Goal: Task Accomplishment & Management: Use online tool/utility

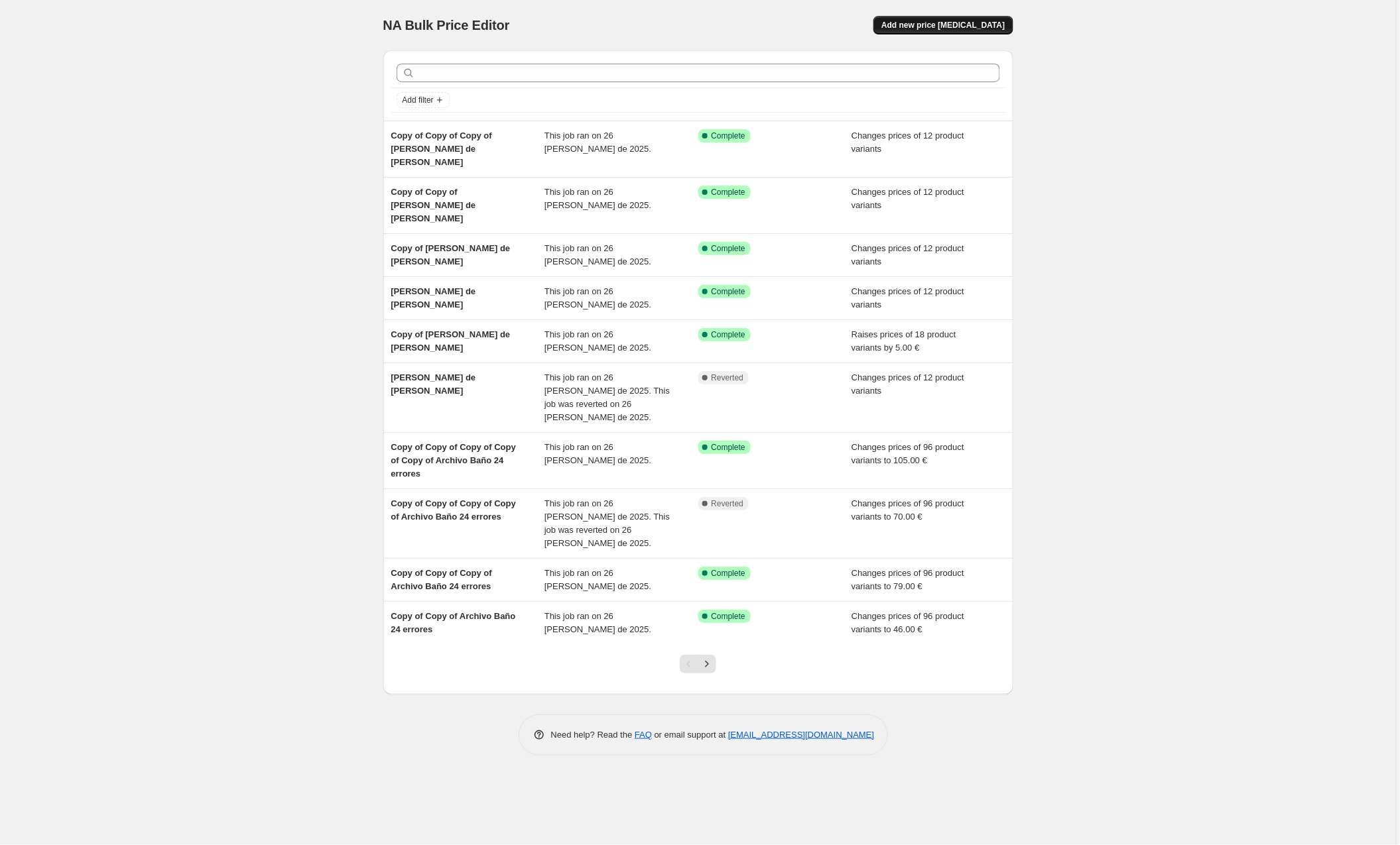
click at [970, 27] on span "Add new price change job" at bounding box center [943, 25] width 123 height 10
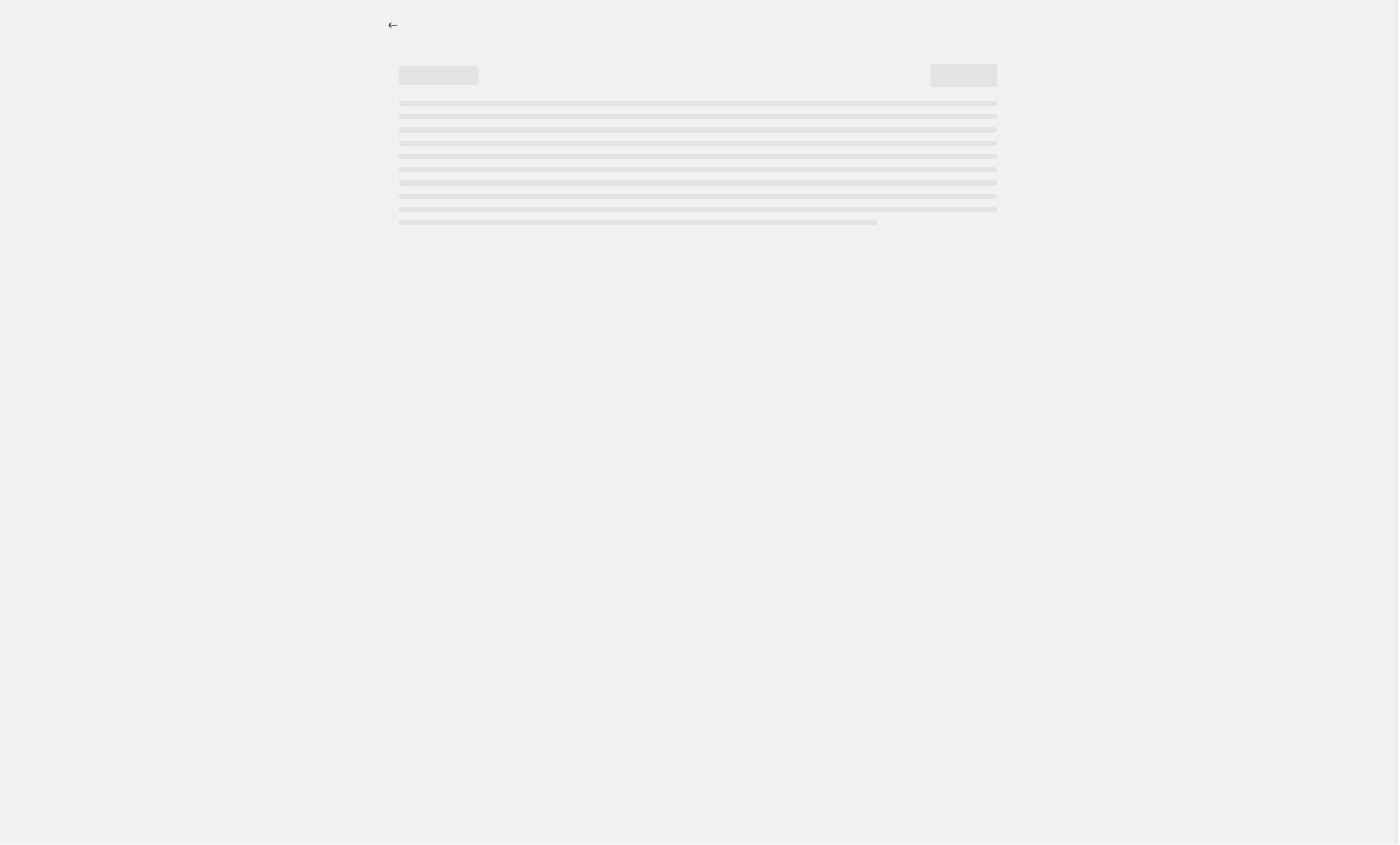
select select "percentage"
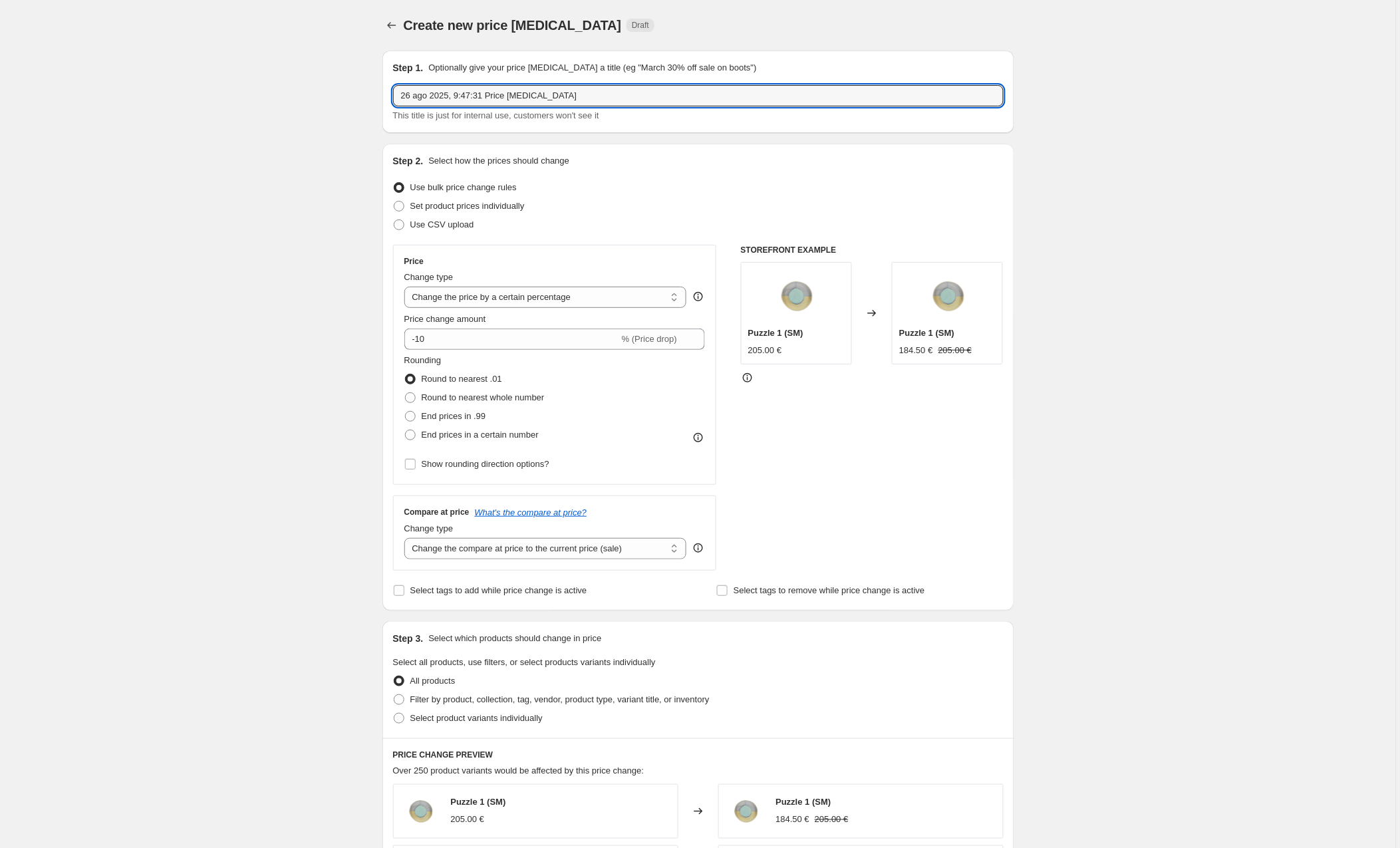
drag, startPoint x: 587, startPoint y: 98, endPoint x: 345, endPoint y: 92, distance: 242.1
click at [345, 92] on div "Create new price change job. This page is ready Create new price change job Dra…" at bounding box center [698, 702] width 1396 height 1404
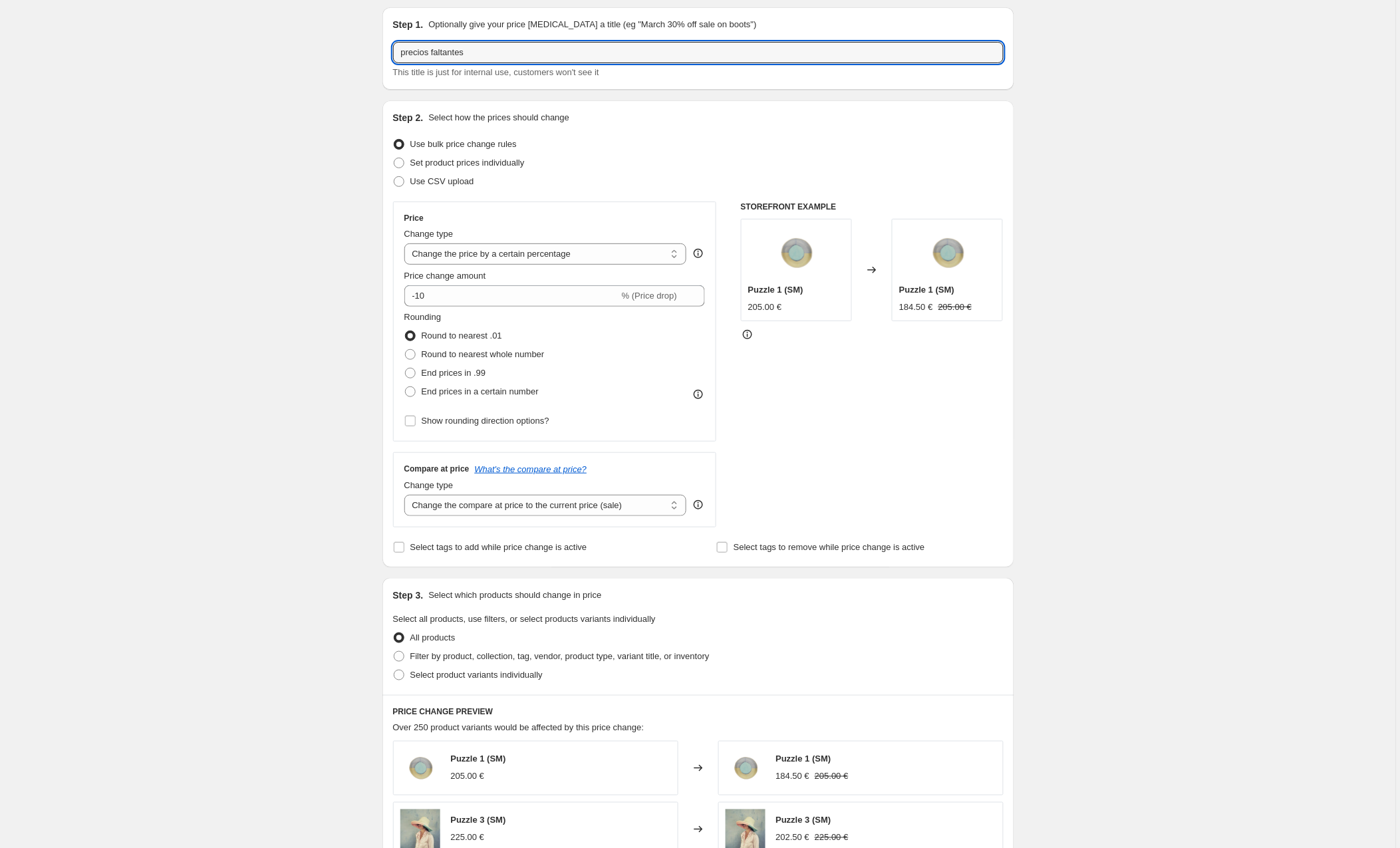
scroll to position [59, 0]
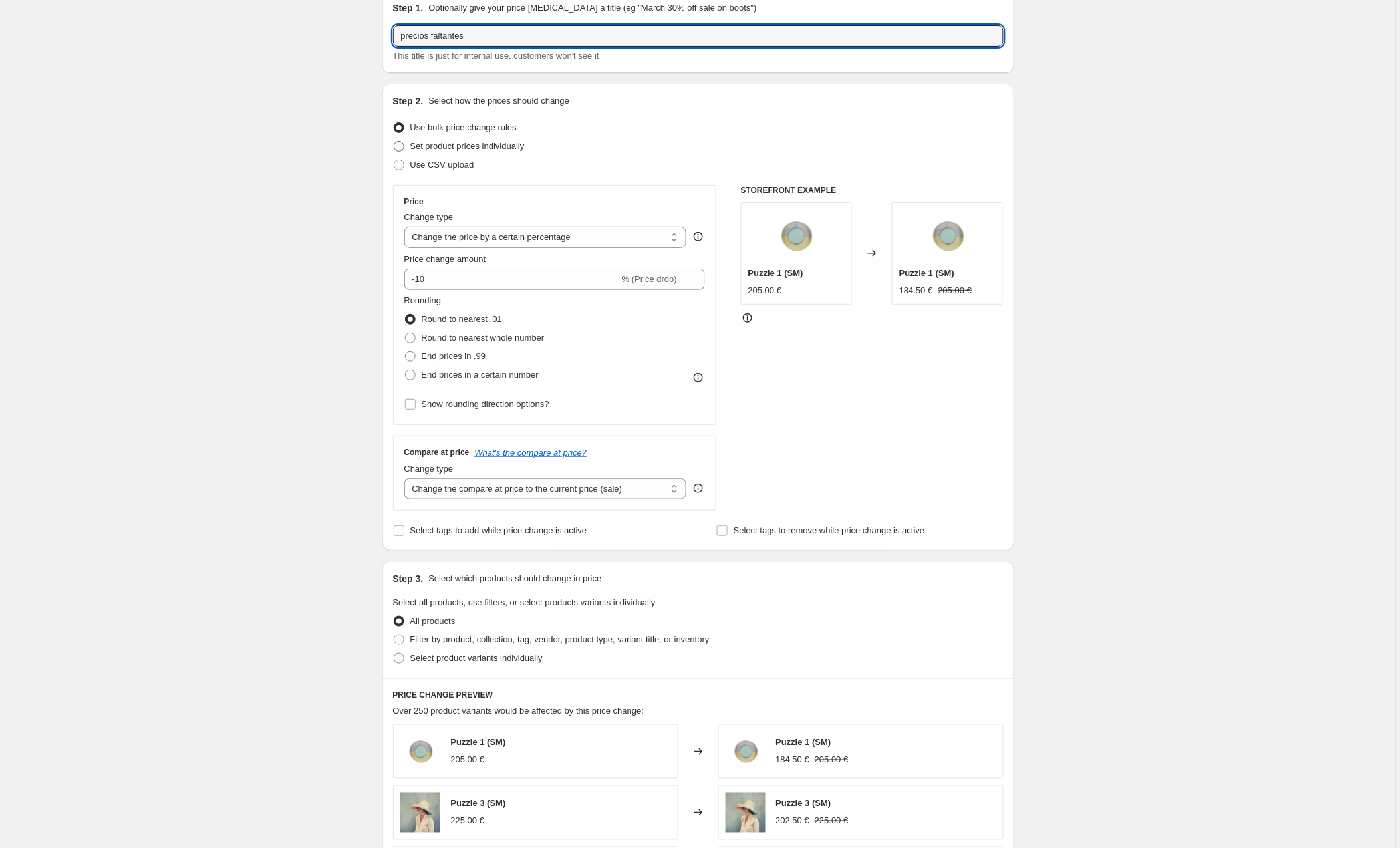
type input "precios faltantes"
click at [401, 145] on span at bounding box center [399, 145] width 10 height 10
click at [395, 141] on input "Set product prices individually" at bounding box center [394, 141] width 1 height 1
radio input "true"
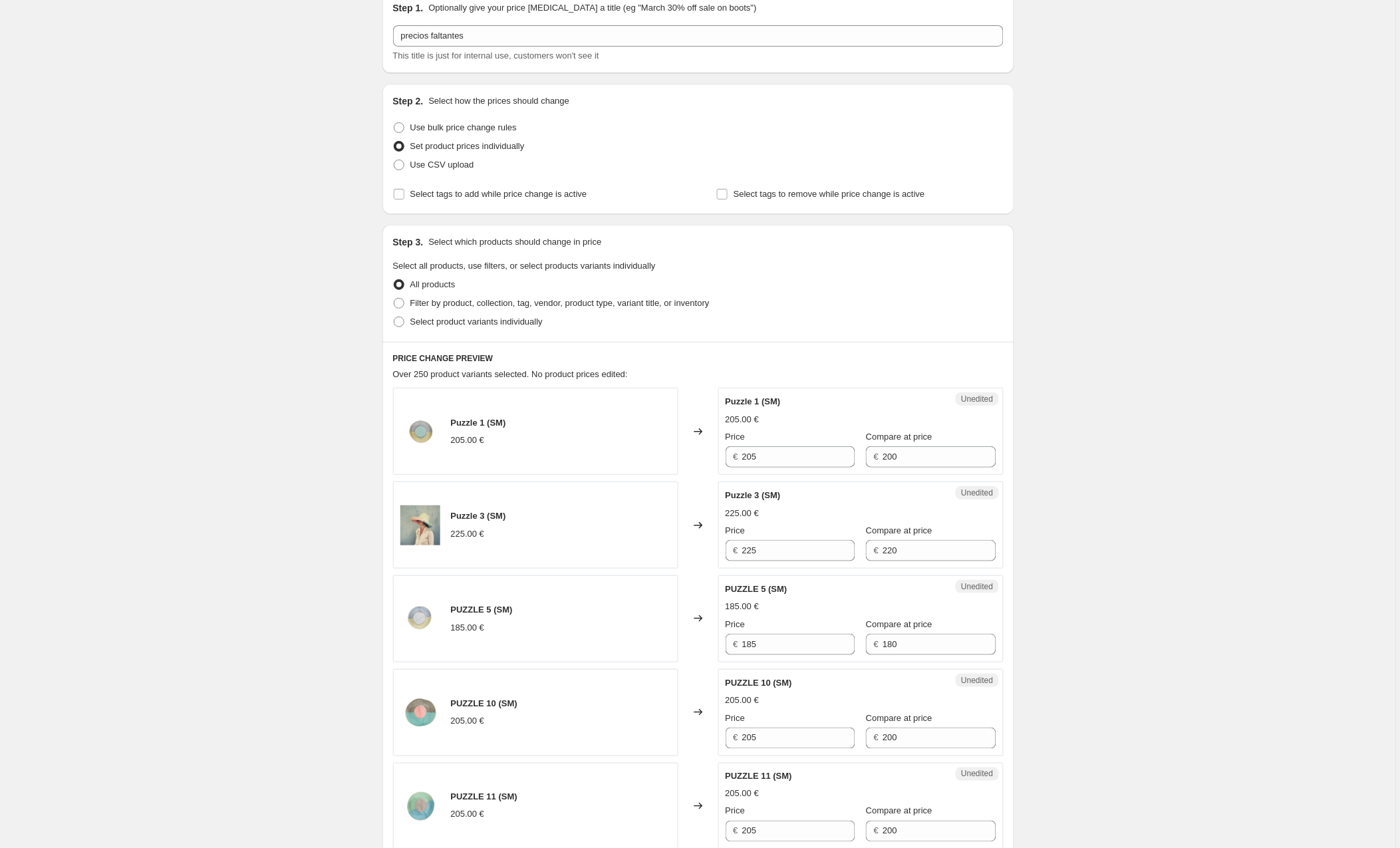
scroll to position [68, 0]
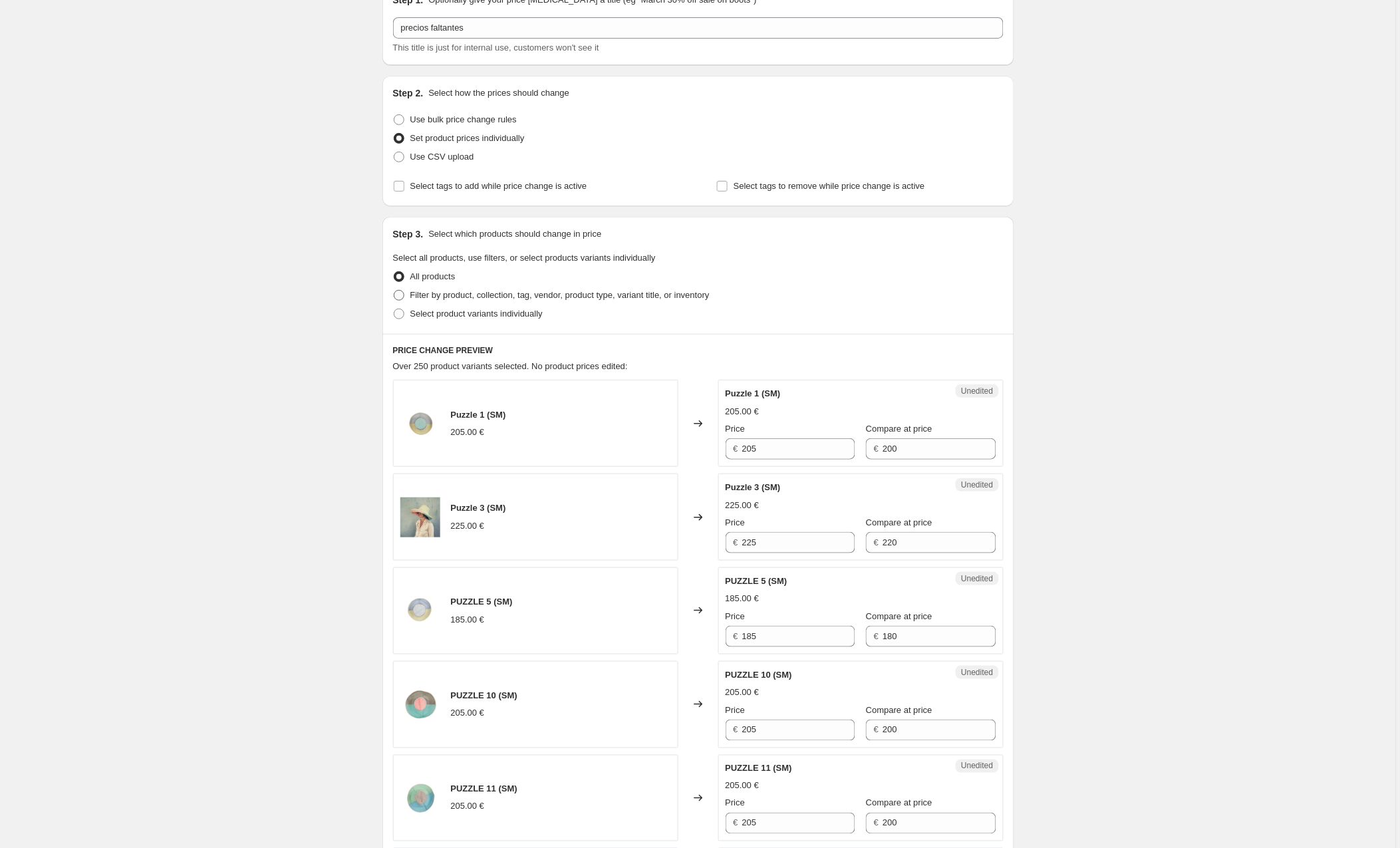
click at [400, 297] on span at bounding box center [399, 295] width 10 height 10
click at [395, 291] on input "Filter by product, collection, tag, vendor, product type, variant title, or inv…" at bounding box center [394, 290] width 1 height 1
radio input "true"
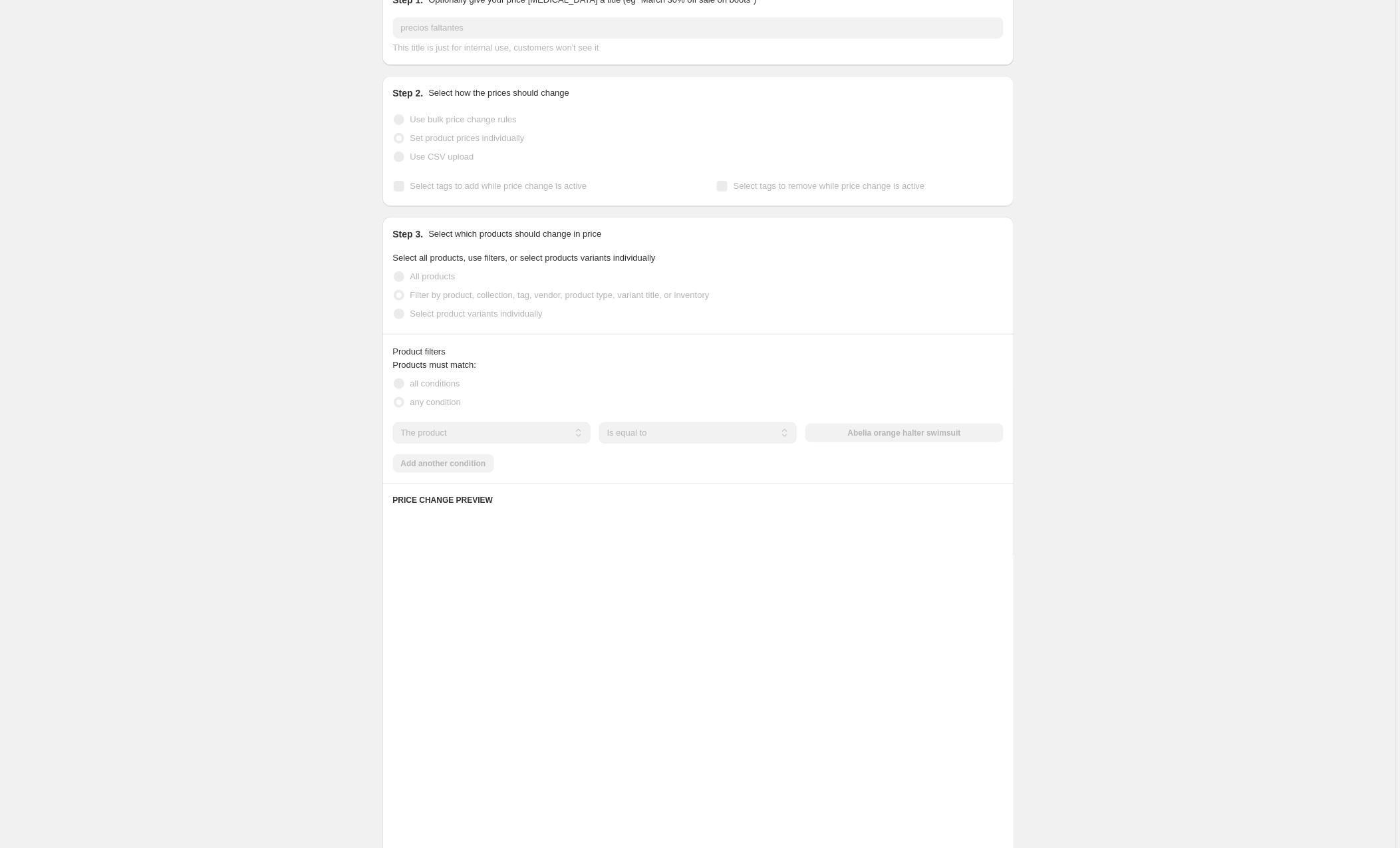
scroll to position [68, 0]
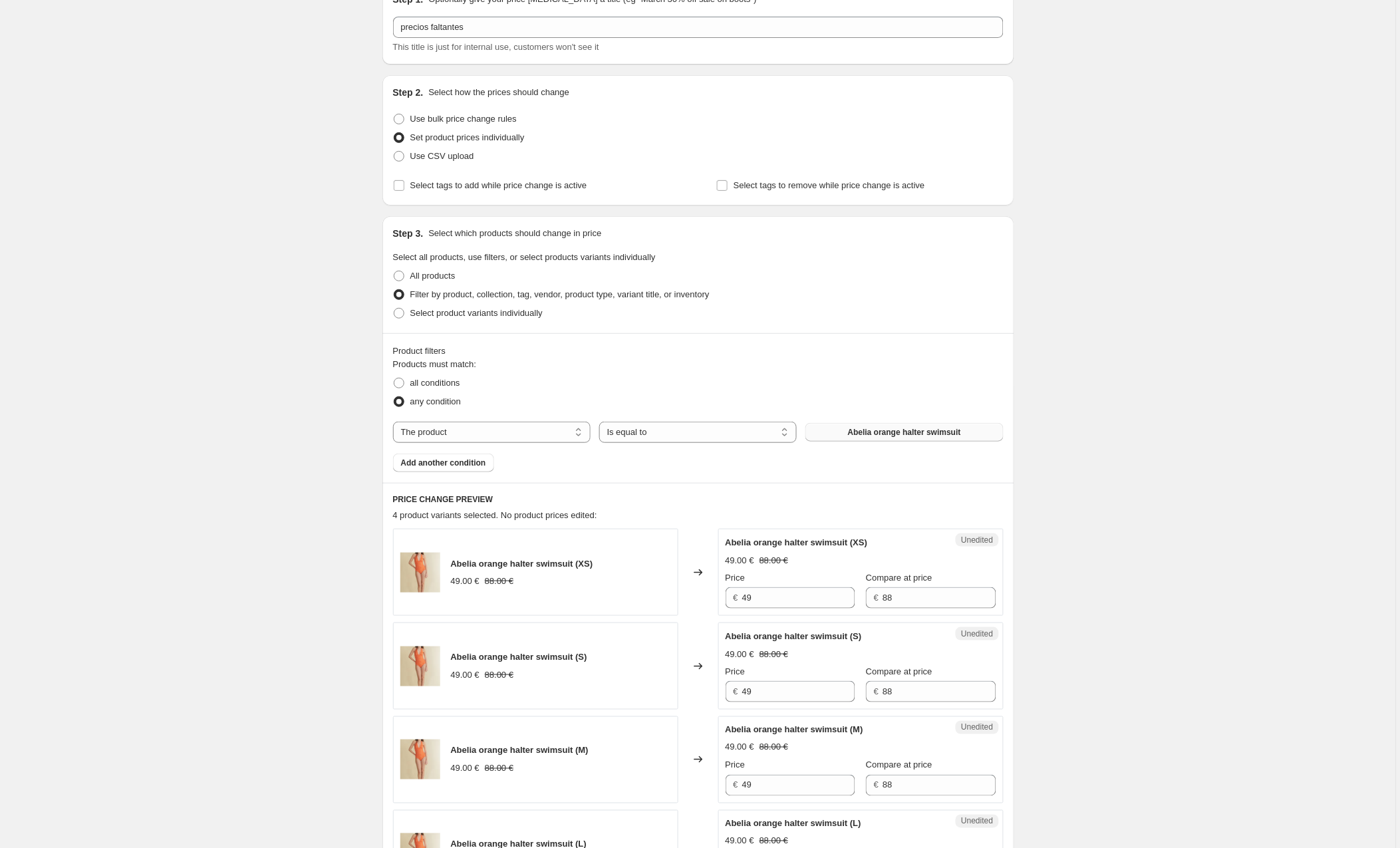
click at [888, 436] on span "Abelia orange halter swimsuit" at bounding box center [904, 432] width 113 height 10
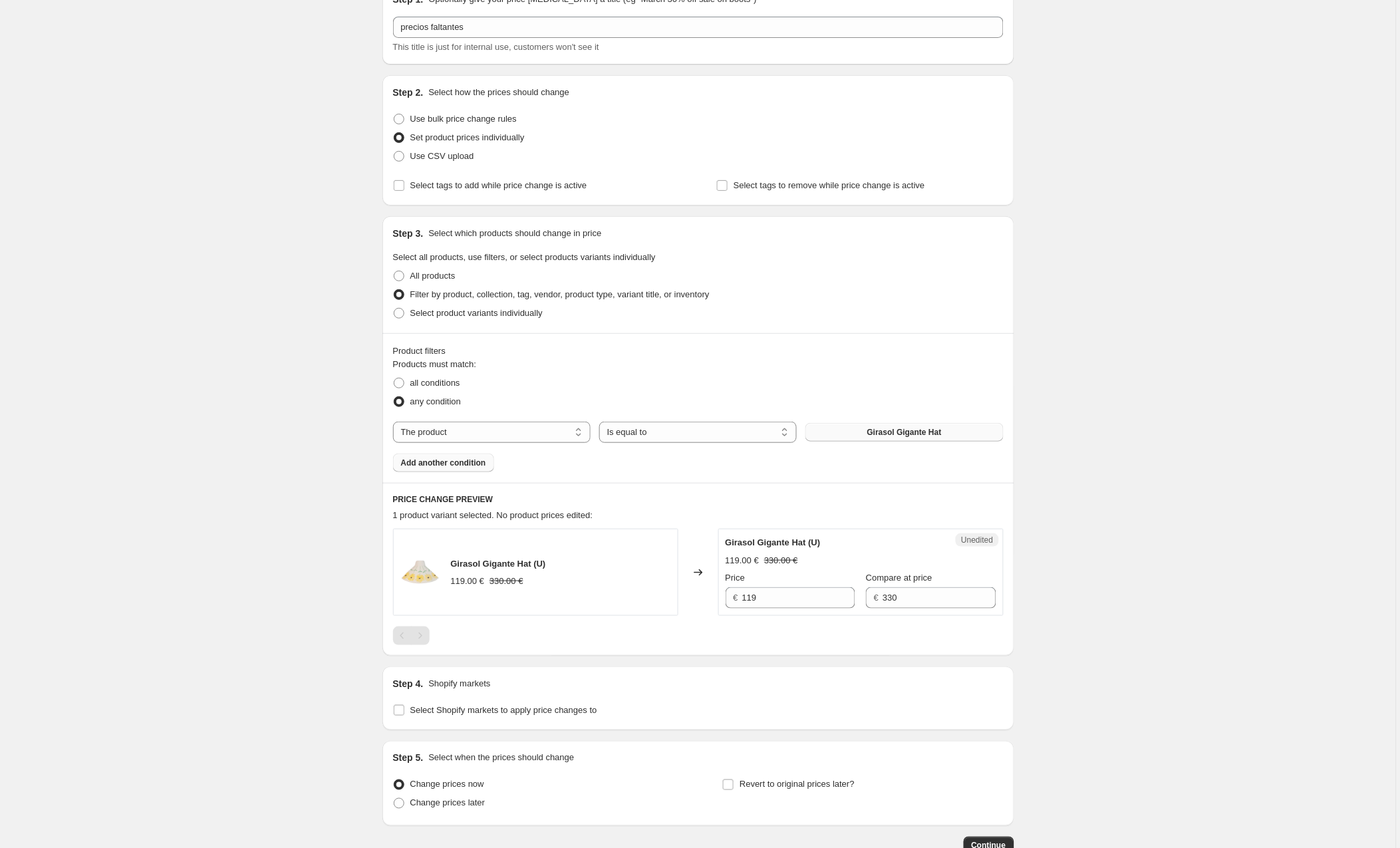
click at [461, 465] on span "Add another condition" at bounding box center [444, 462] width 85 height 10
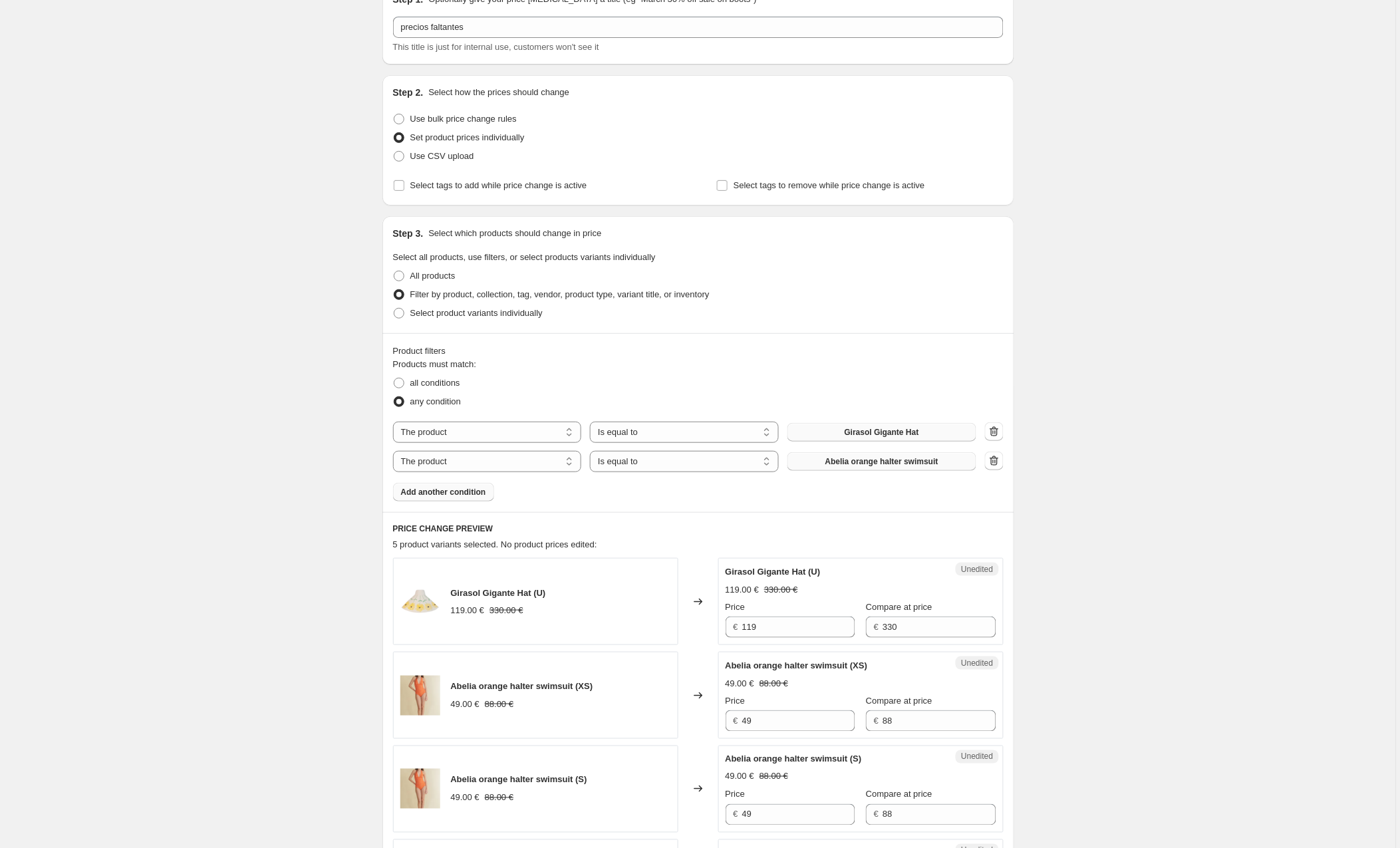
click at [854, 462] on span "Abelia orange halter swimsuit" at bounding box center [882, 461] width 113 height 10
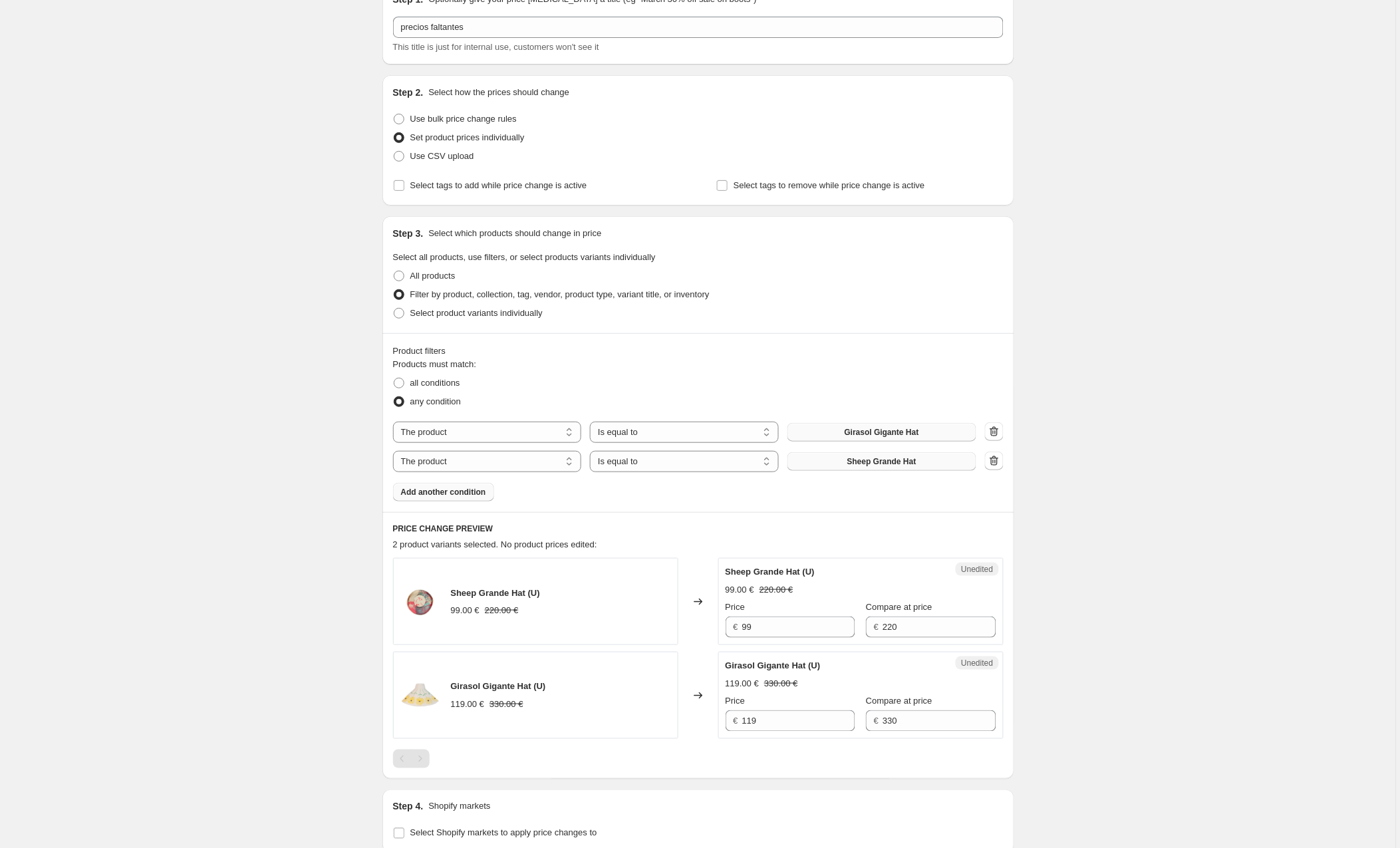
click at [462, 484] on button "Add another condition" at bounding box center [444, 492] width 101 height 18
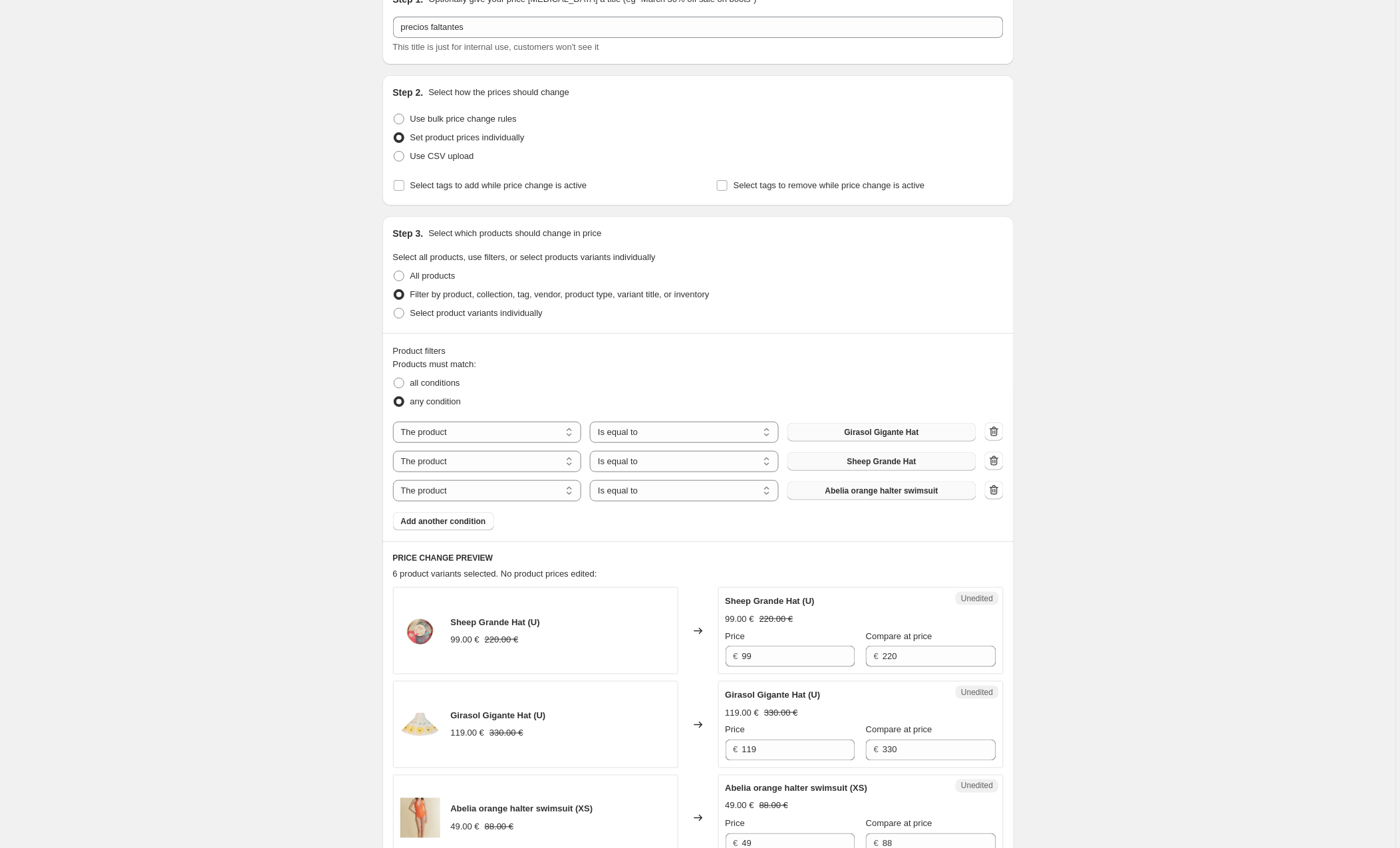
click at [868, 490] on span "Abelia orange halter swimsuit" at bounding box center [882, 490] width 113 height 10
click at [449, 526] on span "Add another condition" at bounding box center [444, 523] width 85 height 10
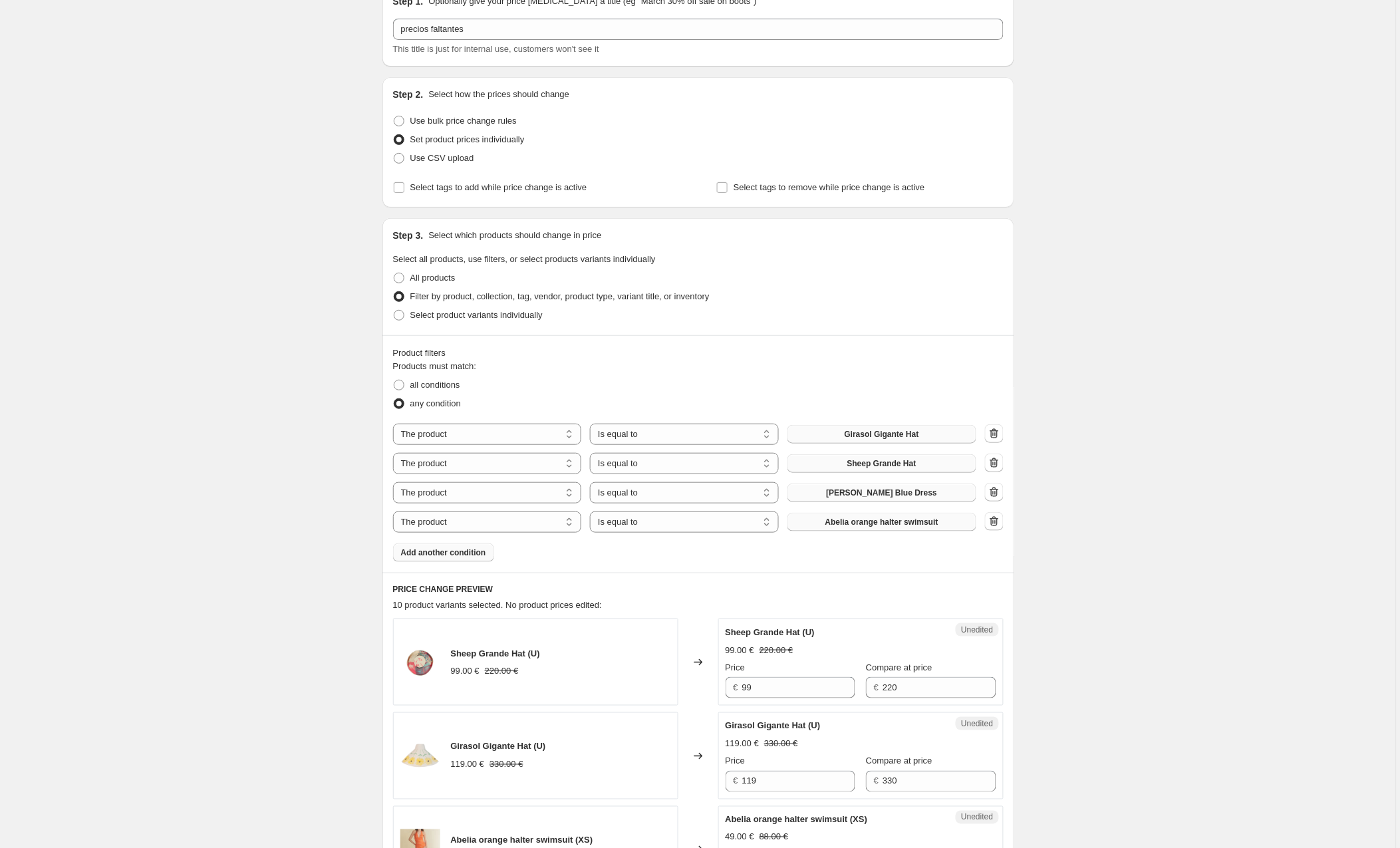
click at [868, 522] on span "Abelia orange halter swimsuit" at bounding box center [882, 522] width 113 height 10
click at [458, 552] on span "Add another condition" at bounding box center [444, 552] width 85 height 10
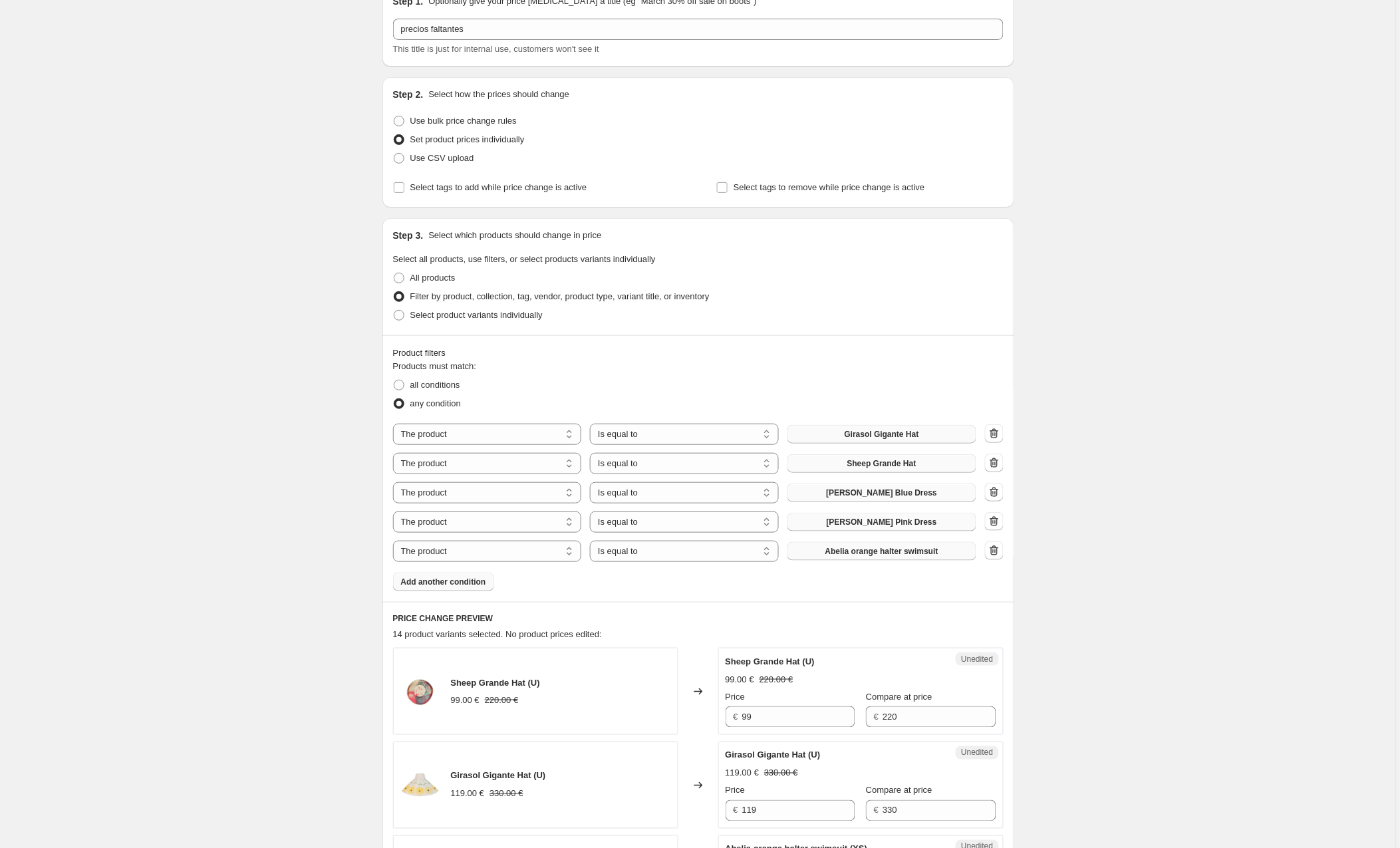
click at [885, 553] on span "Abelia orange halter swimsuit" at bounding box center [882, 551] width 113 height 10
click at [485, 586] on span "Add another condition" at bounding box center [444, 581] width 85 height 10
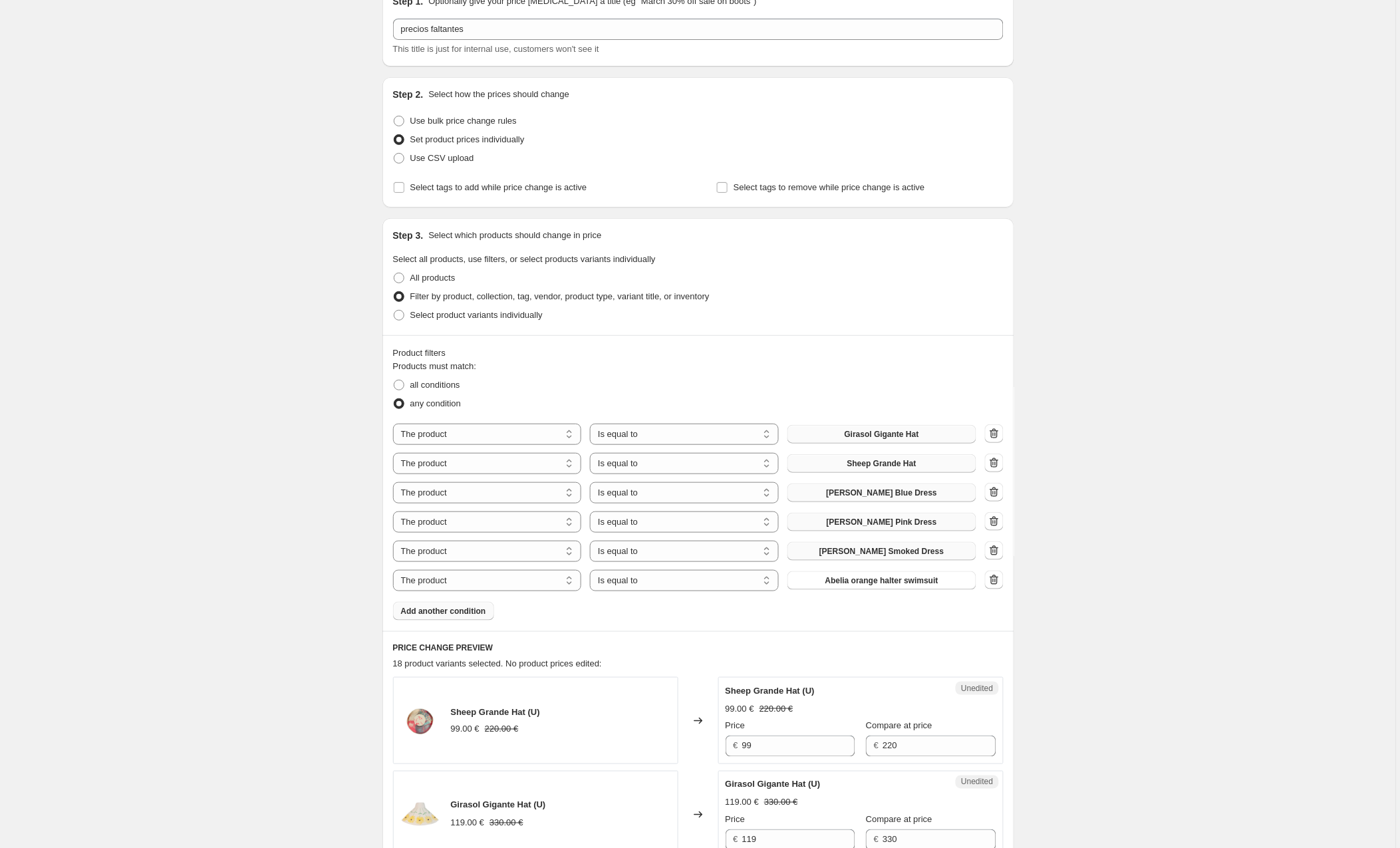
click at [457, 619] on button "Add another condition" at bounding box center [444, 611] width 101 height 18
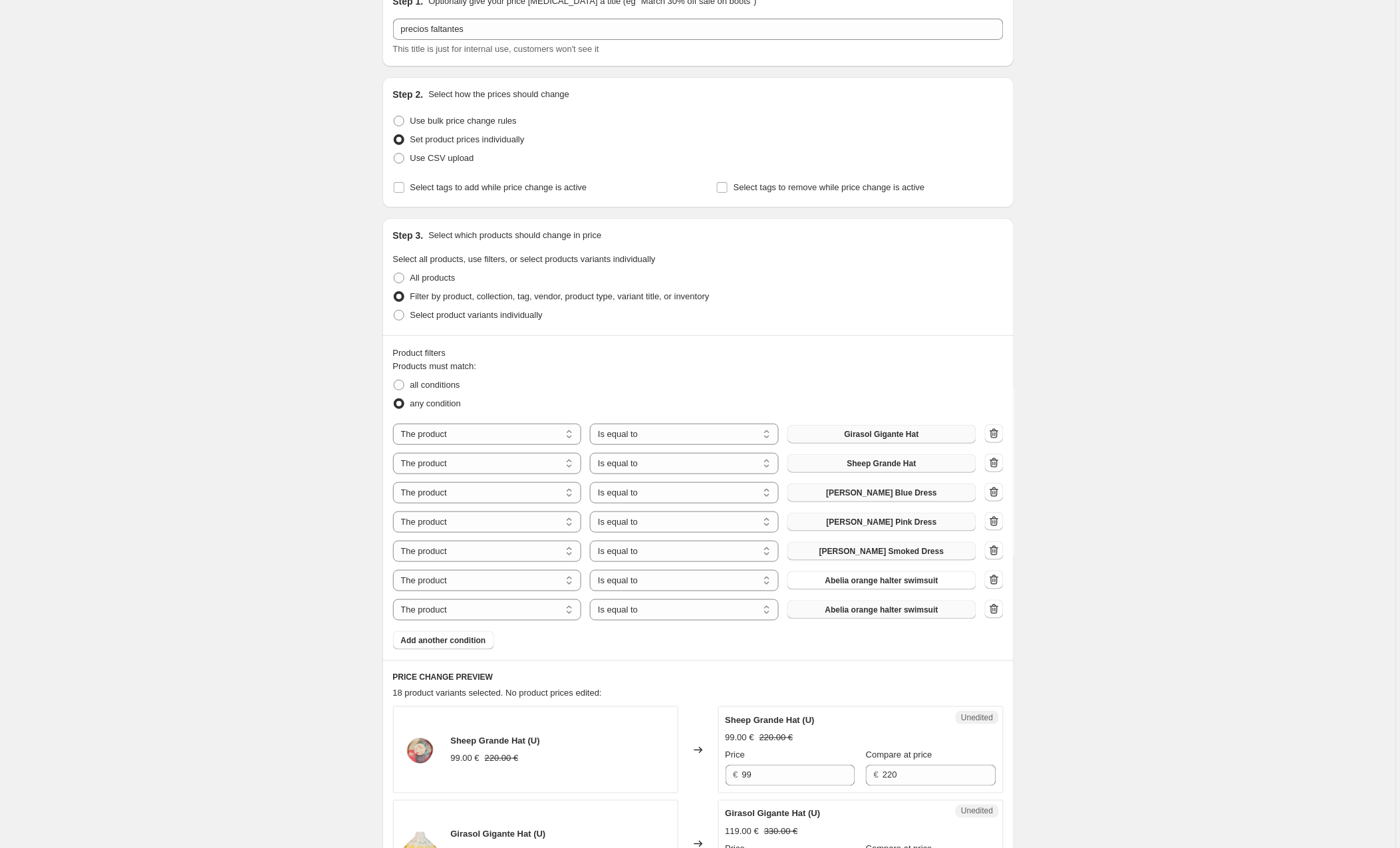
click at [866, 614] on span "Abelia orange halter swimsuit" at bounding box center [882, 609] width 113 height 10
click at [436, 643] on span "Add another condition" at bounding box center [444, 640] width 85 height 10
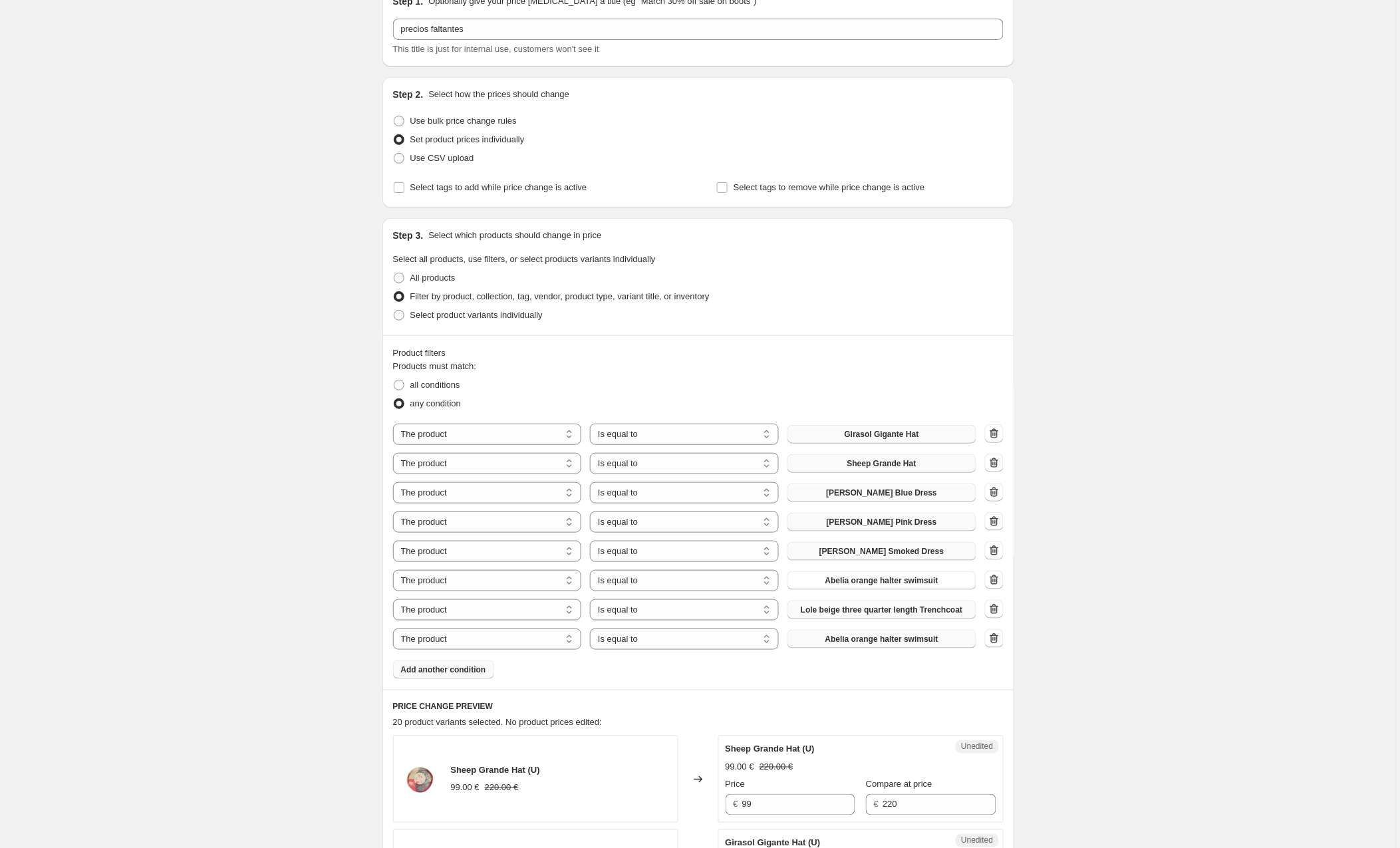
click at [844, 639] on span "Abelia orange halter swimsuit" at bounding box center [882, 639] width 113 height 10
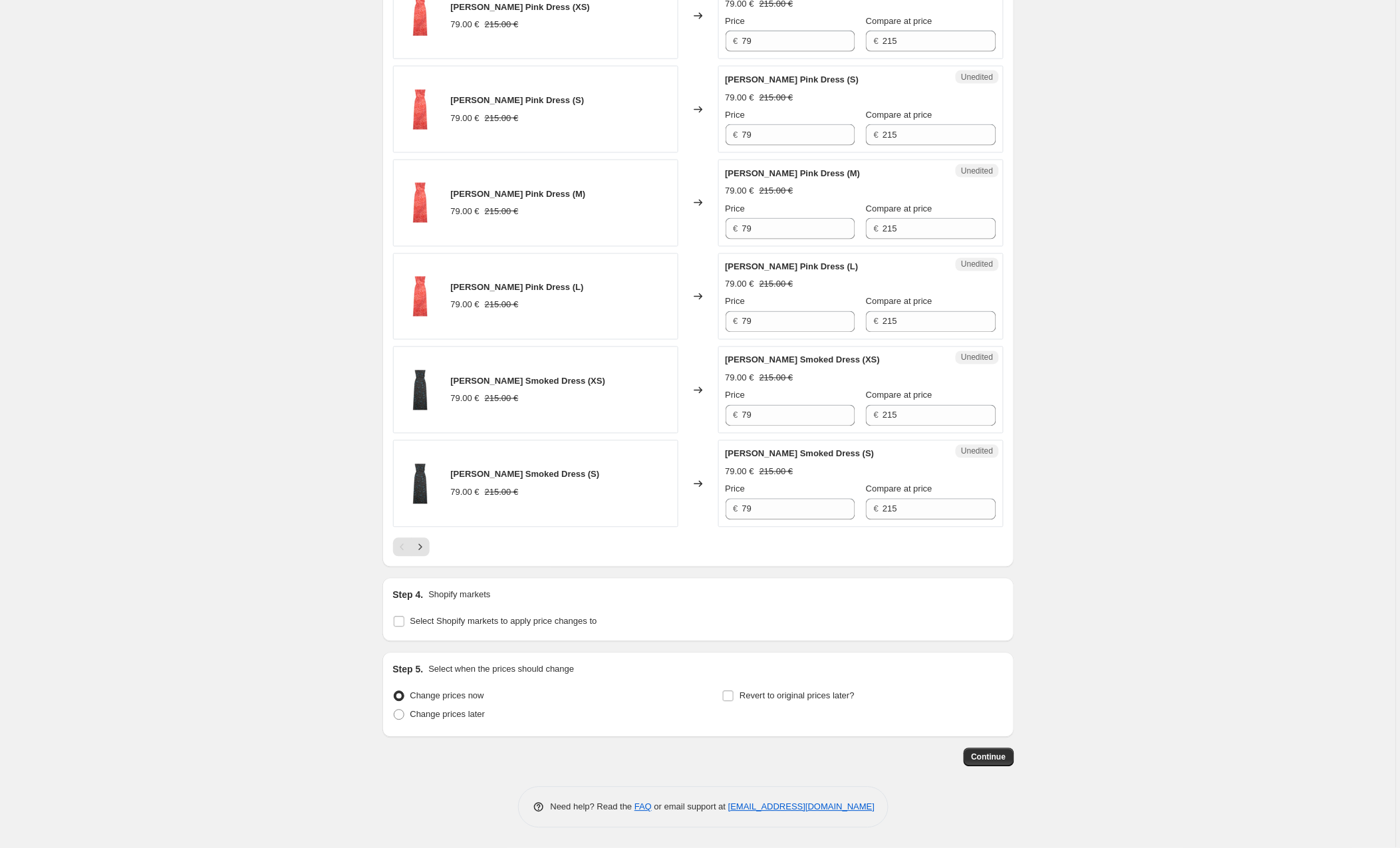
scroll to position [2147, 0]
click at [399, 619] on input "Select Shopify markets to apply price changes to" at bounding box center [399, 621] width 10 height 10
checkbox input "true"
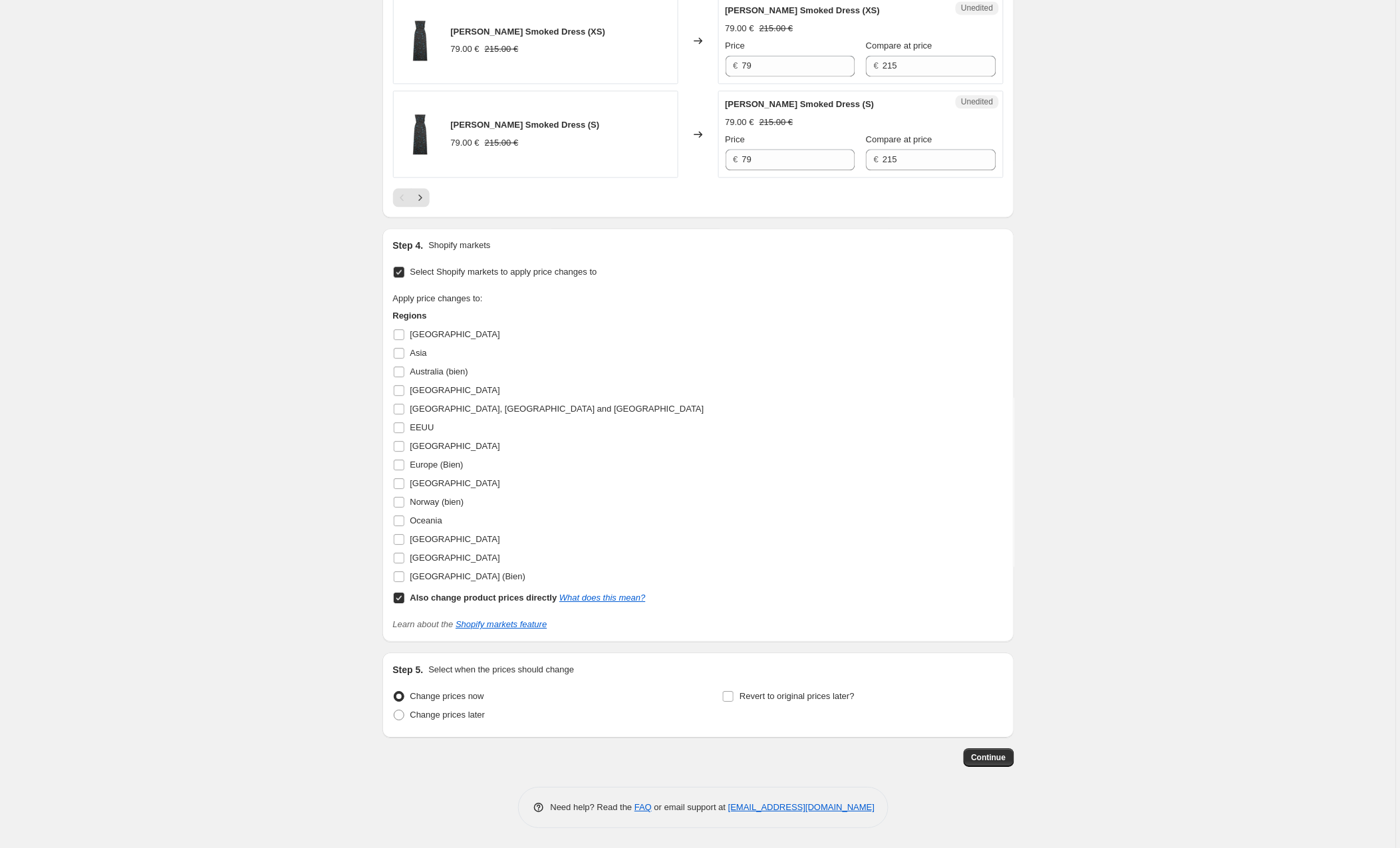
scroll to position [2499, 0]
click at [400, 445] on input "[GEOGRAPHIC_DATA]" at bounding box center [399, 446] width 10 height 10
checkbox input "true"
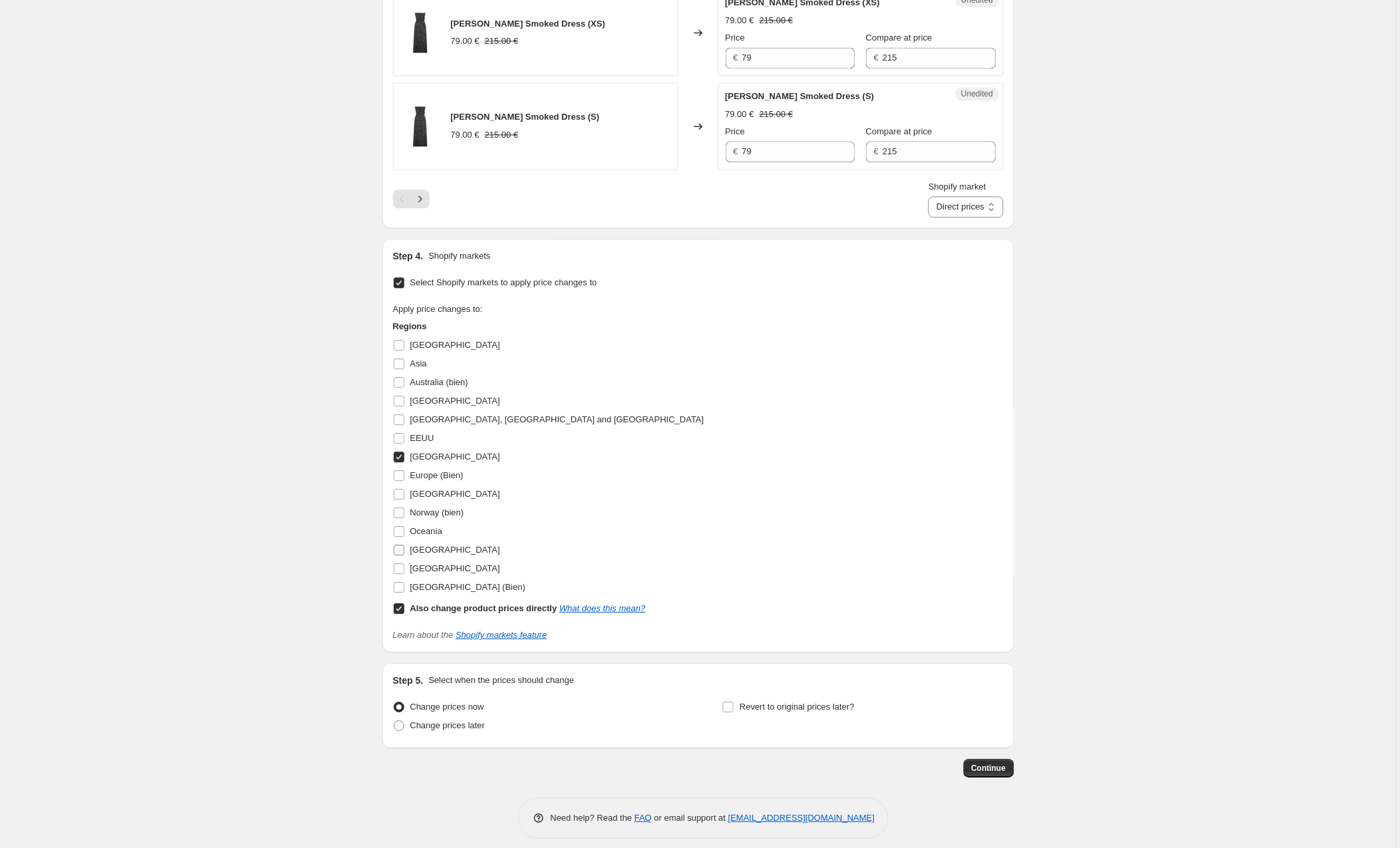
click at [396, 555] on input "[GEOGRAPHIC_DATA]" at bounding box center [399, 550] width 10 height 10
checkbox input "true"
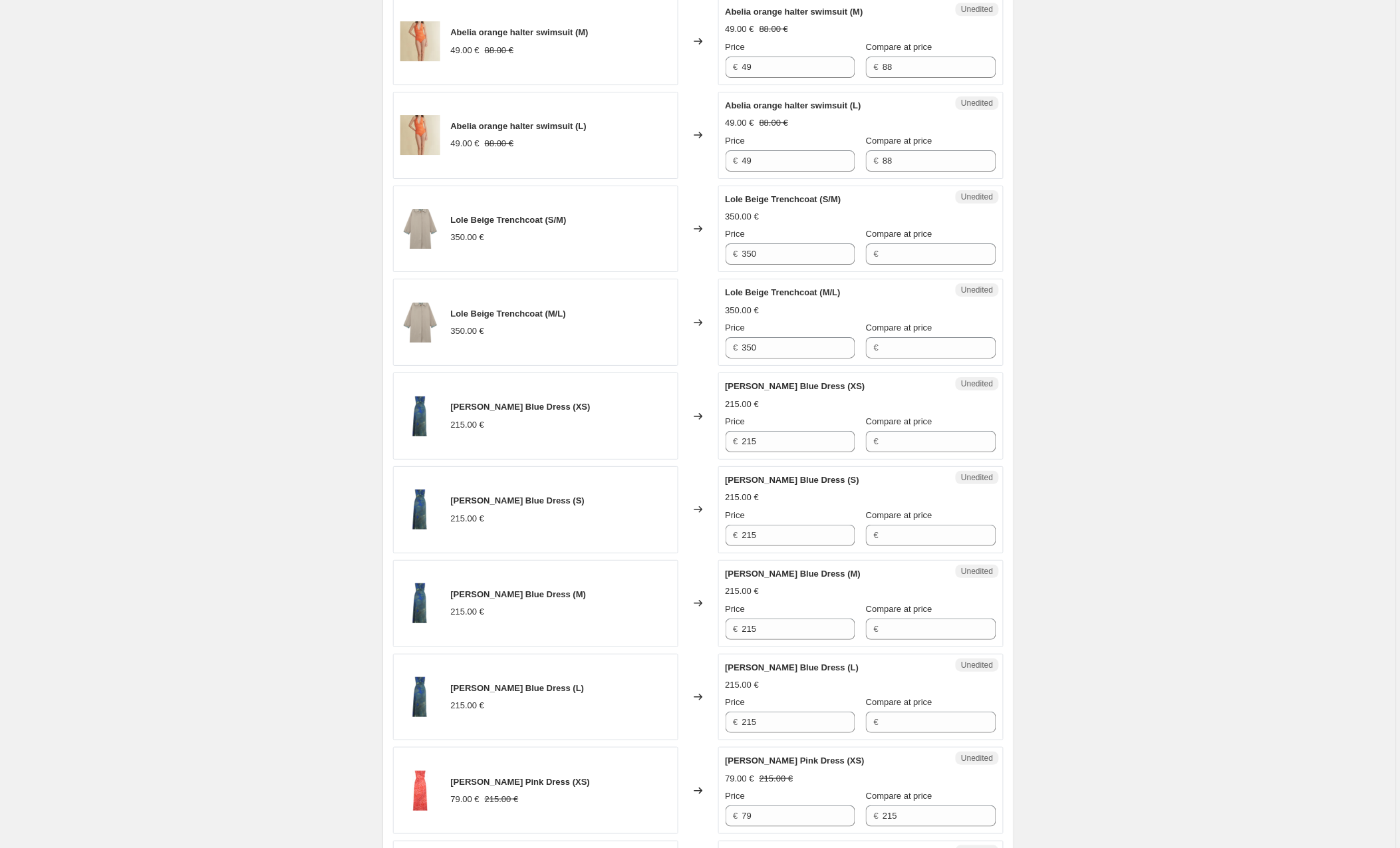
scroll to position [1343, 0]
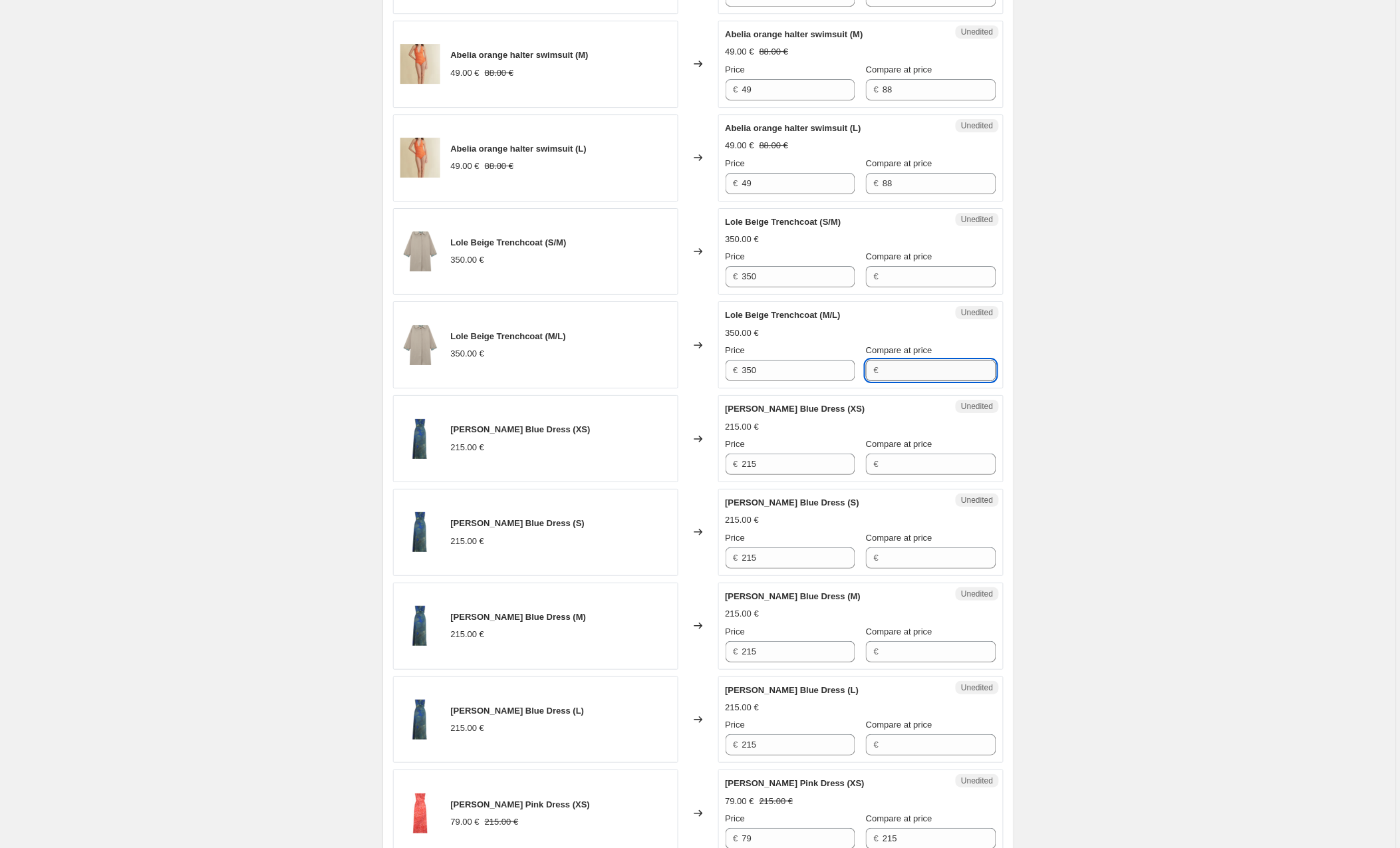
click at [929, 373] on input "Compare at price" at bounding box center [939, 371] width 113 height 21
type input "350"
drag, startPoint x: 796, startPoint y: 370, endPoint x: 706, endPoint y: 368, distance: 90.0
click at [706, 368] on div "Lole Beige Trenchcoat (M/L) 350.00 € Changed to Success Edited Lole Beige Trenc…" at bounding box center [698, 345] width 611 height 87
type input "89"
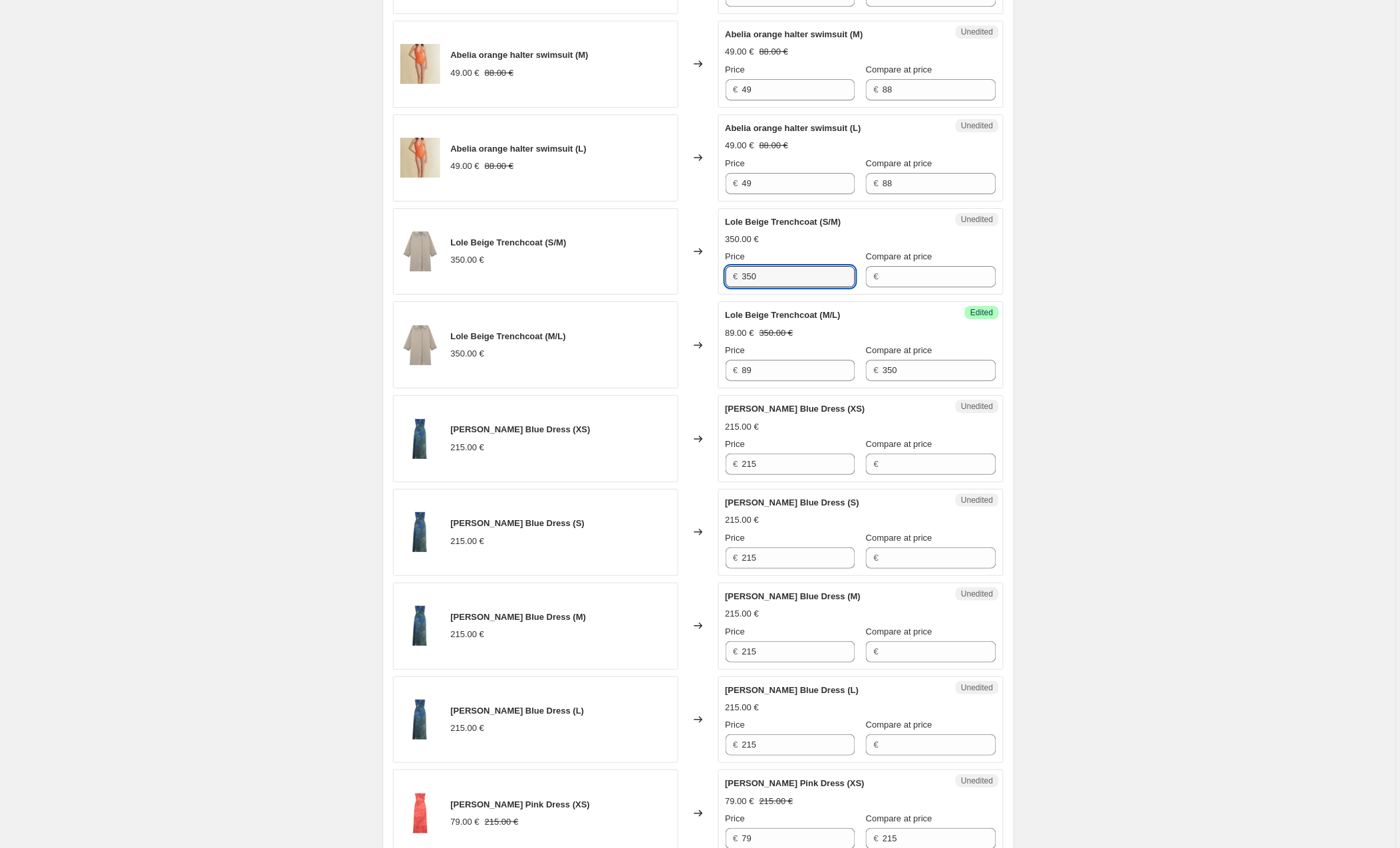
drag, startPoint x: 782, startPoint y: 279, endPoint x: 669, endPoint y: 278, distance: 113.0
click at [669, 278] on div "Lole Beige Trenchcoat (S/M) 350.00 € Changed to Unedited Lole Beige Trenchcoat …" at bounding box center [698, 252] width 611 height 87
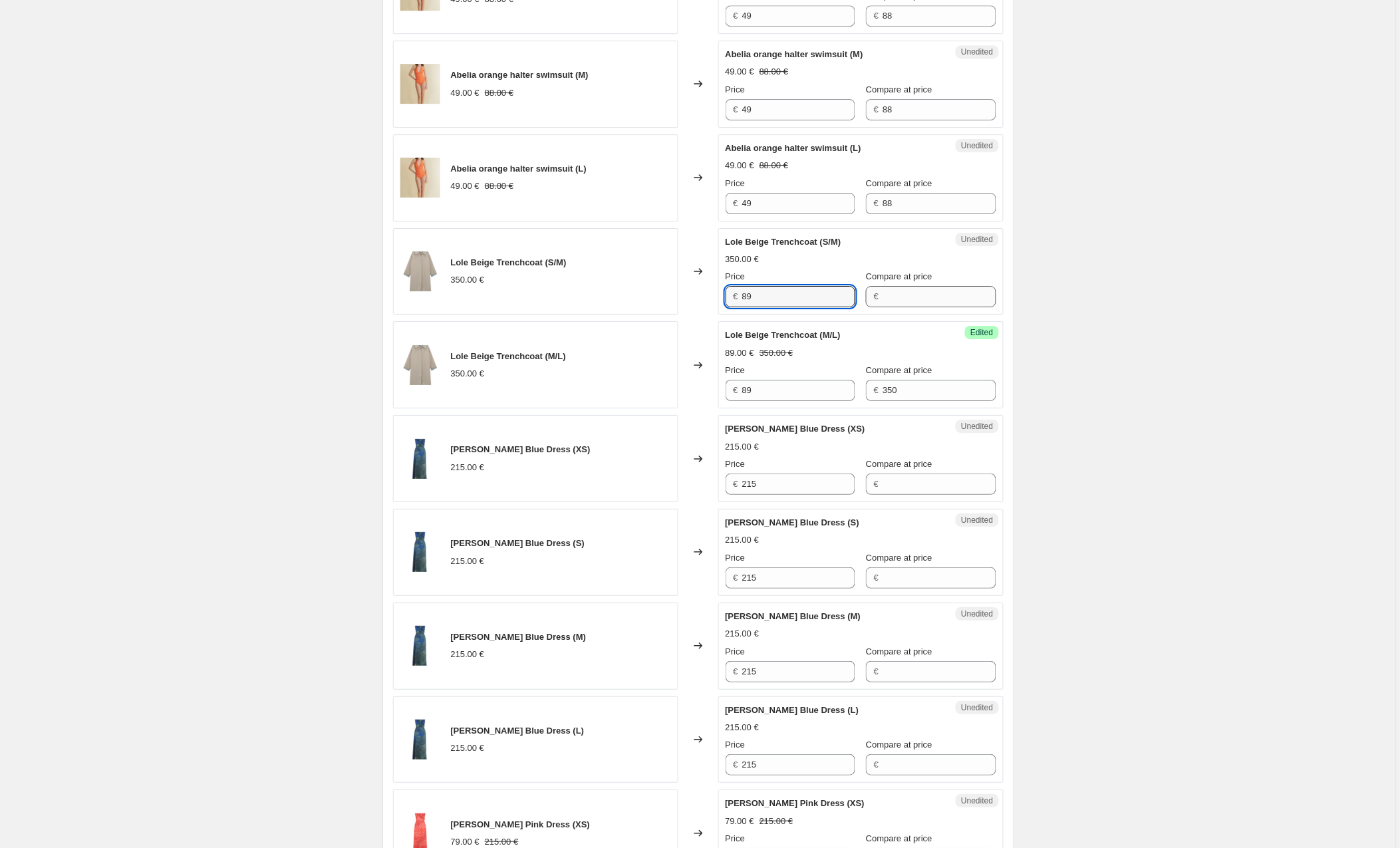
type input "89"
click at [939, 293] on input "Compare at price" at bounding box center [939, 297] width 113 height 21
type input "350"
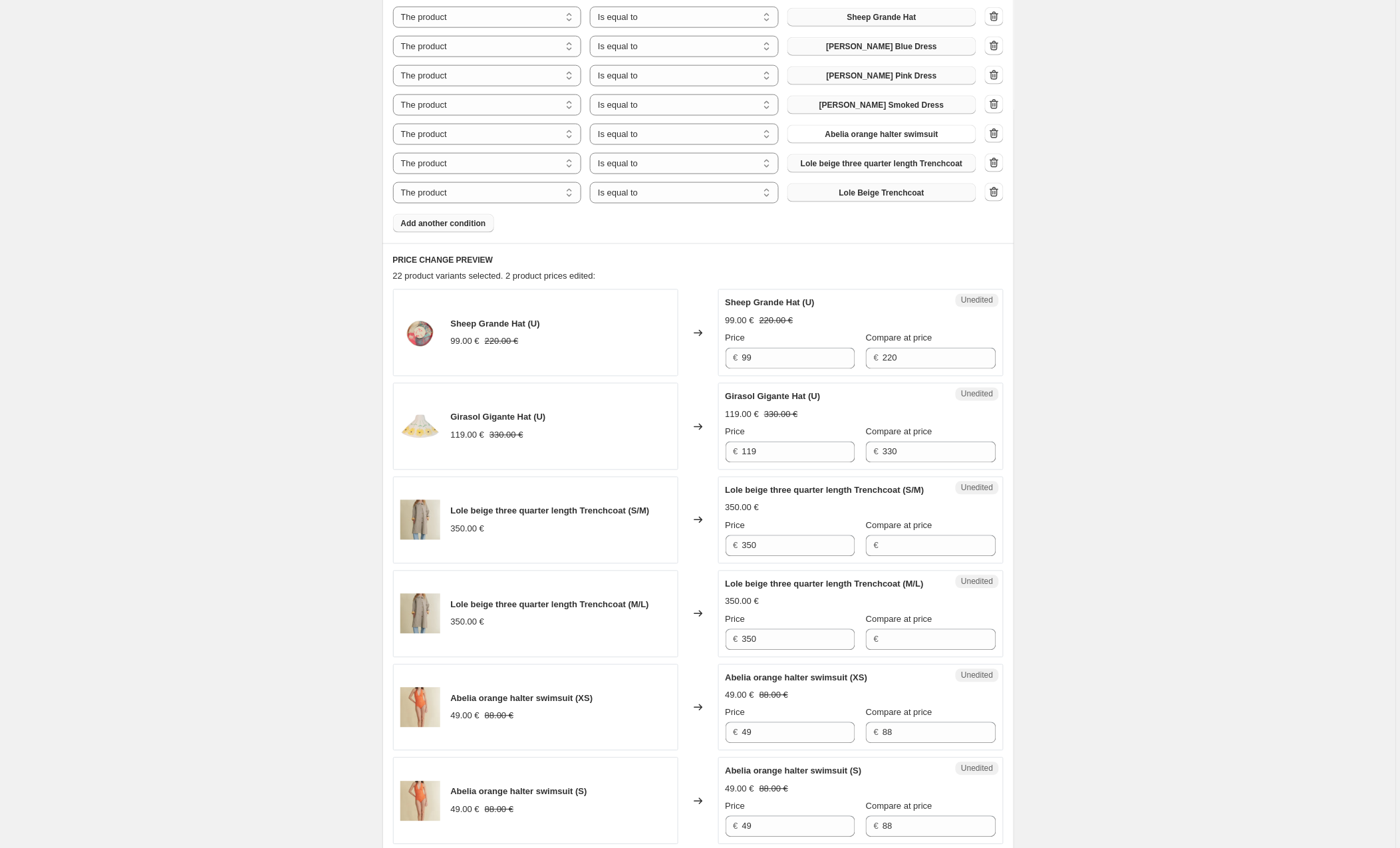
scroll to position [512, 0]
click at [998, 133] on icon "button" at bounding box center [994, 134] width 14 height 14
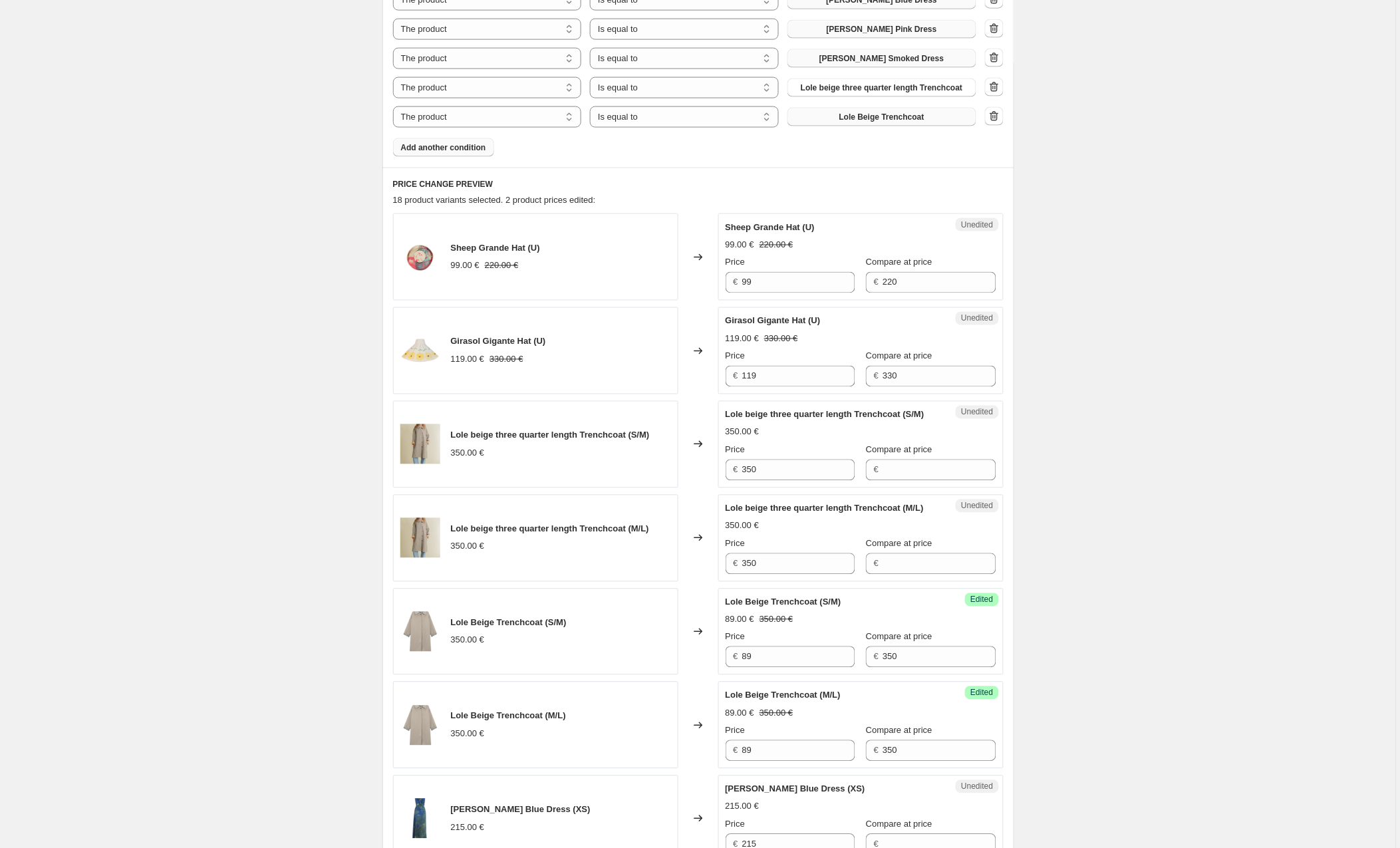
scroll to position [561, 0]
click at [923, 561] on input "Compare at price" at bounding box center [939, 563] width 113 height 21
type input "350"
drag, startPoint x: 742, startPoint y: 565, endPoint x: 672, endPoint y: 565, distance: 70.0
click at [672, 565] on div "Lole beige three quarter length Trenchcoat (M/L) 350.00 € Changed to Success Ed…" at bounding box center [698, 537] width 611 height 87
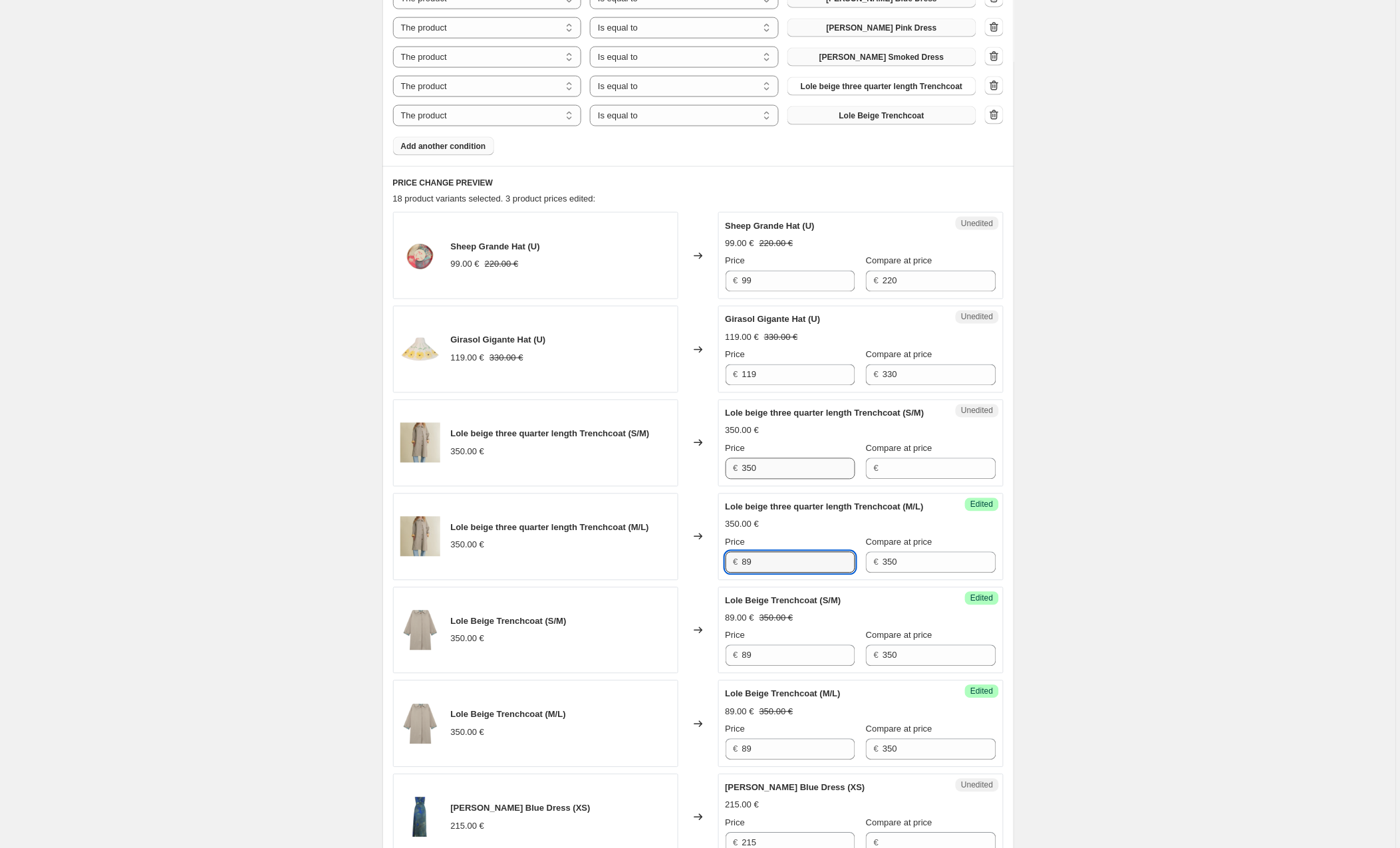
type input "89"
drag, startPoint x: 764, startPoint y: 473, endPoint x: 738, endPoint y: 472, distance: 26.0
click at [738, 472] on div "€ 350" at bounding box center [790, 469] width 129 height 21
type input "89"
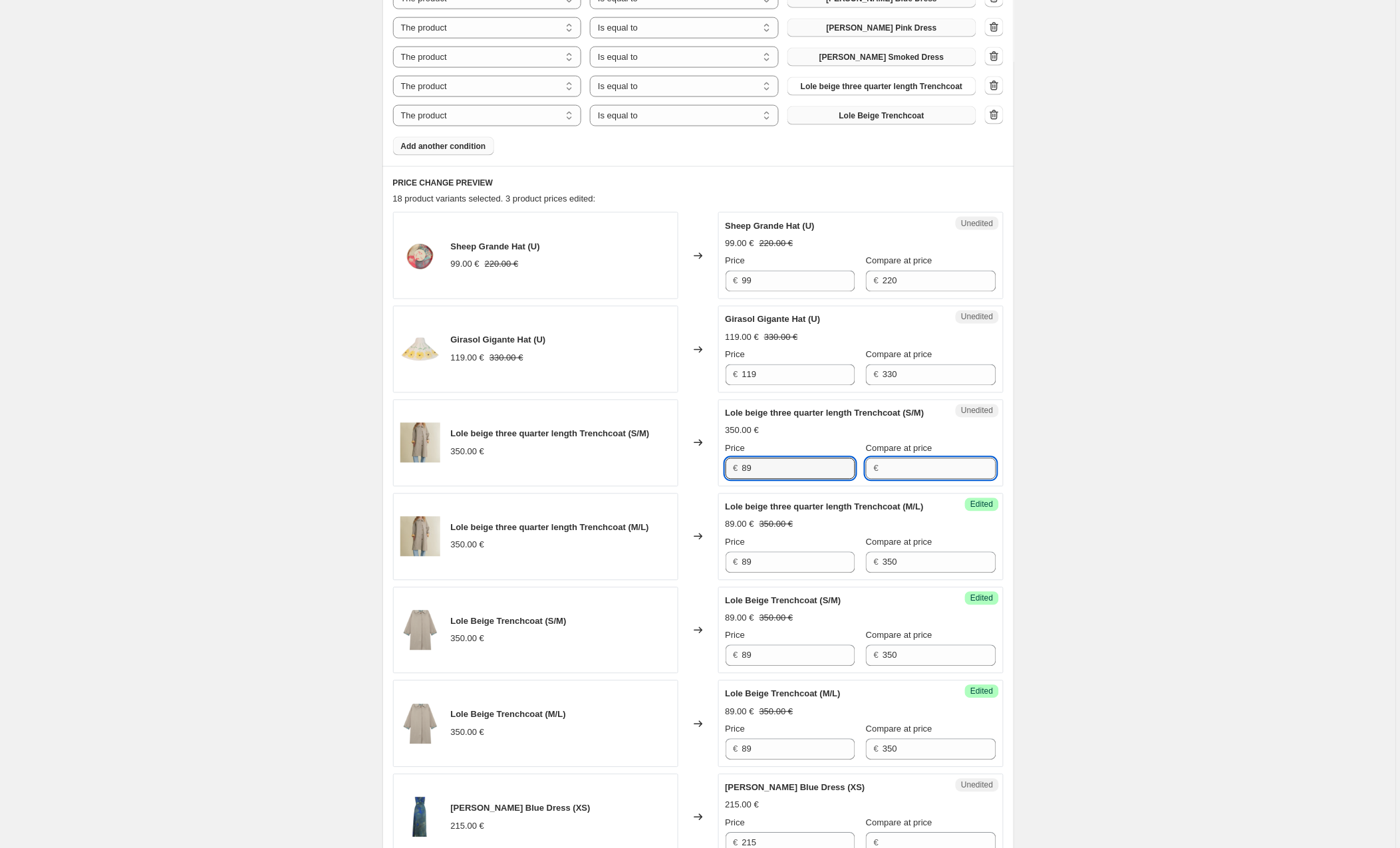
click at [906, 469] on input "Compare at price" at bounding box center [939, 469] width 113 height 21
type input "350"
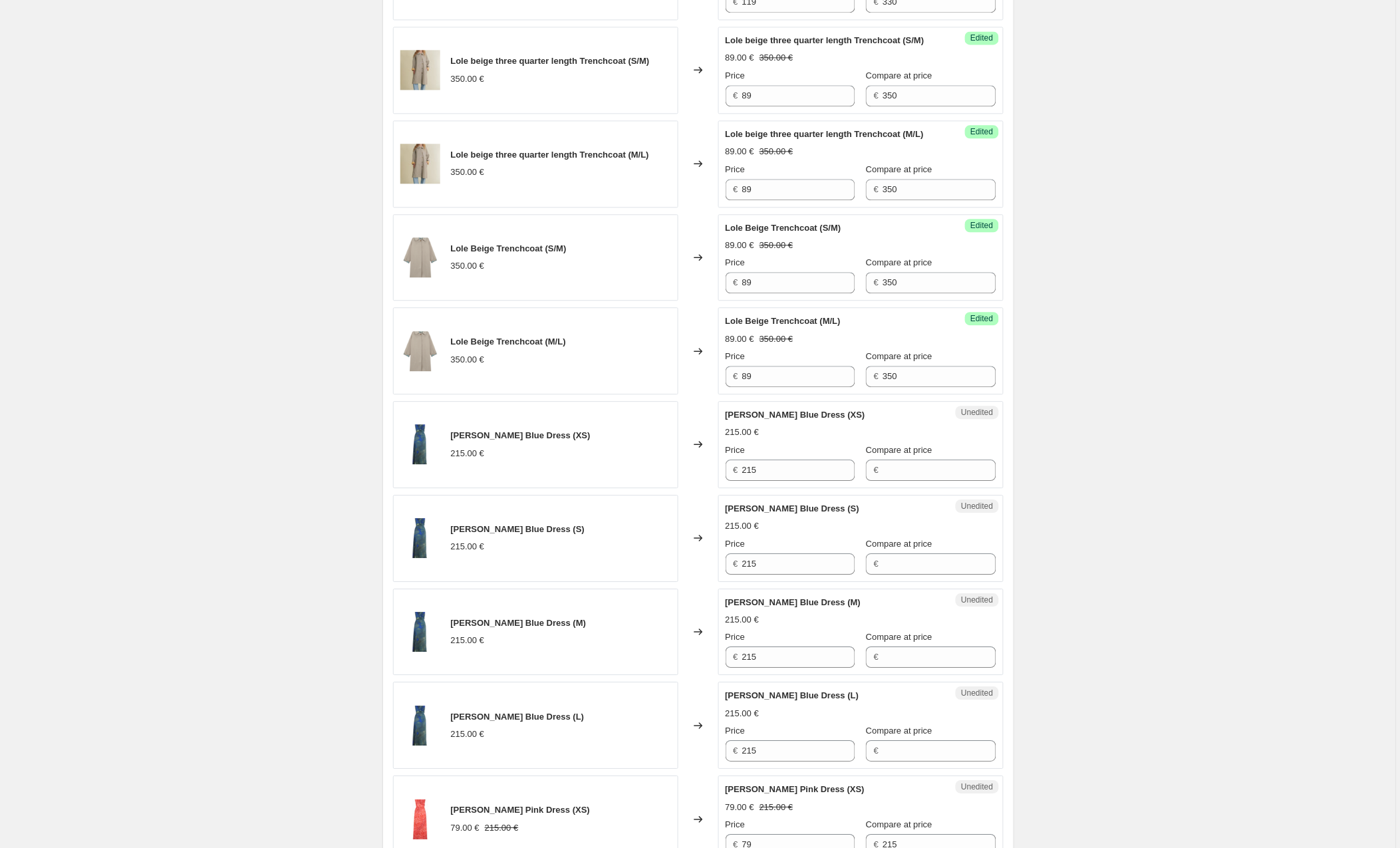
scroll to position [958, 0]
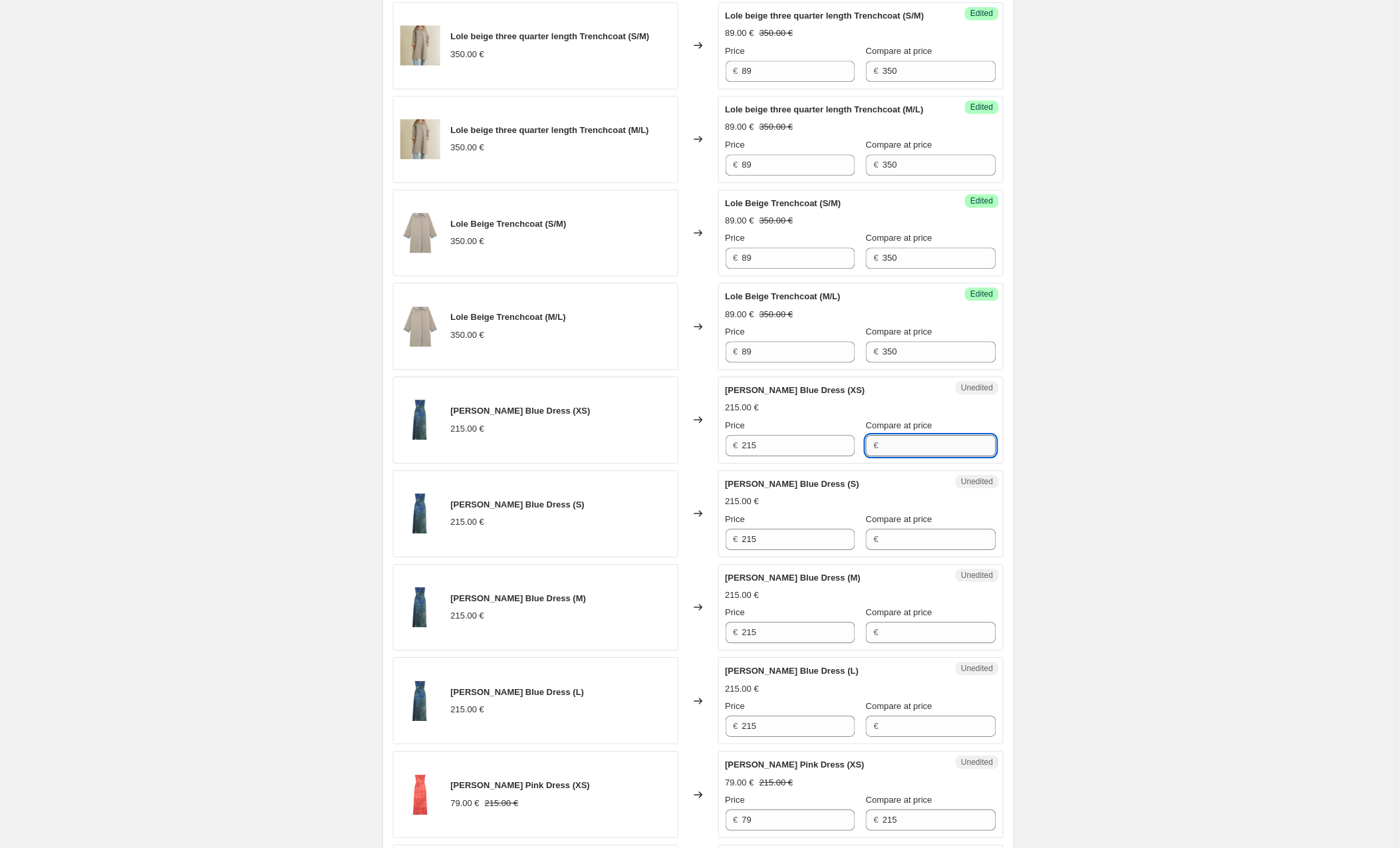
click at [924, 446] on input "Compare at price" at bounding box center [939, 445] width 113 height 21
type input "215"
drag, startPoint x: 791, startPoint y: 449, endPoint x: 693, endPoint y: 449, distance: 98.0
click at [693, 449] on div "Luna Blue Dress (XS) 215.00 € Changed to Unedited Luna Blue Dress (XS) 215.00 €…" at bounding box center [698, 420] width 611 height 87
type input "79"
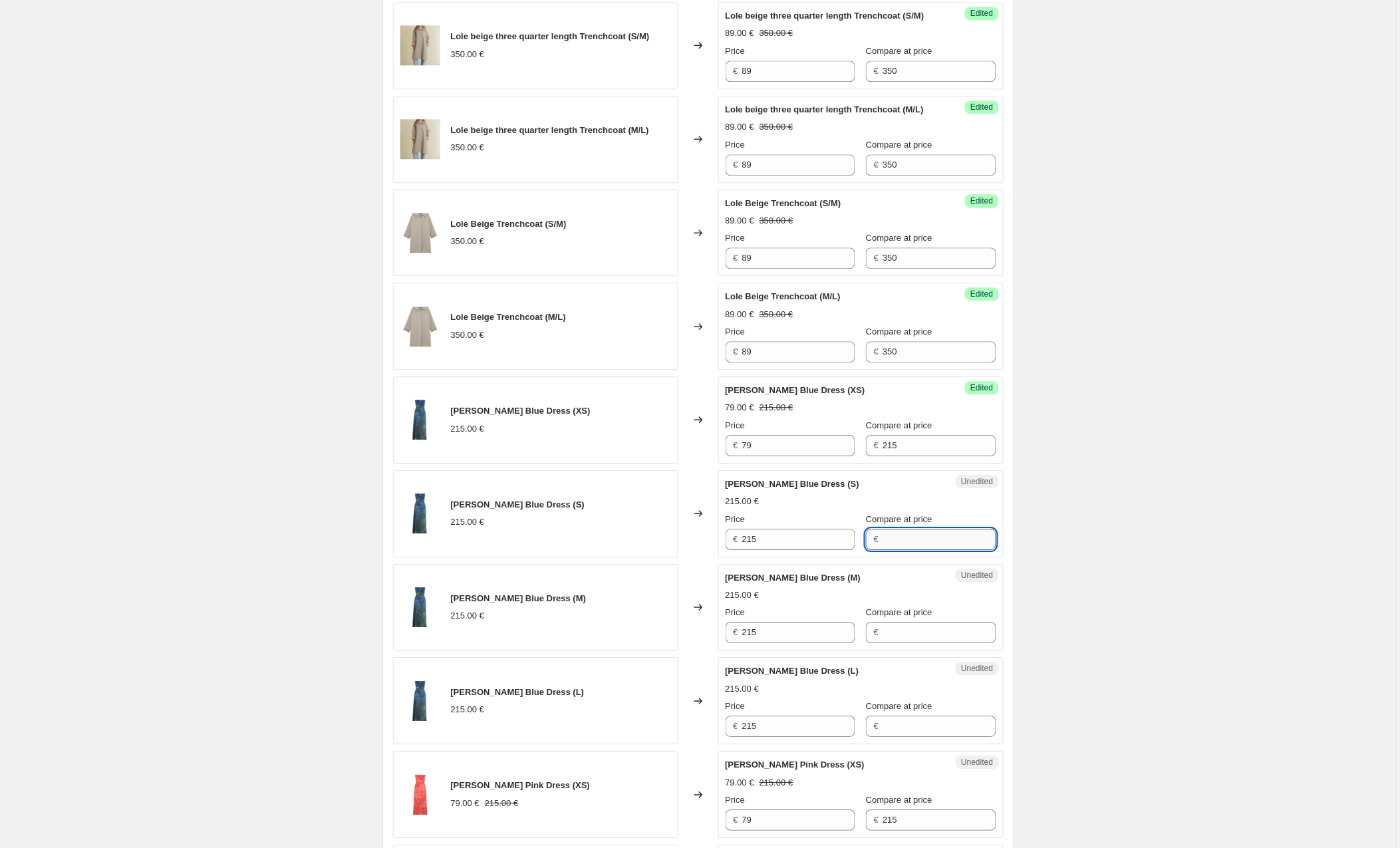
click at [928, 550] on input "Compare at price" at bounding box center [939, 539] width 113 height 21
type input "215"
drag, startPoint x: 790, startPoint y: 540, endPoint x: 677, endPoint y: 531, distance: 113.4
click at [677, 531] on div "Luna Blue Dress (S) 215.00 € Changed to Success Edited Luna Blue Dress (S) 215.…" at bounding box center [698, 514] width 611 height 87
type input "79"
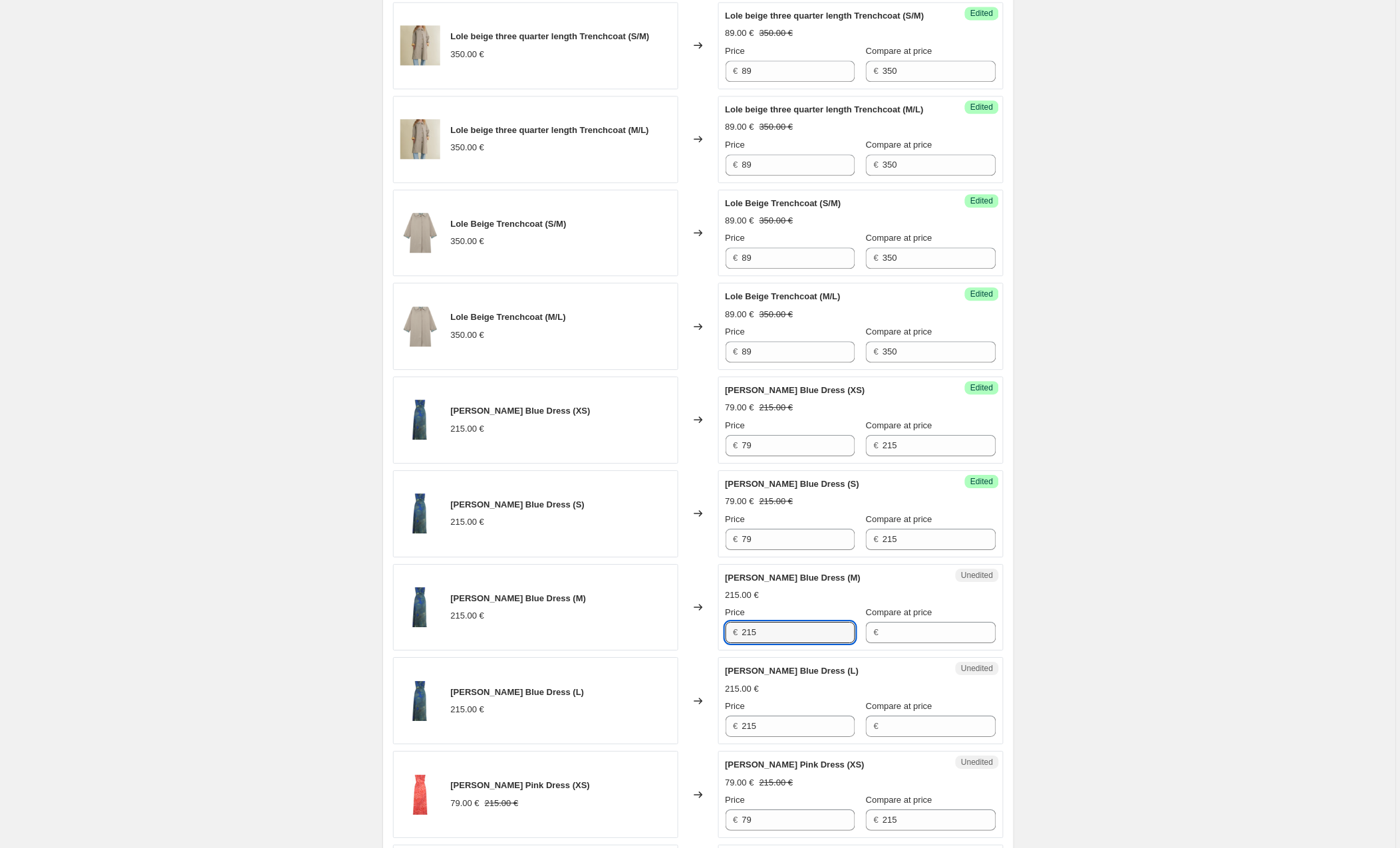
drag, startPoint x: 776, startPoint y: 634, endPoint x: 691, endPoint y: 633, distance: 85.0
click at [691, 633] on div "Luna Blue Dress (M) 215.00 € Changed to Unedited Luna Blue Dress (M) 215.00 € P…" at bounding box center [698, 608] width 611 height 87
type input "79"
click at [915, 637] on input "Compare at price" at bounding box center [939, 633] width 113 height 21
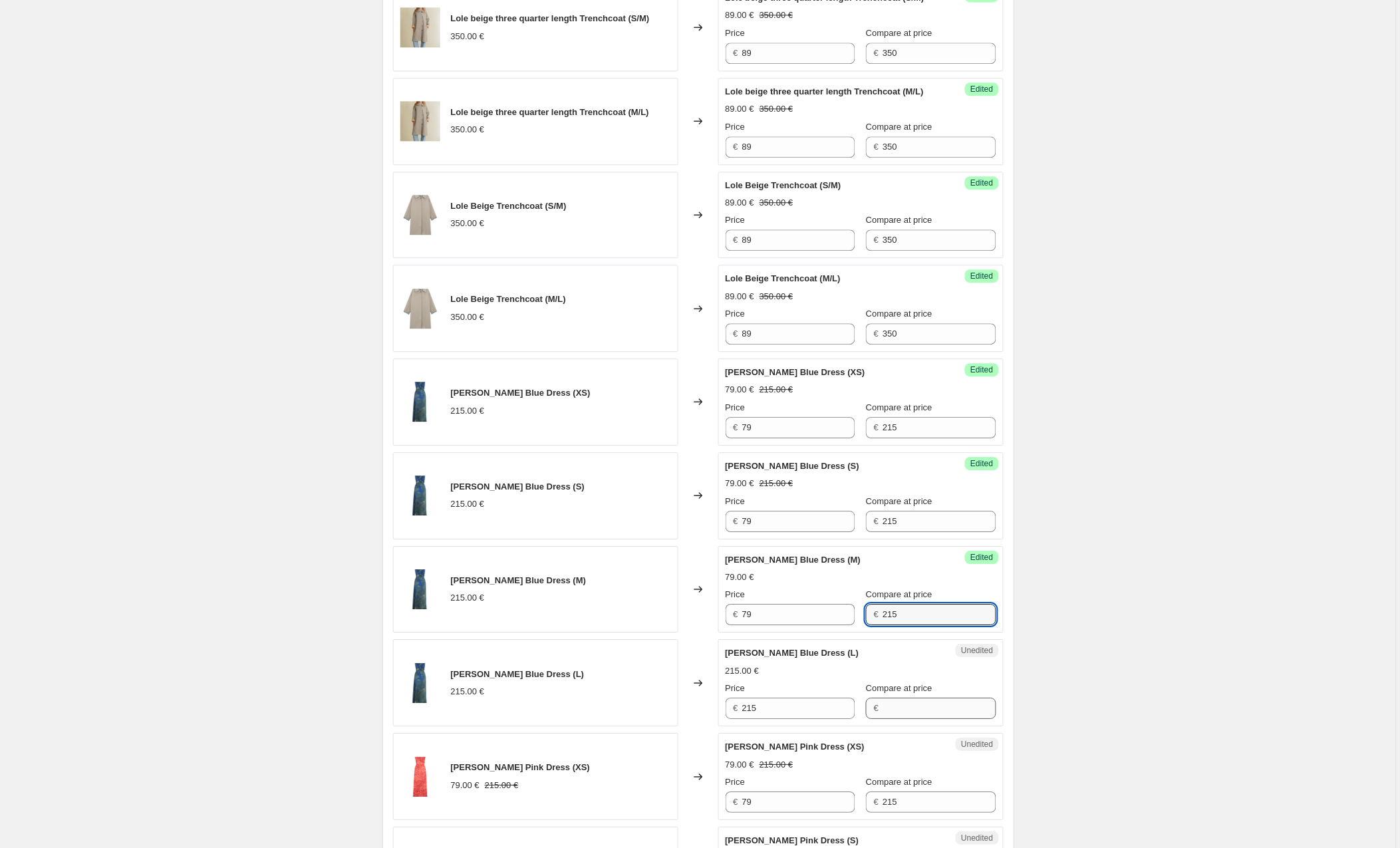
scroll to position [981, 0]
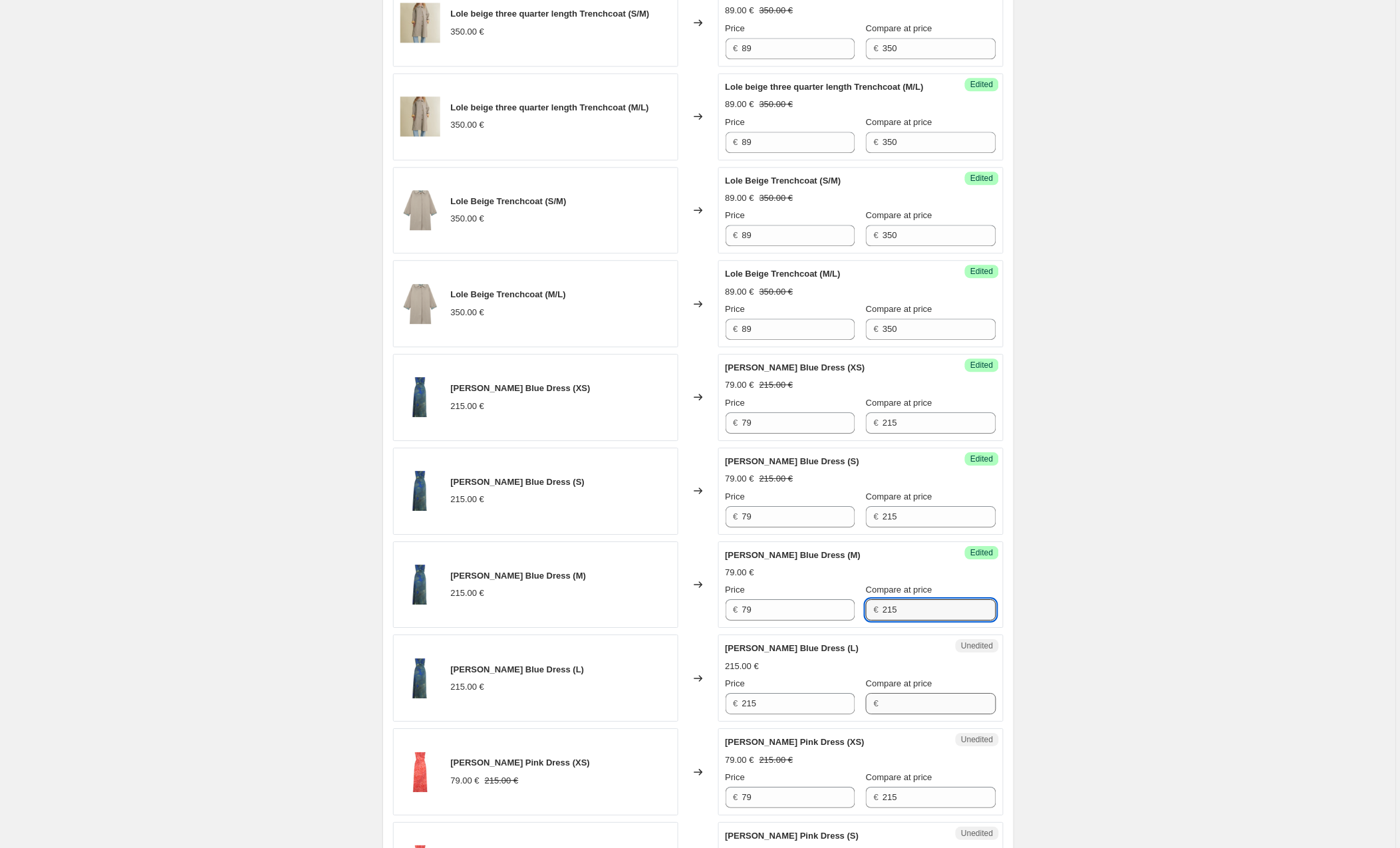
type input "215"
click at [920, 708] on input "Compare at price" at bounding box center [939, 703] width 113 height 21
type input "215"
drag, startPoint x: 776, startPoint y: 706, endPoint x: 721, endPoint y: 703, distance: 55.1
click at [721, 703] on div "Success Edited Luna Blue Dress (L) 215.00 € Price € 215 Compare at price € 215" at bounding box center [861, 678] width 285 height 87
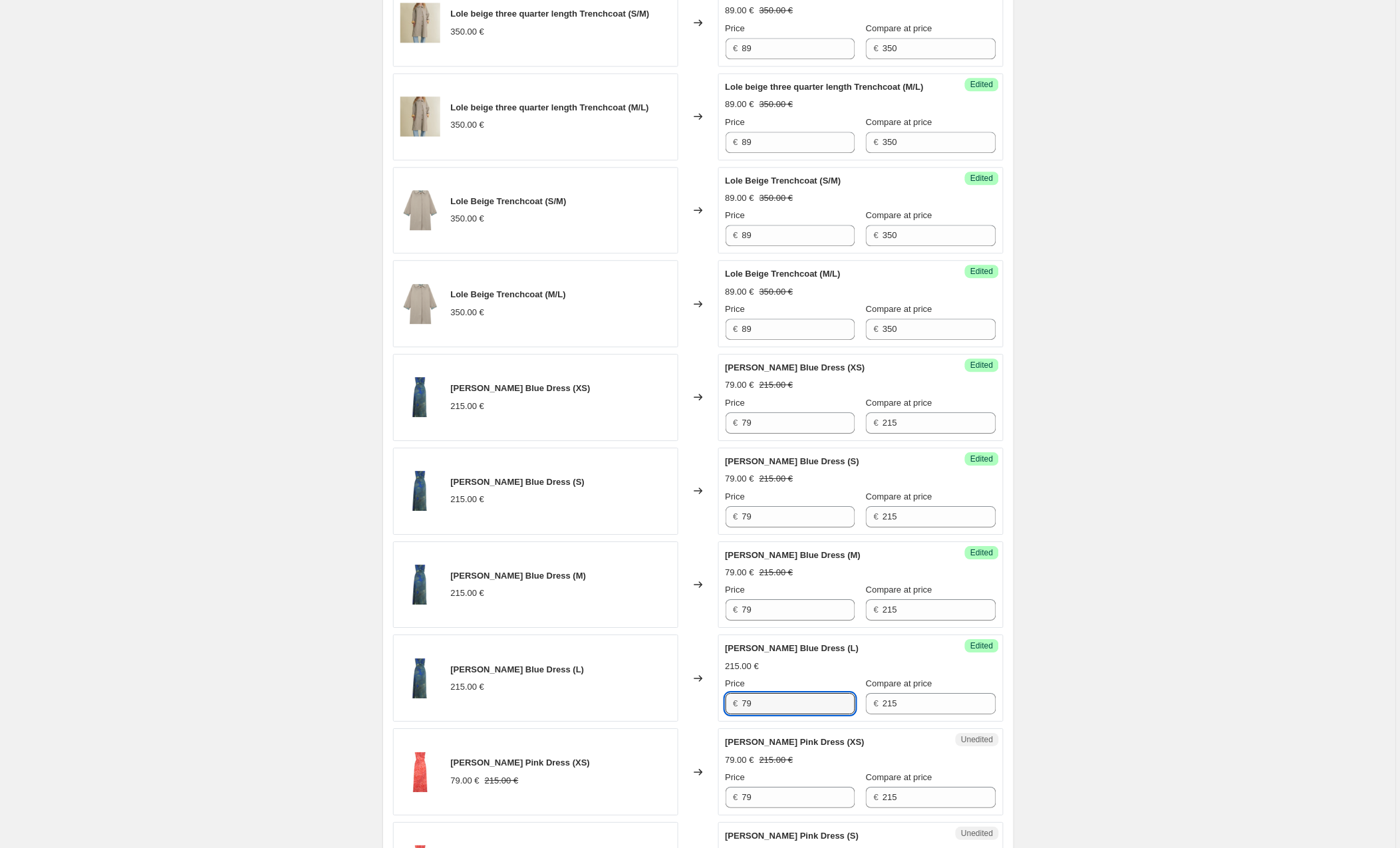
type input "79"
click at [1224, 499] on div "Create new price change job. This page is ready Create new price change job Dra…" at bounding box center [698, 589] width 1396 height 3141
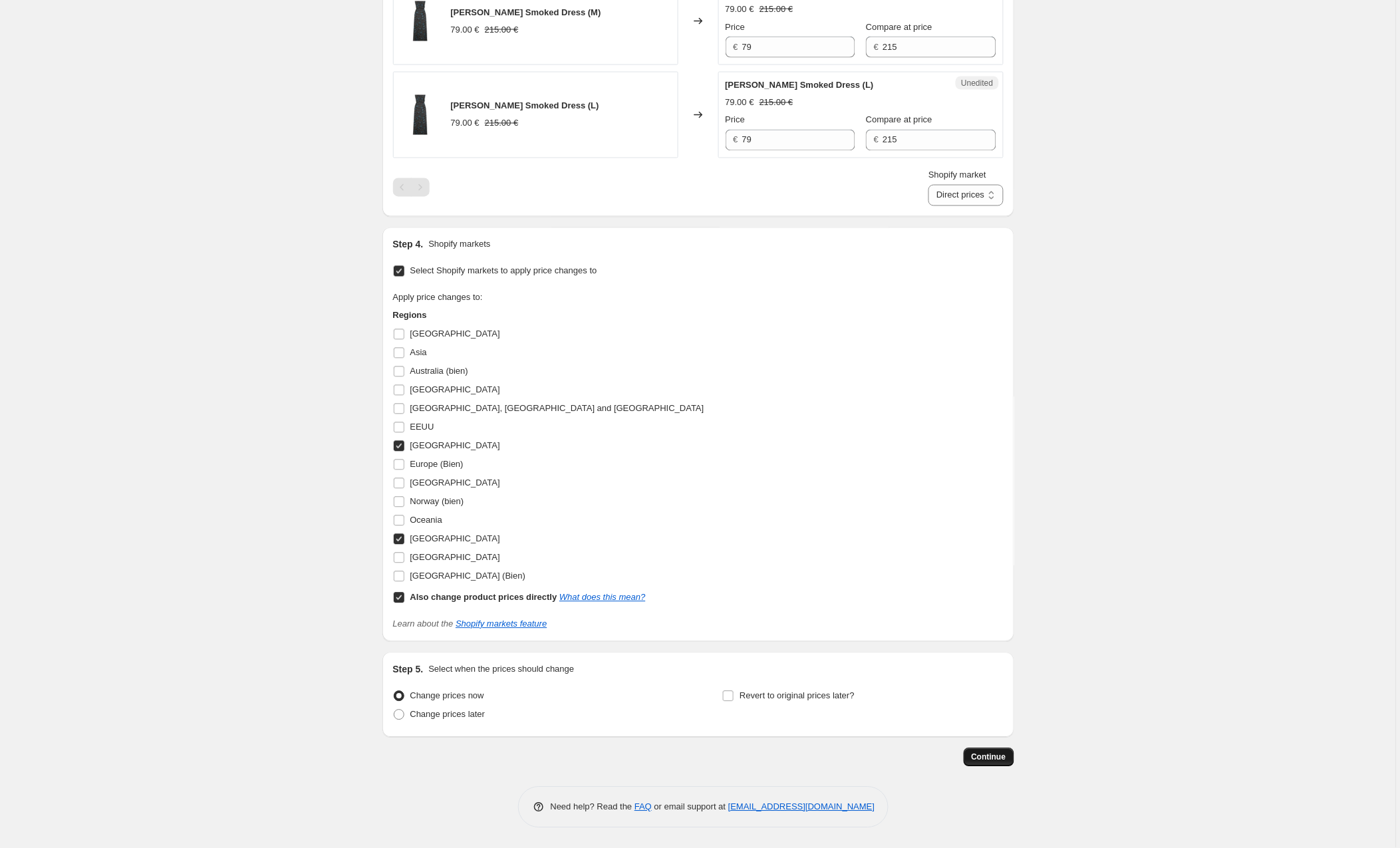
scroll to position [2301, 0]
click at [1001, 753] on span "Continue" at bounding box center [989, 757] width 35 height 10
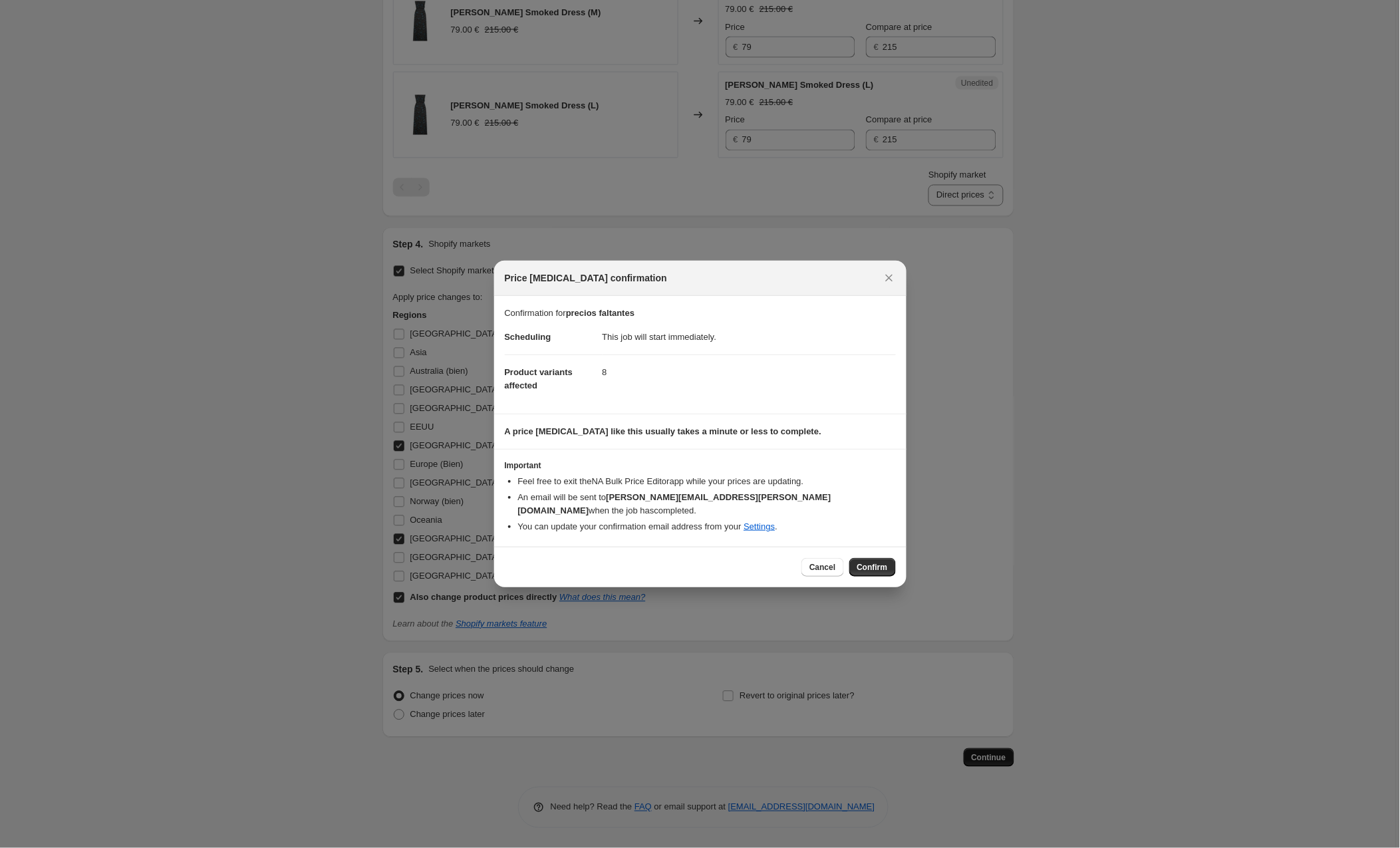
click at [867, 548] on html "Home Settings Plans Skip to content Create new price change job. This page is r…" at bounding box center [700, 424] width 1400 height 848
click at [868, 557] on html "Home Settings Plans Skip to content Create new price change job. This page is r…" at bounding box center [700, 424] width 1400 height 848
drag, startPoint x: 1001, startPoint y: 753, endPoint x: 884, endPoint y: 564, distance: 222.3
click at [884, 564] on html "Home Settings Plans Skip to content Create new price change job. This page is r…" at bounding box center [700, 424] width 1400 height 848
click at [882, 564] on html "Home Settings Plans Skip to content Create new price change job. This page is r…" at bounding box center [700, 424] width 1400 height 848
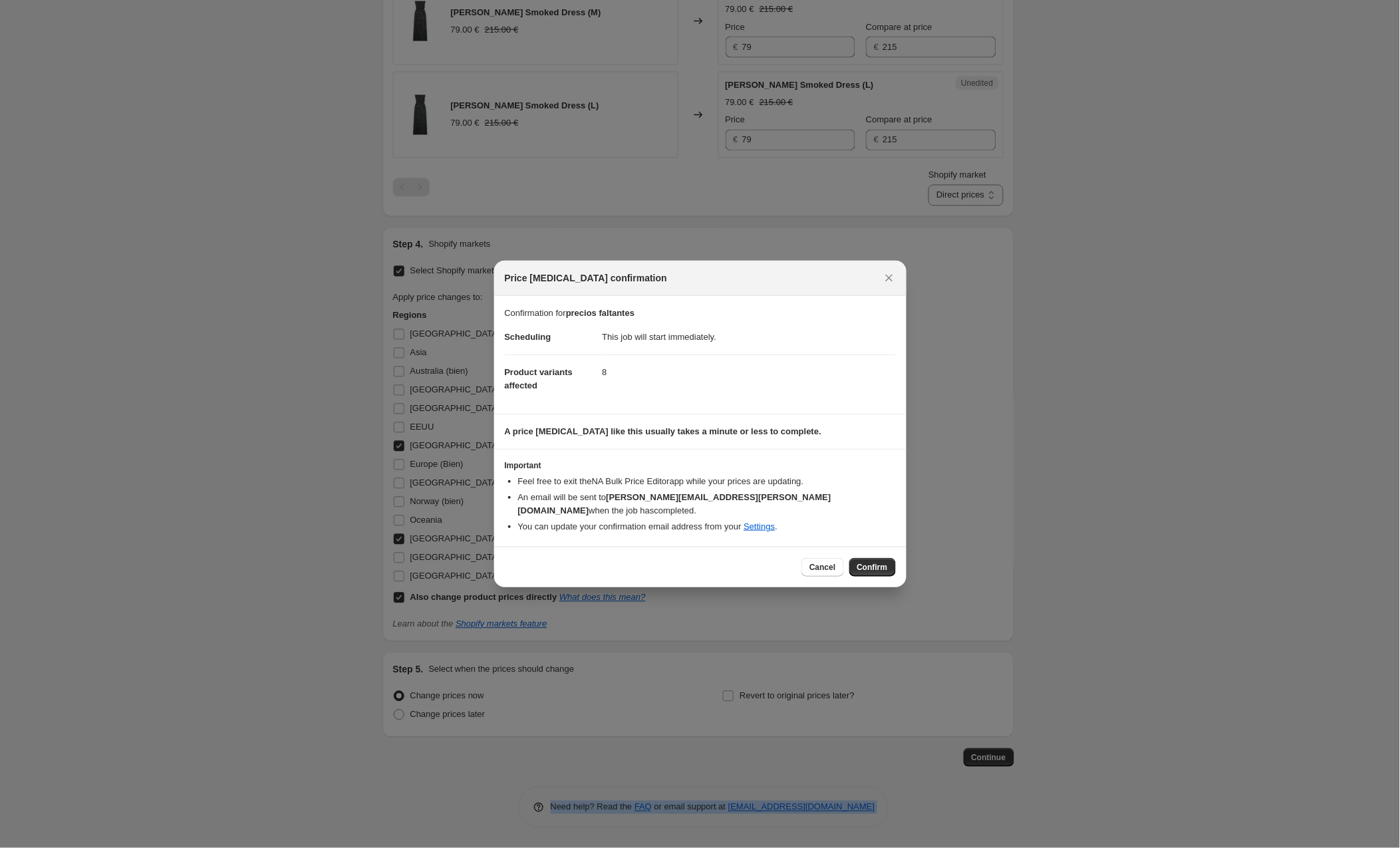
click at [882, 564] on html "Home Settings Plans Skip to content Create new price change job. This page is r…" at bounding box center [700, 424] width 1400 height 848
click at [871, 553] on html "Home Settings Plans Skip to content Create new price change job. This page is r…" at bounding box center [700, 424] width 1400 height 848
click at [871, 556] on html "Home Settings Plans Skip to content Create new price change job. This page is r…" at bounding box center [700, 424] width 1400 height 848
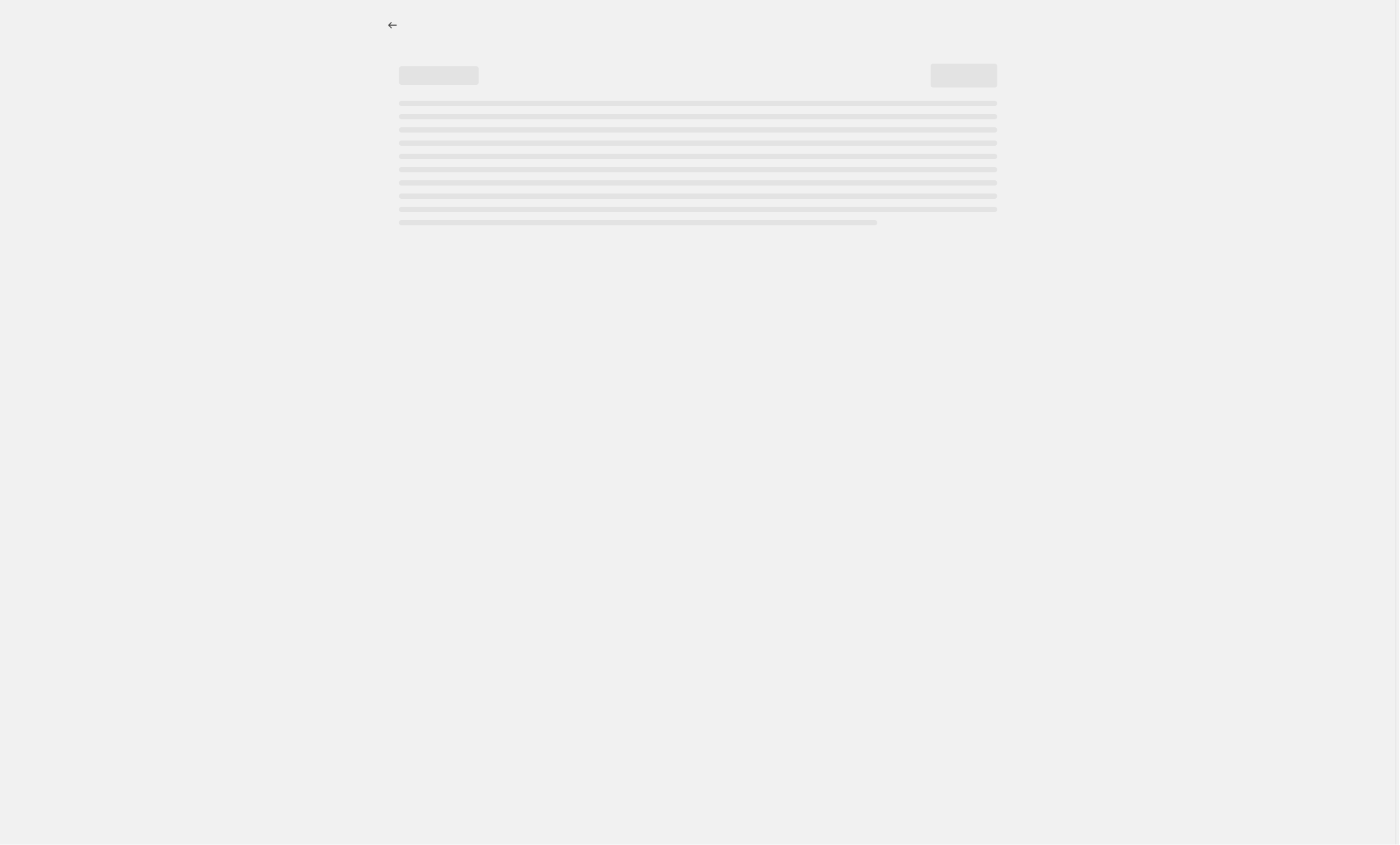
select select "percentage"
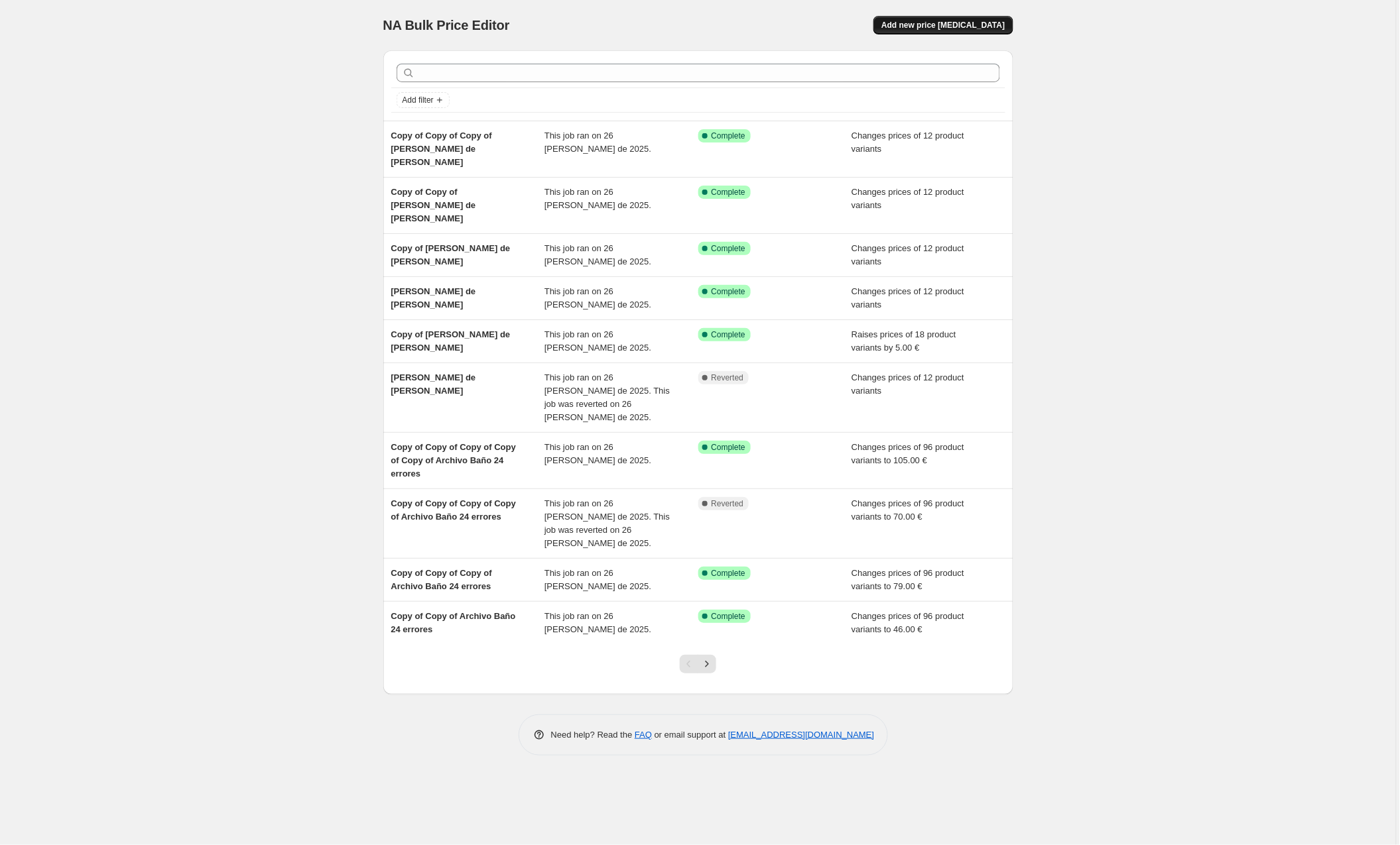
click at [959, 22] on span "Add new price [MEDICAL_DATA]" at bounding box center [943, 25] width 123 height 10
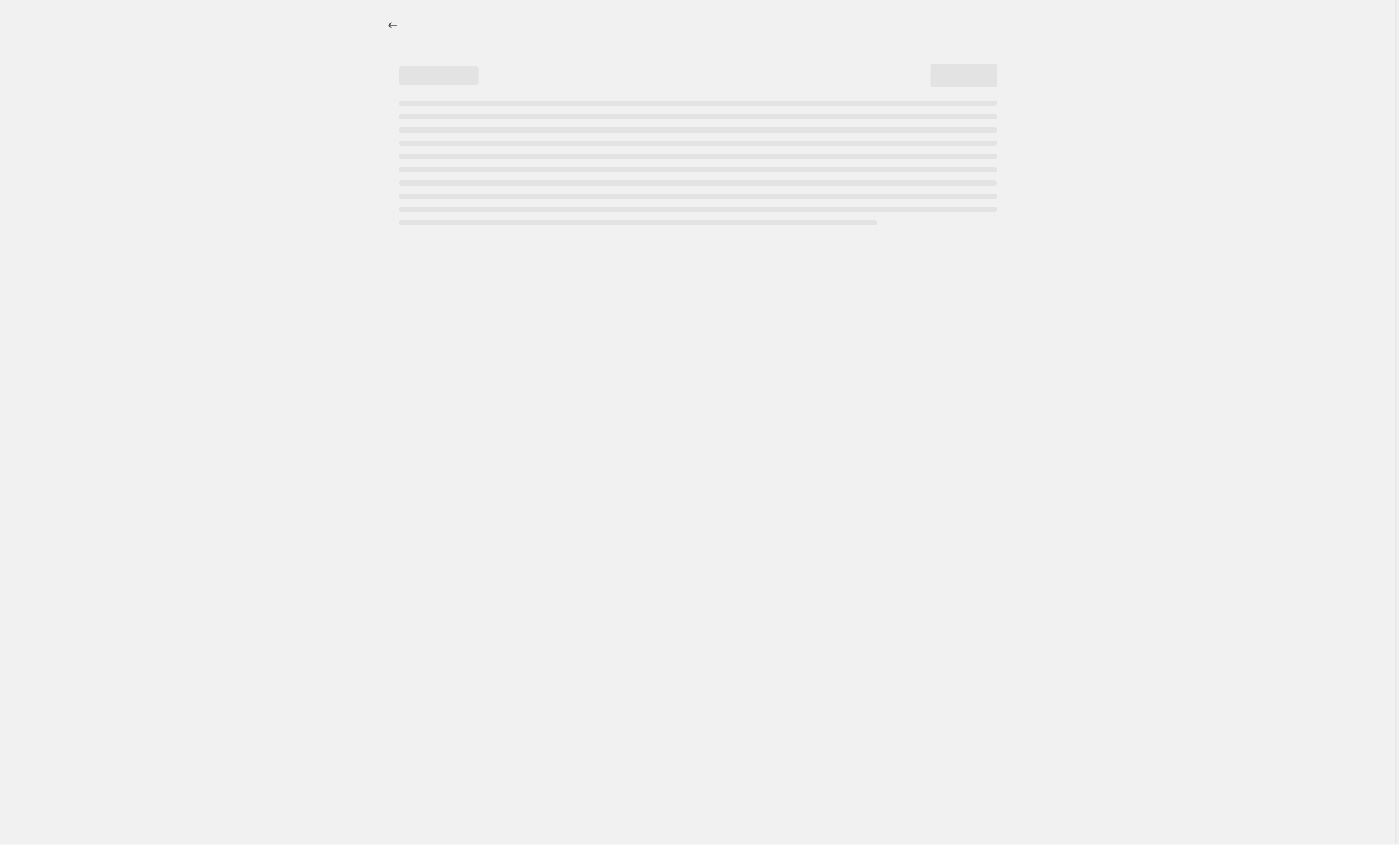
select select "percentage"
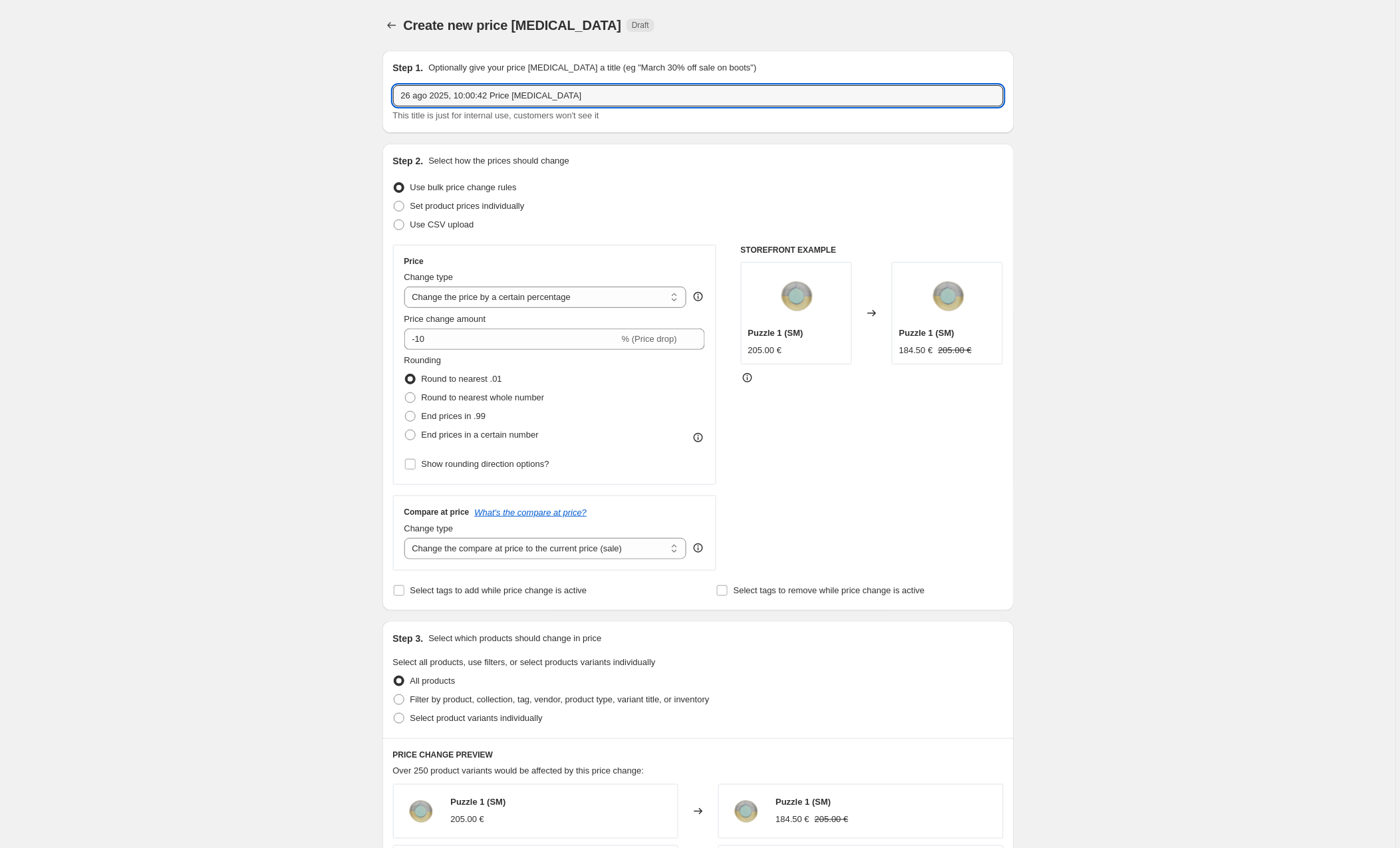
drag, startPoint x: 465, startPoint y: 99, endPoint x: 343, endPoint y: 99, distance: 122.0
click at [343, 99] on div "Create new price [MEDICAL_DATA]. This page is ready Create new price [MEDICAL_D…" at bounding box center [698, 702] width 1396 height 1404
type input "error de precio"
click at [495, 205] on span "Set product prices individually" at bounding box center [468, 206] width 114 height 10
click at [395, 202] on input "Set product prices individually" at bounding box center [394, 201] width 1 height 1
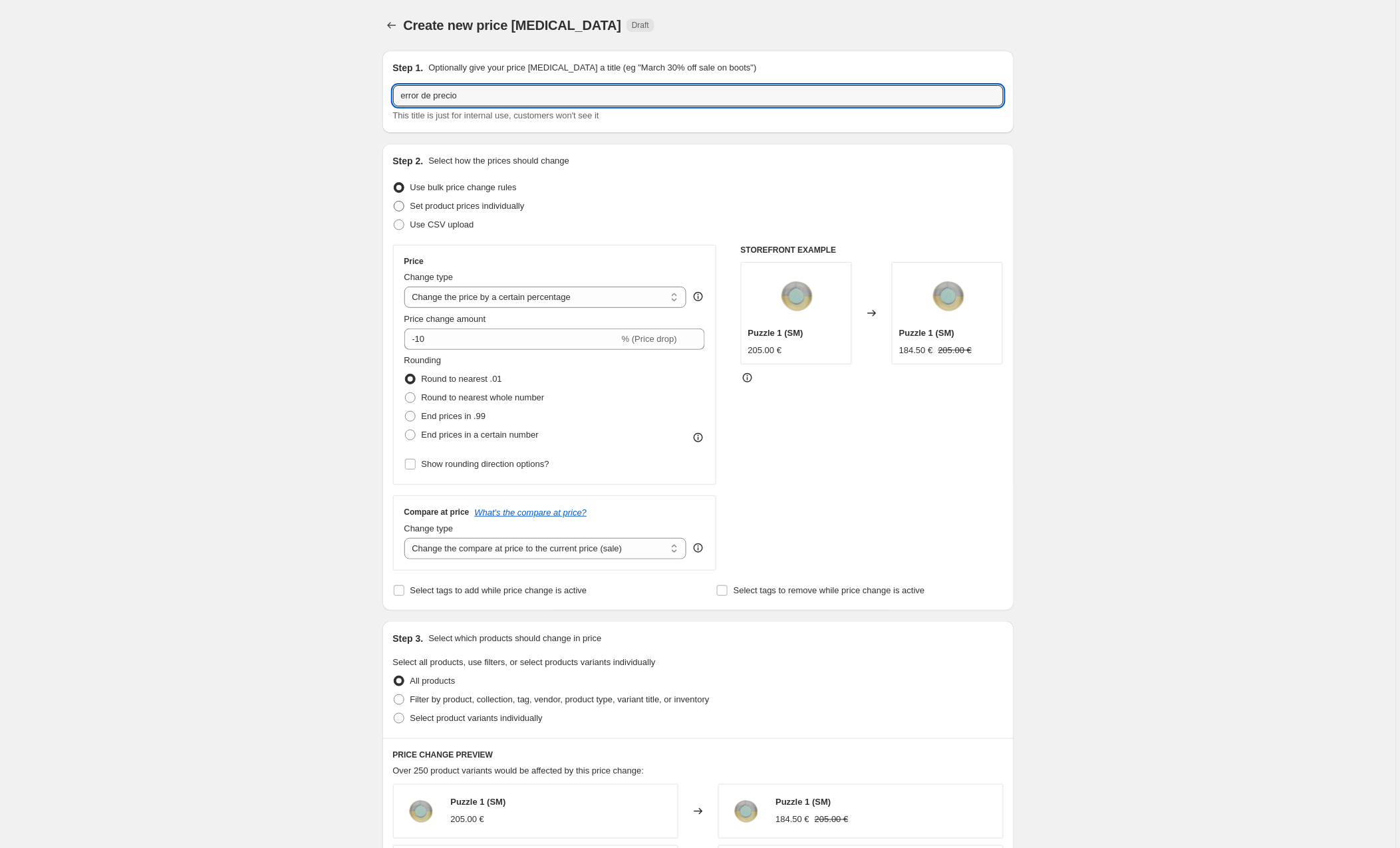
radio input "true"
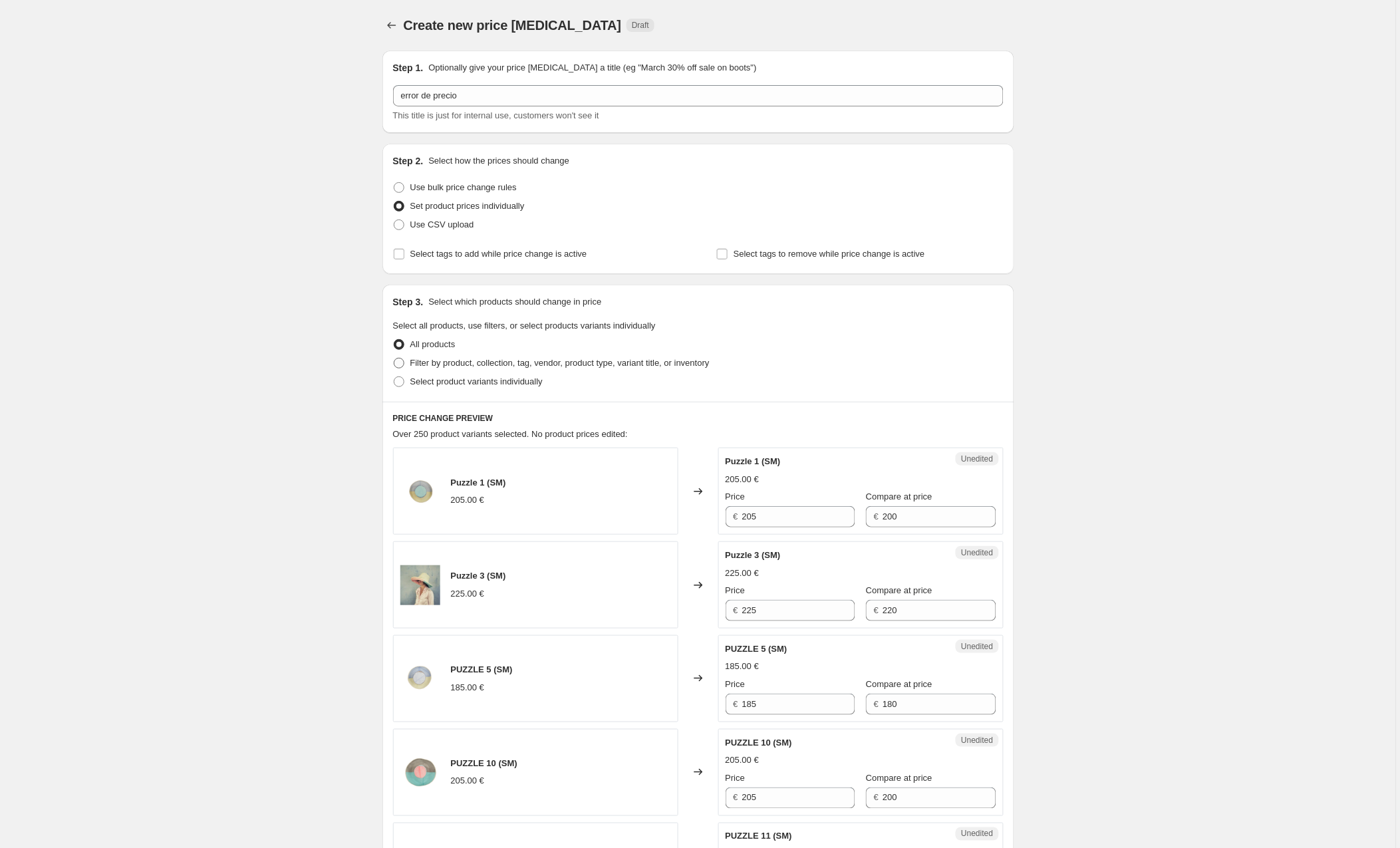
click at [481, 361] on span "Filter by product, collection, tag, vendor, product type, variant title, or inv…" at bounding box center [560, 363] width 299 height 10
click at [395, 358] on input "Filter by product, collection, tag, vendor, product type, variant title, or inv…" at bounding box center [394, 358] width 1 height 1
radio input "true"
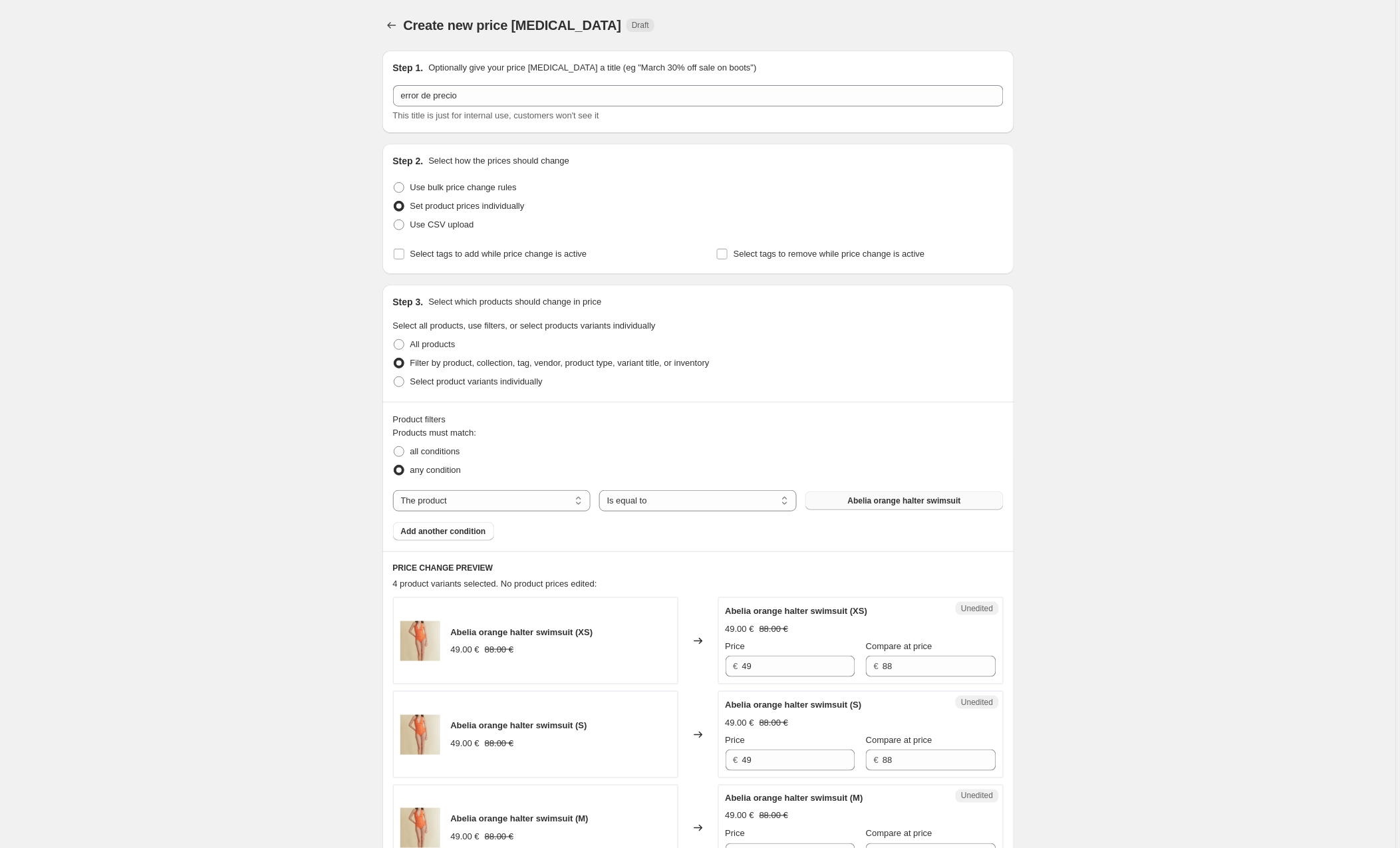
click at [884, 503] on span "Abelia orange halter swimsuit" at bounding box center [904, 500] width 113 height 10
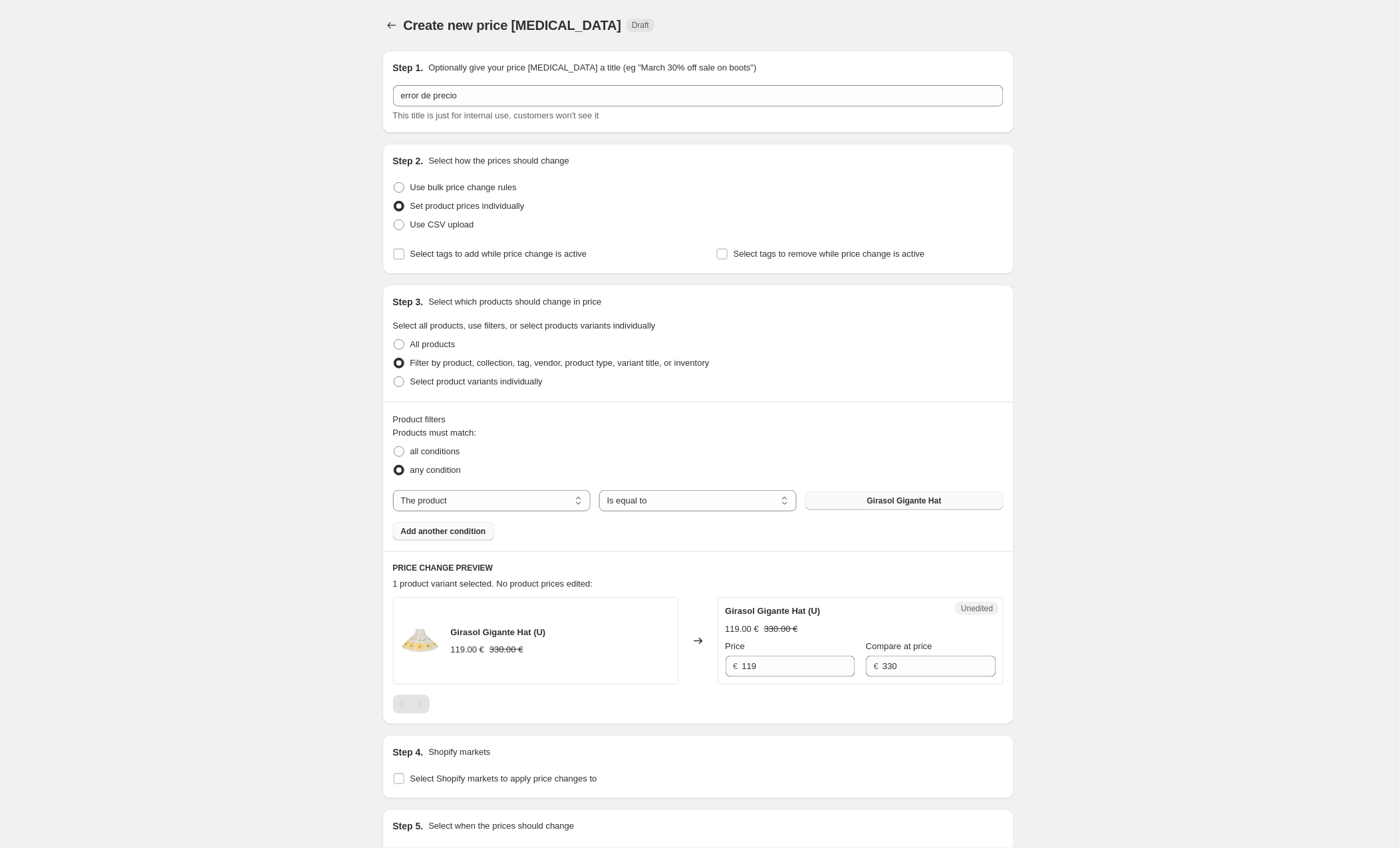
click at [424, 537] on span "Add another condition" at bounding box center [444, 531] width 85 height 10
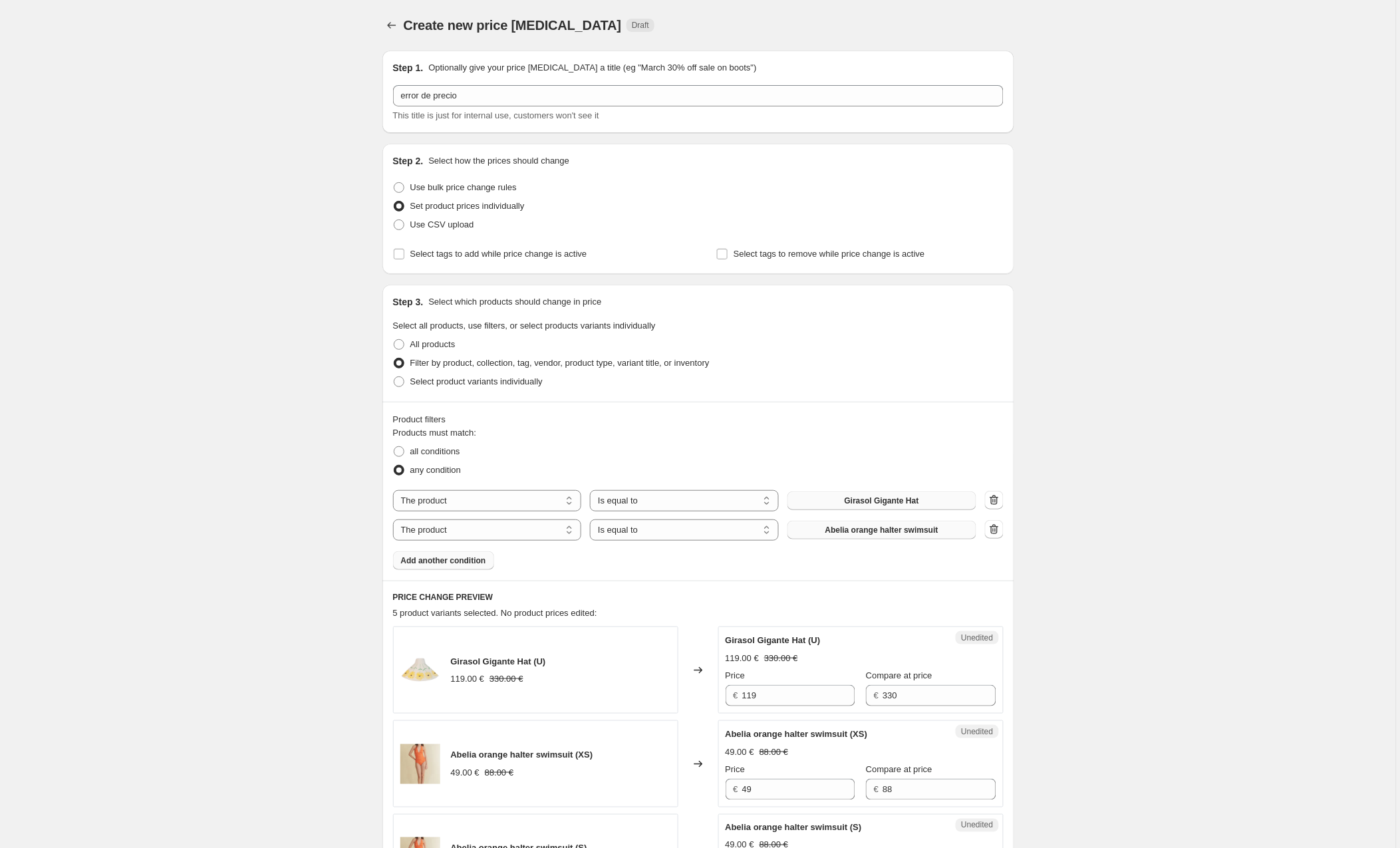
click at [862, 530] on span "Abelia orange halter swimsuit" at bounding box center [882, 530] width 113 height 10
click at [440, 561] on span "Add another condition" at bounding box center [444, 560] width 85 height 10
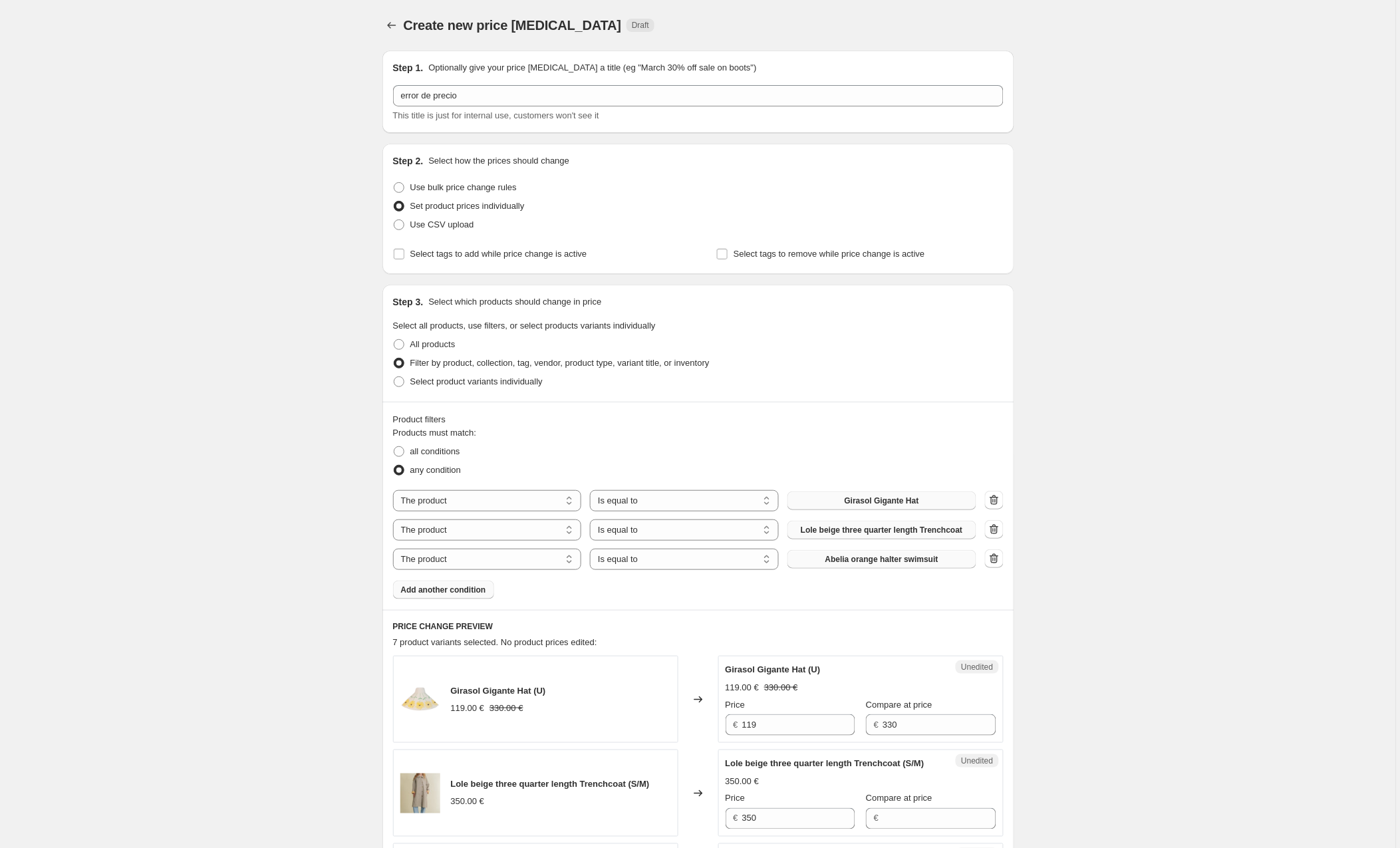
click at [852, 561] on span "Abelia orange halter swimsuit" at bounding box center [882, 559] width 113 height 10
click at [448, 588] on span "Add another condition" at bounding box center [444, 589] width 85 height 10
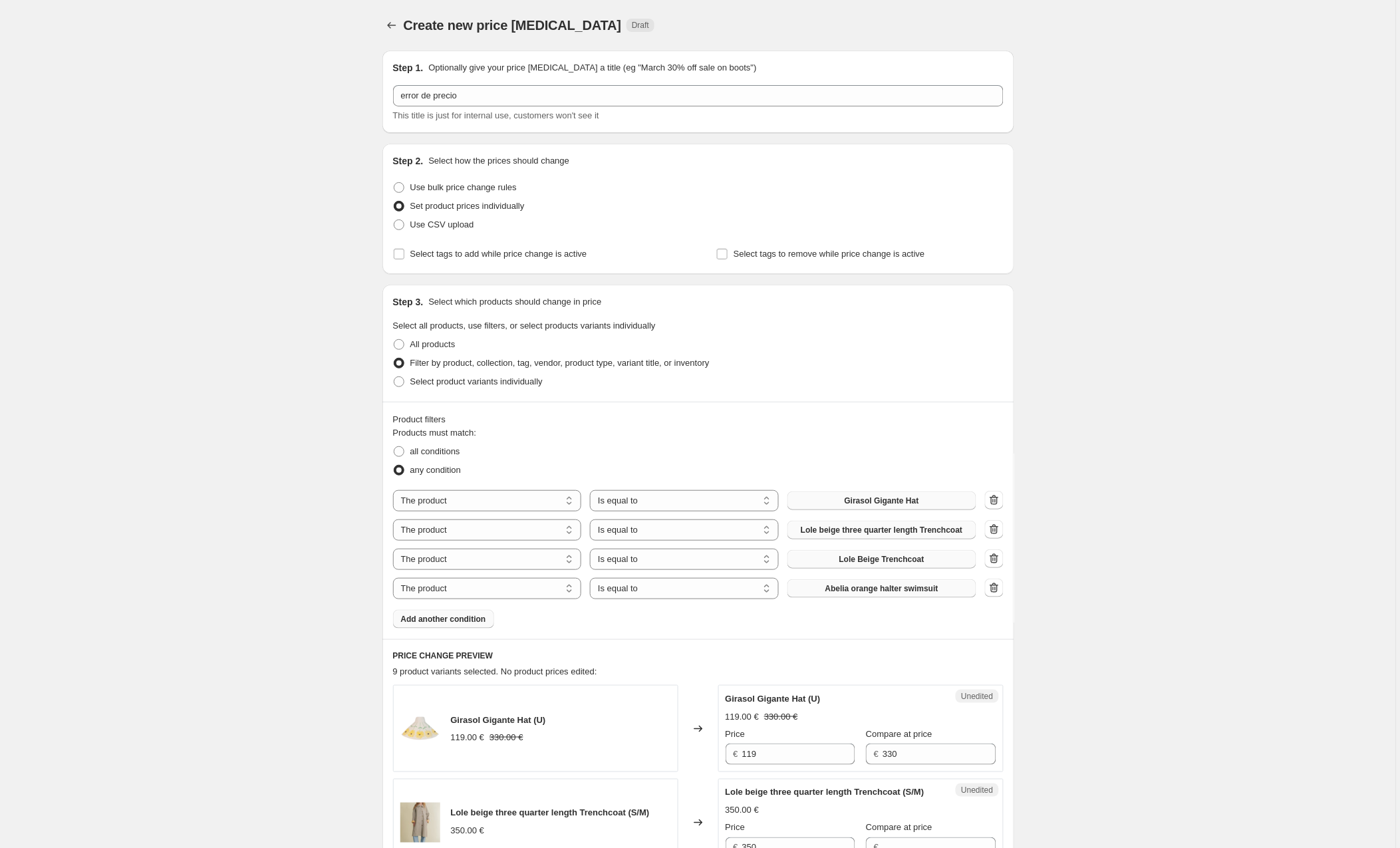
click at [849, 590] on span "Abelia orange halter swimsuit" at bounding box center [882, 588] width 113 height 10
click at [449, 620] on span "Add another condition" at bounding box center [444, 619] width 85 height 10
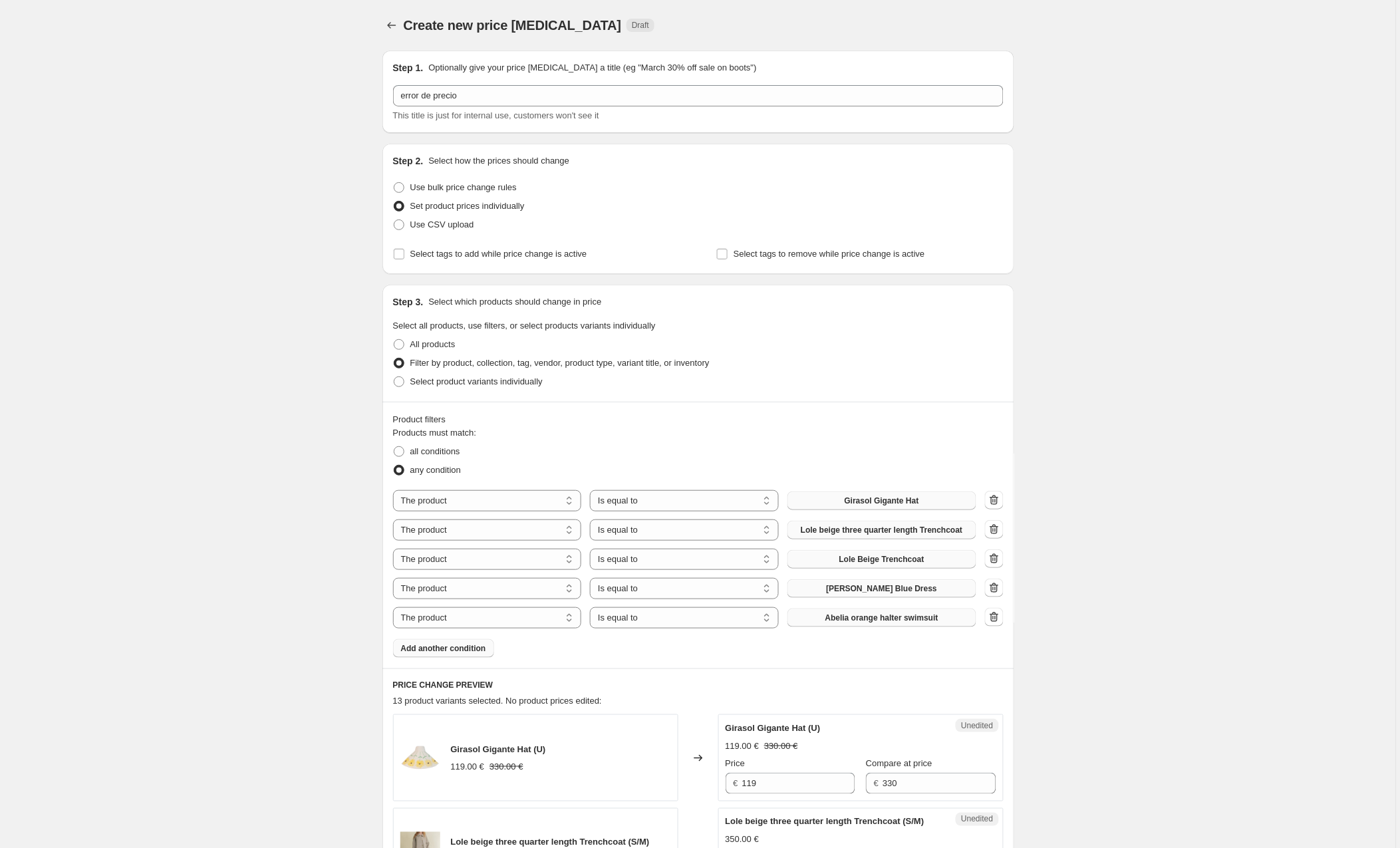
click at [856, 619] on span "Abelia orange halter swimsuit" at bounding box center [882, 617] width 113 height 10
click at [473, 653] on span "Add another condition" at bounding box center [444, 648] width 85 height 10
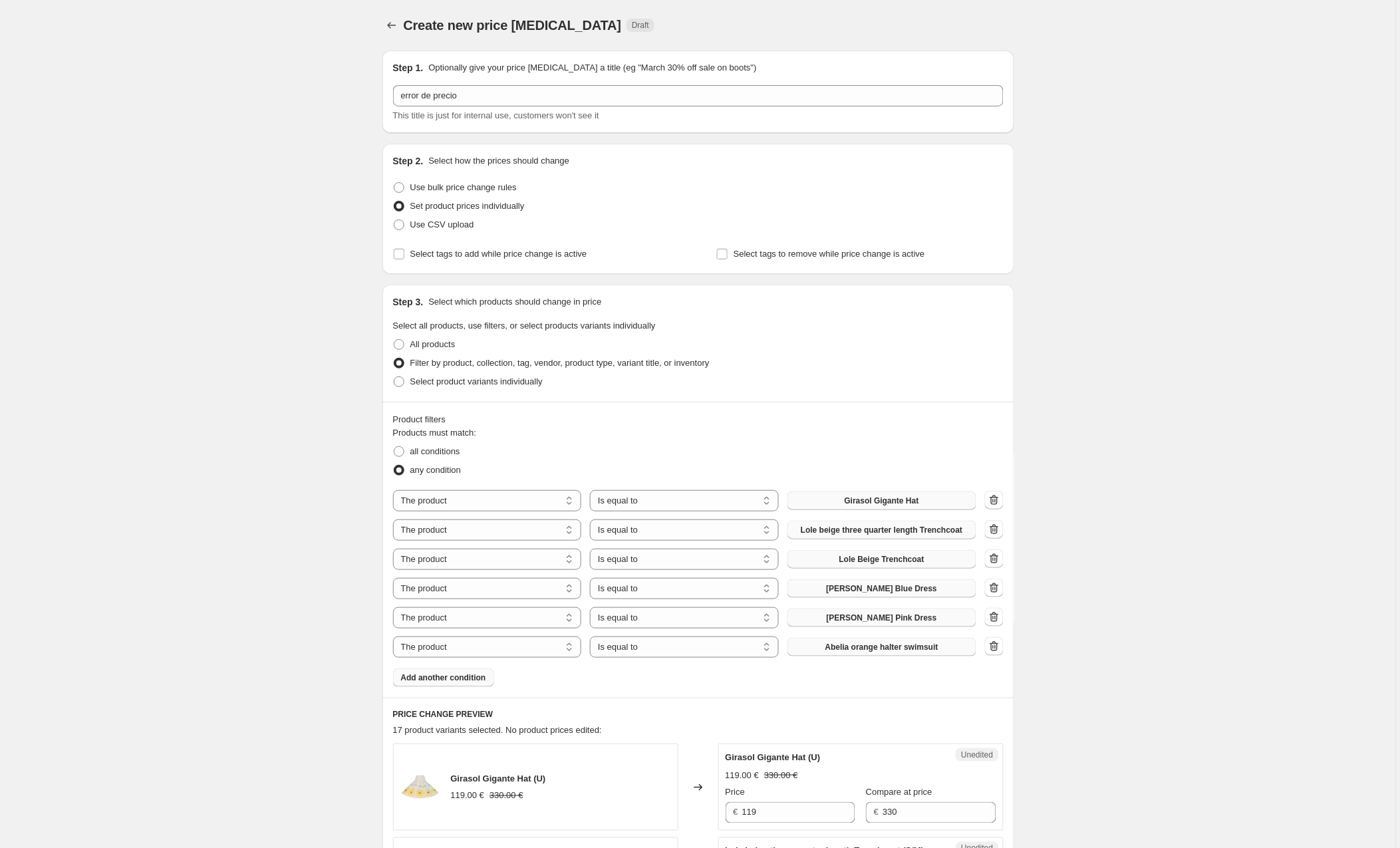
click at [836, 654] on button "Abelia orange halter swimsuit" at bounding box center [882, 647] width 189 height 18
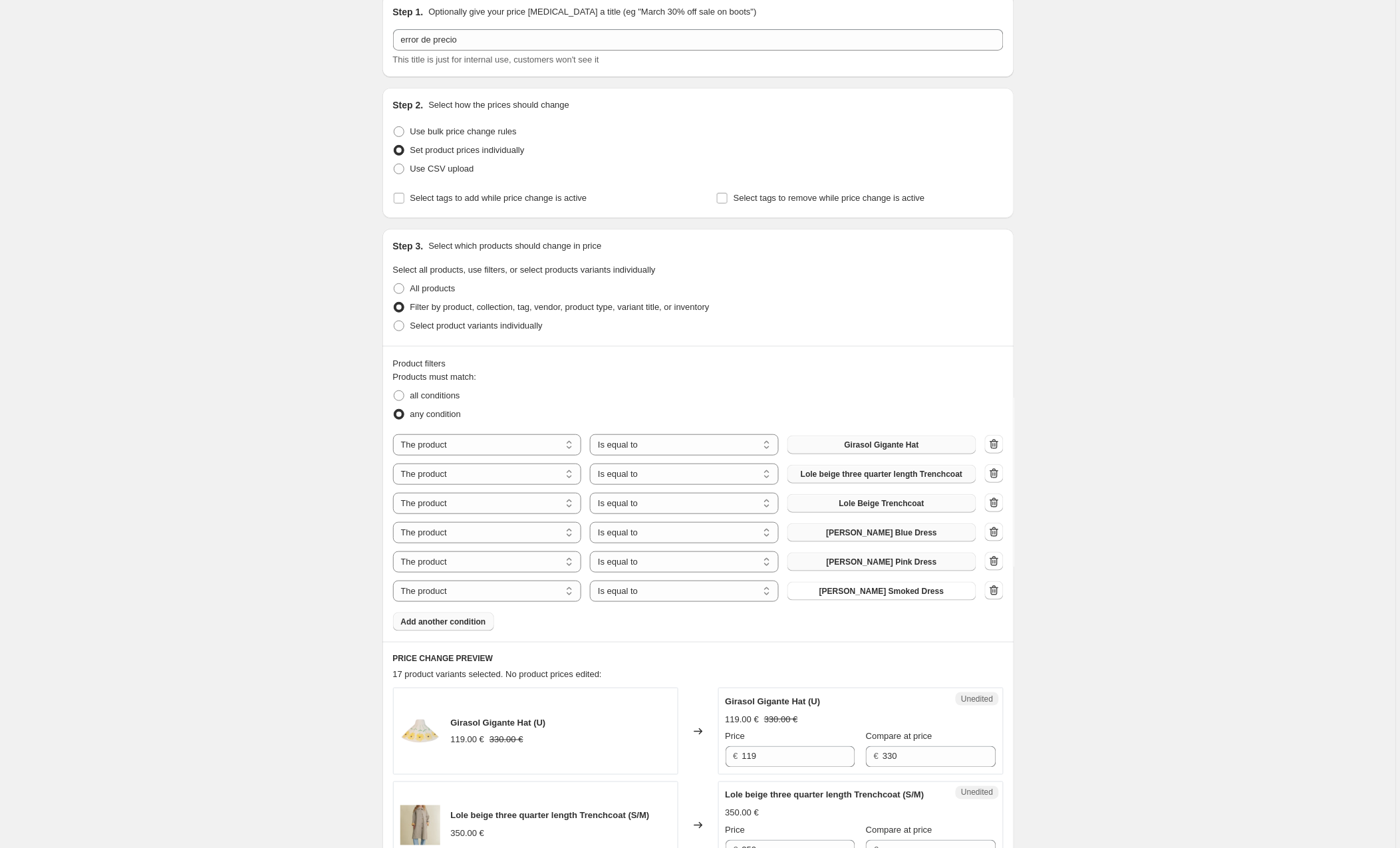
scroll to position [56, 0]
click at [433, 623] on span "Add another condition" at bounding box center [444, 621] width 85 height 10
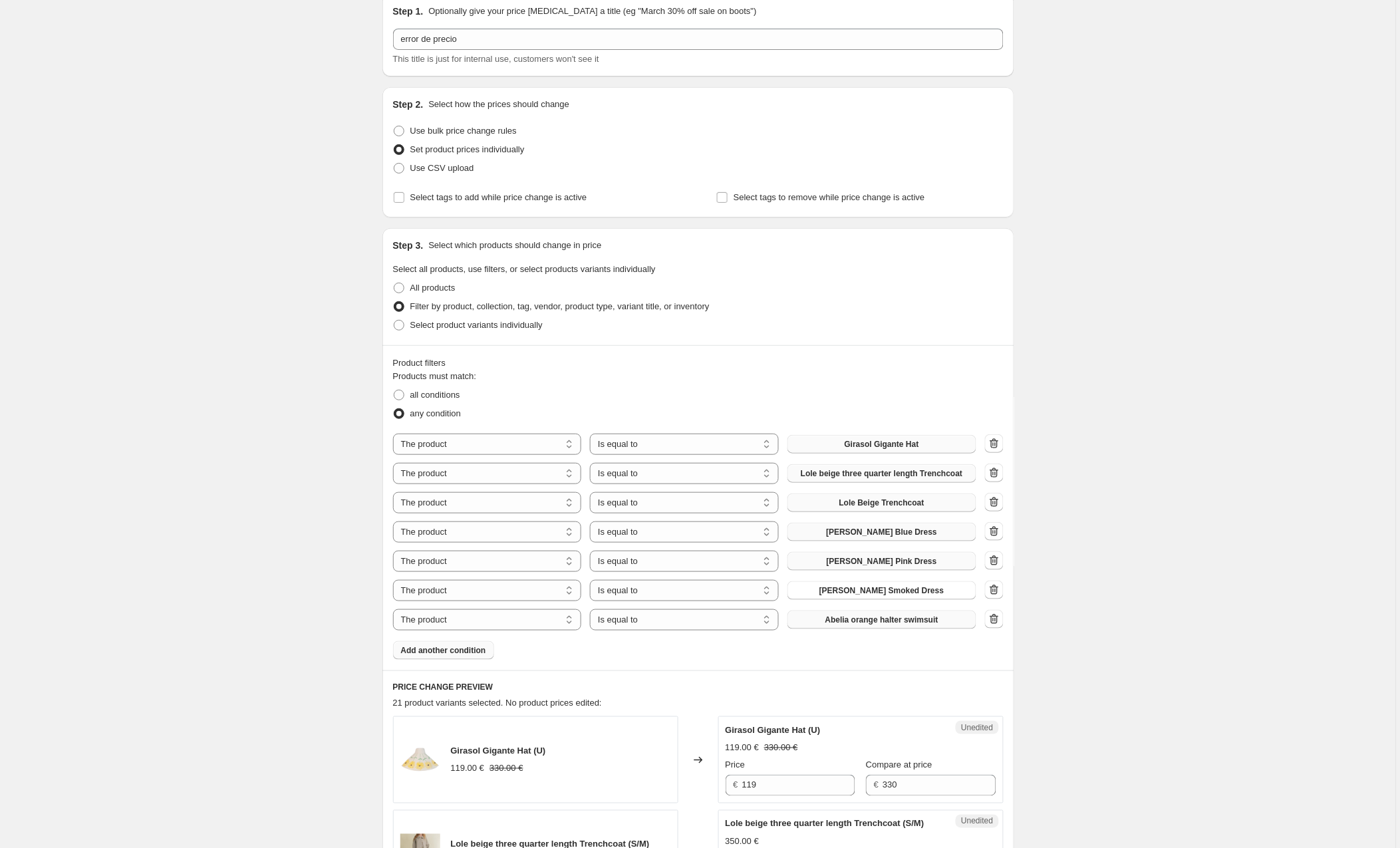
click at [877, 619] on span "Abelia orange halter swimsuit" at bounding box center [882, 620] width 113 height 10
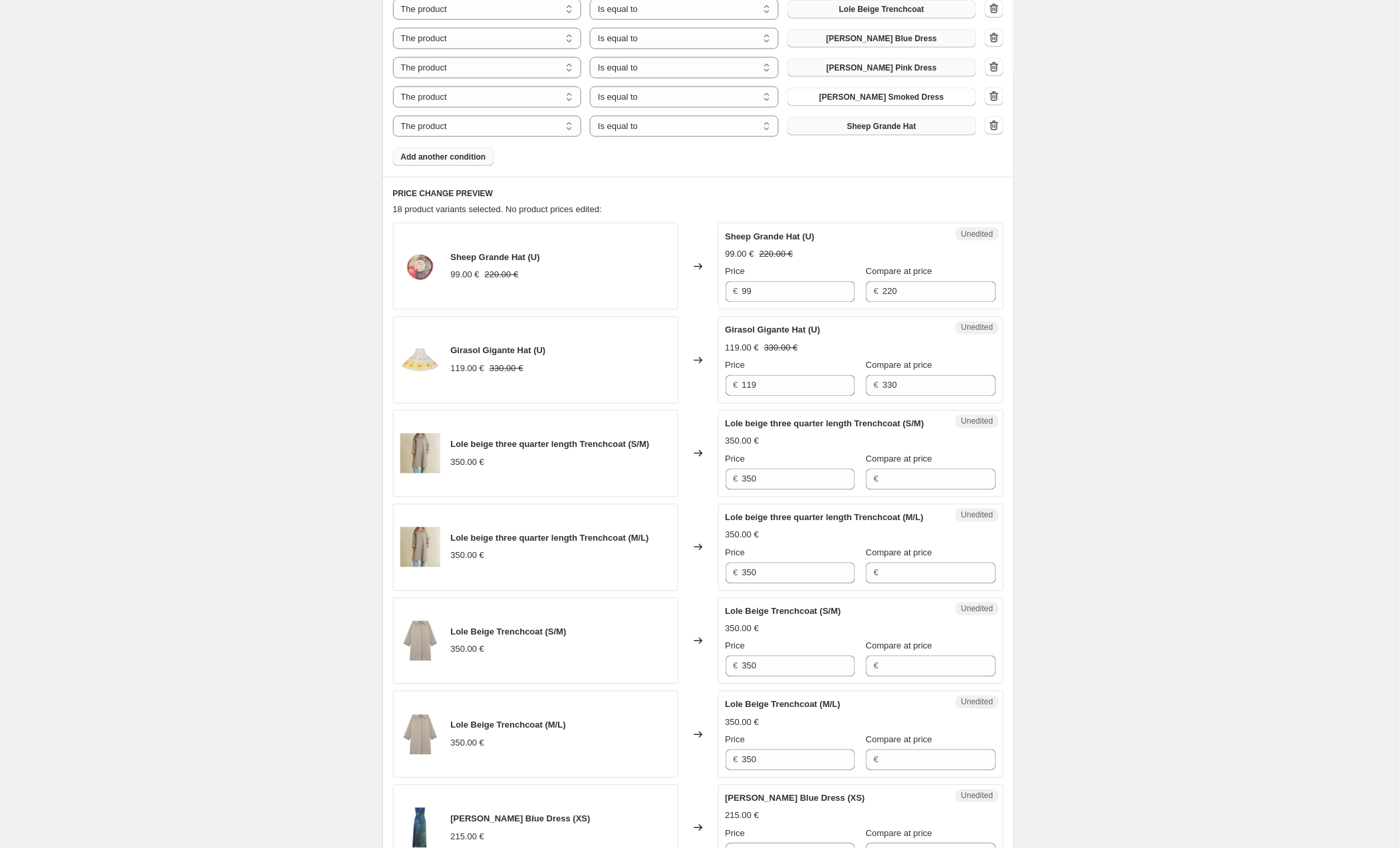
scroll to position [551, 0]
click at [915, 476] on input "Compare at price" at bounding box center [939, 478] width 113 height 21
type input "350"
drag, startPoint x: 815, startPoint y: 482, endPoint x: 659, endPoint y: 480, distance: 156.0
click at [659, 480] on div "Lole beige three quarter length Trenchcoat (S/M) 350.00 € Changed to Success Ed…" at bounding box center [698, 453] width 611 height 87
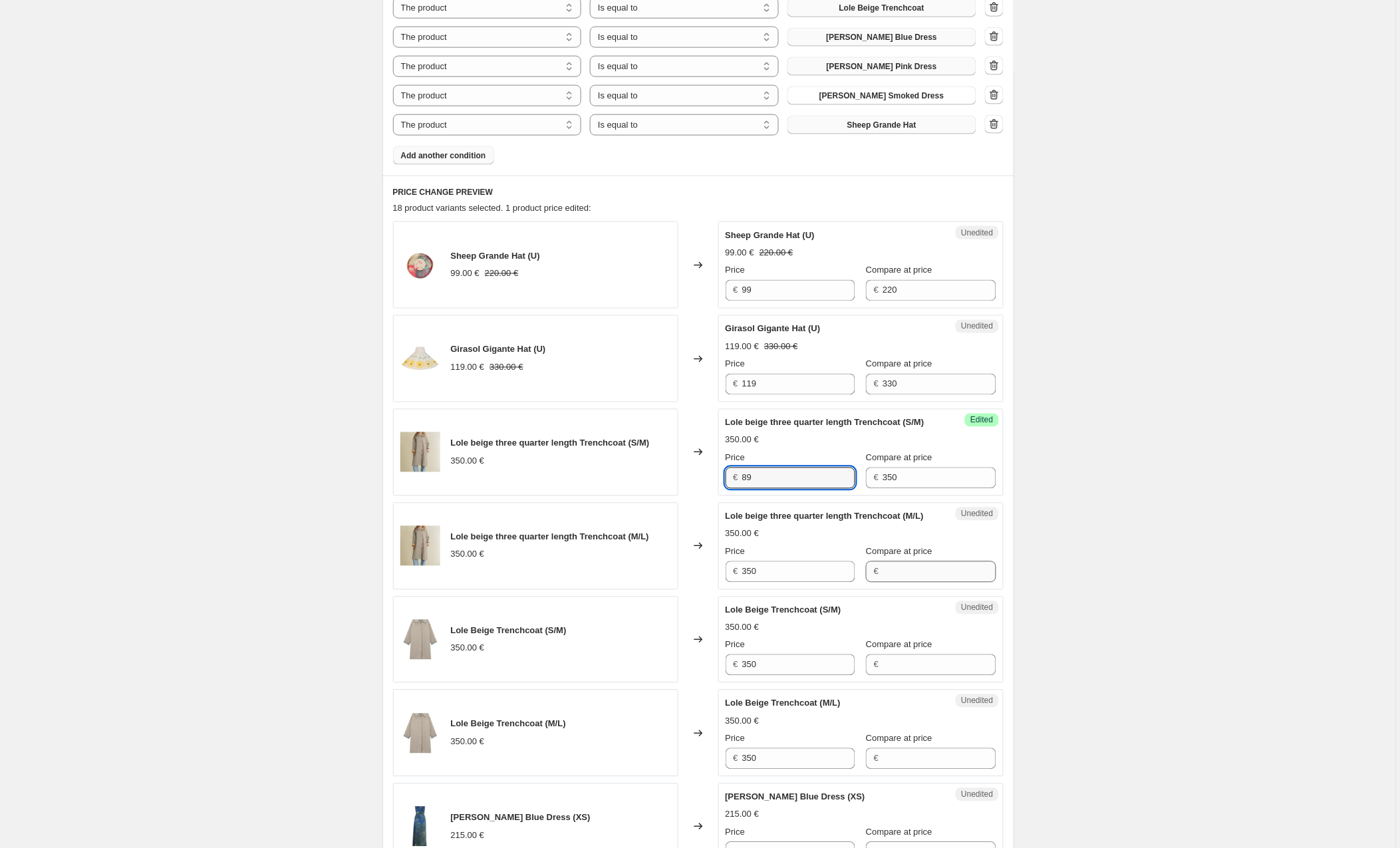
type input "89"
click at [907, 574] on input "Compare at price" at bounding box center [939, 571] width 113 height 21
type input "350"
drag, startPoint x: 763, startPoint y: 574, endPoint x: 716, endPoint y: 576, distance: 47.0
click at [716, 576] on div "Lole beige three quarter length Trenchcoat (M/L) 350.00 € Changed to Success Ed…" at bounding box center [698, 547] width 611 height 87
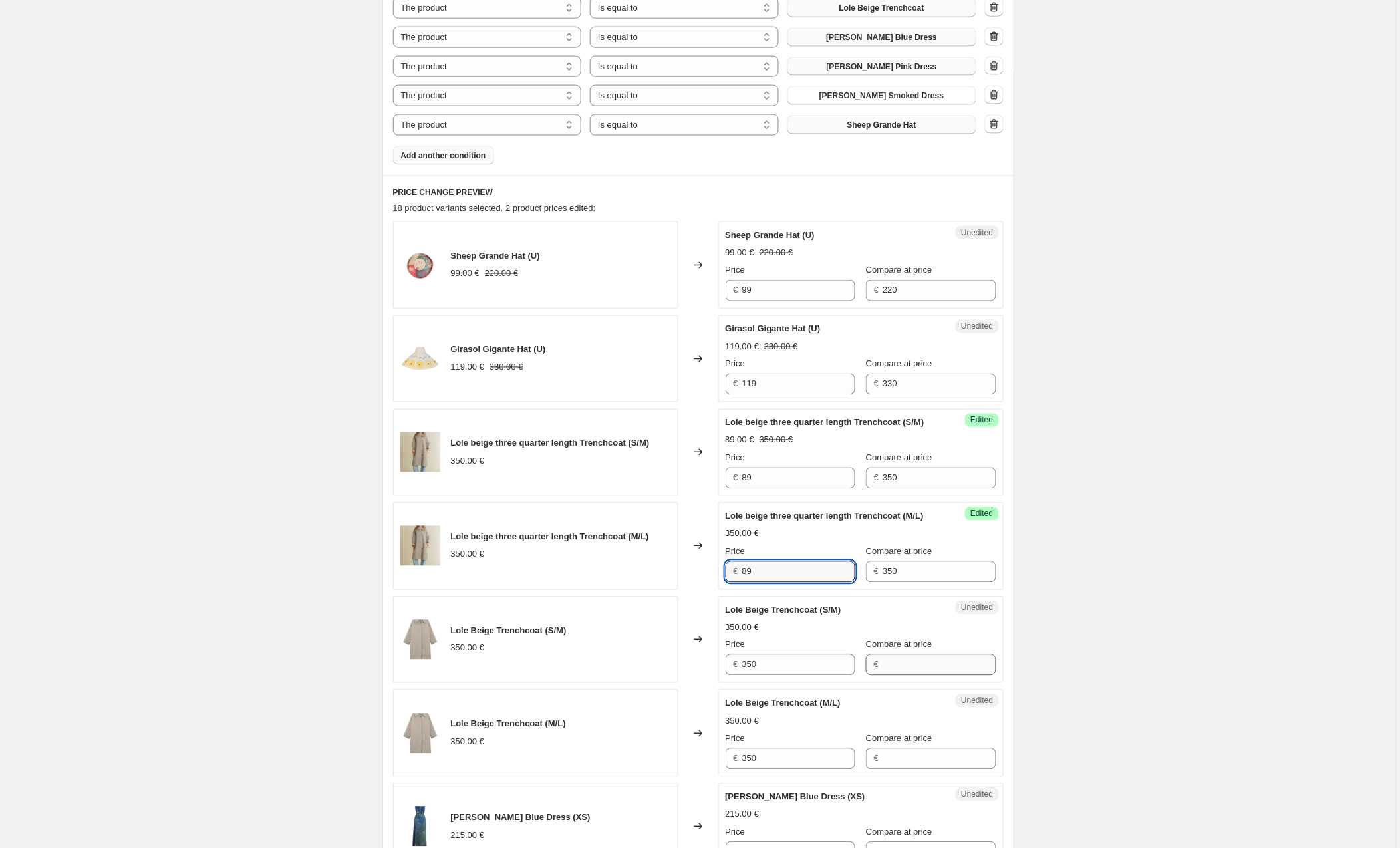
type input "89"
click at [906, 667] on input "Compare at price" at bounding box center [939, 665] width 113 height 21
type input "350"
drag, startPoint x: 787, startPoint y: 667, endPoint x: 694, endPoint y: 660, distance: 93.3
click at [694, 660] on div "Lole Beige Trenchcoat (S/M) 350.00 € Changed to Success Edited Lole Beige Trenc…" at bounding box center [698, 640] width 611 height 87
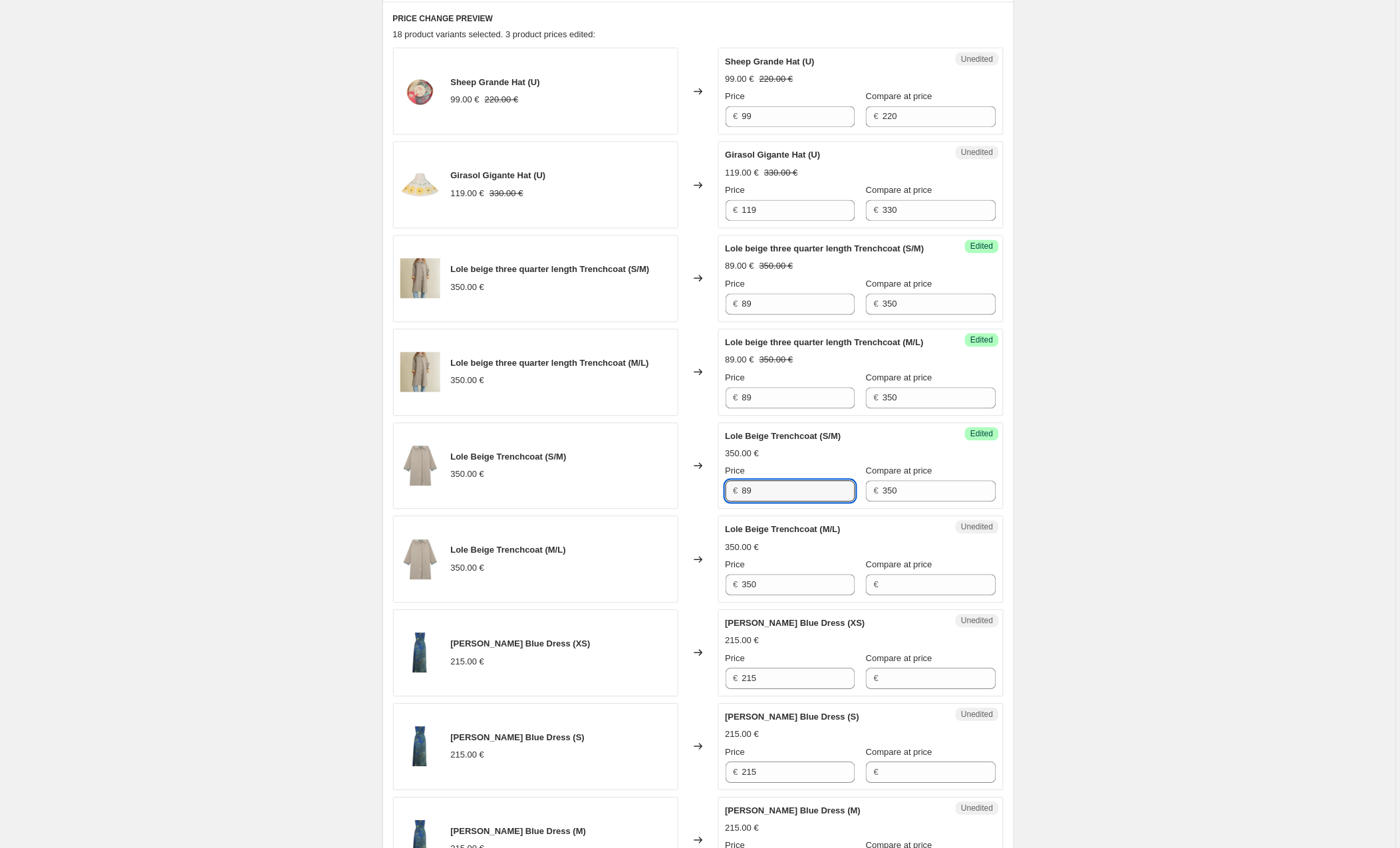
scroll to position [789, 0]
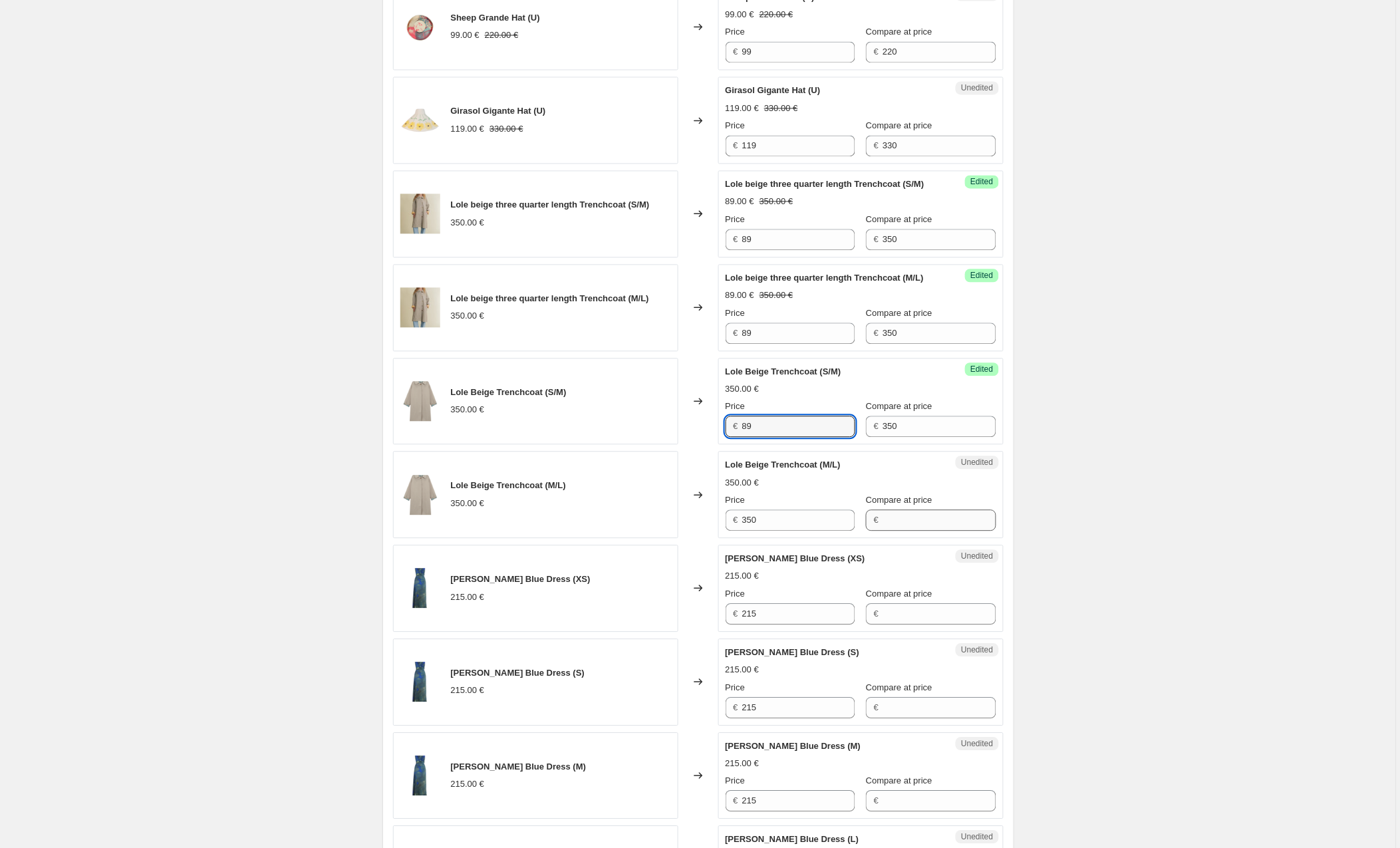
type input "89"
click at [919, 522] on input "Compare at price" at bounding box center [939, 521] width 113 height 21
type input "350"
drag, startPoint x: 805, startPoint y: 529, endPoint x: 691, endPoint y: 520, distance: 114.4
click at [691, 520] on div "Lole Beige Trenchcoat (M/L) 350.00 € Changed to Success Edited Lole Beige Trenc…" at bounding box center [698, 495] width 611 height 87
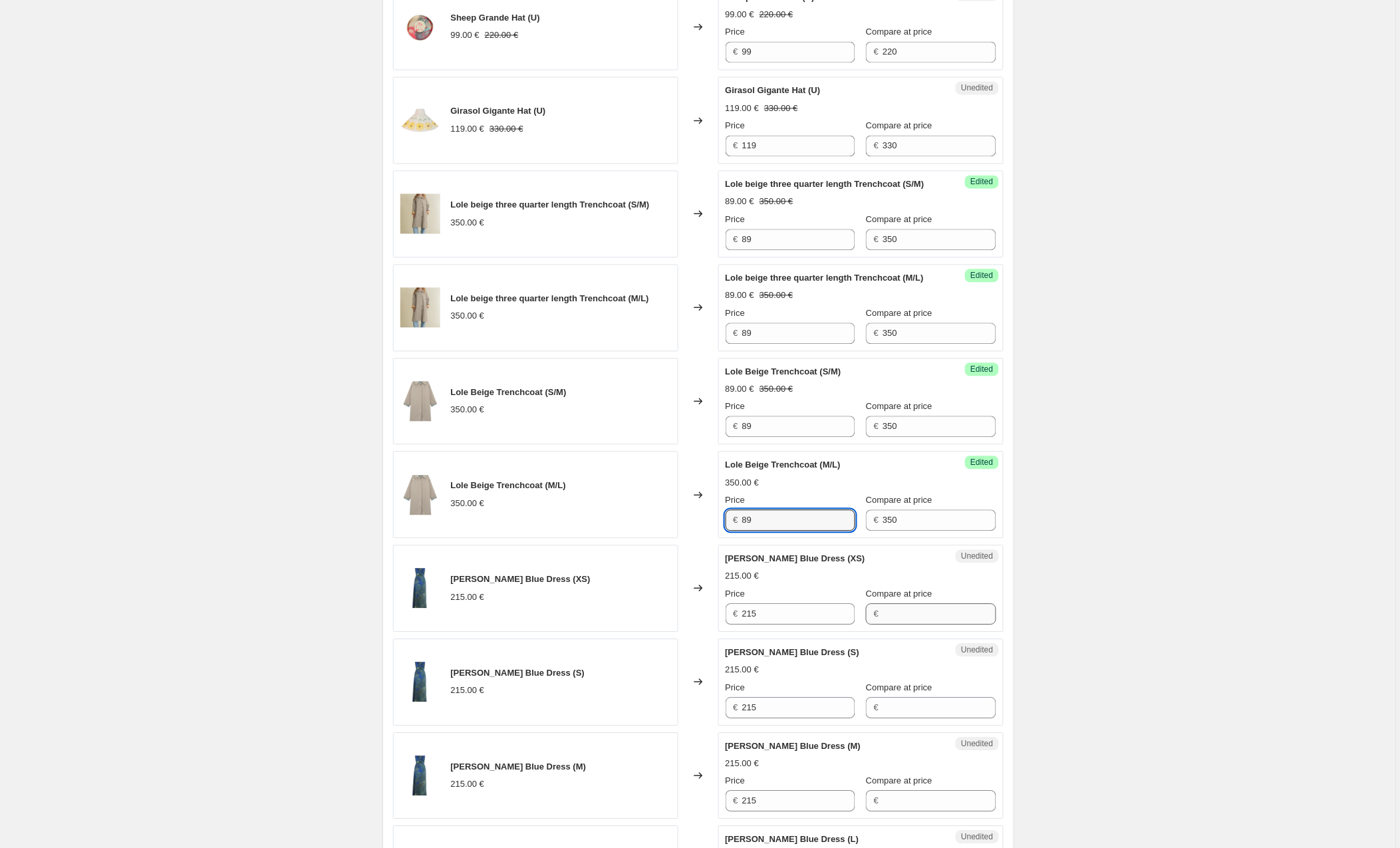
type input "89"
click at [907, 618] on input "Compare at price" at bounding box center [939, 614] width 113 height 21
type input "215"
drag, startPoint x: 718, startPoint y: 611, endPoint x: 694, endPoint y: 613, distance: 24.1
click at [694, 613] on div "[PERSON_NAME] Blue Dress (XS) 215.00 € Changed to Success Edited [PERSON_NAME] …" at bounding box center [698, 589] width 611 height 87
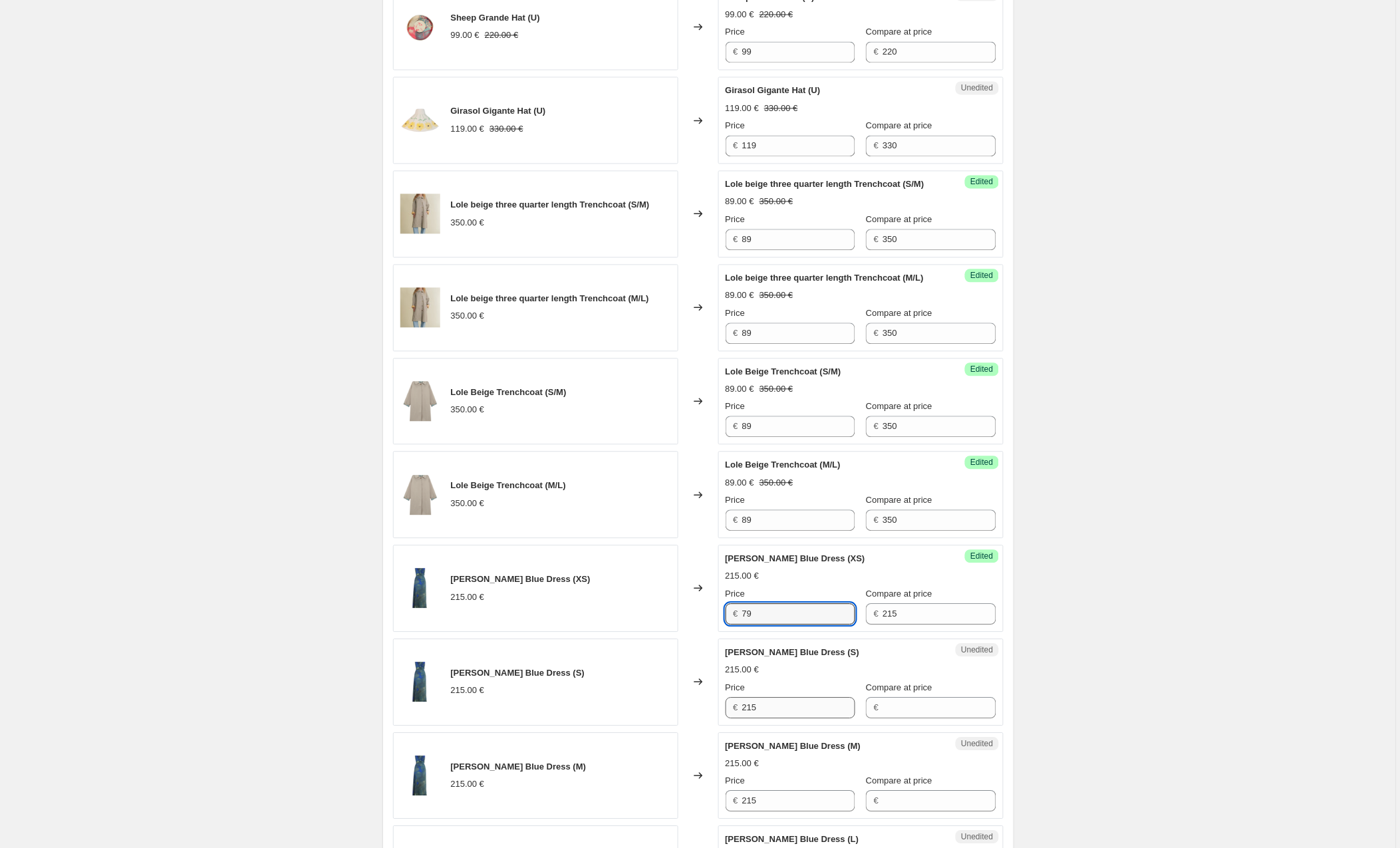
type input "79"
drag, startPoint x: 796, startPoint y: 715, endPoint x: 686, endPoint y: 711, distance: 110.1
click at [686, 711] on div "[PERSON_NAME] Blue Dress (S) 215.00 € Changed to Unedited [PERSON_NAME] Blue Dr…" at bounding box center [698, 682] width 611 height 87
type input "79"
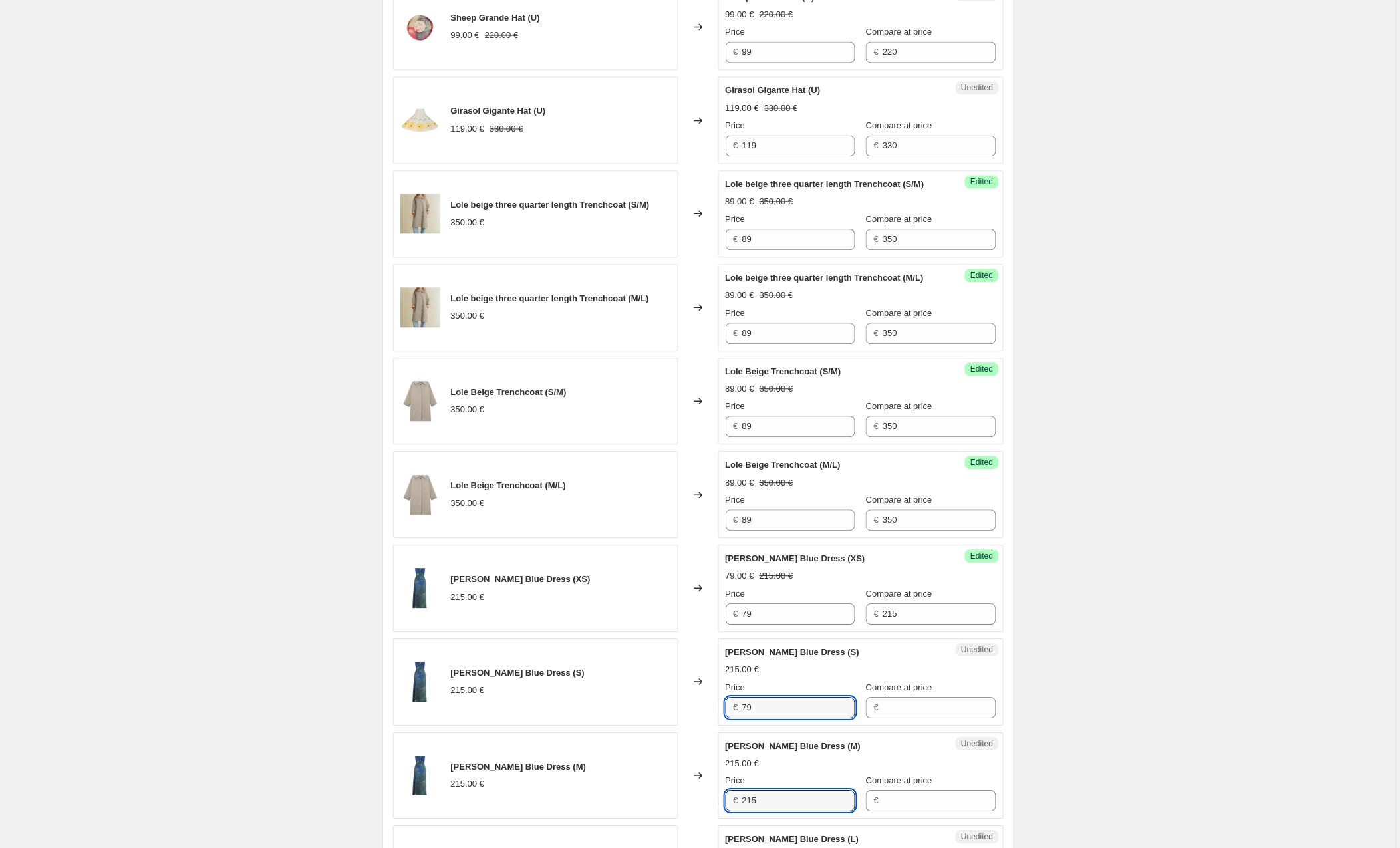
drag, startPoint x: 773, startPoint y: 805, endPoint x: 725, endPoint y: 804, distance: 48.0
click at [725, 804] on div "Unedited [PERSON_NAME] Blue Dress (M) 215.00 € Price € 215 Compare at price €" at bounding box center [861, 776] width 285 height 87
type input "79"
click at [915, 706] on input "Compare at price" at bounding box center [939, 708] width 113 height 21
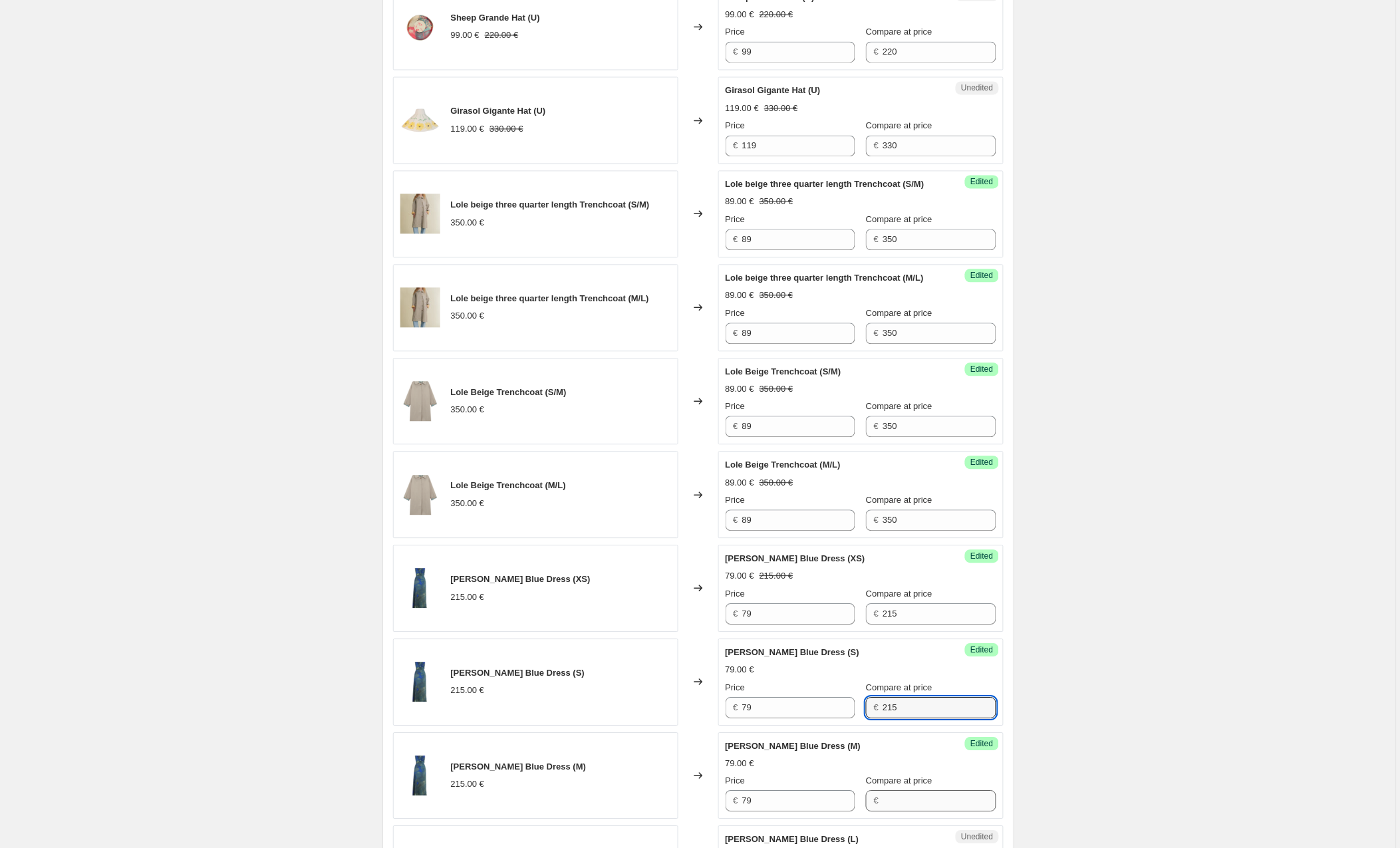
type input "215"
click at [921, 805] on input "Compare at price" at bounding box center [939, 801] width 113 height 21
type input "215"
click at [1123, 707] on div "Create new price [MEDICAL_DATA]. This page is ready Create new price [MEDICAL_D…" at bounding box center [698, 596] width 1396 height 2772
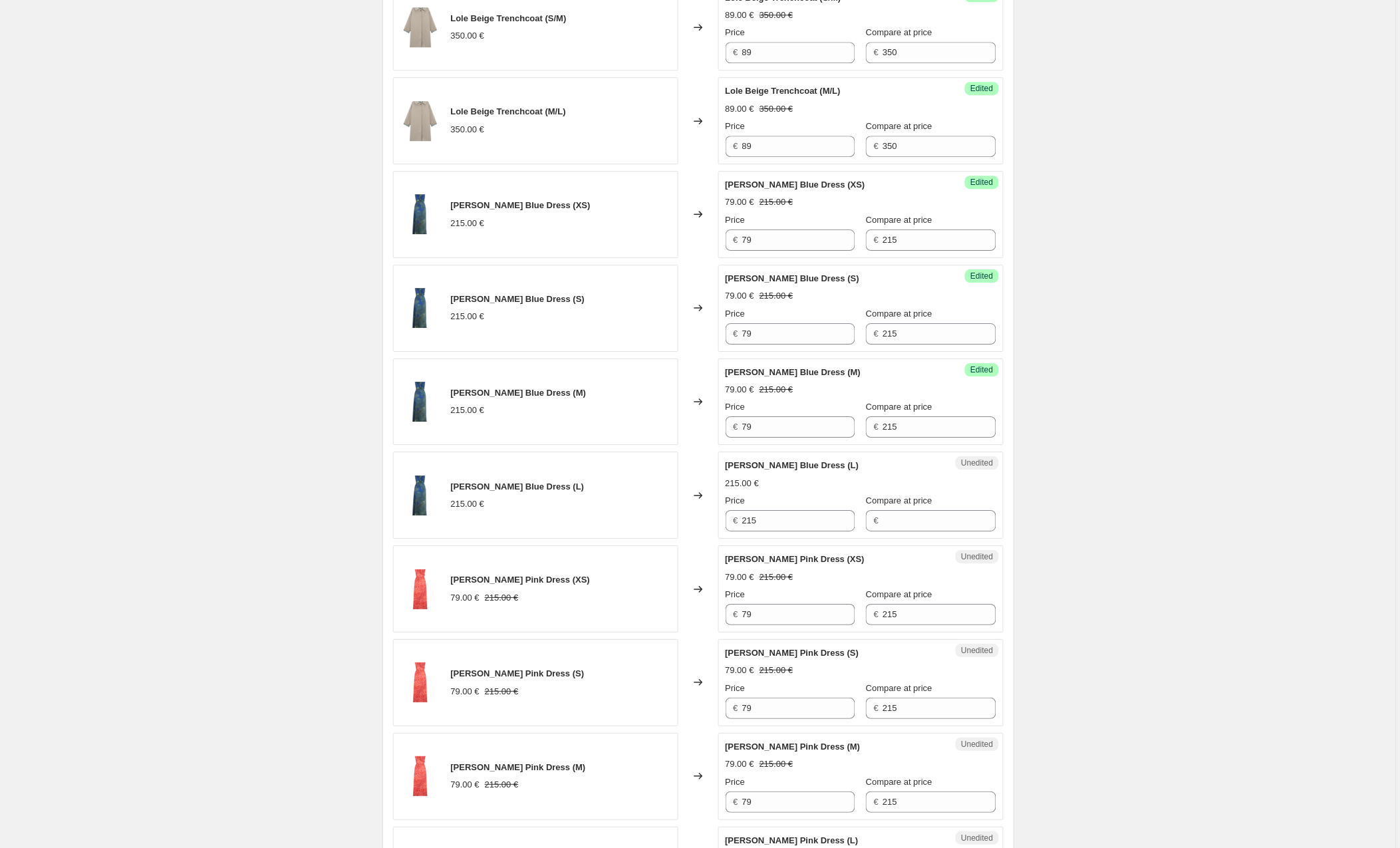
scroll to position [1222, 0]
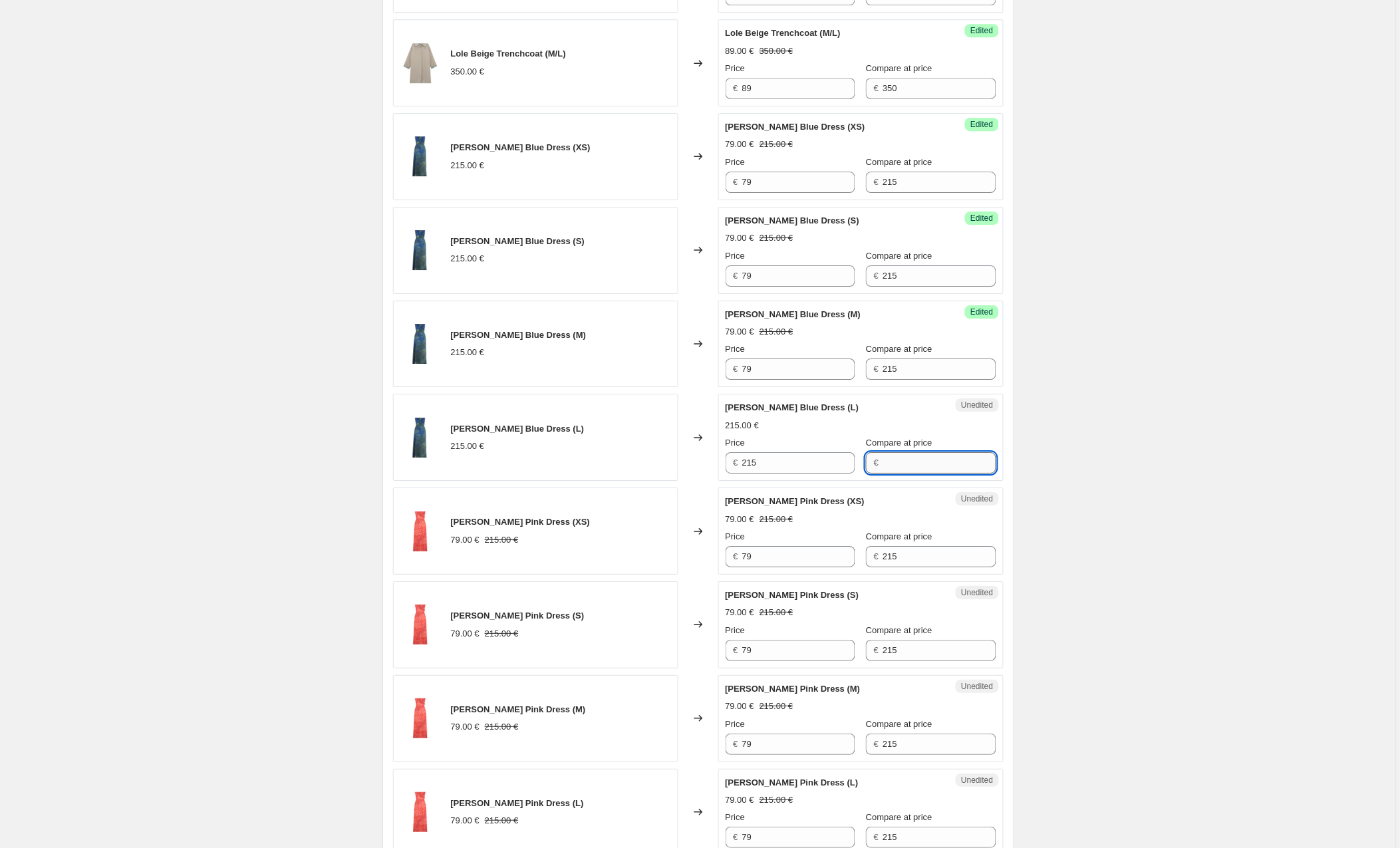
click at [911, 466] on input "Compare at price" at bounding box center [939, 463] width 113 height 21
type input "215"
drag, startPoint x: 782, startPoint y: 463, endPoint x: 659, endPoint y: 463, distance: 123.0
click at [659, 463] on div "[PERSON_NAME] Blue Dress (L) 215.00 € Changed to Unedited [PERSON_NAME] Blue Dr…" at bounding box center [698, 437] width 611 height 87
type input "79"
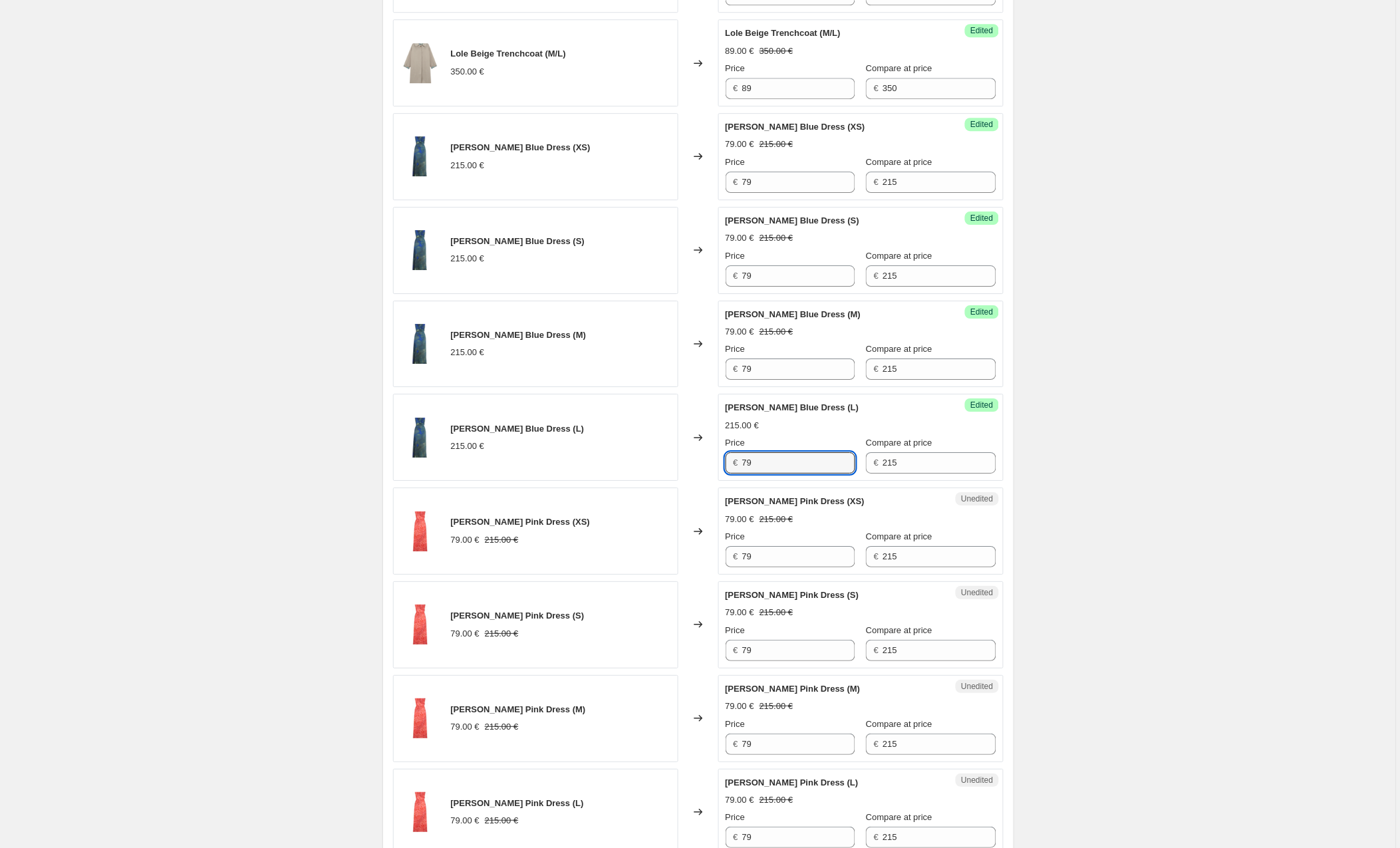
click at [1116, 559] on div "Create new price [MEDICAL_DATA]. This page is ready Create new price [MEDICAL_D…" at bounding box center [698, 164] width 1396 height 2772
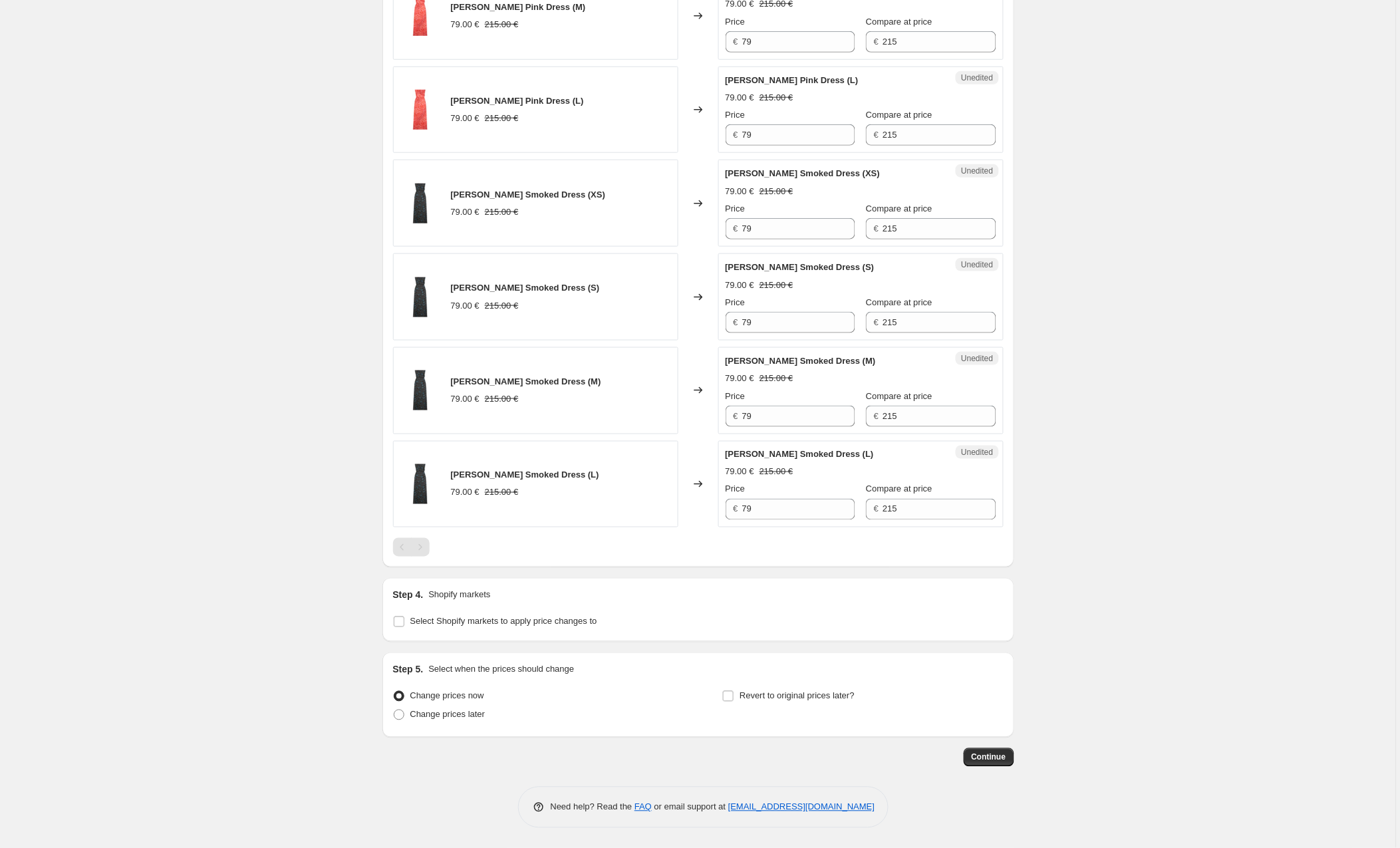
scroll to position [1930, 0]
click at [401, 622] on input "Select Shopify markets to apply price changes to" at bounding box center [399, 621] width 10 height 10
checkbox input "true"
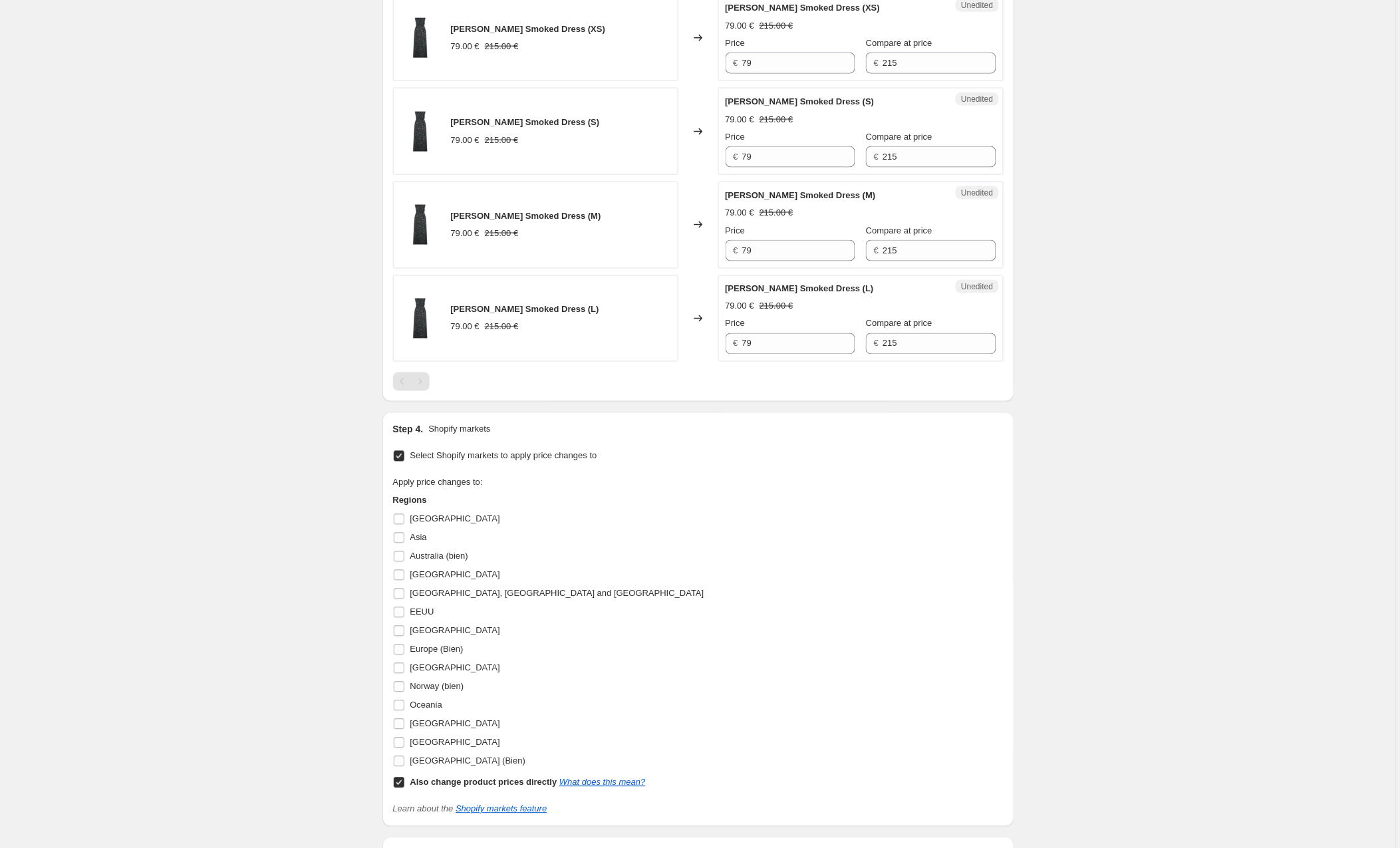
scroll to position [2160, 0]
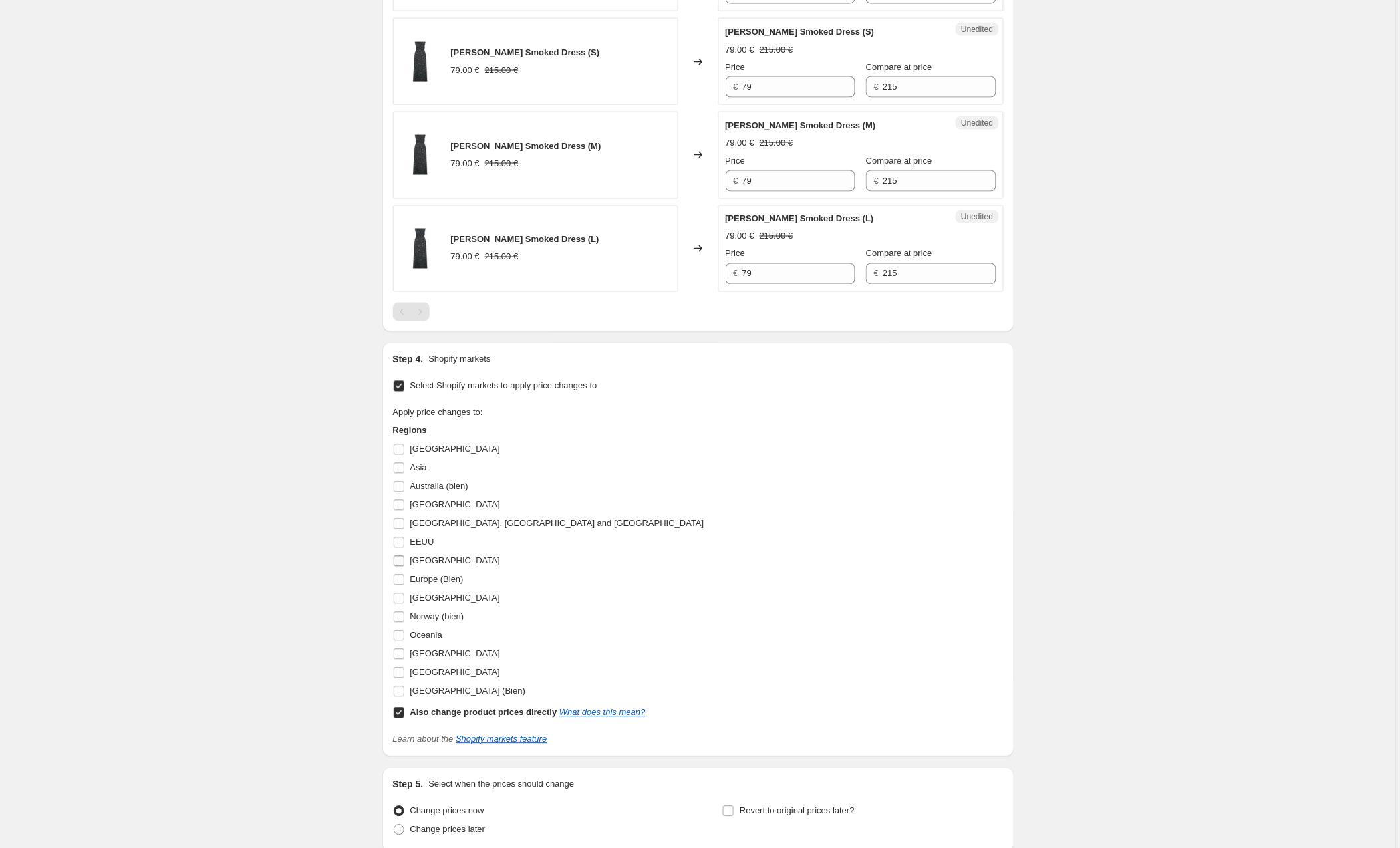
click at [396, 567] on input "[GEOGRAPHIC_DATA]" at bounding box center [399, 561] width 10 height 10
checkbox input "true"
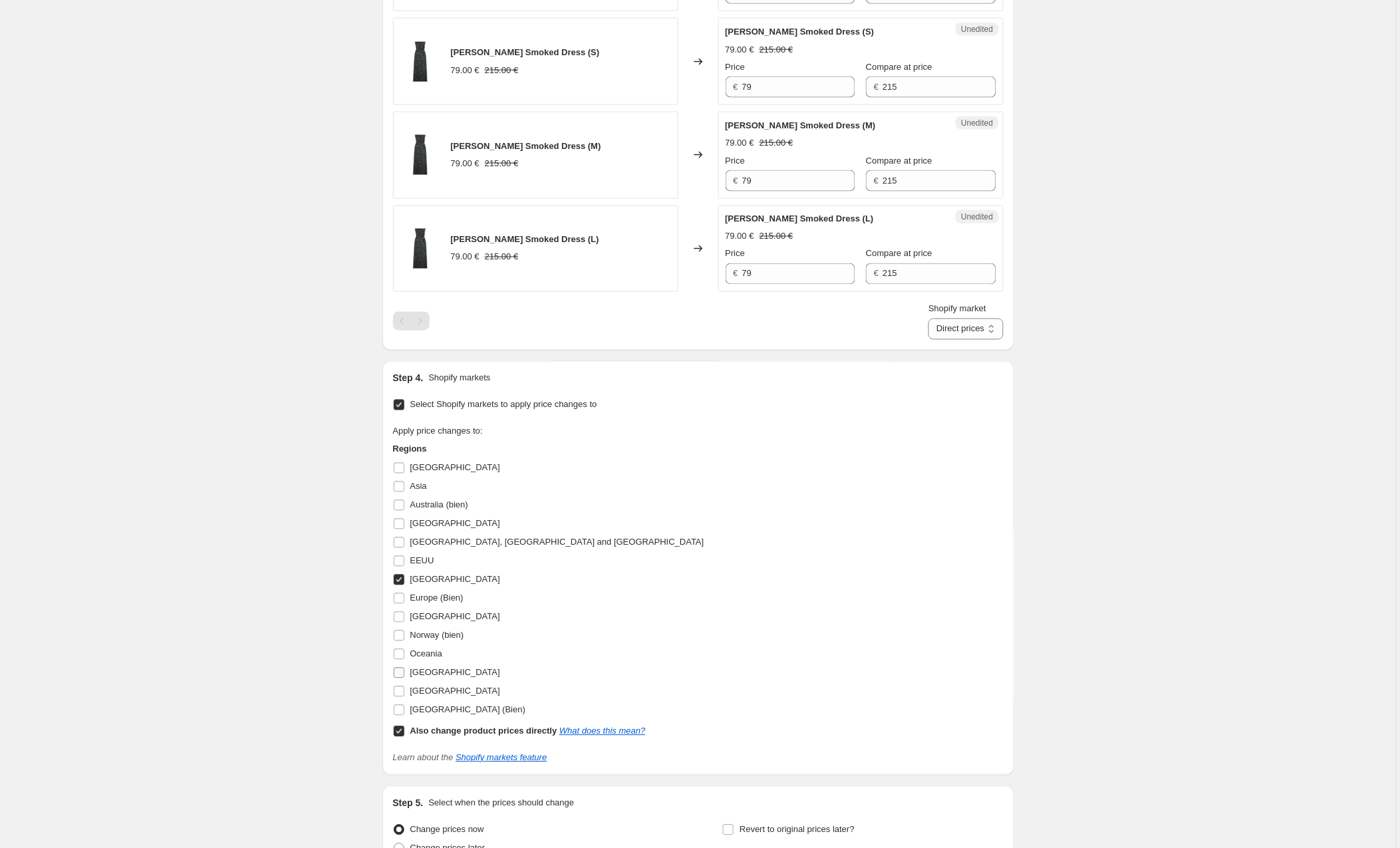
click at [402, 678] on input "[GEOGRAPHIC_DATA]" at bounding box center [399, 673] width 10 height 10
checkbox input "true"
click at [950, 613] on div "Apply price changes to: Regions [GEOGRAPHIC_DATA] [GEOGRAPHIC_DATA] [GEOGRAPHIC…" at bounding box center [698, 583] width 611 height 315
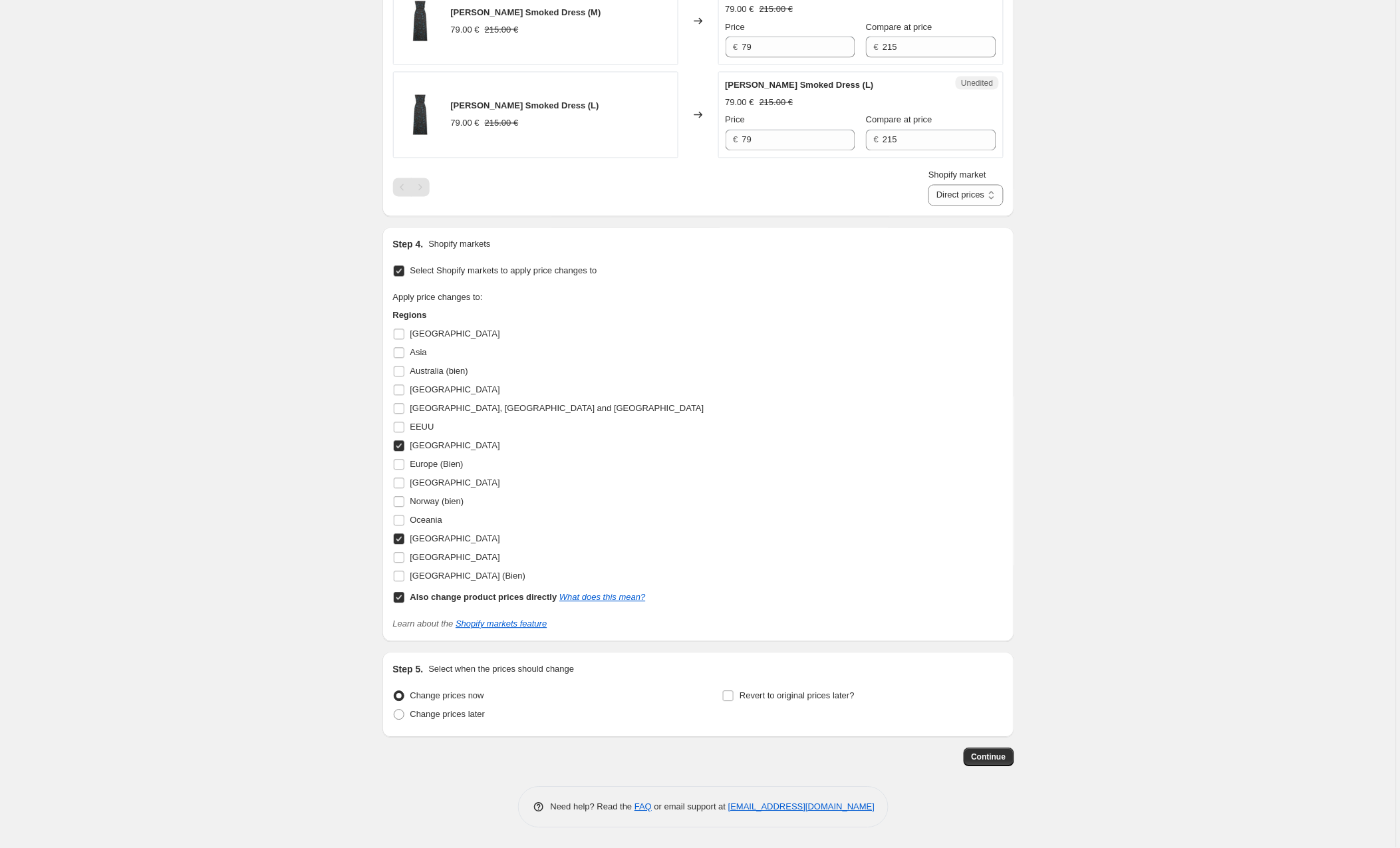
scroll to position [2300, 0]
click at [987, 763] on button "Continue" at bounding box center [989, 757] width 51 height 18
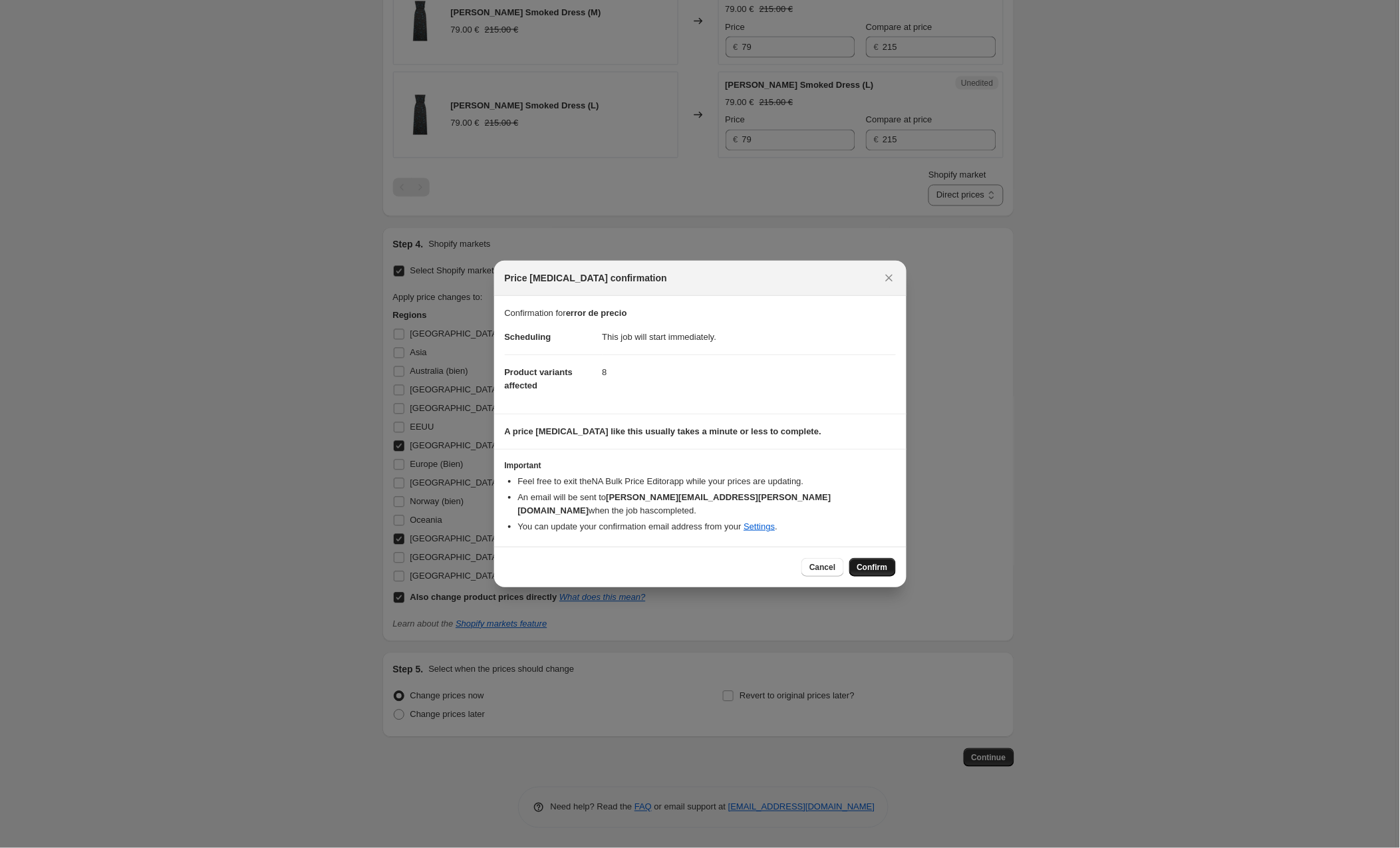
click at [870, 562] on span "Confirm" at bounding box center [873, 567] width 31 height 10
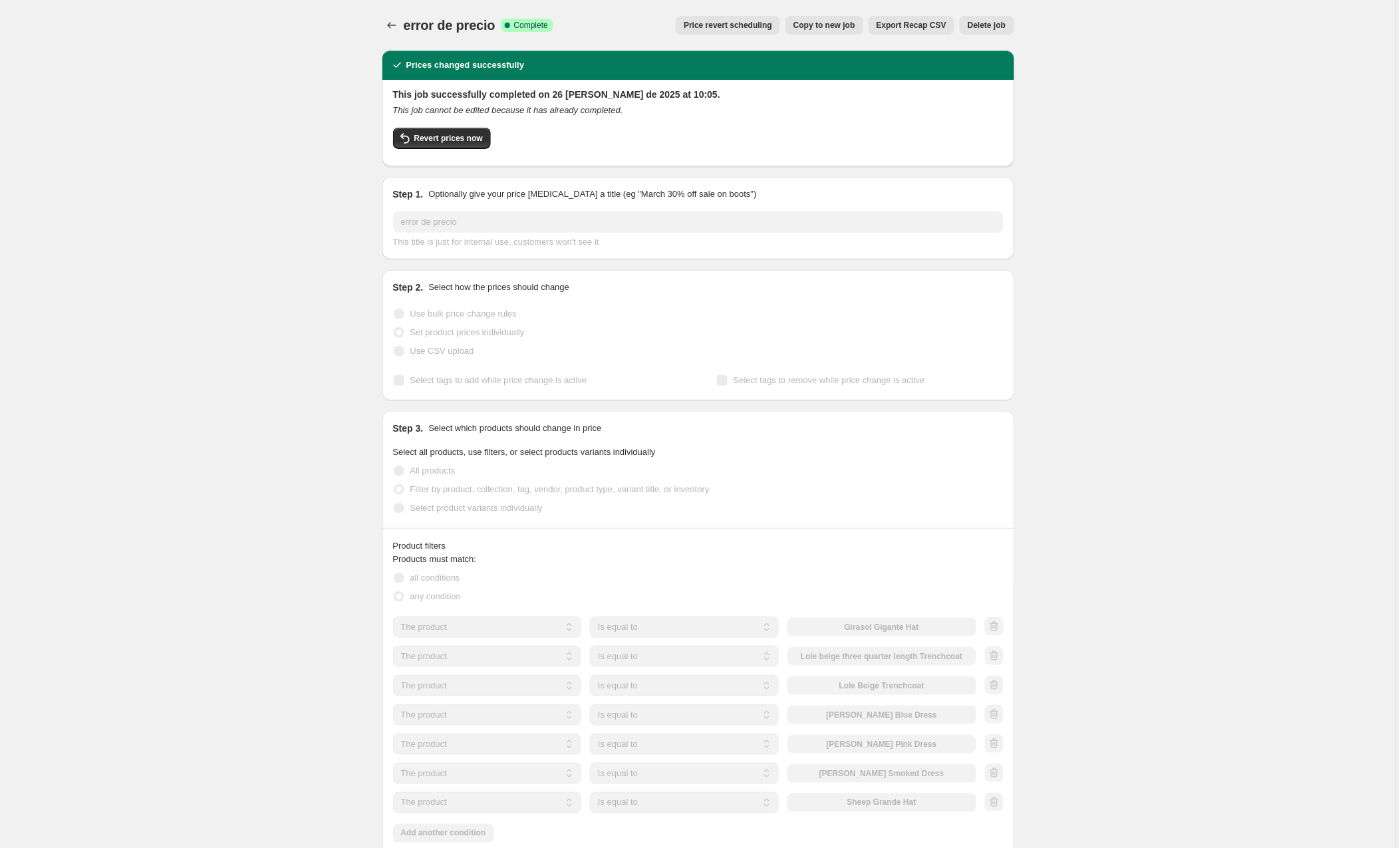
click at [831, 25] on span "Copy to new job" at bounding box center [824, 25] width 62 height 10
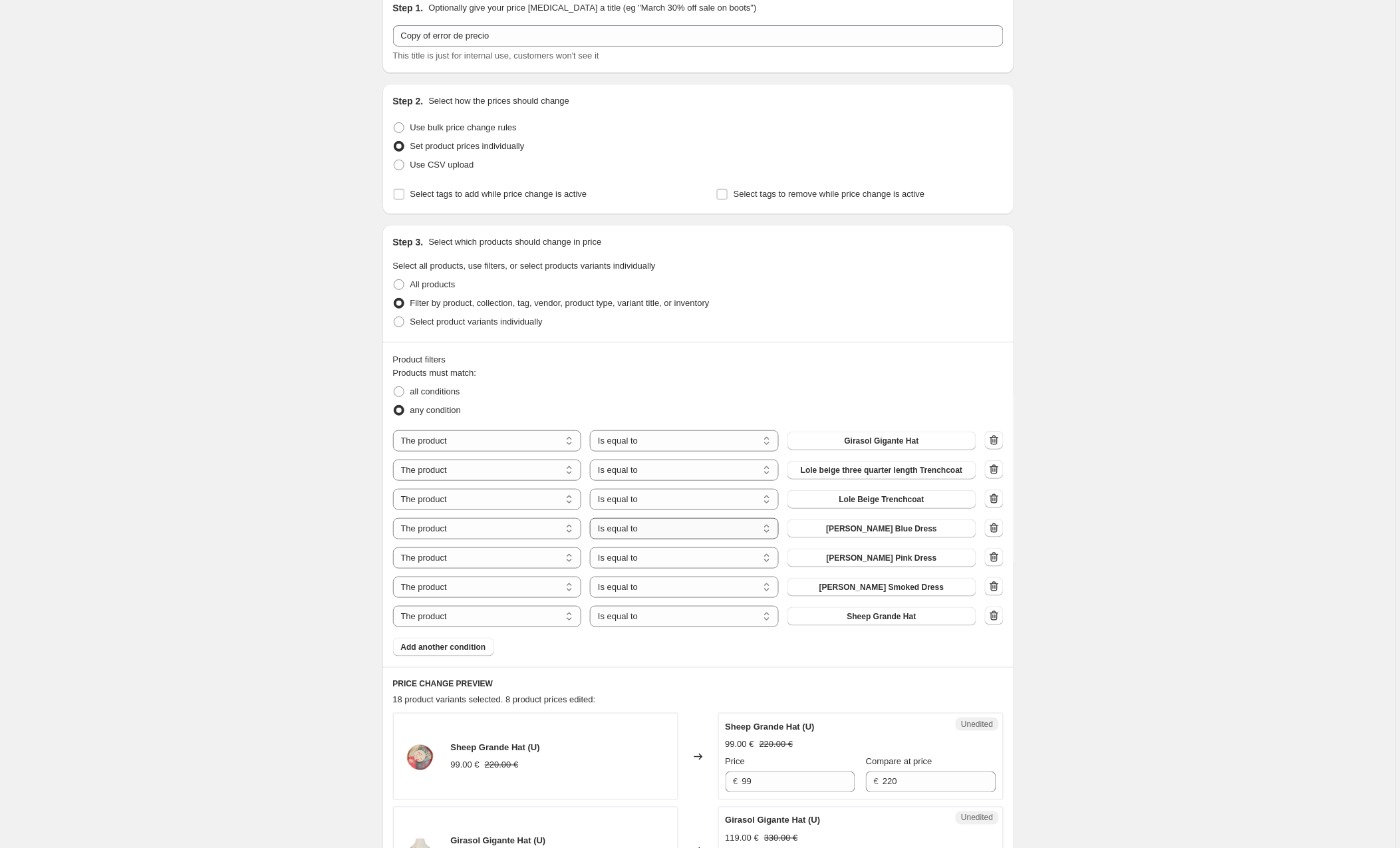
scroll to position [50, 0]
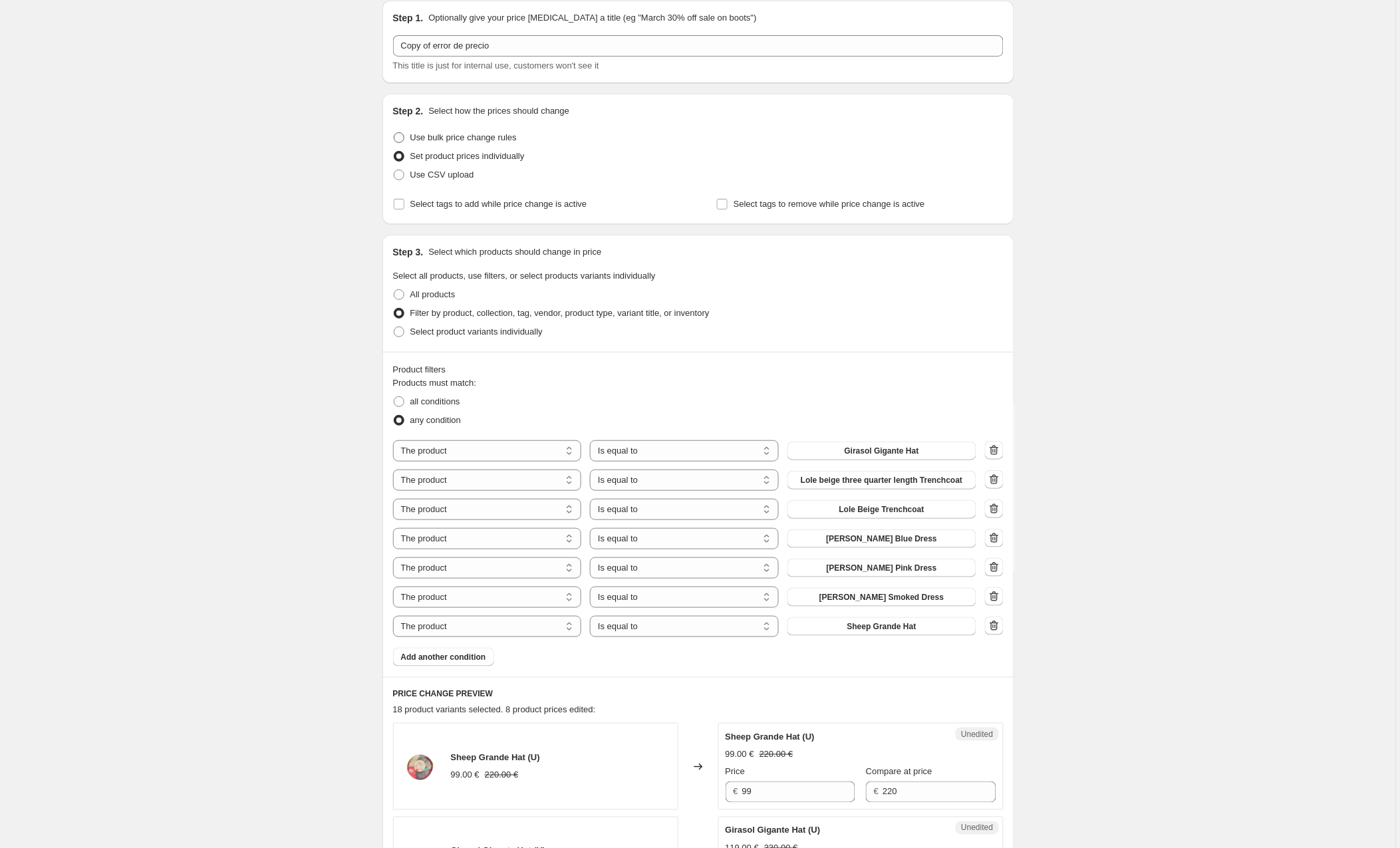
click at [395, 134] on span at bounding box center [399, 137] width 10 height 10
click at [395, 133] on input "Use bulk price change rules" at bounding box center [394, 133] width 1 height 1
radio input "true"
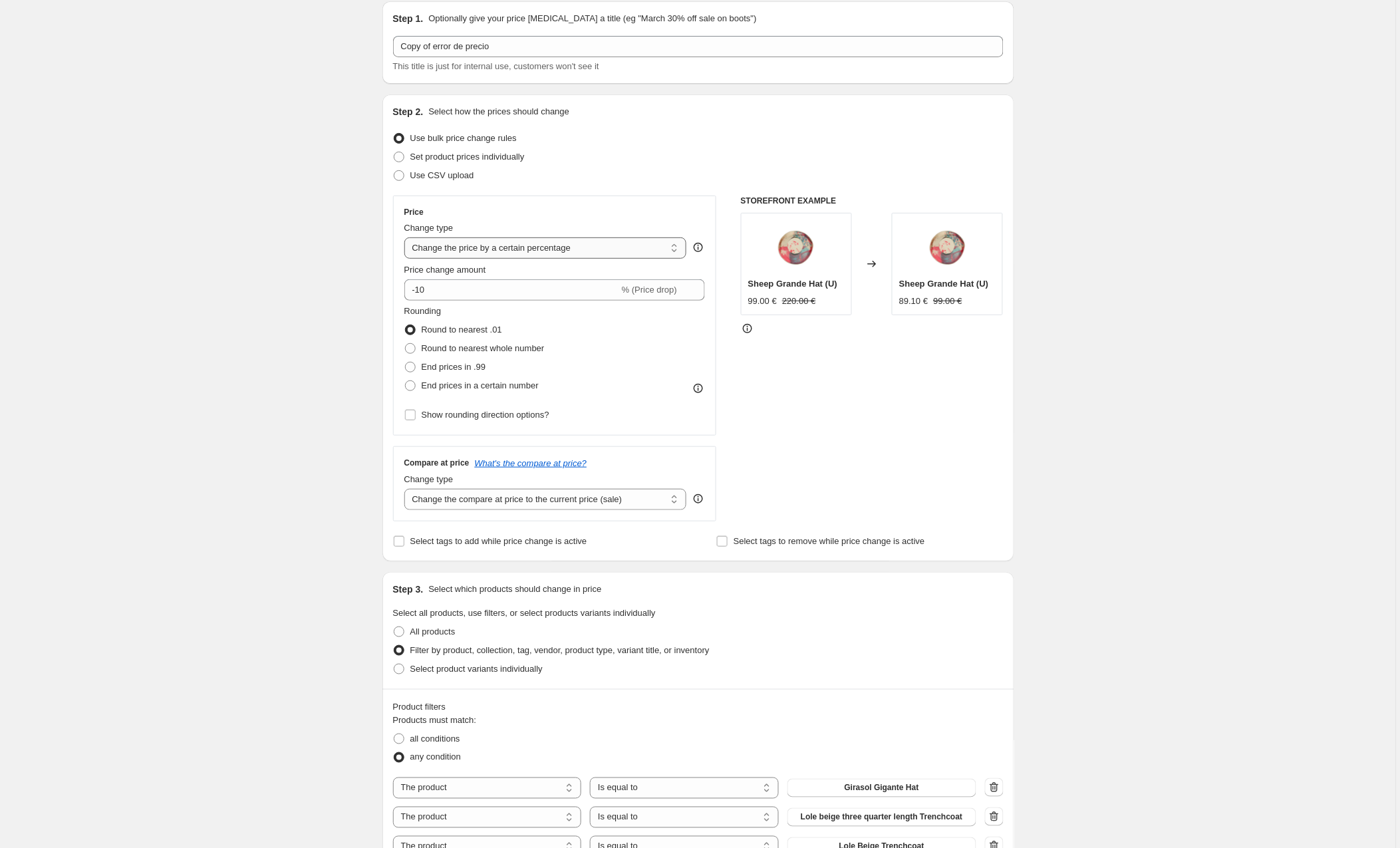
scroll to position [43, 0]
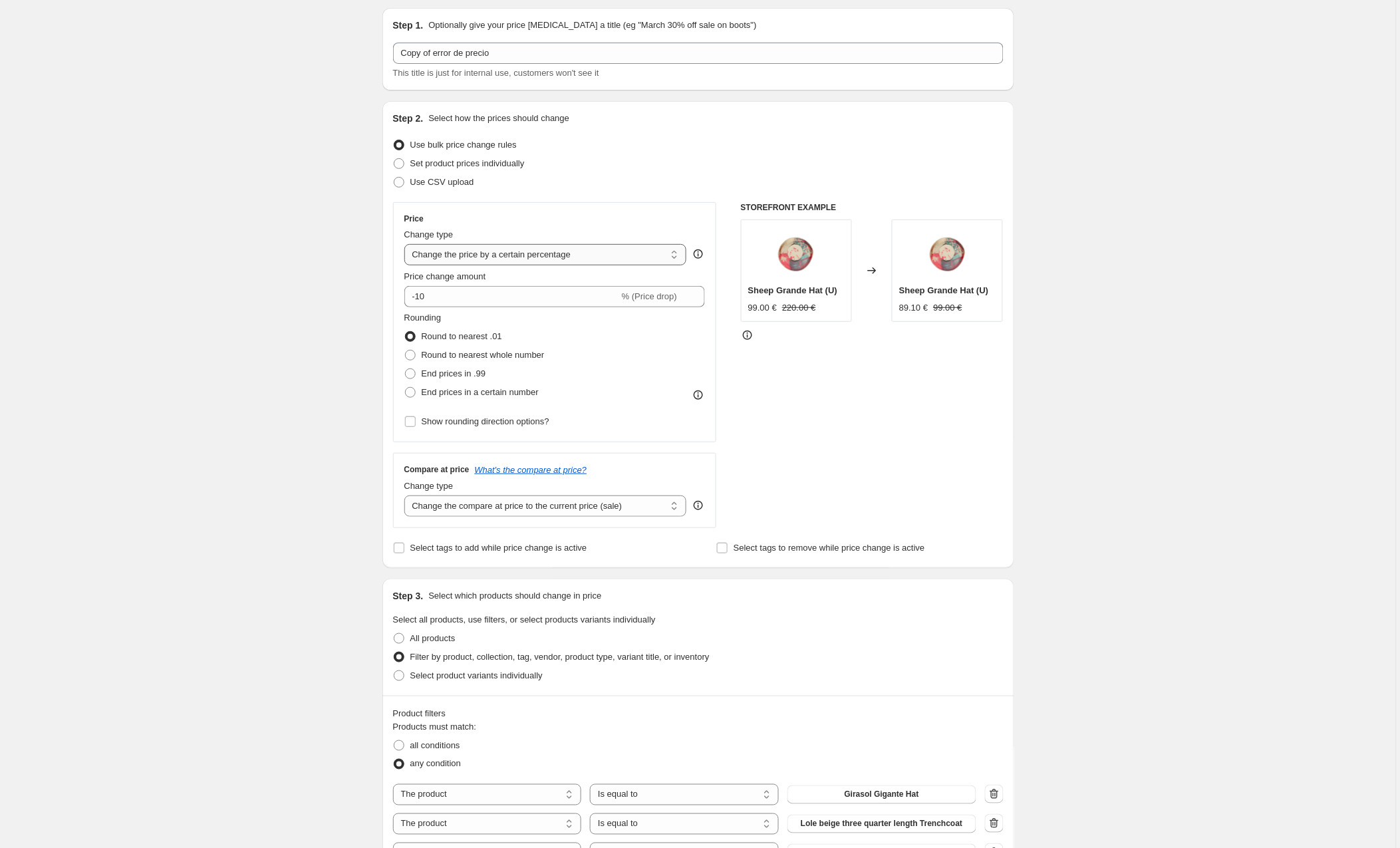
select select "by"
drag, startPoint x: 445, startPoint y: 295, endPoint x: 371, endPoint y: 299, distance: 74.1
type input "5.00"
click at [641, 368] on div "Rounding Round to nearest .01 Round to nearest whole number End prices in .99 E…" at bounding box center [555, 356] width 301 height 91
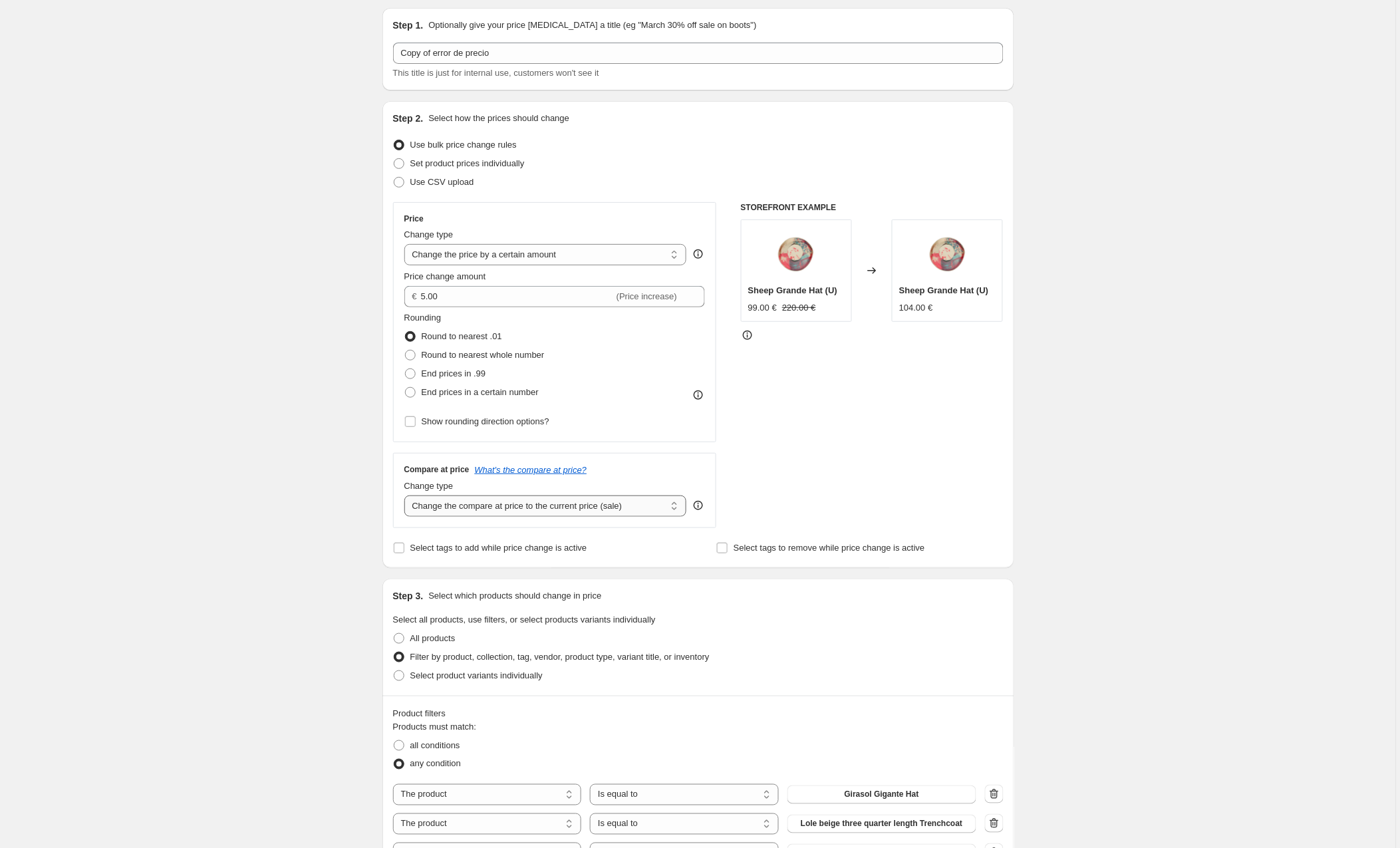
select select "to"
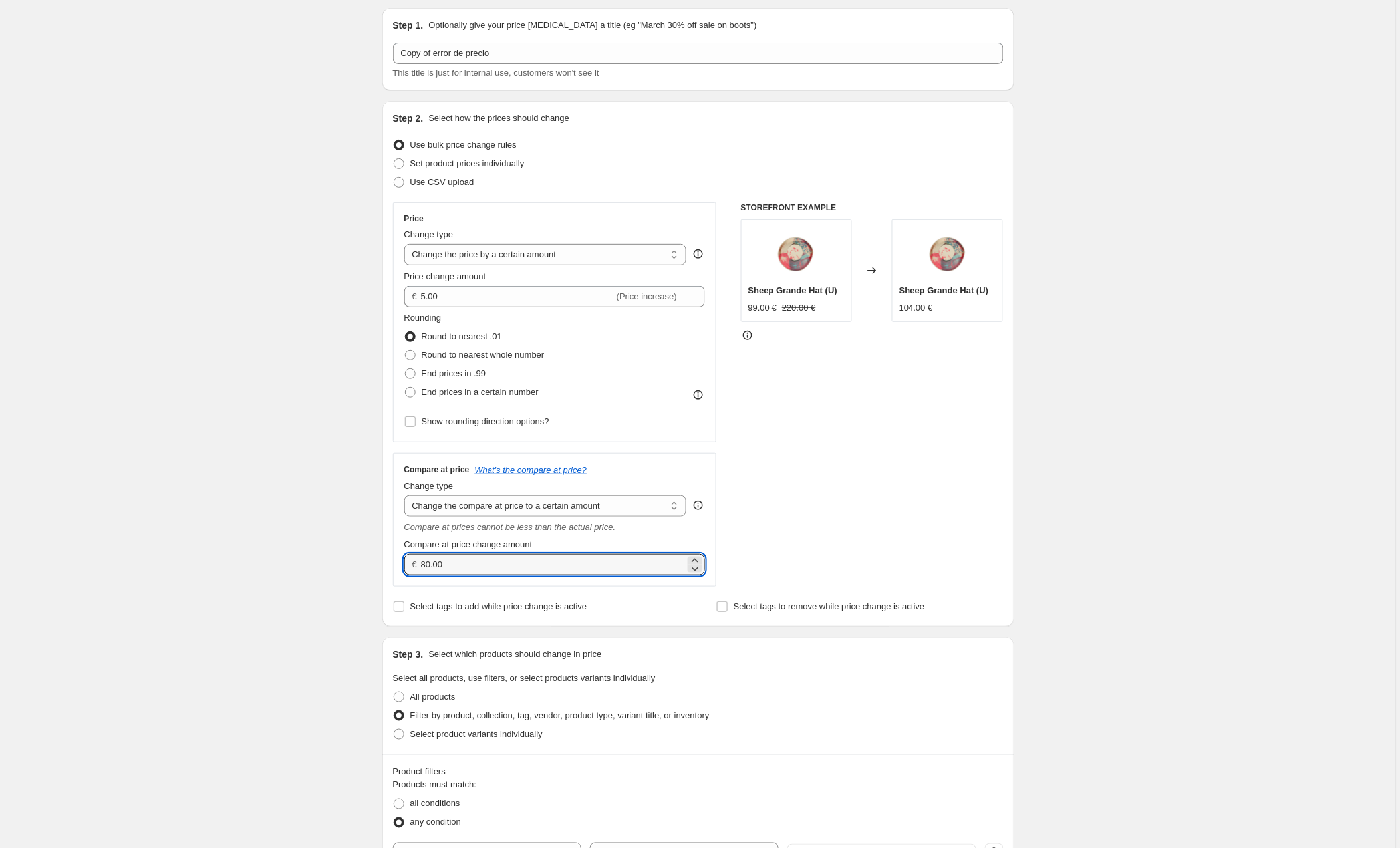
drag, startPoint x: 411, startPoint y: 565, endPoint x: 383, endPoint y: 565, distance: 28.0
click at [383, 565] on div "Step 2. Select how the prices should change Use bulk price change rules Set pro…" at bounding box center [698, 364] width 632 height 526
type input "5.00"
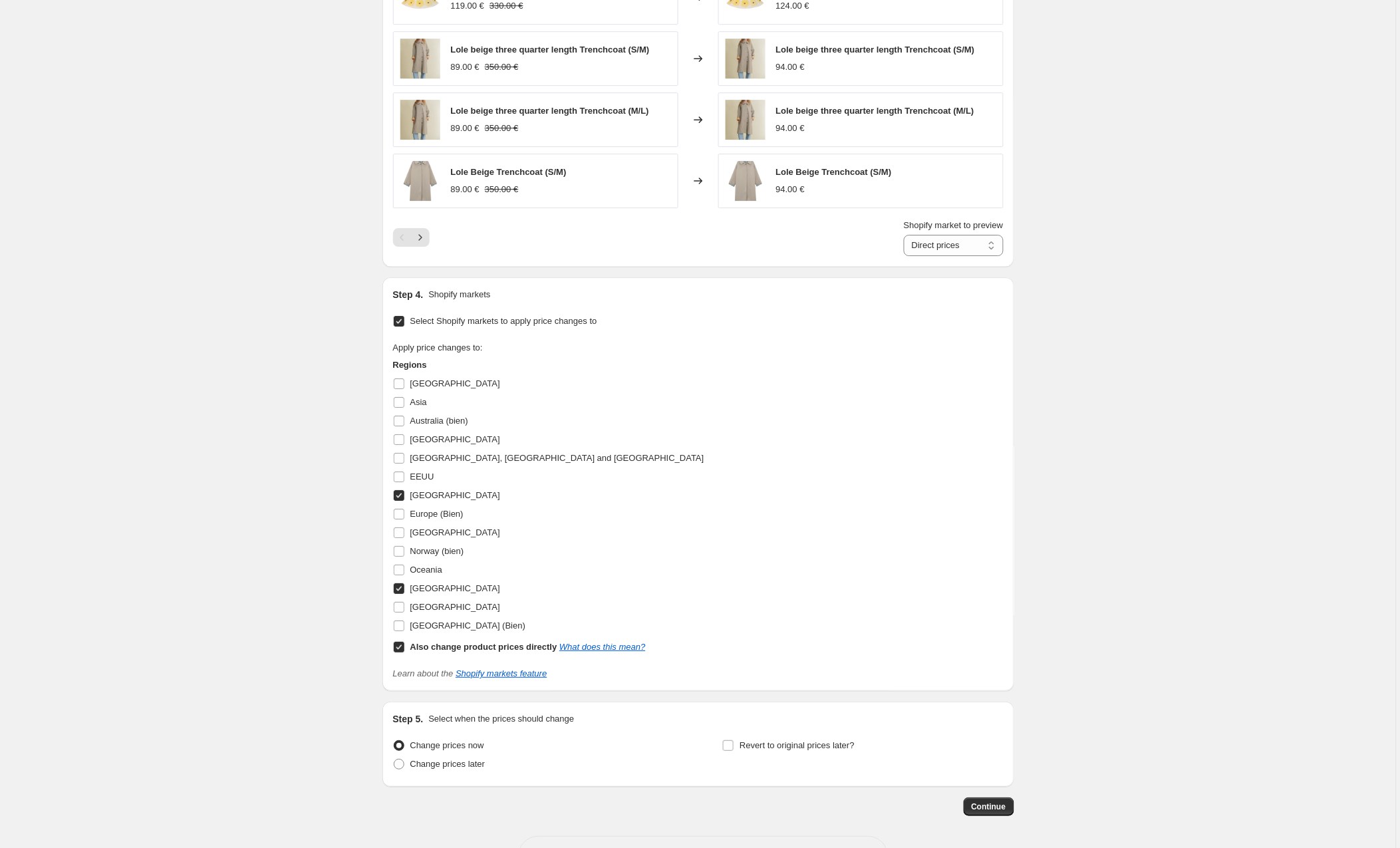
scroll to position [1264, 0]
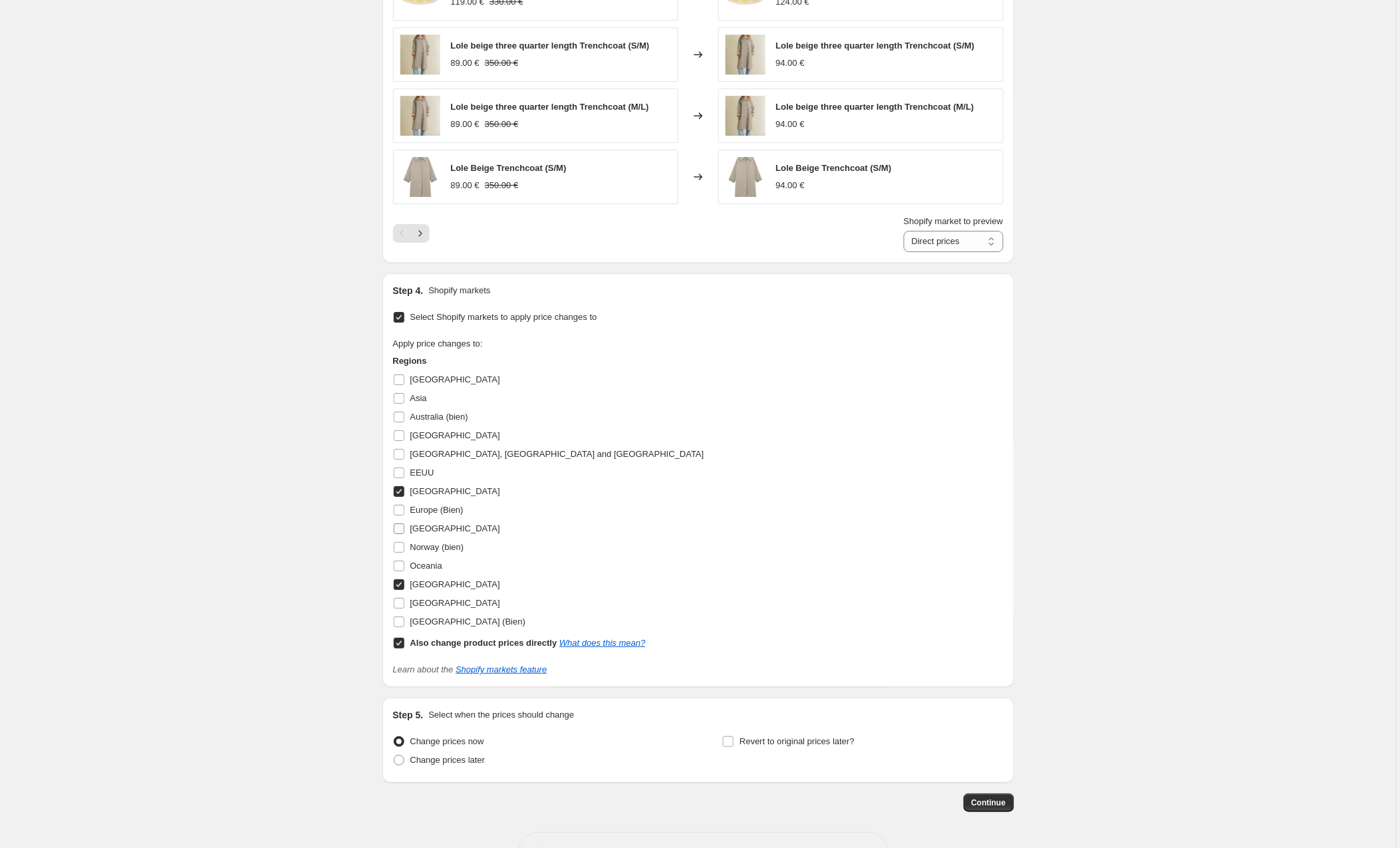
drag, startPoint x: 398, startPoint y: 494, endPoint x: 399, endPoint y: 538, distance: 44.0
click at [398, 494] on input "[GEOGRAPHIC_DATA]" at bounding box center [399, 491] width 10 height 10
checkbox input "false"
click at [404, 588] on input "[GEOGRAPHIC_DATA]" at bounding box center [399, 584] width 10 height 10
checkbox input "false"
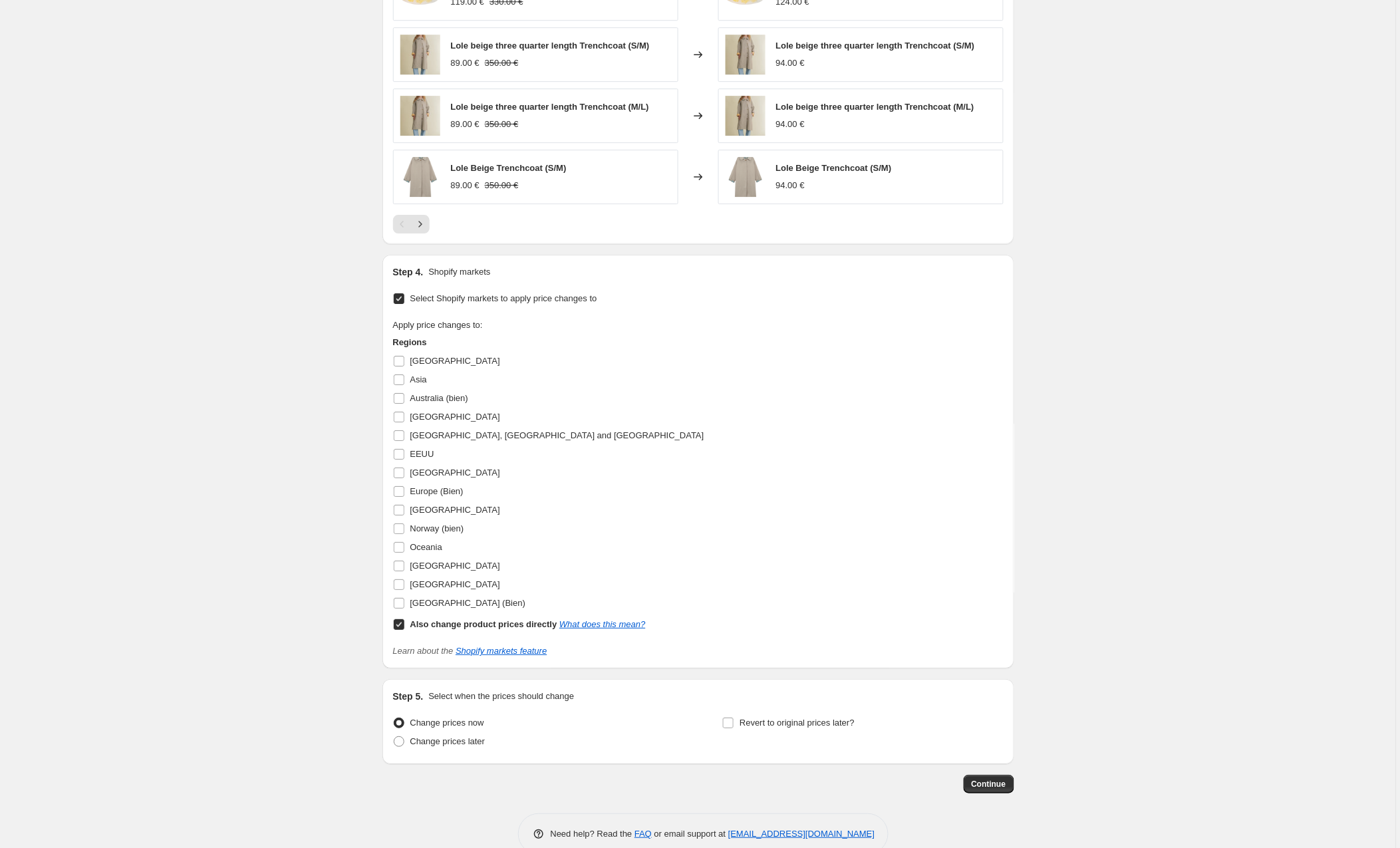
click at [401, 628] on input "Also change product prices directly What does this mean?" at bounding box center [399, 624] width 10 height 10
checkbox input "false"
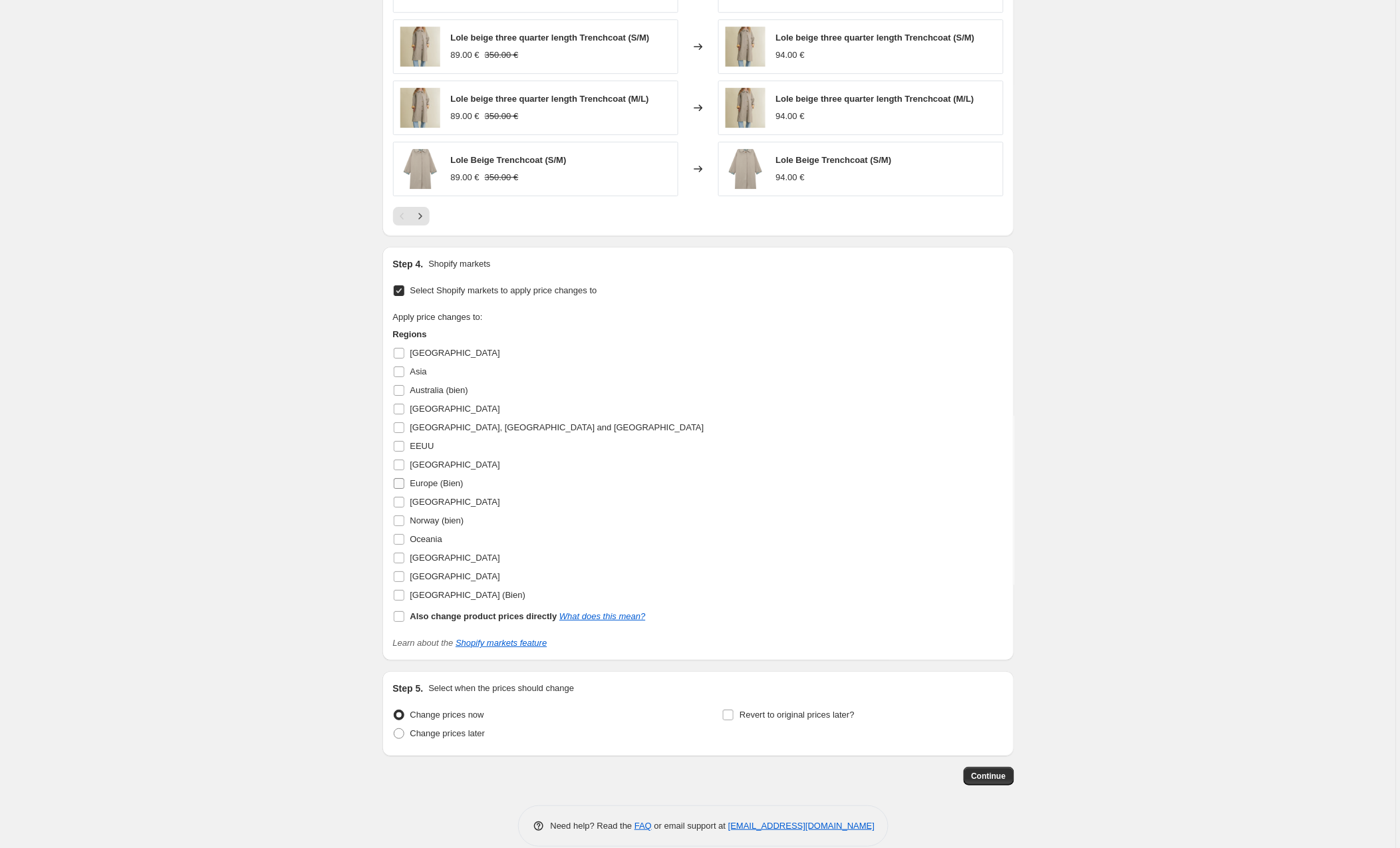
click at [397, 485] on input "Europe (Bien)" at bounding box center [399, 483] width 10 height 10
checkbox input "true"
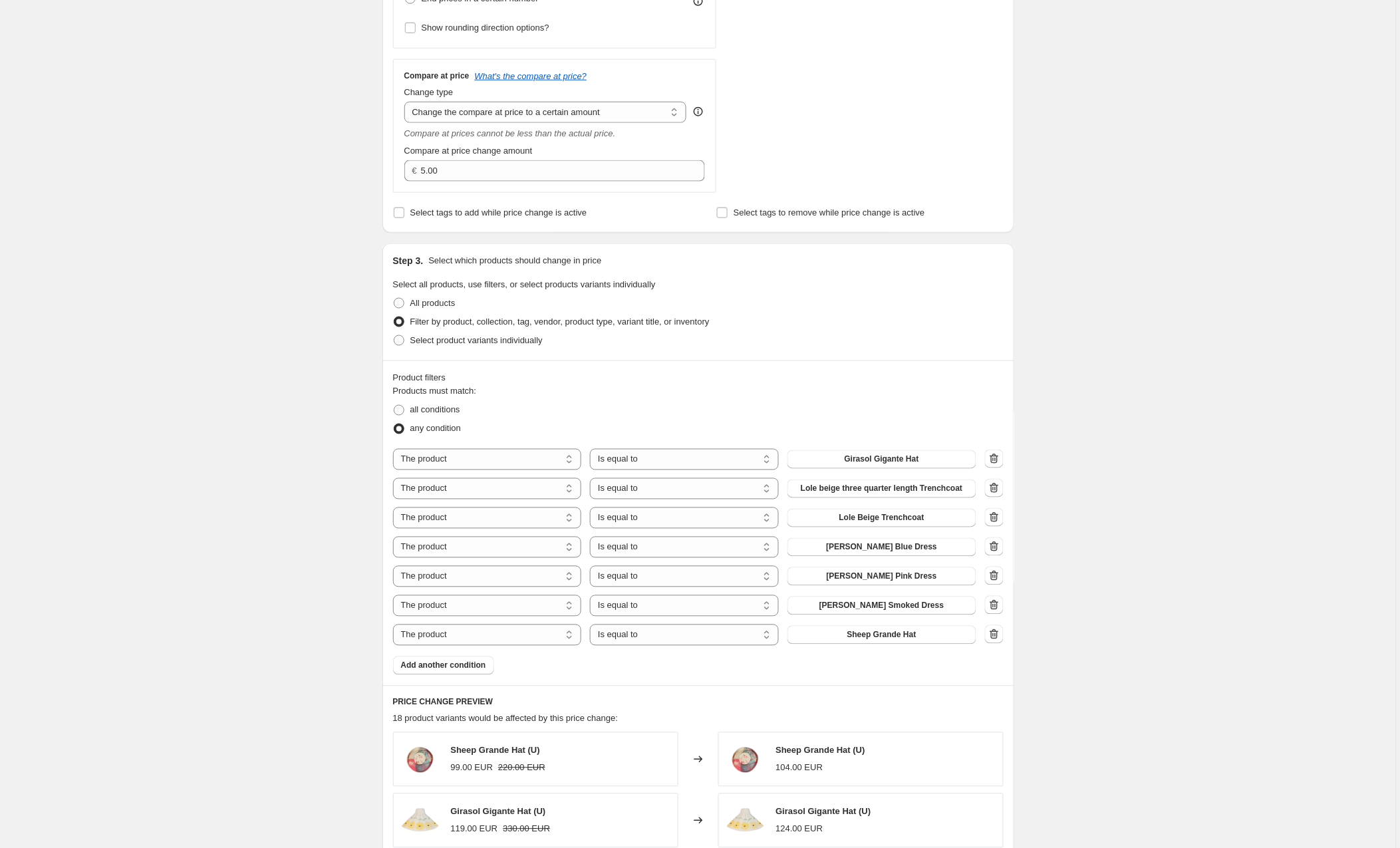
scroll to position [441, 0]
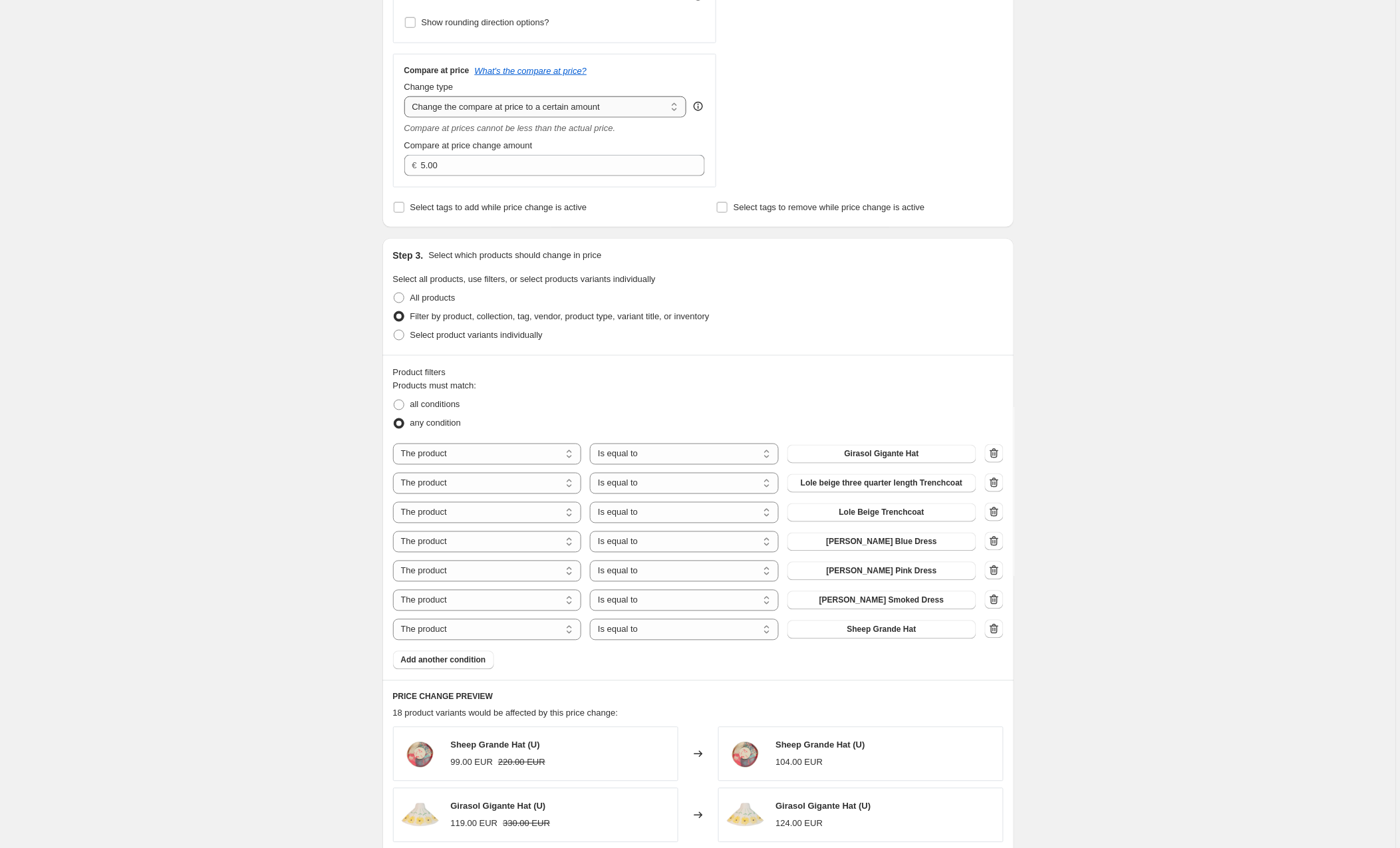
select select "by"
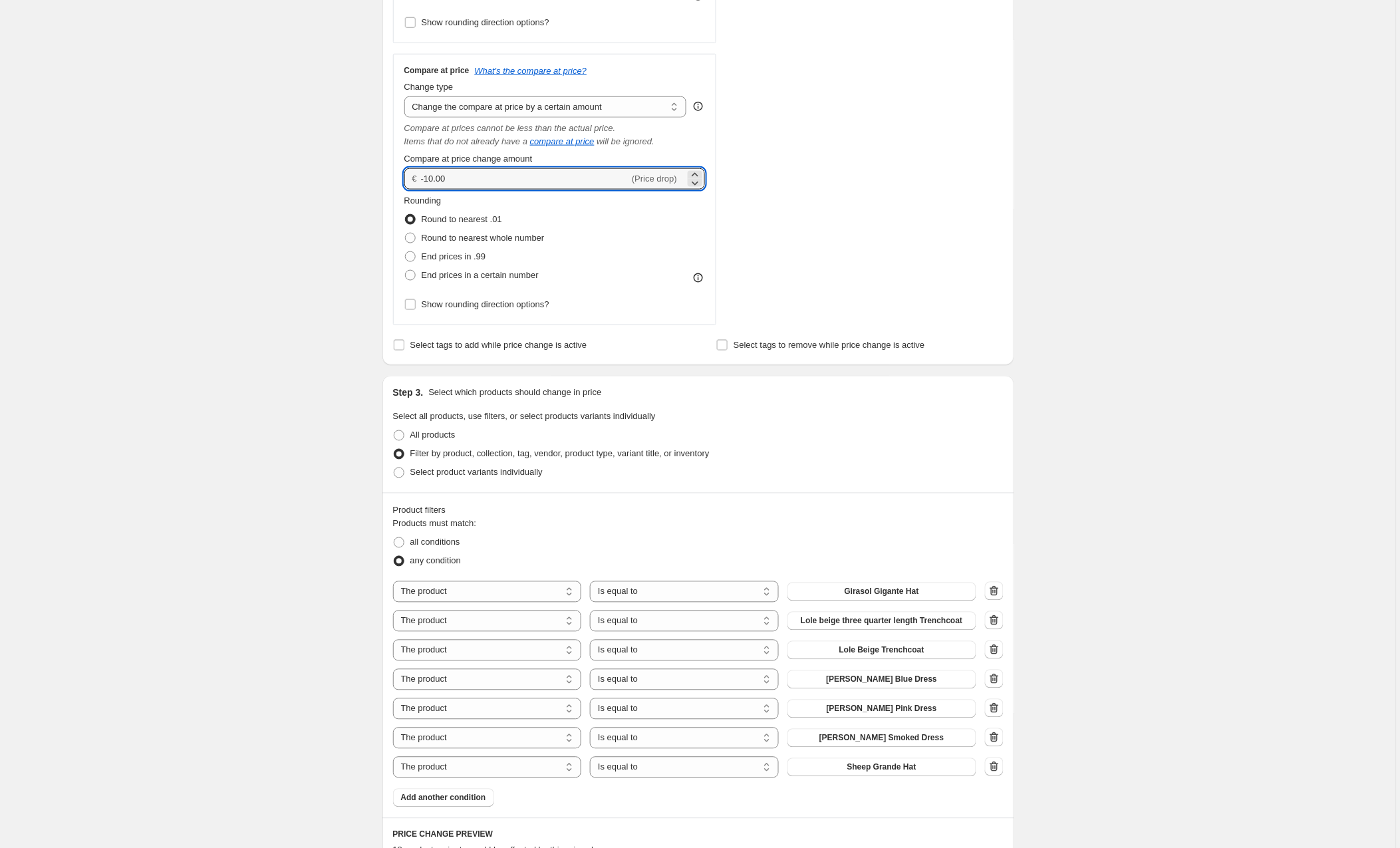
drag, startPoint x: 414, startPoint y: 181, endPoint x: 387, endPoint y: 180, distance: 27.0
click at [387, 180] on div "Step 2. Select how the prices should change Use bulk price change rules Set pro…" at bounding box center [698, 33] width 632 height 663
type input "5.00"
click at [833, 166] on div "STOREFRONT EXAMPLE Sheep Grande Hat (U) 99.00 EUR 220.00 EUR Changed to Sheep G…" at bounding box center [872, 64] width 263 height 522
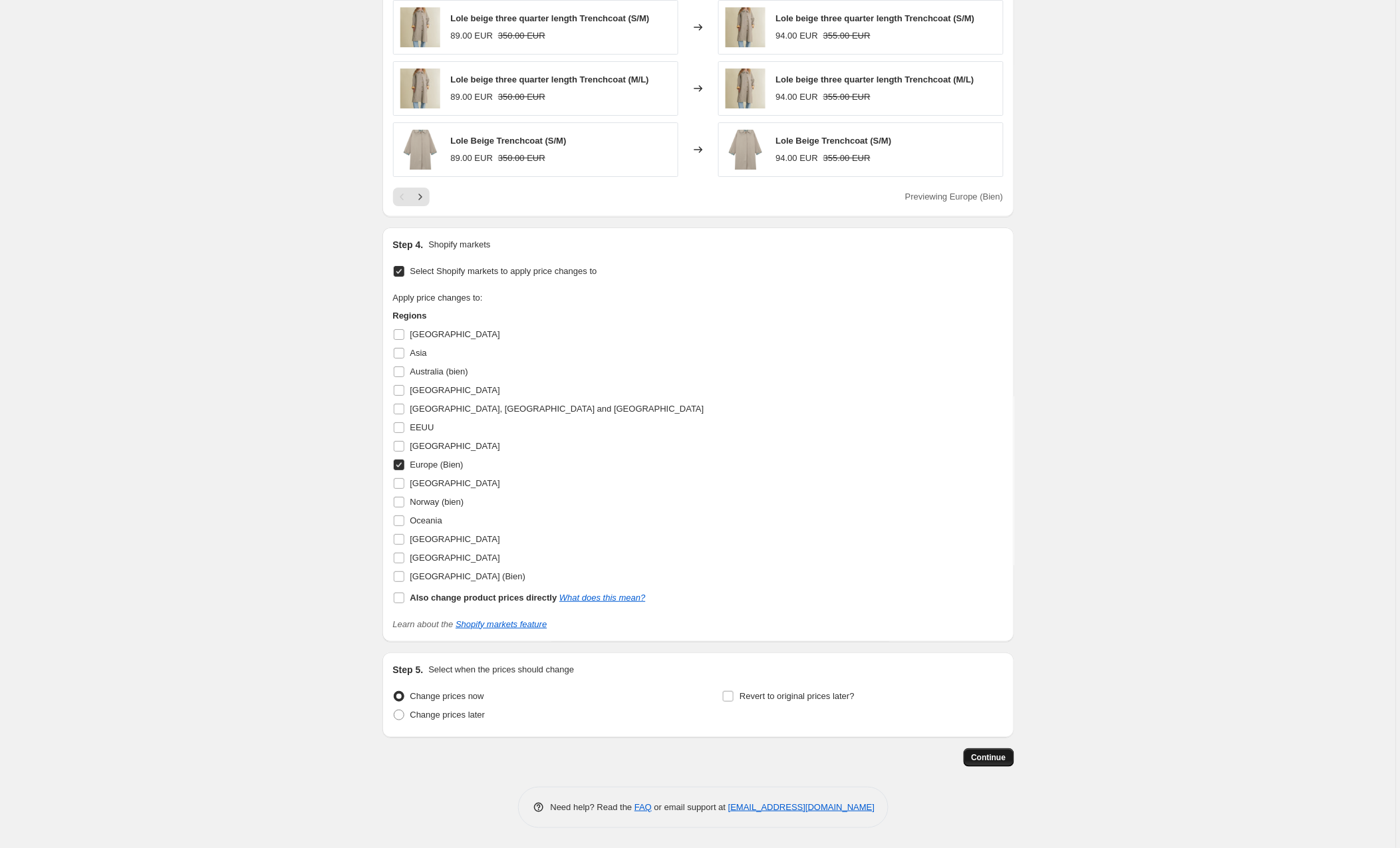
scroll to position [1424, 0]
click at [980, 761] on span "Continue" at bounding box center [989, 757] width 35 height 10
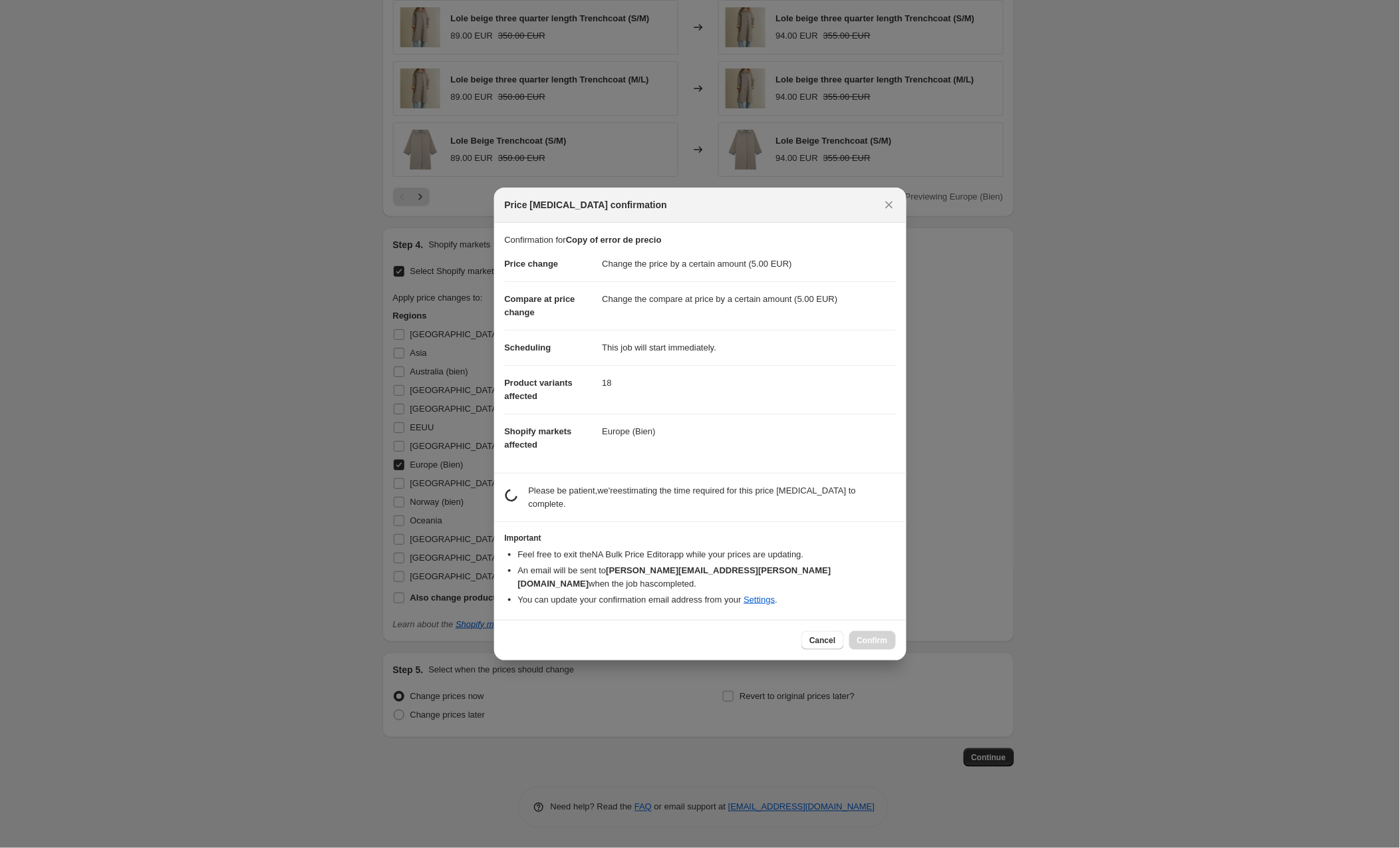
scroll to position [0, 0]
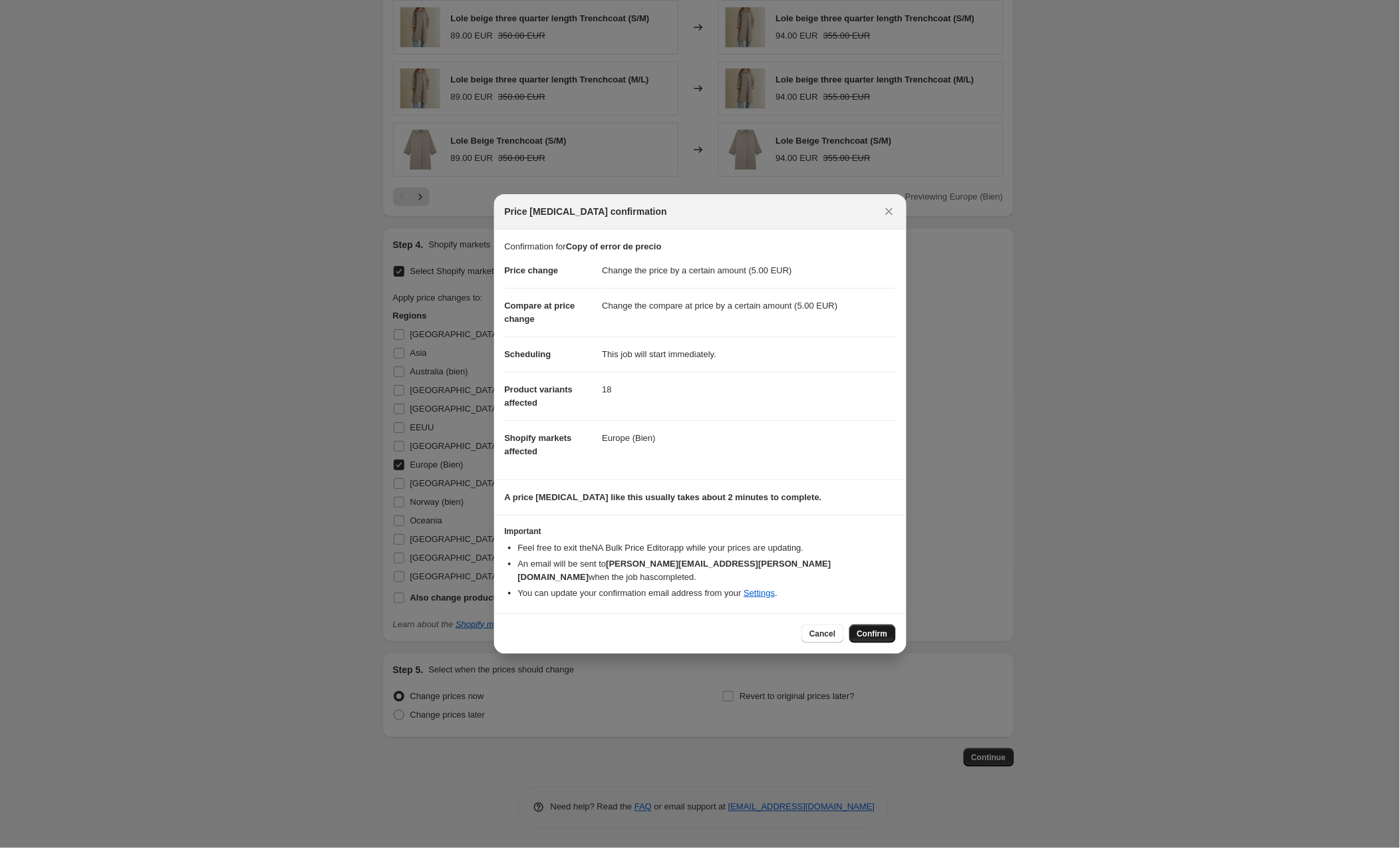
click at [874, 629] on span "Confirm" at bounding box center [873, 633] width 31 height 10
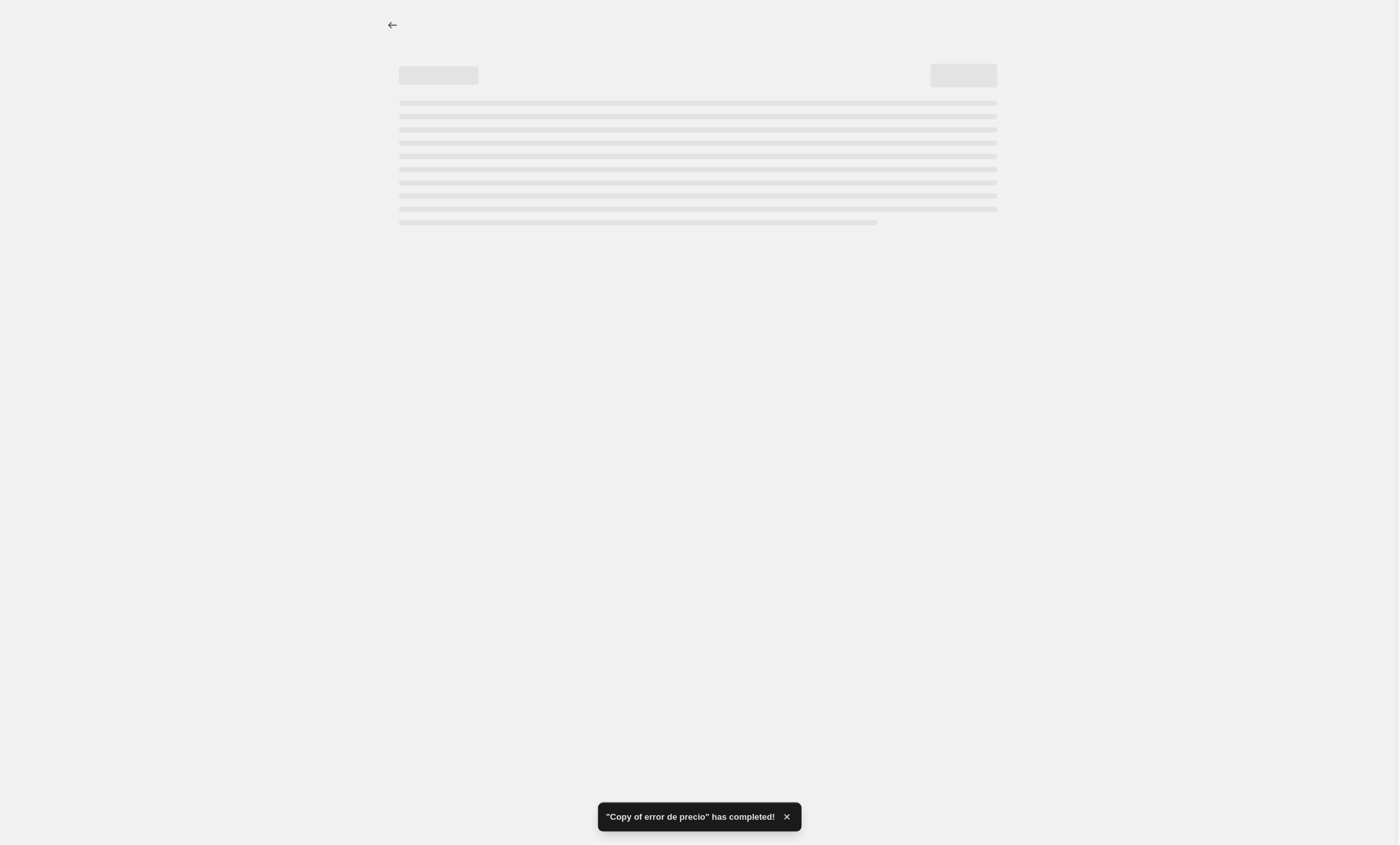
select select "by"
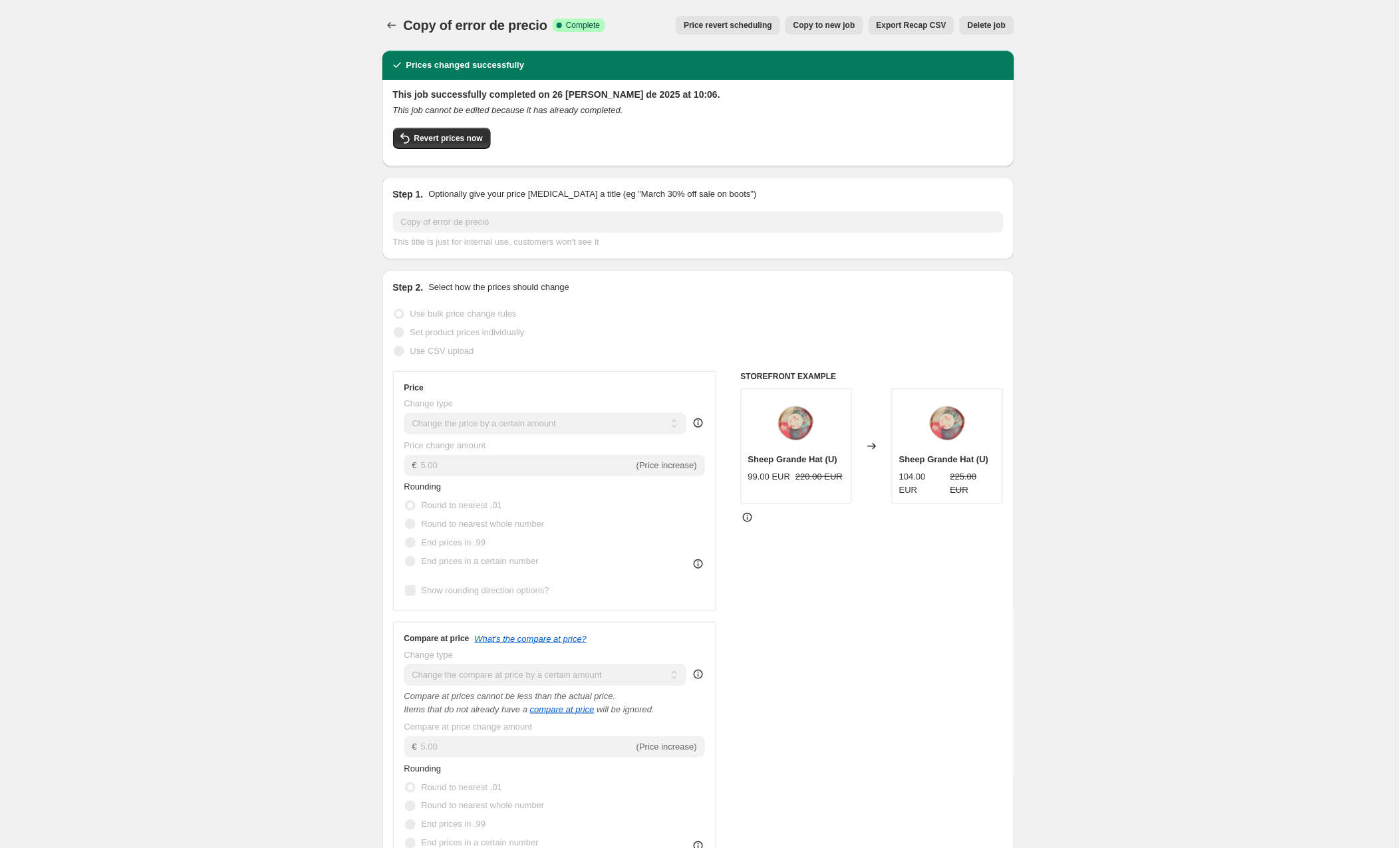
click at [824, 23] on span "Copy to new job" at bounding box center [824, 25] width 62 height 10
select select "by"
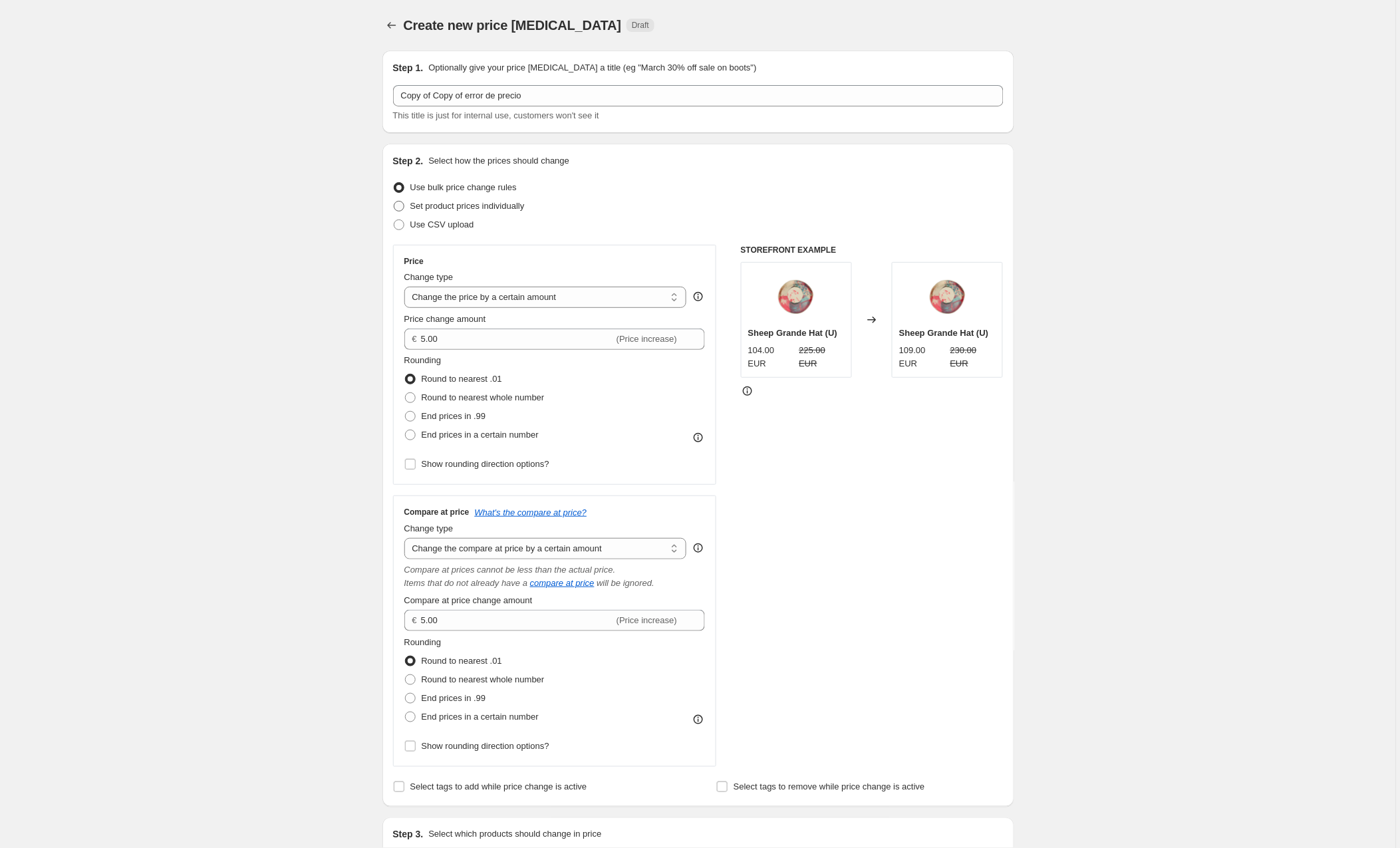
click at [401, 203] on span at bounding box center [399, 206] width 10 height 10
click at [395, 202] on input "Set product prices individually" at bounding box center [394, 201] width 1 height 1
radio input "true"
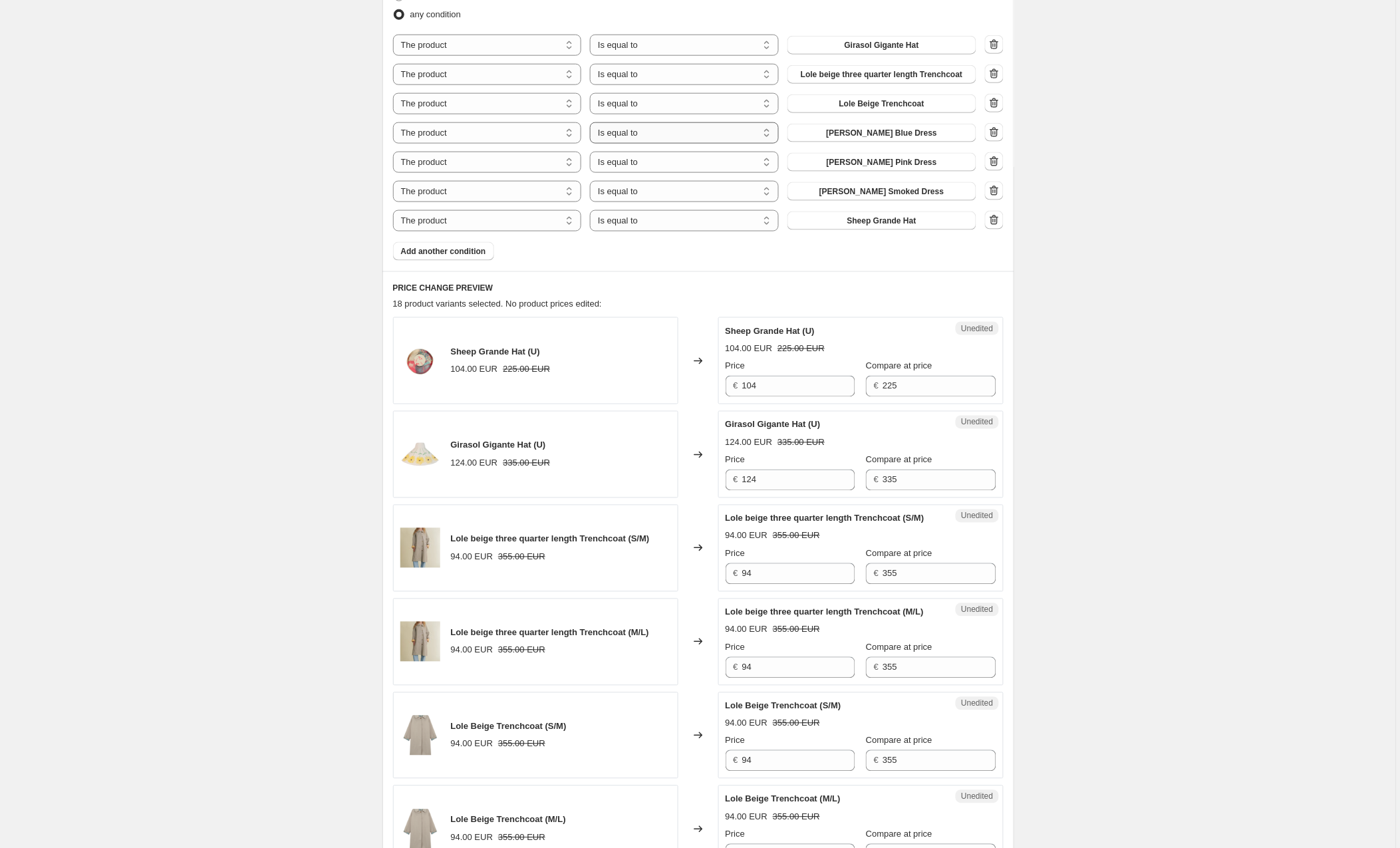
scroll to position [457, 0]
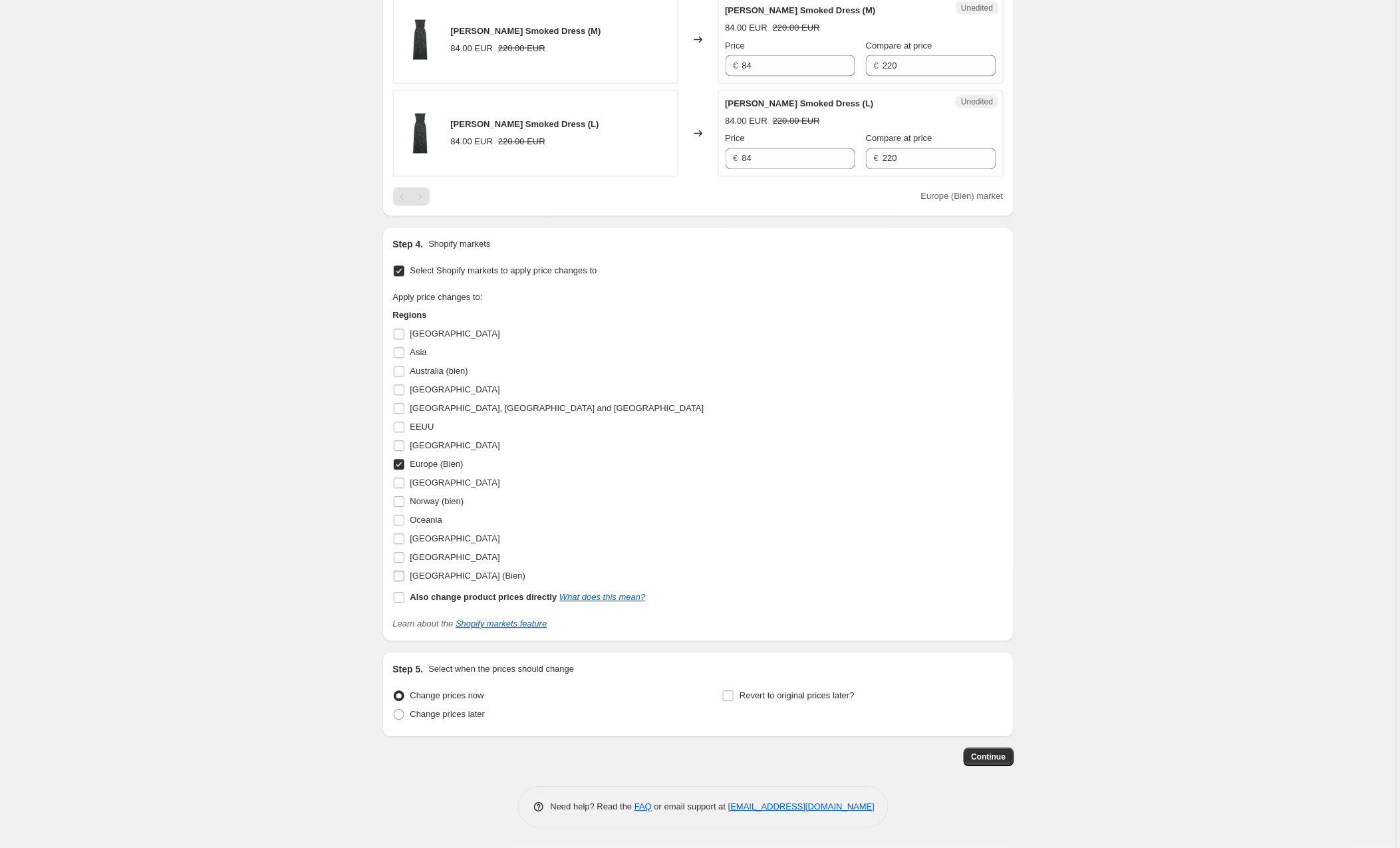
click at [400, 576] on input "[GEOGRAPHIC_DATA] (Bien)" at bounding box center [399, 576] width 10 height 10
checkbox input "true"
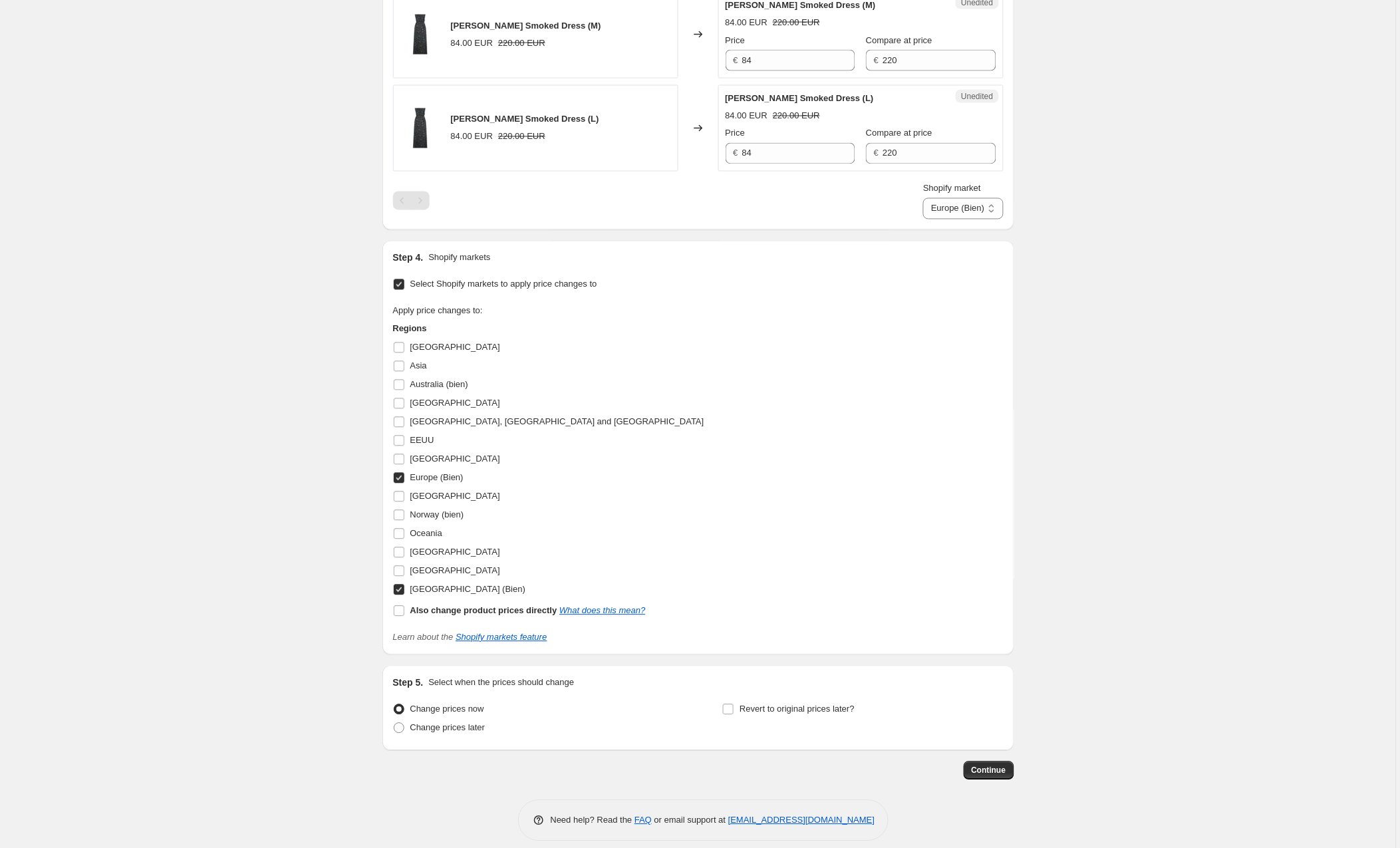
scroll to position [2276, 0]
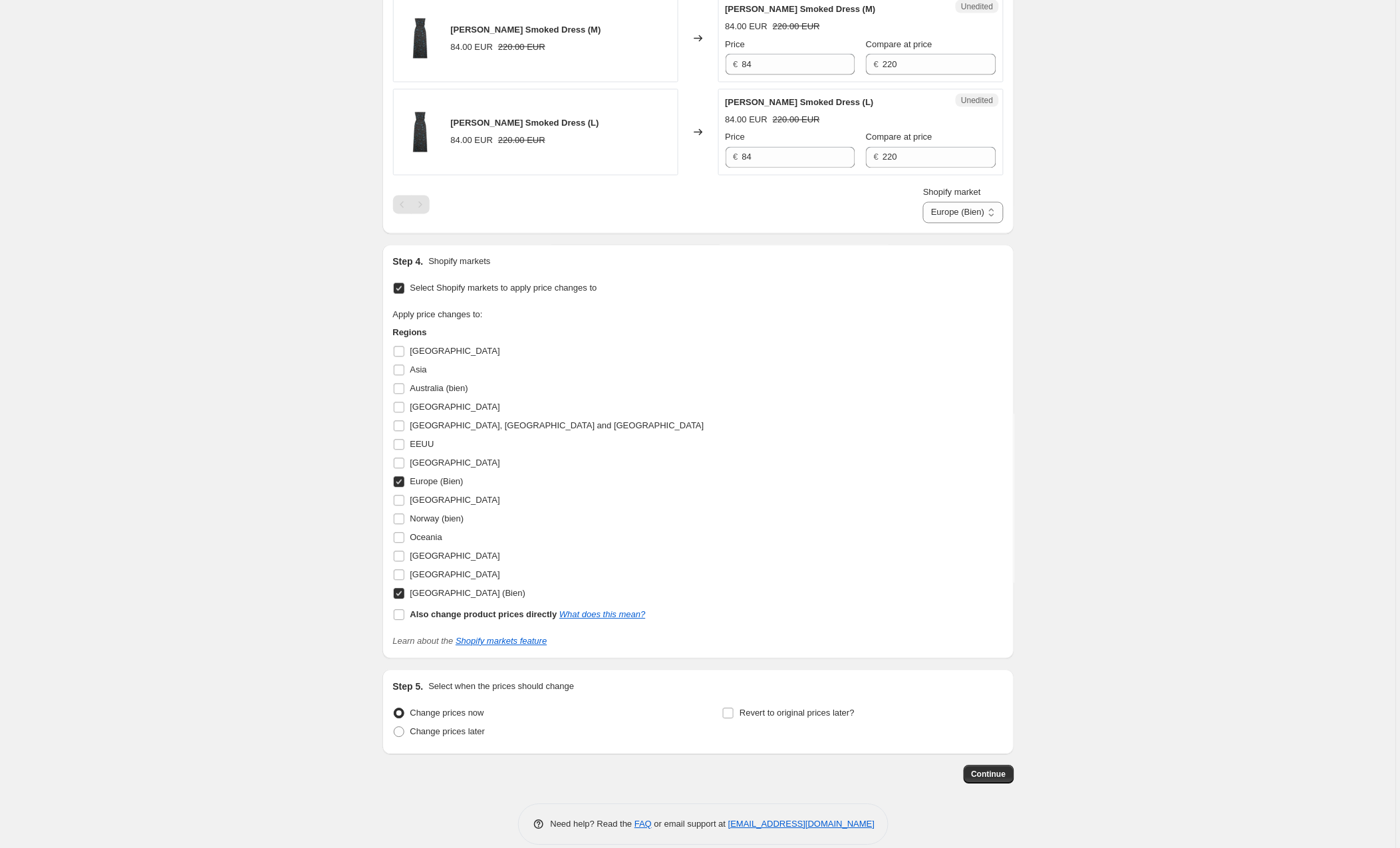
click at [400, 487] on input "Europe (Bien)" at bounding box center [399, 481] width 10 height 10
checkbox input "false"
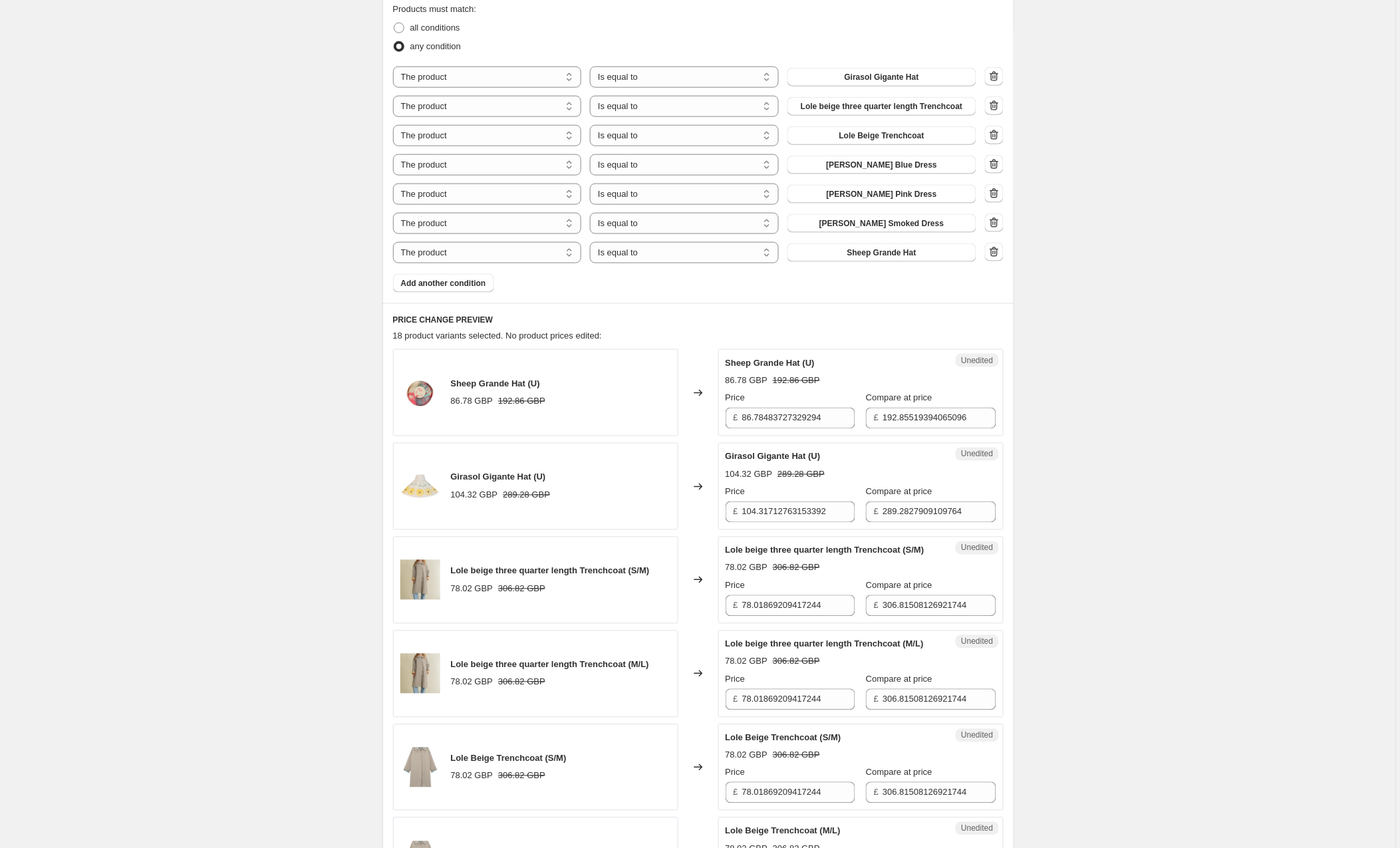
scroll to position [432, 0]
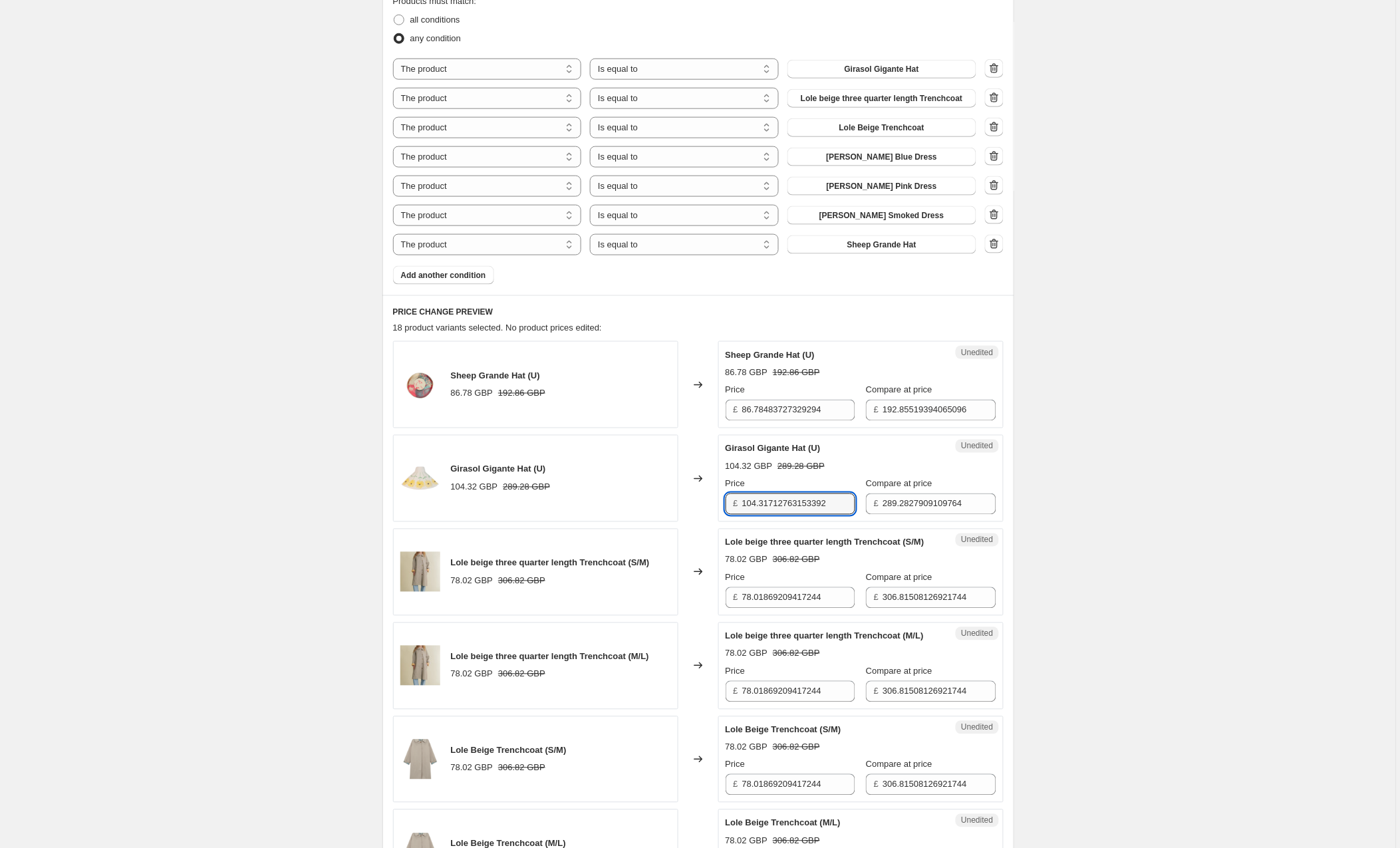
drag, startPoint x: 847, startPoint y: 503, endPoint x: 731, endPoint y: 502, distance: 116.0
click at [731, 502] on div "£ 104.31712763153392" at bounding box center [790, 504] width 129 height 21
type input "107"
drag, startPoint x: 834, startPoint y: 411, endPoint x: 690, endPoint y: 414, distance: 144.0
click at [690, 414] on div "Sheep Grande Hat (U) 86.78 GBP 192.86 GBP Changed to Unedited Sheep Grande Hat …" at bounding box center [698, 384] width 611 height 87
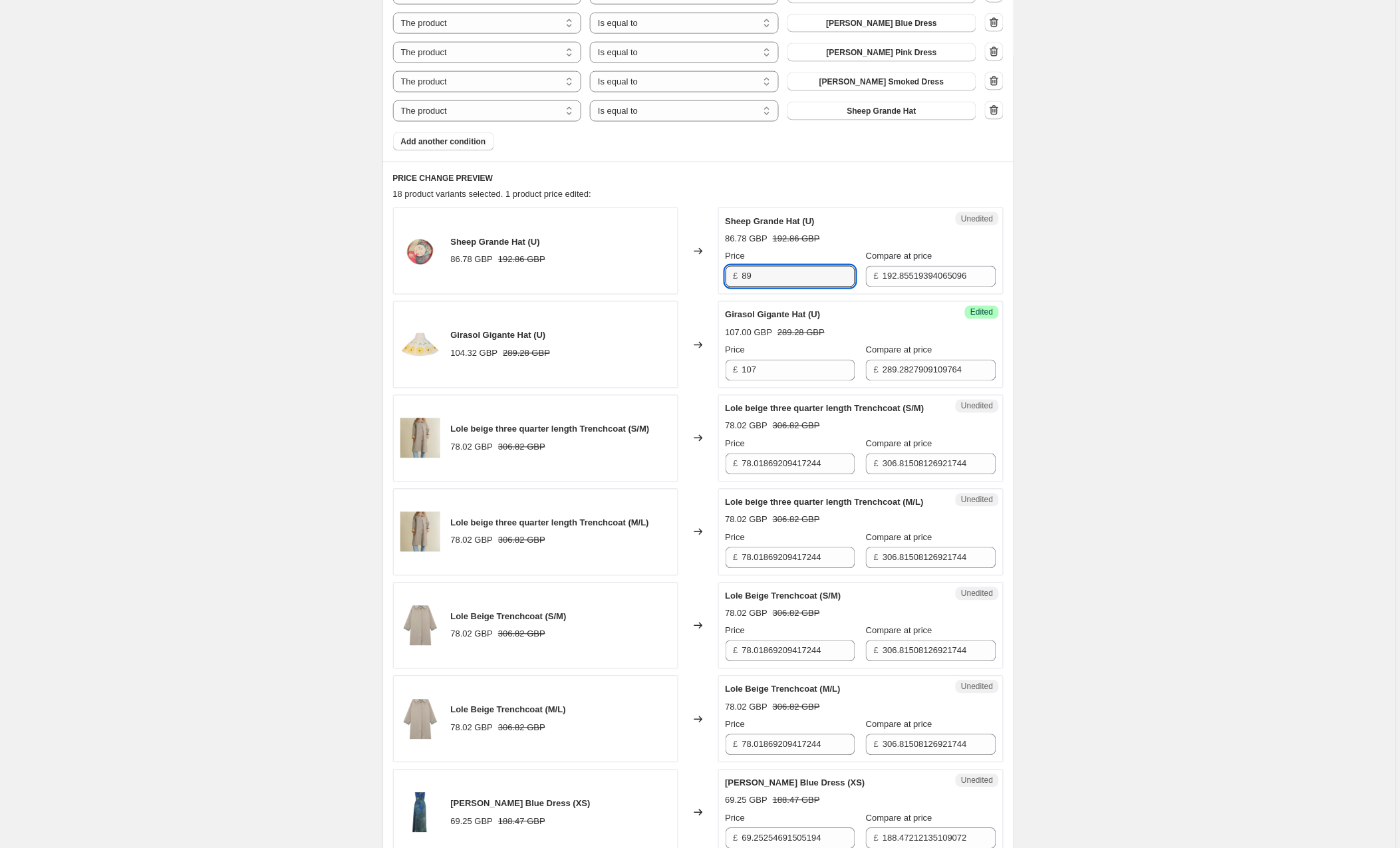
scroll to position [576, 0]
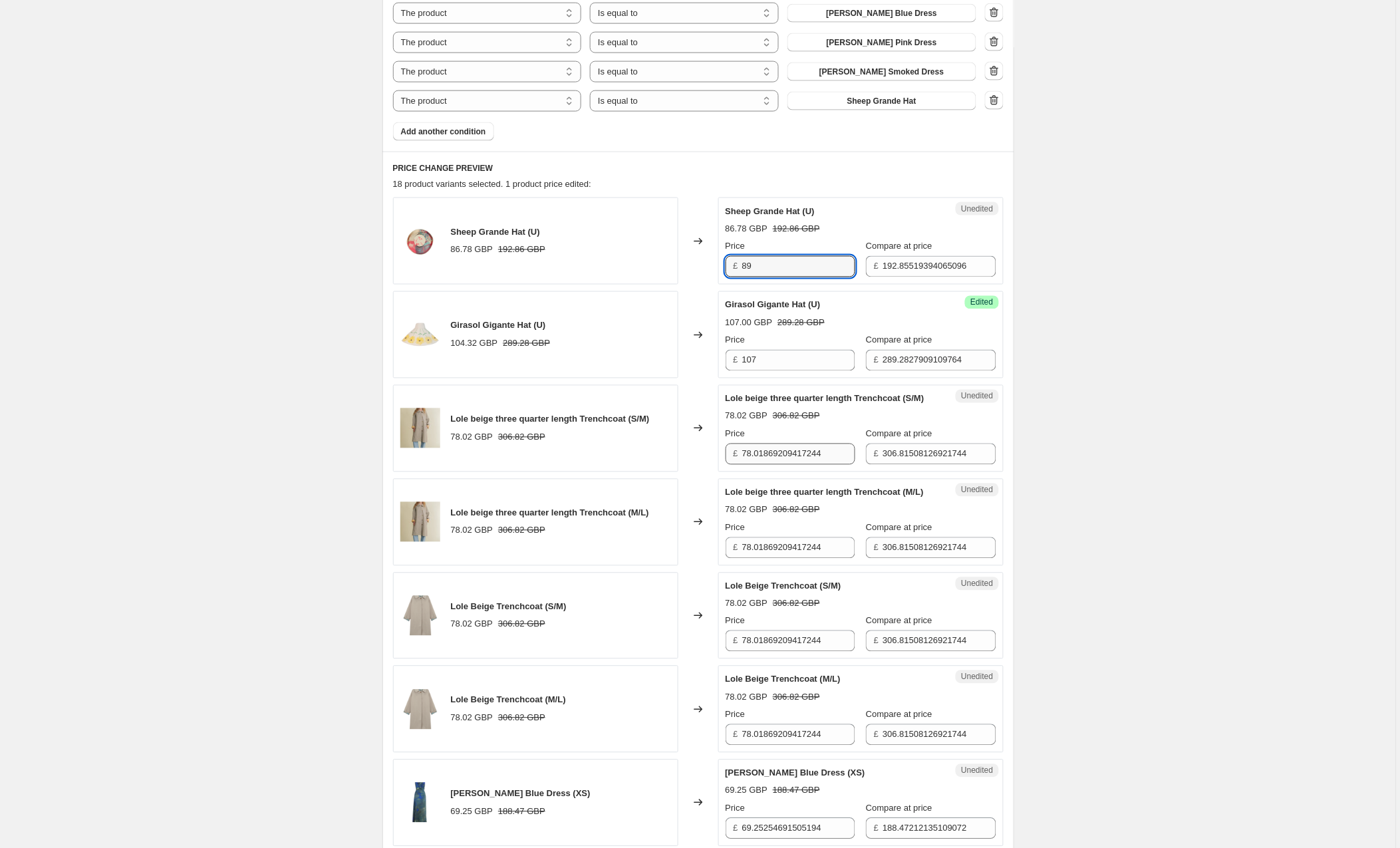
type input "89"
drag, startPoint x: 841, startPoint y: 453, endPoint x: 648, endPoint y: 466, distance: 193.4
click at [648, 466] on div "Lole beige three quarter length Trenchcoat (S/M) 78.02 GBP 306.82 GBP Changed t…" at bounding box center [698, 428] width 611 height 87
drag, startPoint x: 841, startPoint y: 457, endPoint x: 693, endPoint y: 455, distance: 148.0
click at [693, 455] on div "Lole beige three quarter length Trenchcoat (S/M) 78.02 GBP 306.82 GBP Changed t…" at bounding box center [698, 428] width 611 height 87
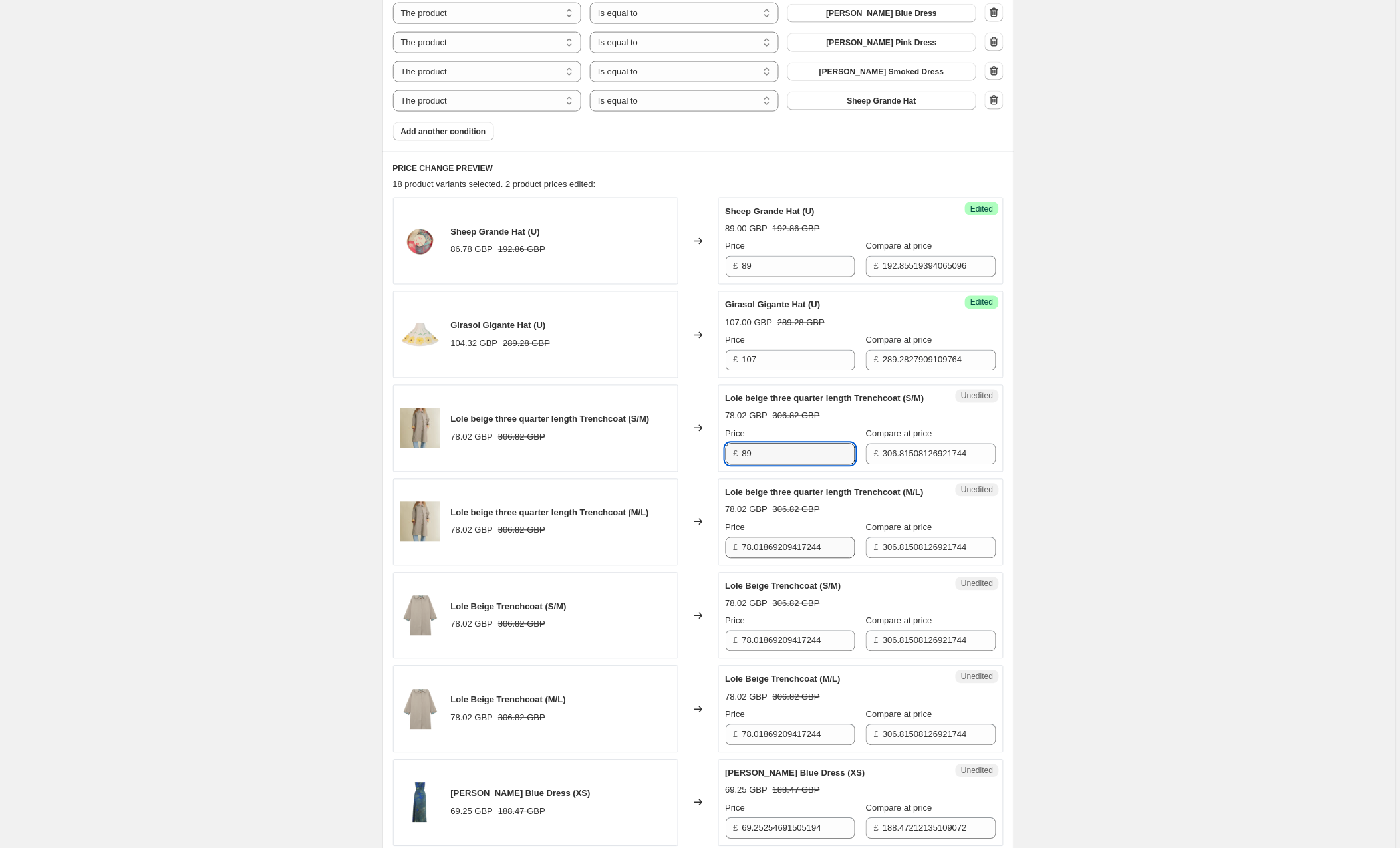
type input "89"
drag, startPoint x: 840, startPoint y: 551, endPoint x: 702, endPoint y: 545, distance: 138.1
click at [702, 545] on div "Lole beige three quarter length Trenchcoat (M/L) 78.02 GBP 306.82 GBP Changed t…" at bounding box center [698, 522] width 611 height 87
type input "89"
drag, startPoint x: 834, startPoint y: 645, endPoint x: 742, endPoint y: 641, distance: 92.1
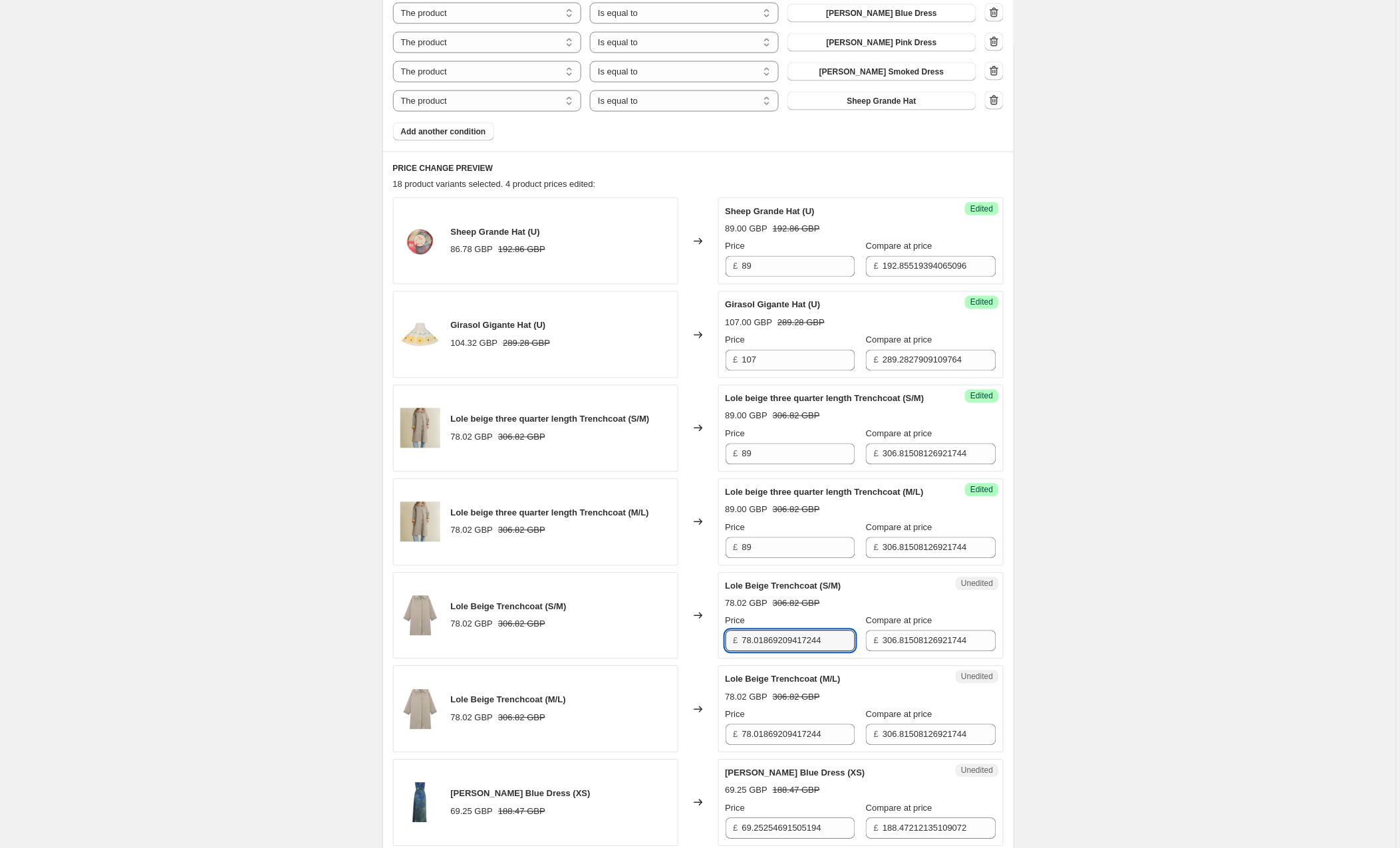
click at [742, 641] on div "£ 78.01869209417244" at bounding box center [790, 641] width 129 height 21
type input "89"
drag, startPoint x: 842, startPoint y: 735, endPoint x: 721, endPoint y: 733, distance: 121.0
click at [721, 733] on div "Unedited Lole Beige Trenchcoat (M/L) 78.02 GBP 306.82 GBP Price £ 78.0186920941…" at bounding box center [861, 709] width 285 height 87
type input "89"
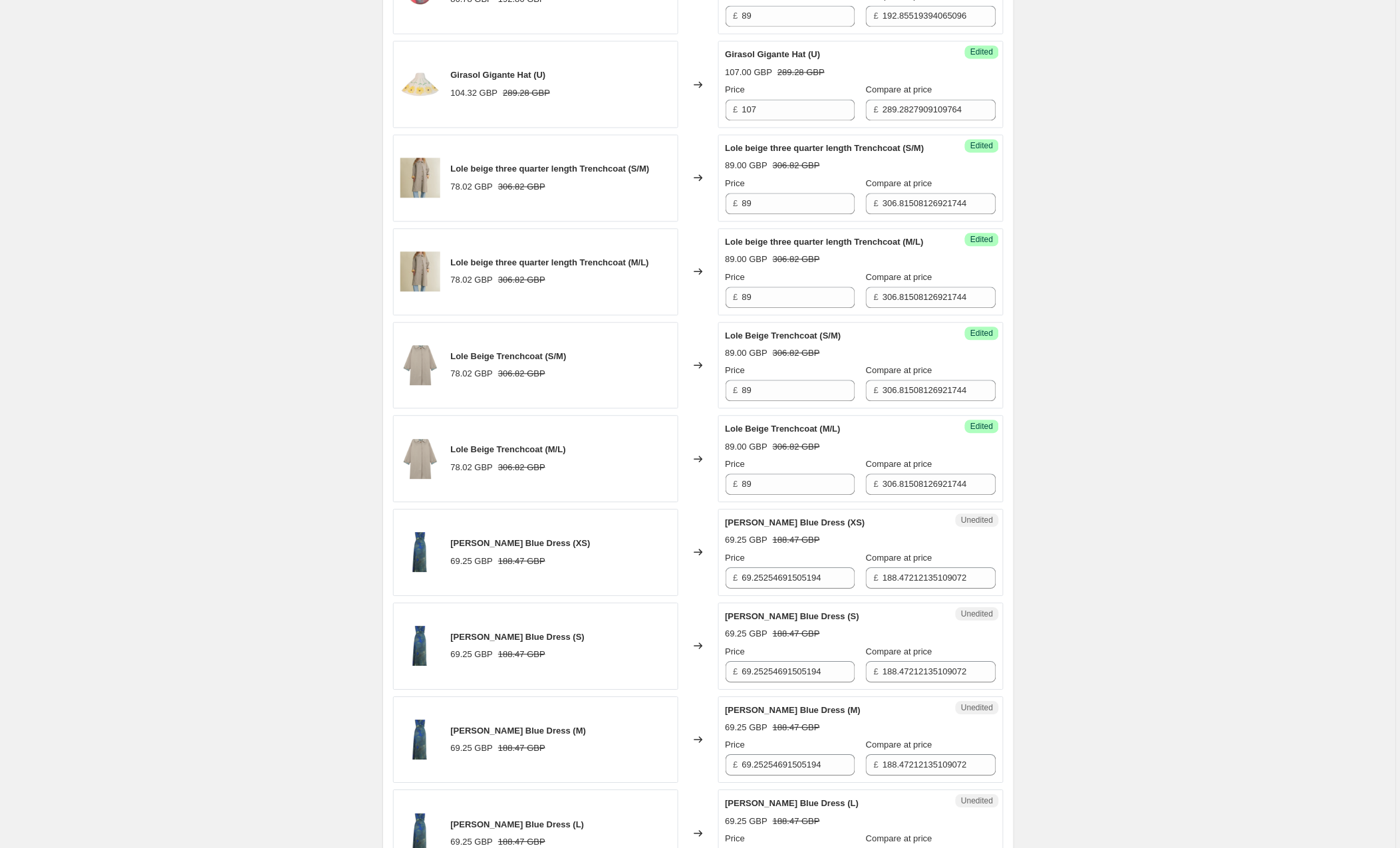
click at [1098, 653] on div "Create new price [MEDICAL_DATA]. This page is ready Create new price [MEDICAL_D…" at bounding box center [698, 735] width 1396 height 3123
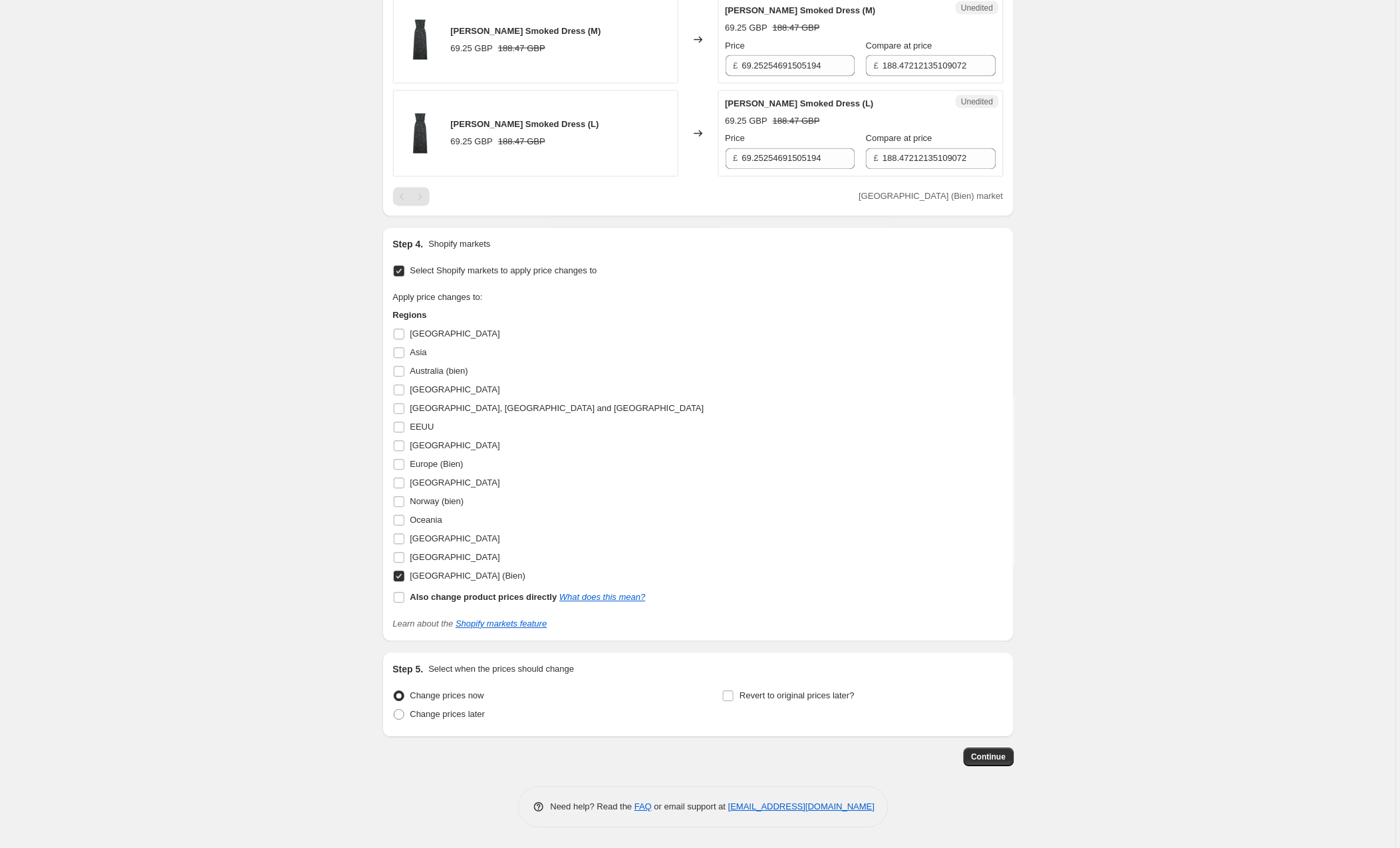
scroll to position [2281, 0]
click at [985, 755] on span "Continue" at bounding box center [989, 757] width 35 height 10
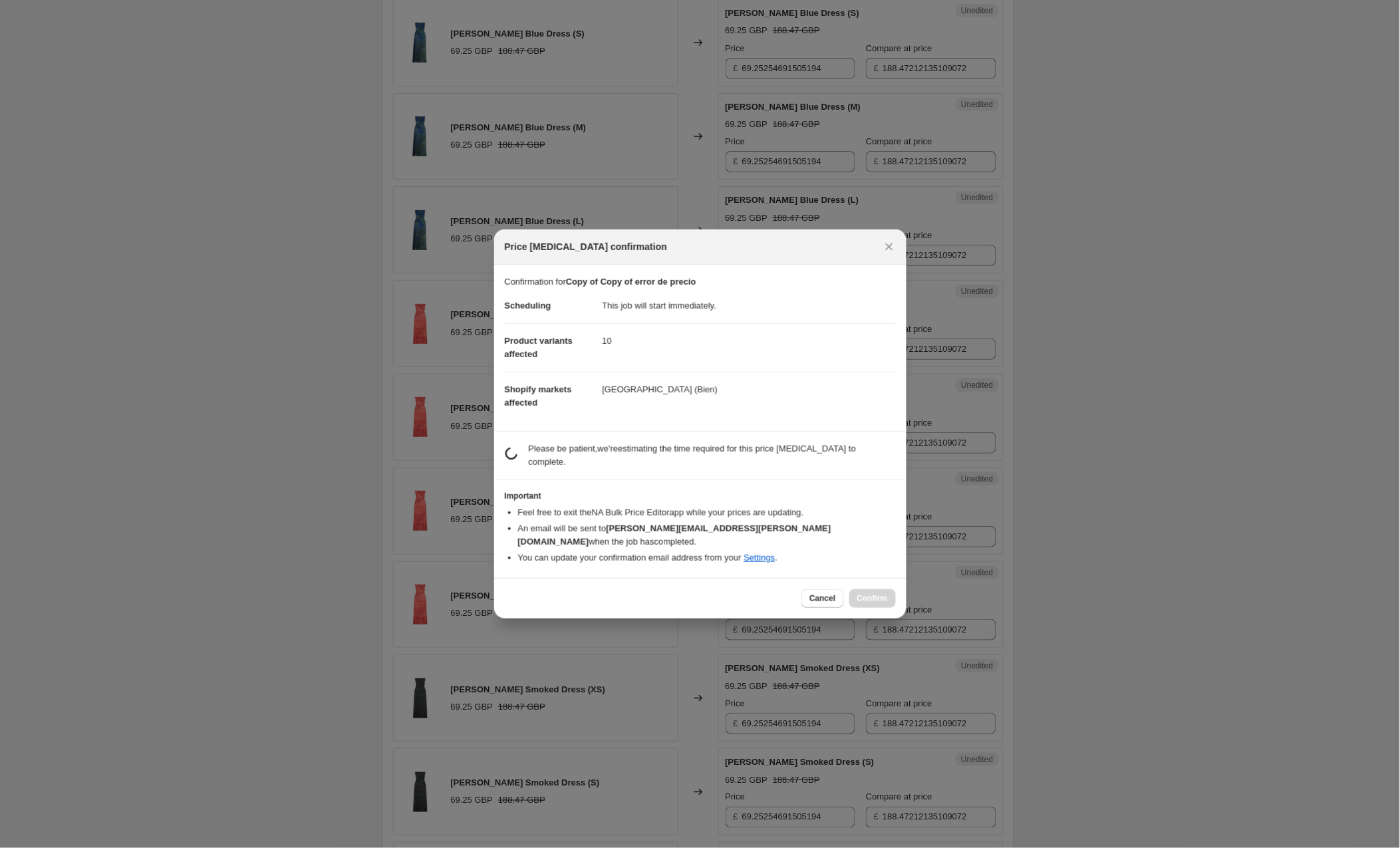
scroll to position [2280, 0]
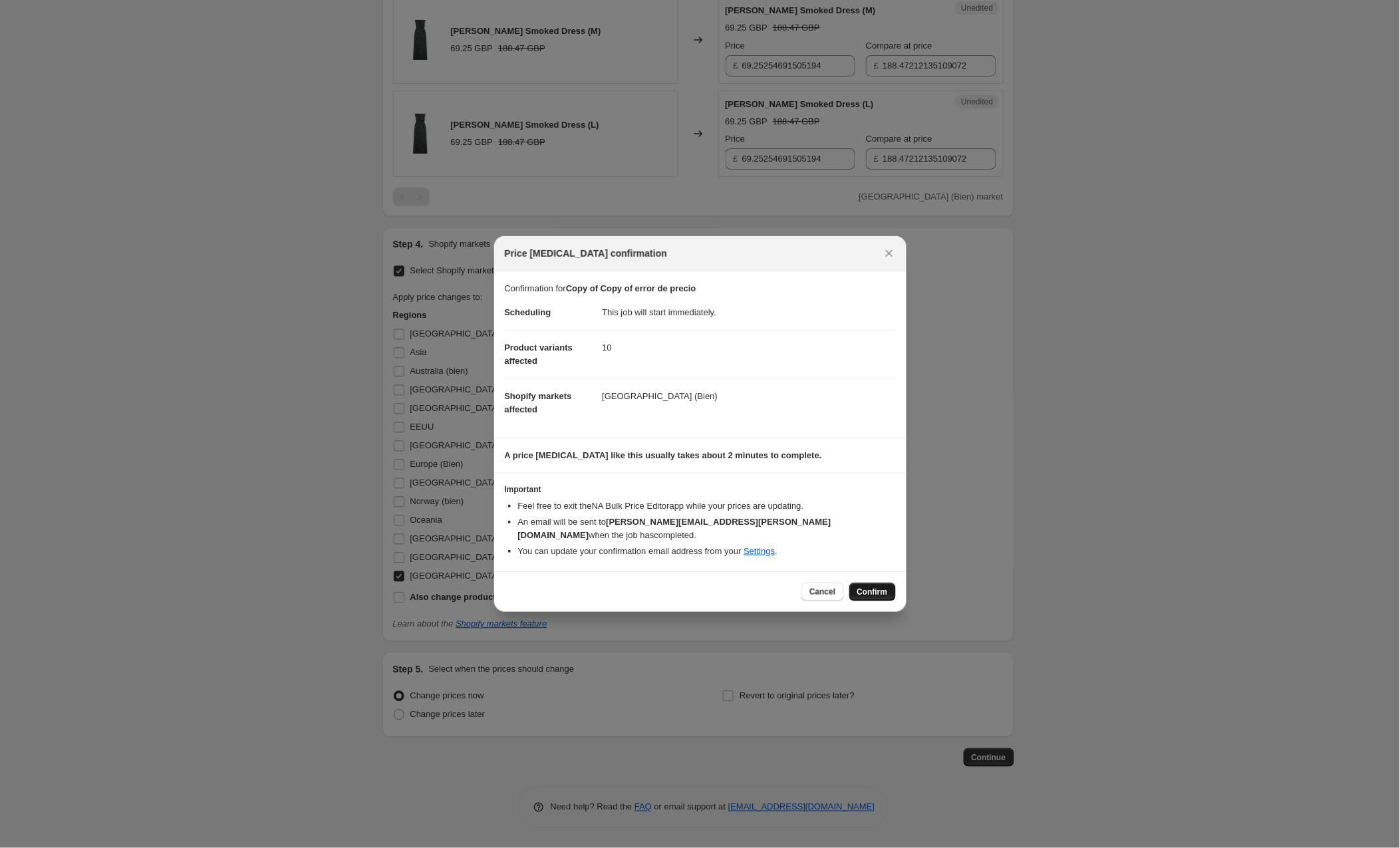
click at [867, 587] on span "Confirm" at bounding box center [873, 592] width 31 height 10
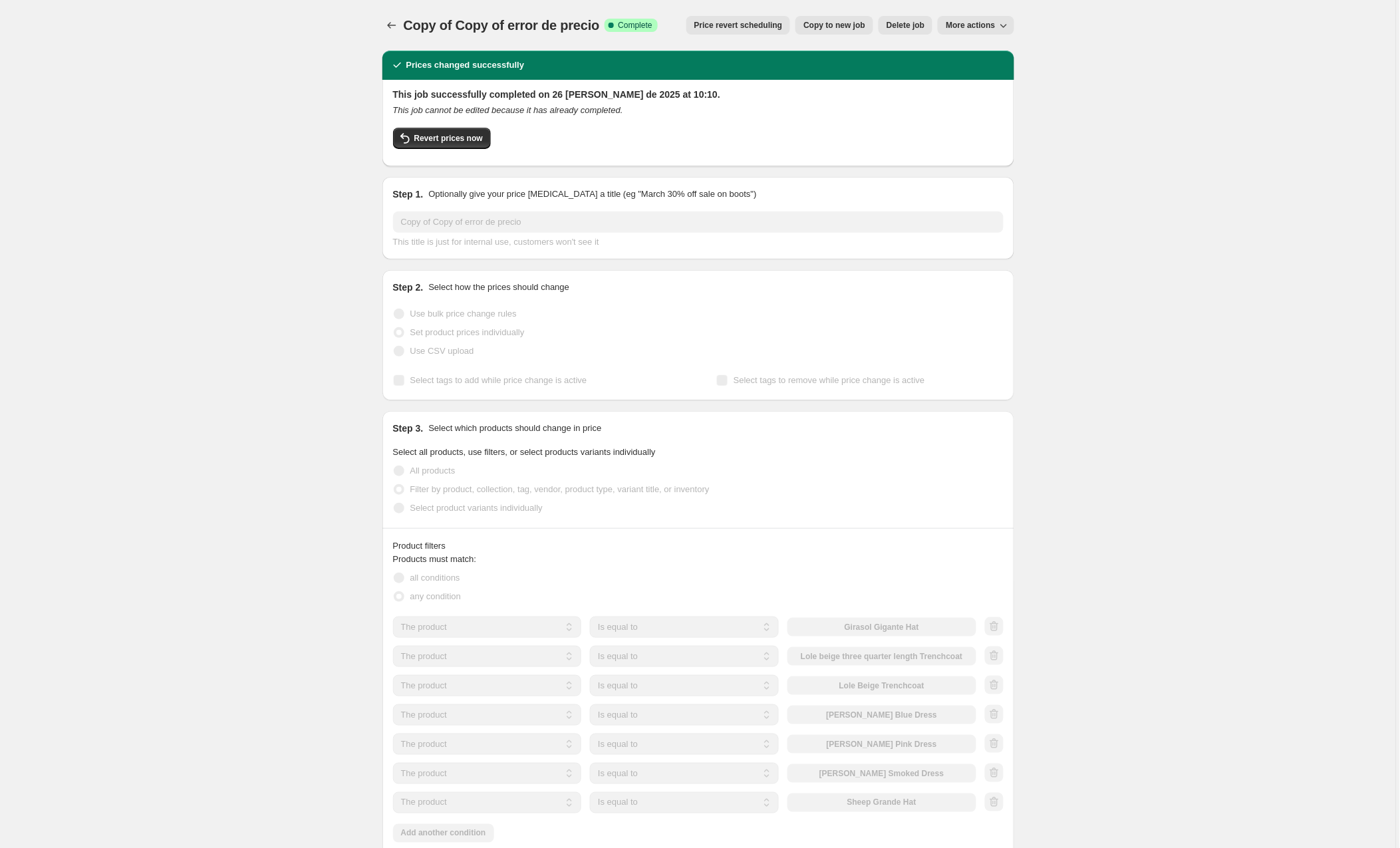
click at [832, 26] on span "Copy to new job" at bounding box center [834, 25] width 62 height 10
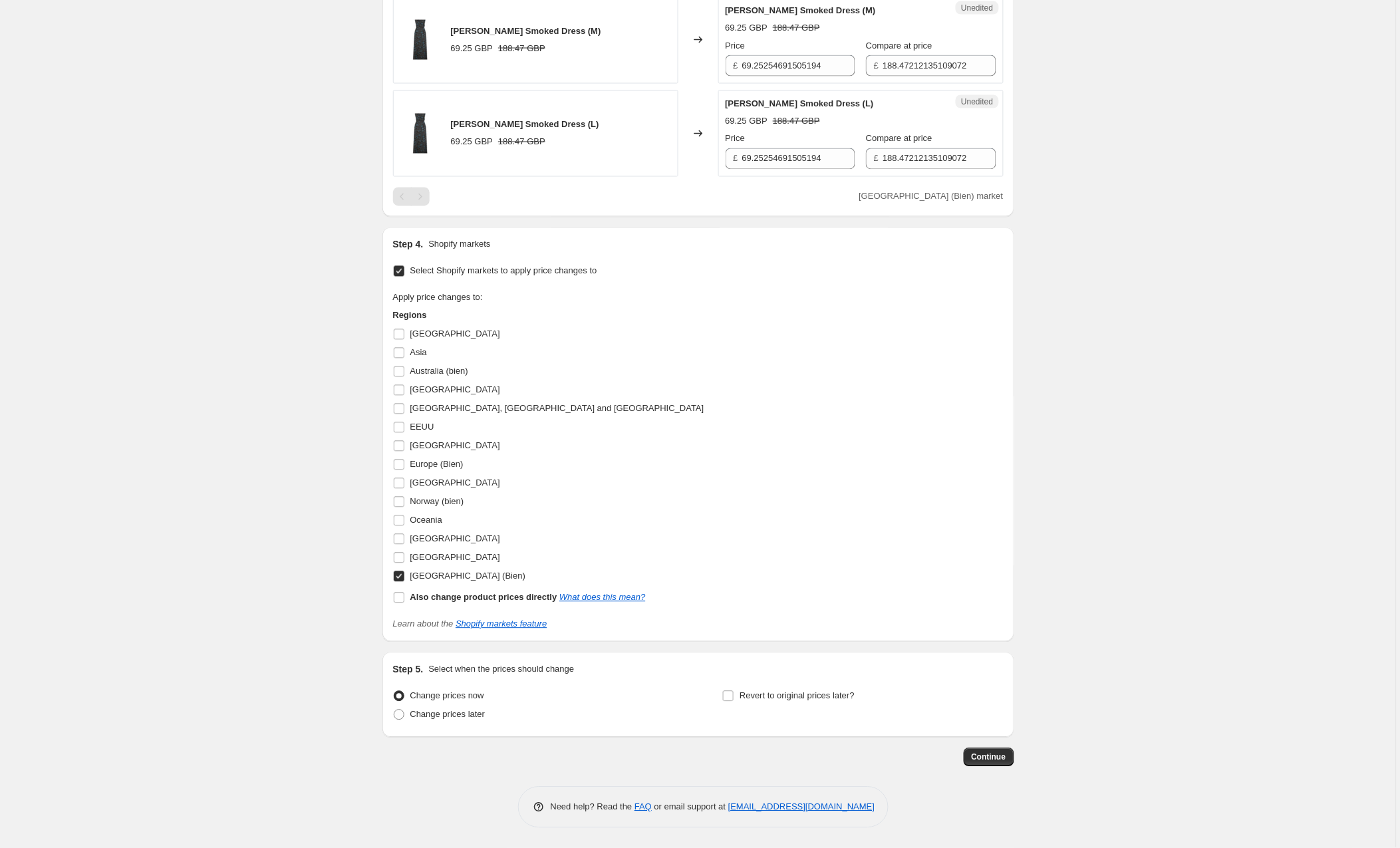
scroll to position [2281, 0]
click at [400, 424] on input "EEUU" at bounding box center [399, 427] width 10 height 10
checkbox input "true"
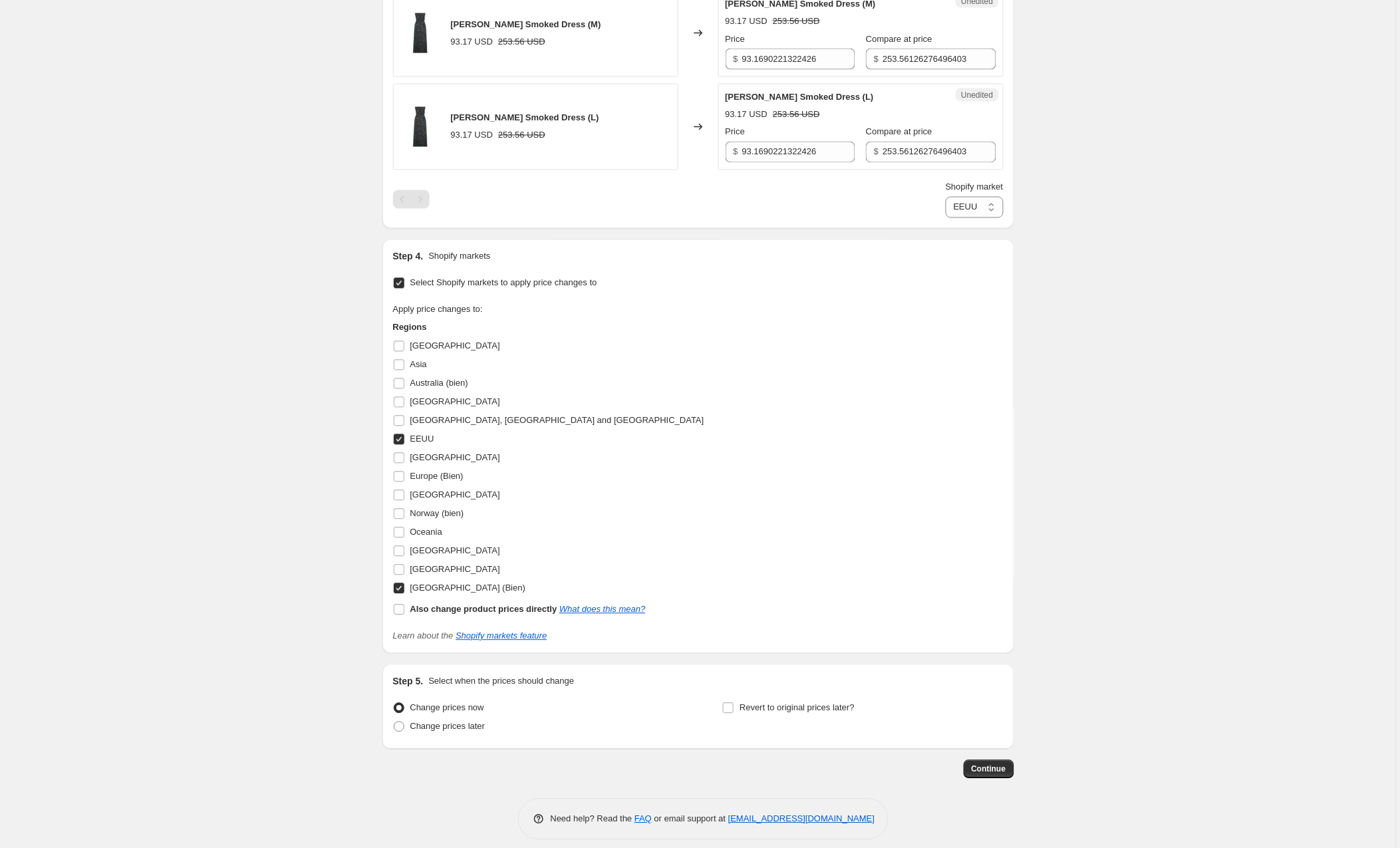
click at [399, 594] on input "[GEOGRAPHIC_DATA] (Bien)" at bounding box center [399, 588] width 10 height 10
checkbox input "false"
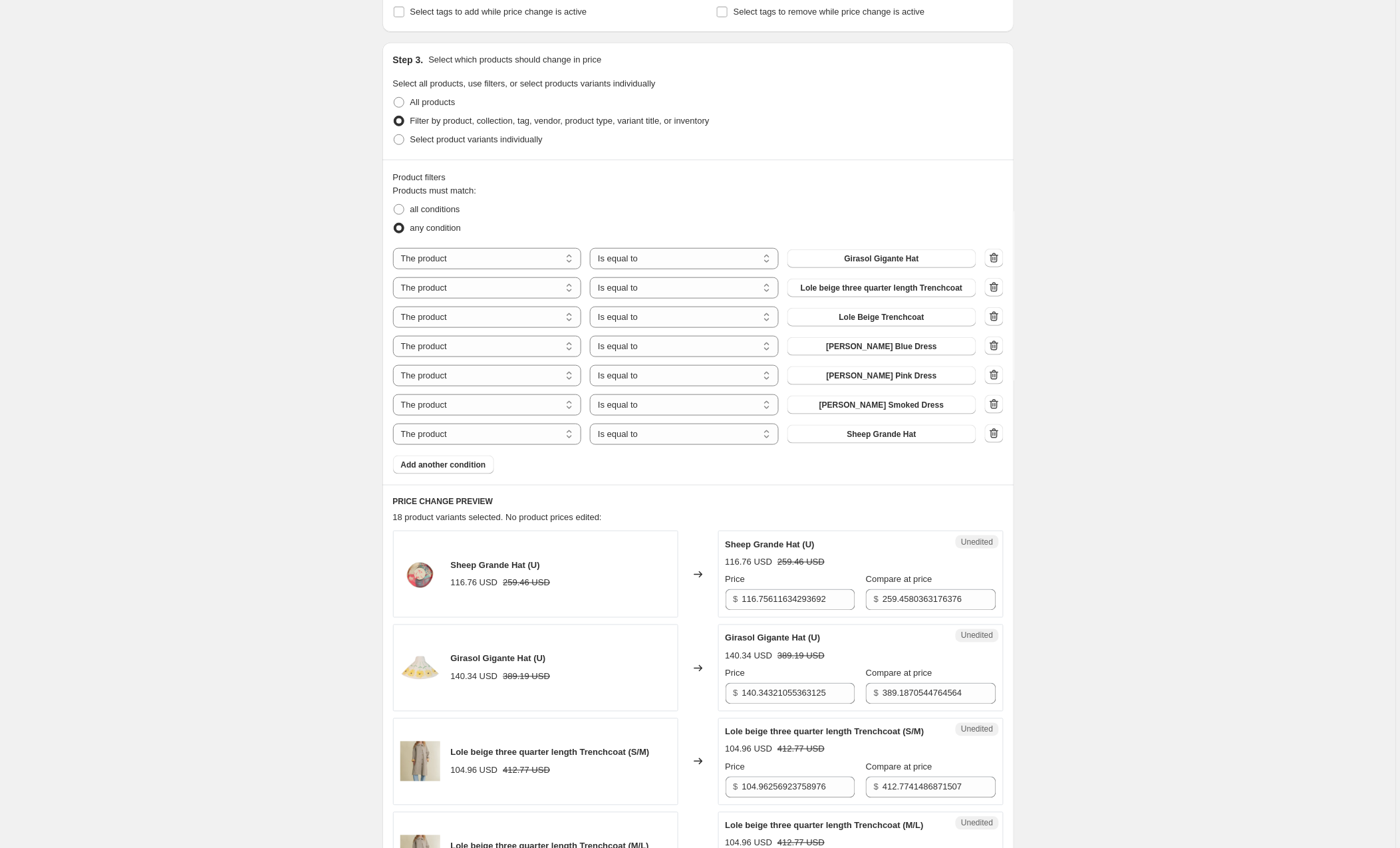
scroll to position [259, 0]
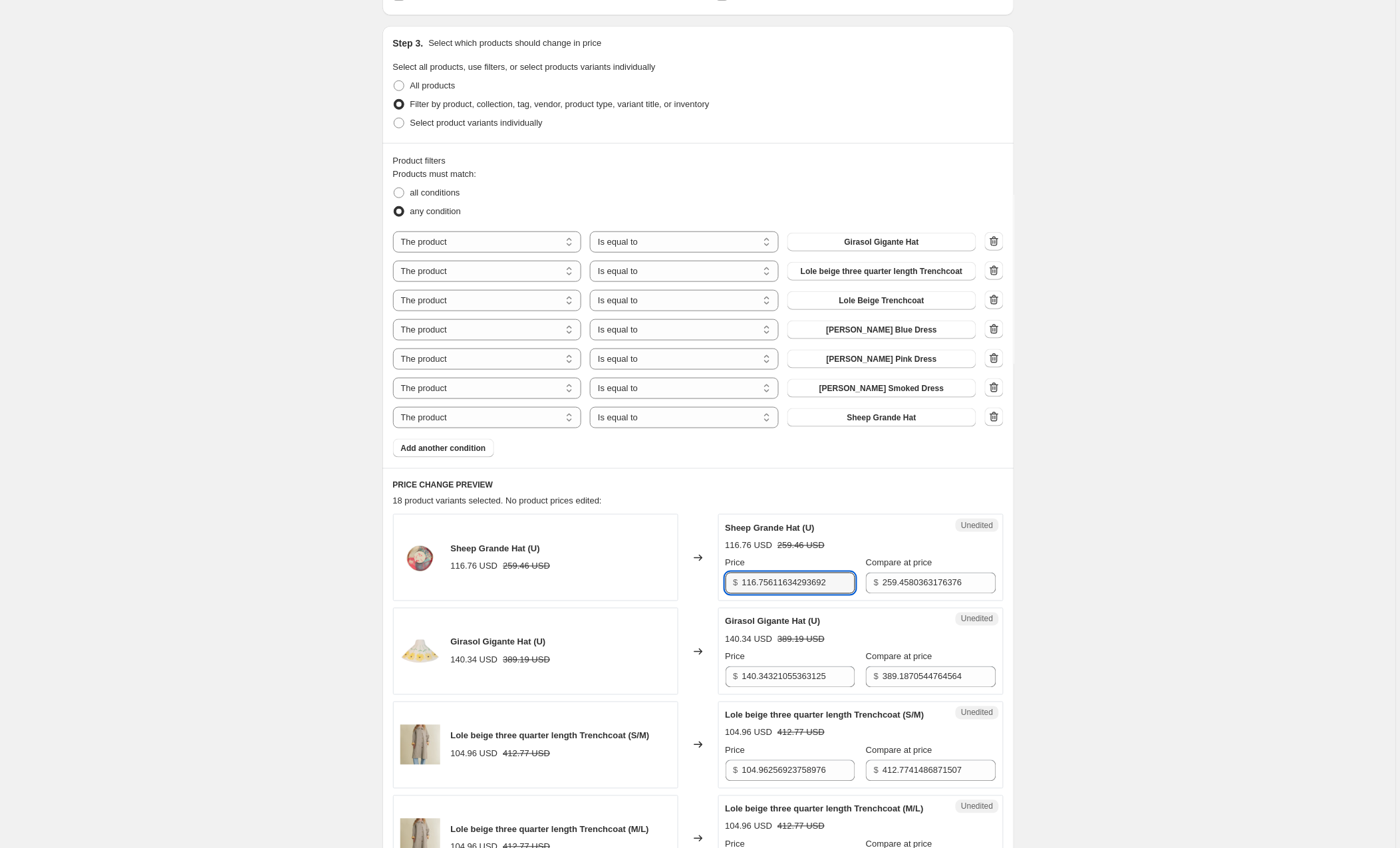
drag, startPoint x: 844, startPoint y: 582, endPoint x: 714, endPoint y: 581, distance: 130.0
click at [714, 581] on div "Sheep Grande Hat (U) 116.76 USD 259.46 USD Changed to Unedited Sheep Grande Hat…" at bounding box center [698, 558] width 611 height 87
type input "146"
drag, startPoint x: 845, startPoint y: 681, endPoint x: 713, endPoint y: 676, distance: 132.1
click at [713, 676] on div "Girasol Gigante Hat (U) 140.34 USD 389.19 USD Changed to Unedited Girasol Gigan…" at bounding box center [698, 651] width 611 height 87
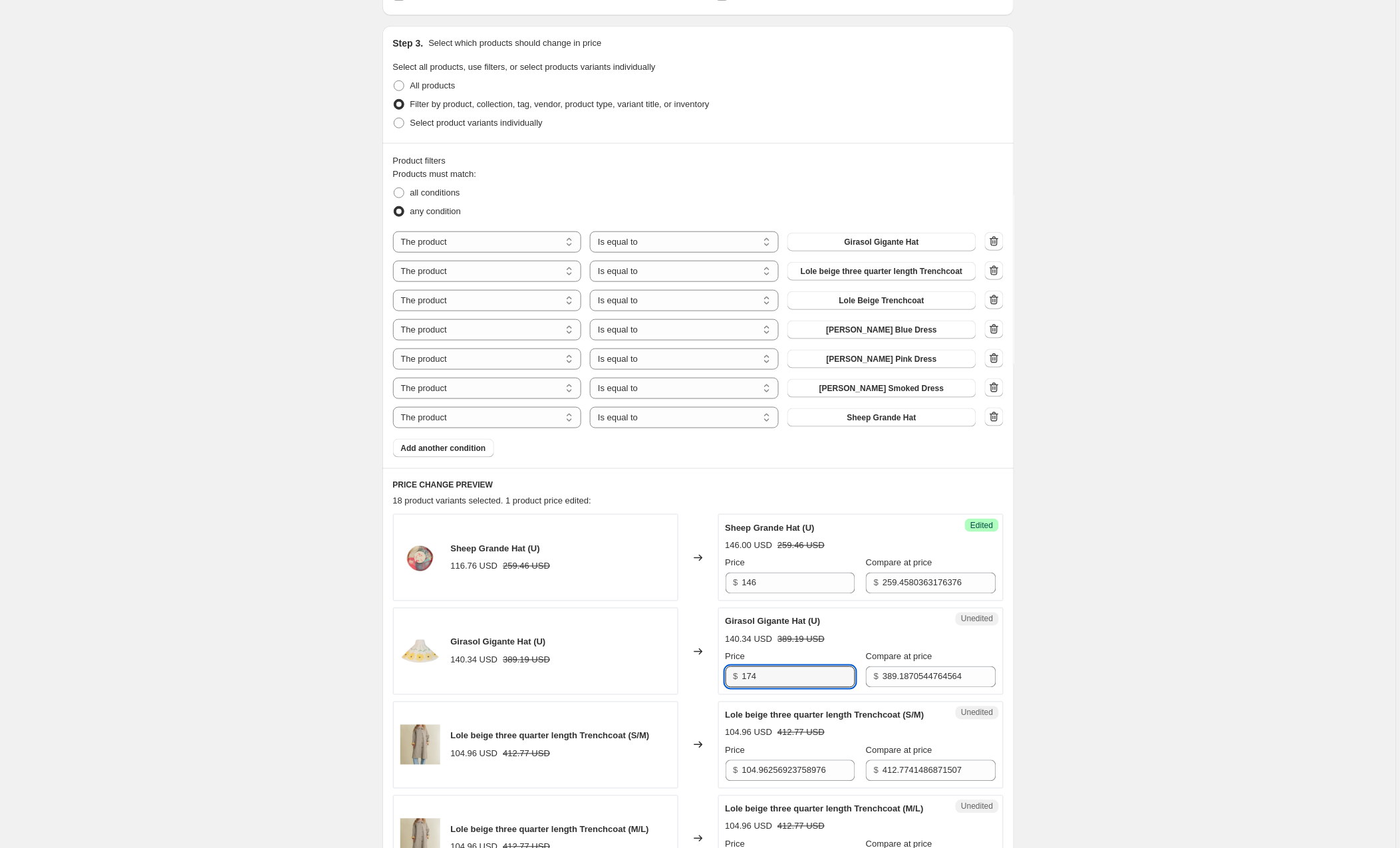
type input "174"
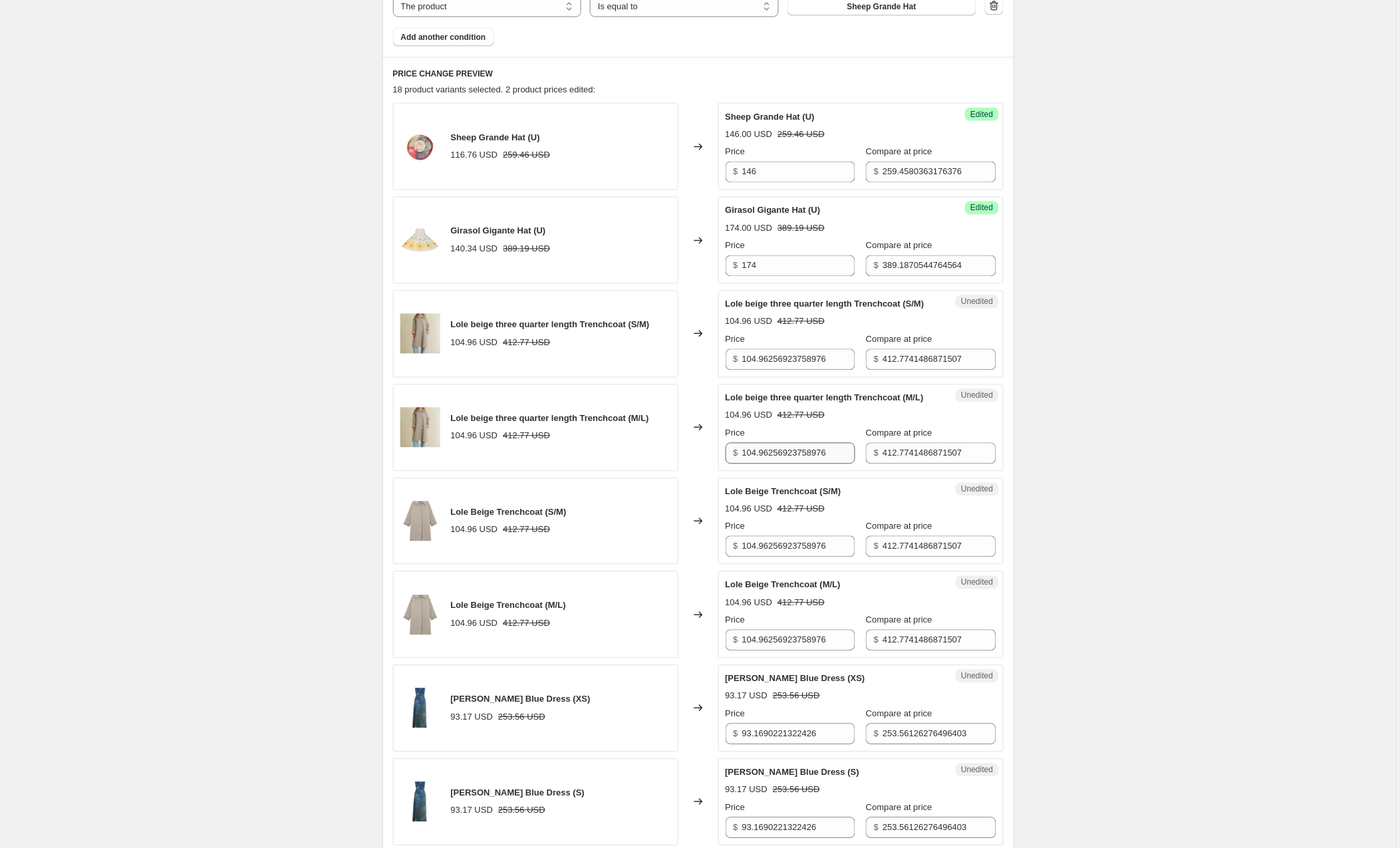
scroll to position [732, 0]
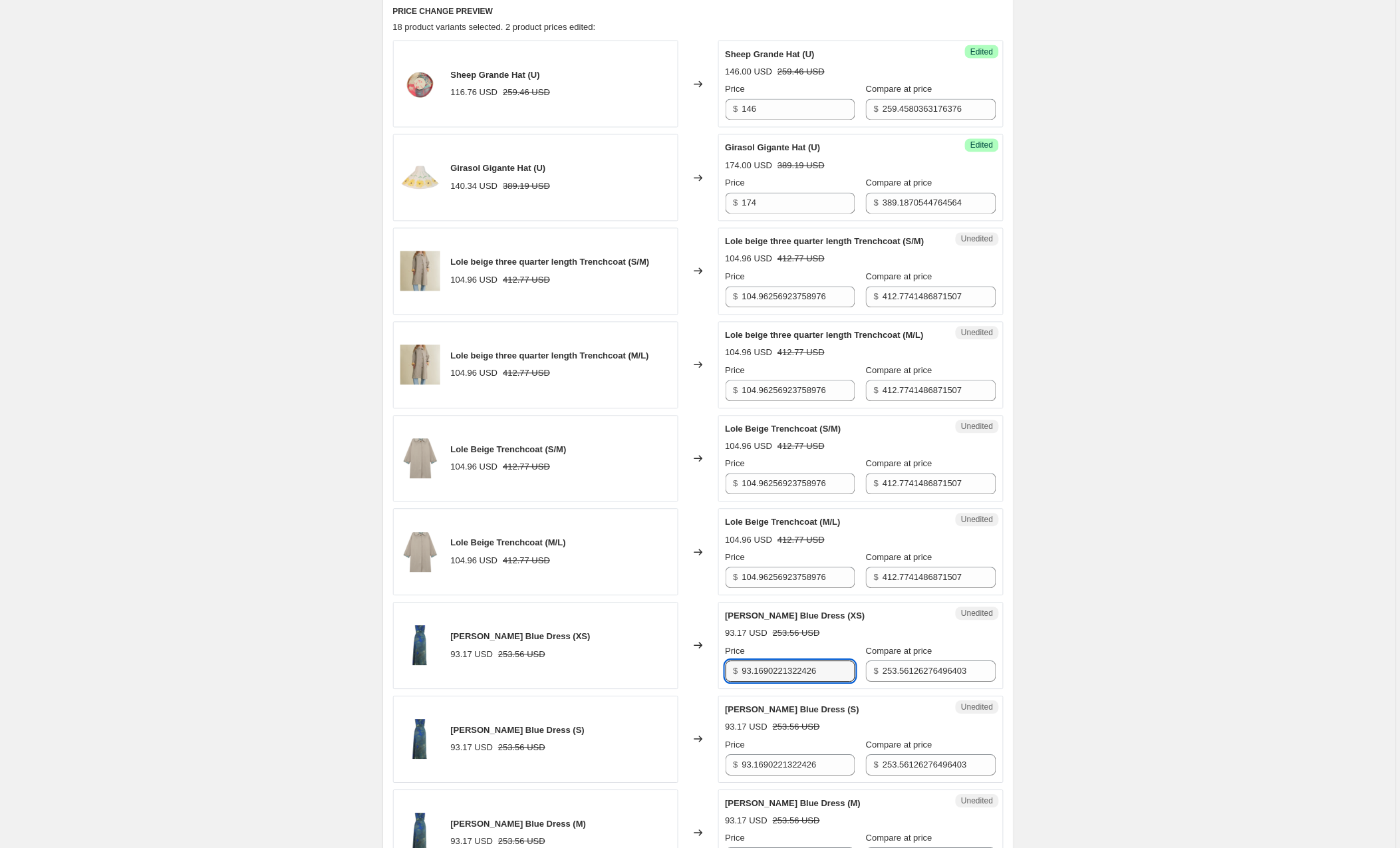
drag, startPoint x: 835, startPoint y: 675, endPoint x: 693, endPoint y: 670, distance: 142.1
click at [693, 670] on div "[PERSON_NAME] Blue Dress (XS) 93.17 USD 253.56 USD Changed to Unedited [PERSON_…" at bounding box center [698, 646] width 611 height 87
drag, startPoint x: 780, startPoint y: 392, endPoint x: 670, endPoint y: 391, distance: 110.0
click at [670, 391] on div "Lole beige three quarter length Trenchcoat (M/L) 104.96 USD 412.77 USD Changed …" at bounding box center [698, 365] width 611 height 87
type input "120"
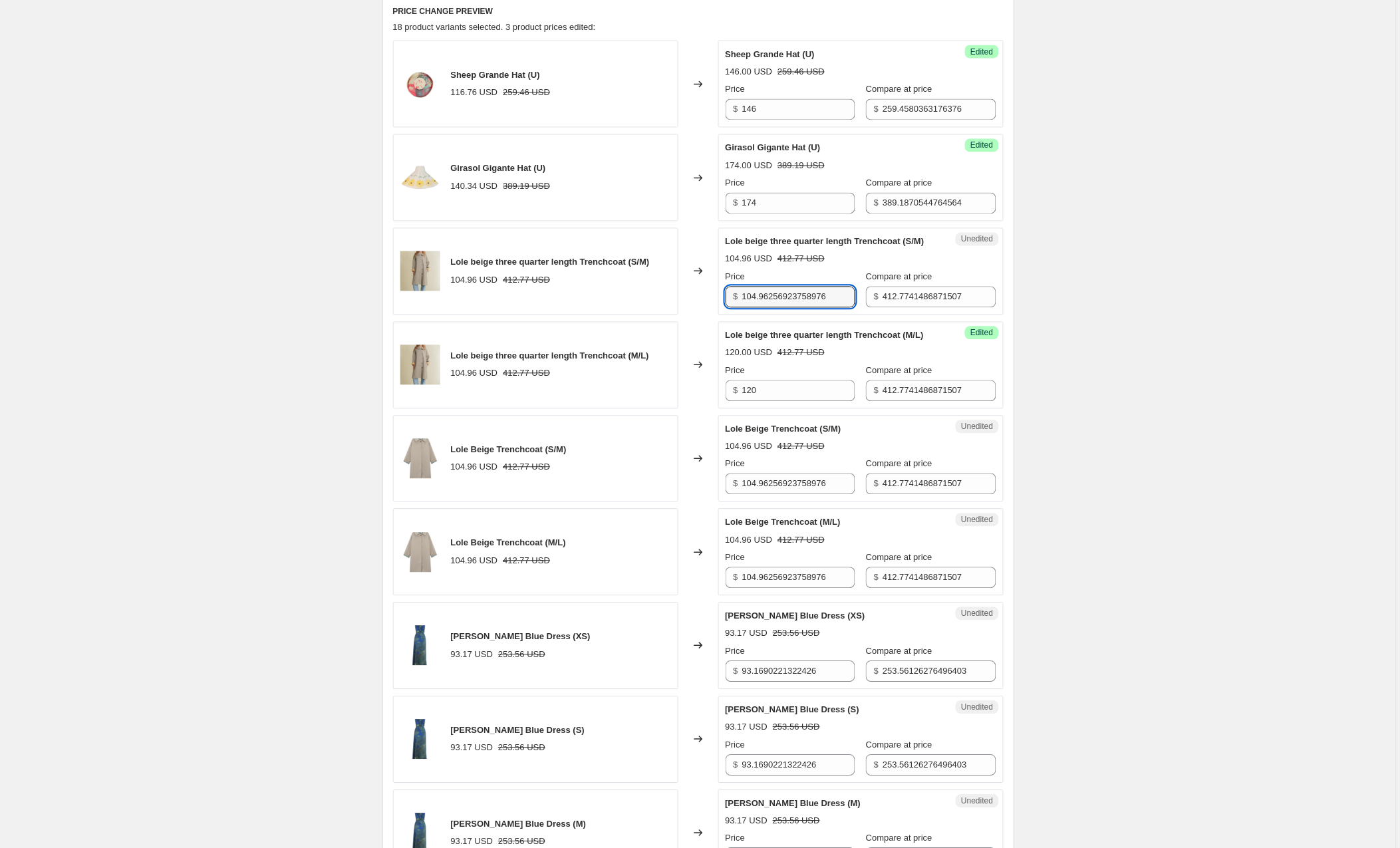
drag, startPoint x: 841, startPoint y: 300, endPoint x: 675, endPoint y: 301, distance: 166.0
click at [675, 301] on div "Lole beige three quarter length Trenchcoat (S/M) 104.96 USD 412.77 USD Changed …" at bounding box center [698, 272] width 611 height 87
type input "120"
drag, startPoint x: 842, startPoint y: 487, endPoint x: 707, endPoint y: 489, distance: 135.0
click at [707, 489] on div "Lole Beige Trenchcoat (S/M) 104.96 USD 412.77 USD Changed to Unedited Lole Beig…" at bounding box center [698, 459] width 611 height 87
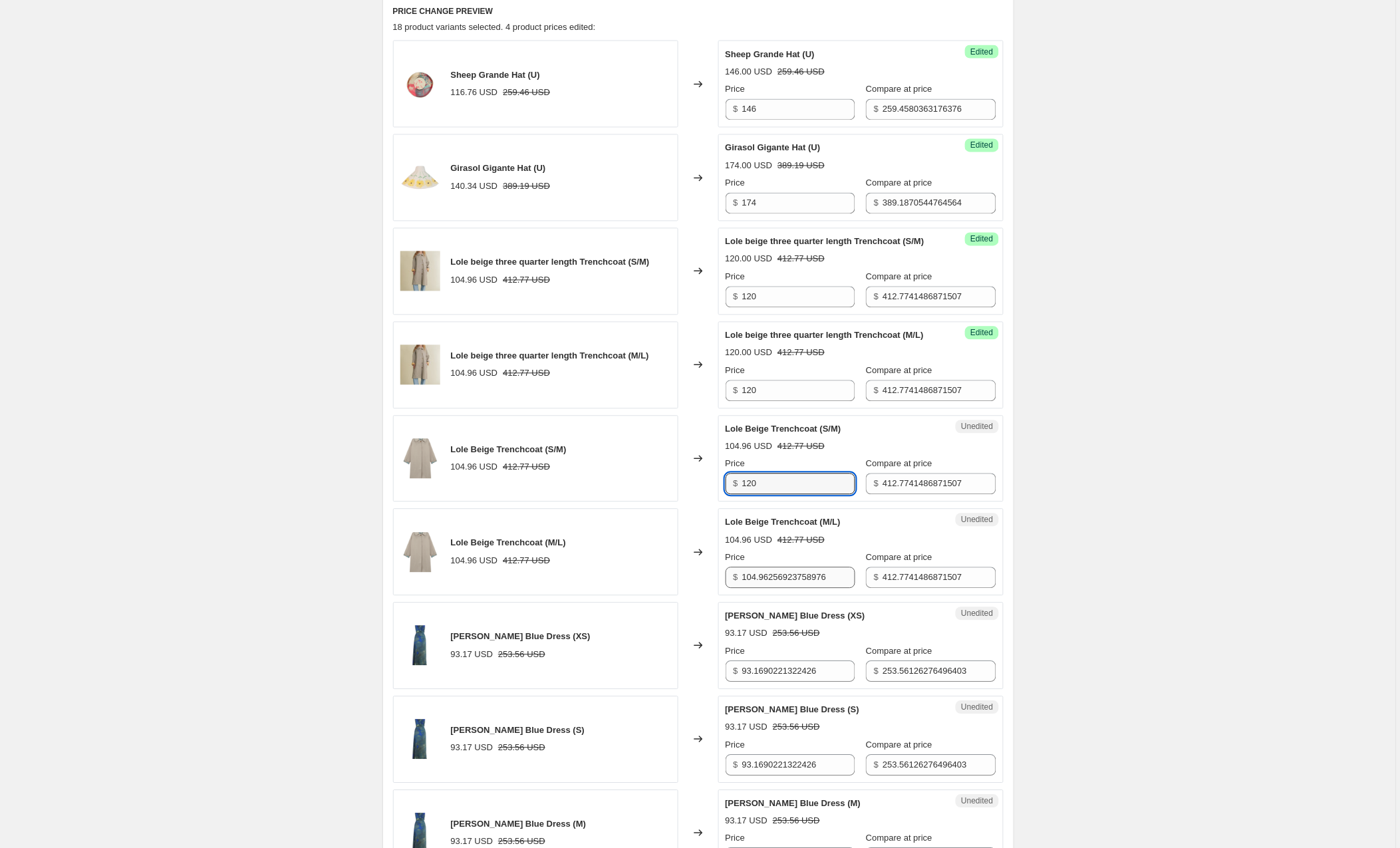
type input "120"
drag, startPoint x: 849, startPoint y: 581, endPoint x: 713, endPoint y: 583, distance: 136.0
click at [713, 583] on div "Lole Beige Trenchcoat (M/L) 104.96 USD 412.77 USD Changed to Unedited Lole Beig…" at bounding box center [698, 552] width 611 height 87
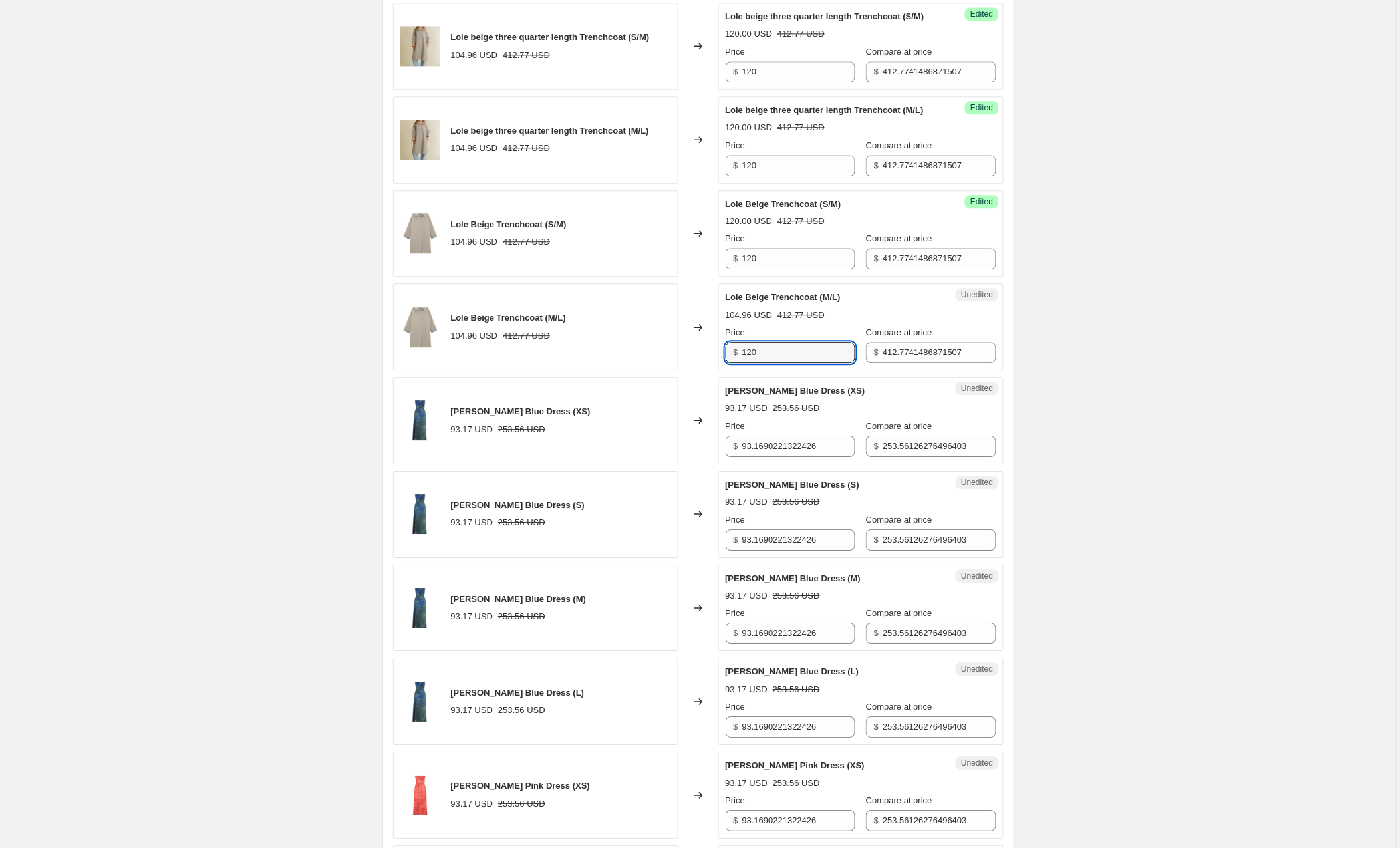
scroll to position [977, 0]
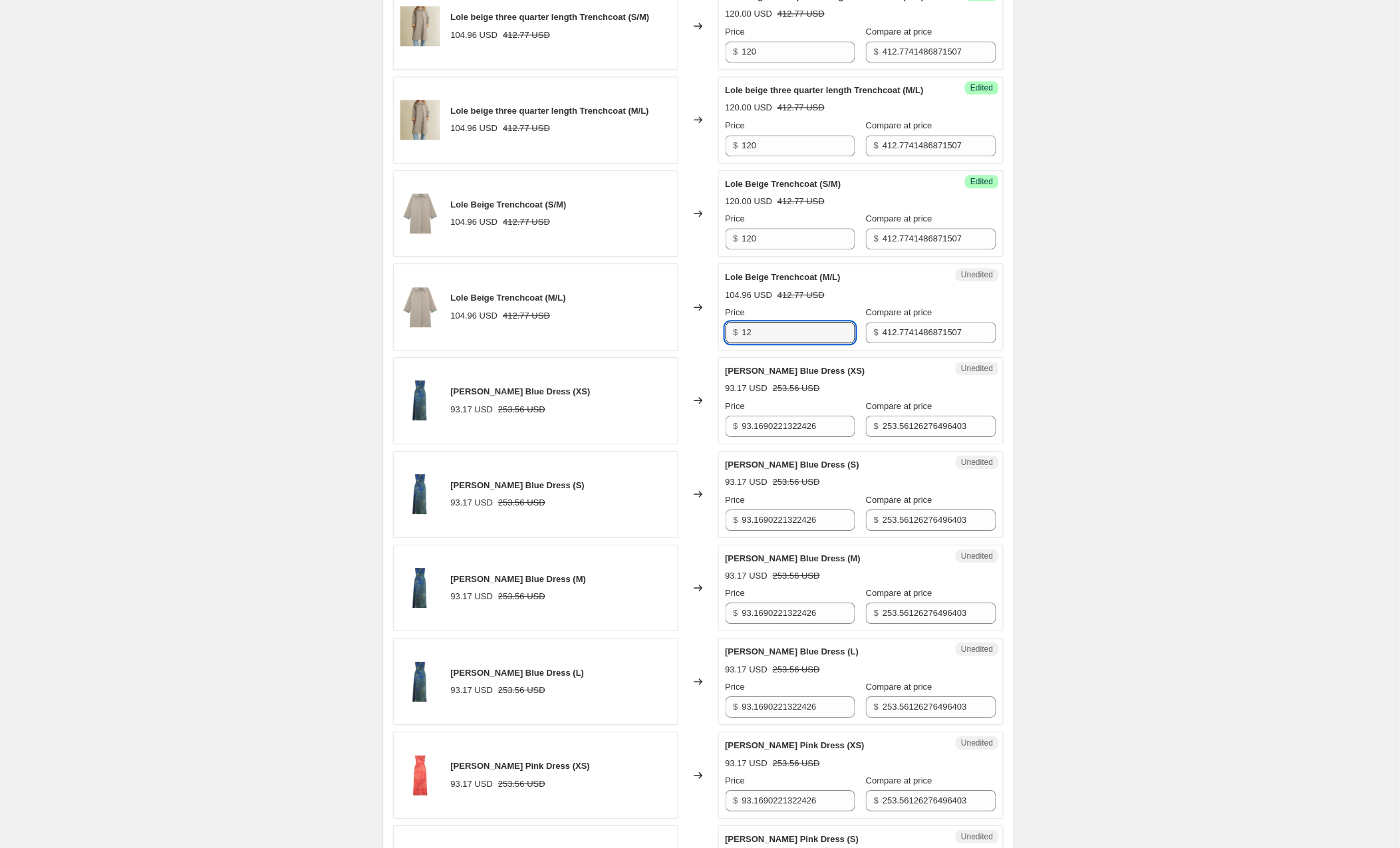
type input "1"
type input "132"
drag, startPoint x: 779, startPoint y: 234, endPoint x: 688, endPoint y: 246, distance: 91.8
click at [688, 246] on div "Lole Beige Trenchcoat (S/M) 104.96 USD 412.77 USD Changed to Success Edited Lol…" at bounding box center [698, 214] width 611 height 87
drag, startPoint x: 763, startPoint y: 237, endPoint x: 715, endPoint y: 241, distance: 48.2
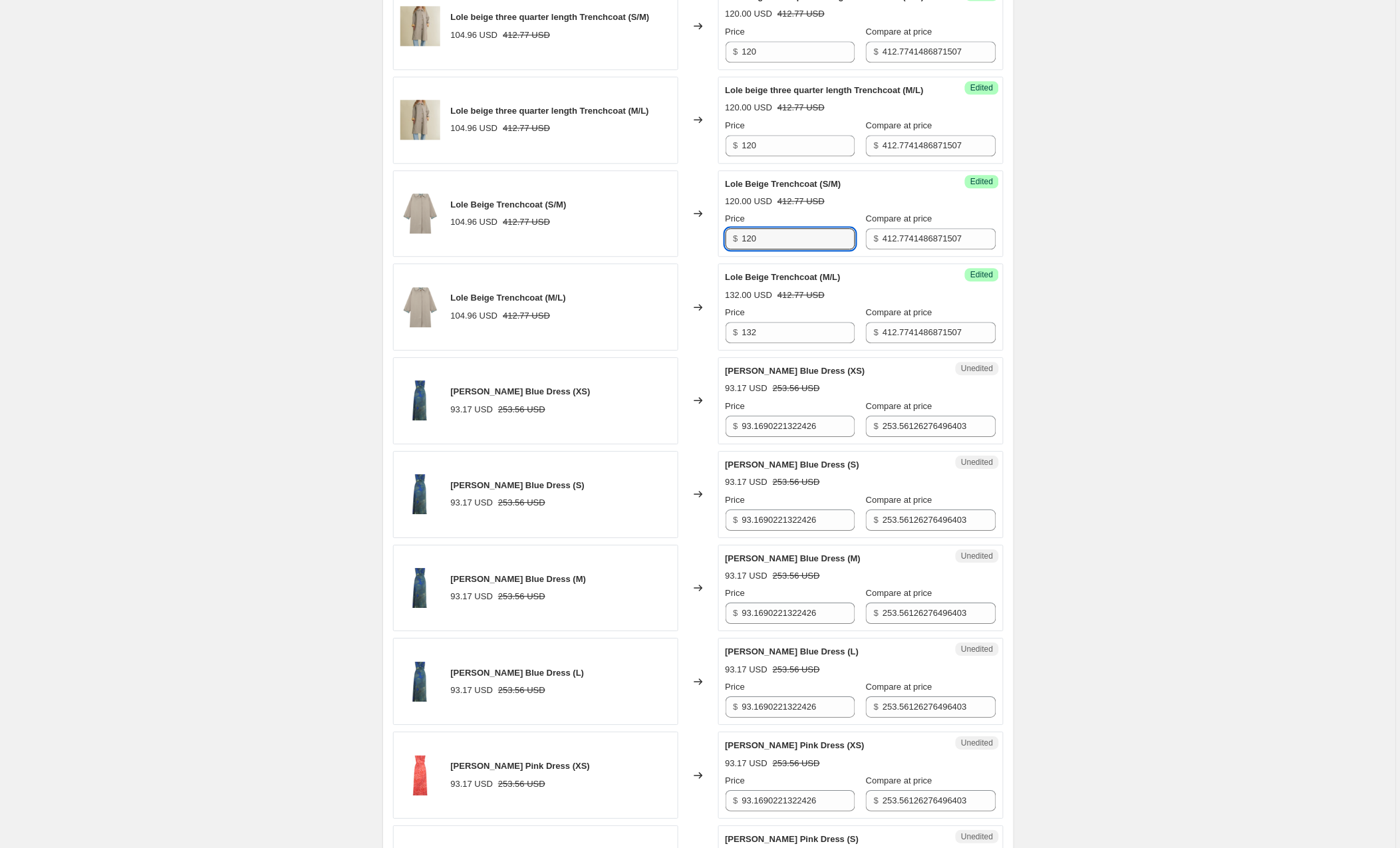
click at [715, 241] on div "Lole Beige Trenchcoat (S/M) 104.96 USD 412.77 USD Changed to Success Edited Lol…" at bounding box center [698, 214] width 611 height 87
type input "132"
drag, startPoint x: 771, startPoint y: 151, endPoint x: 731, endPoint y: 149, distance: 40.0
click at [731, 149] on div "$ 120" at bounding box center [790, 145] width 129 height 21
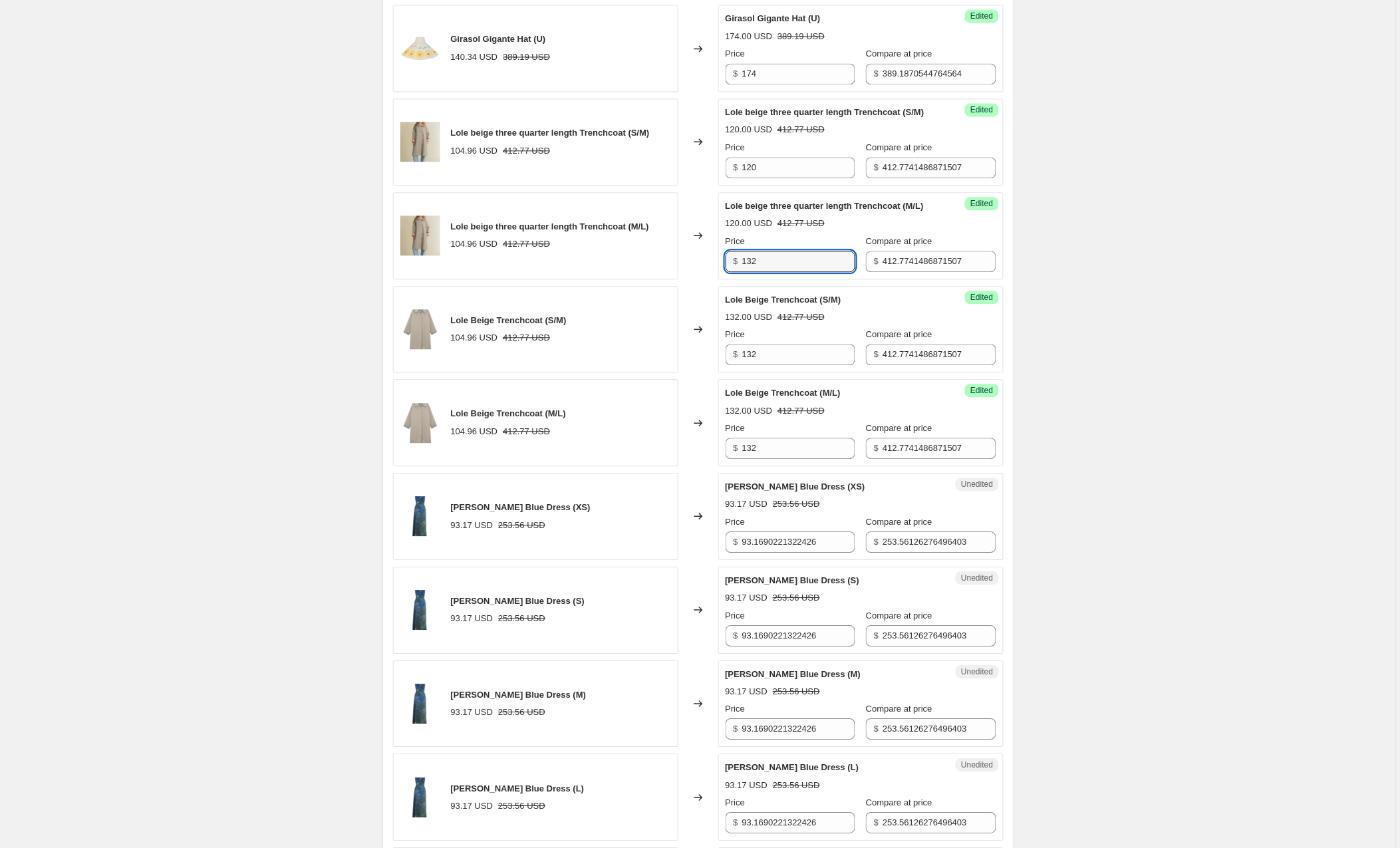
scroll to position [857, 0]
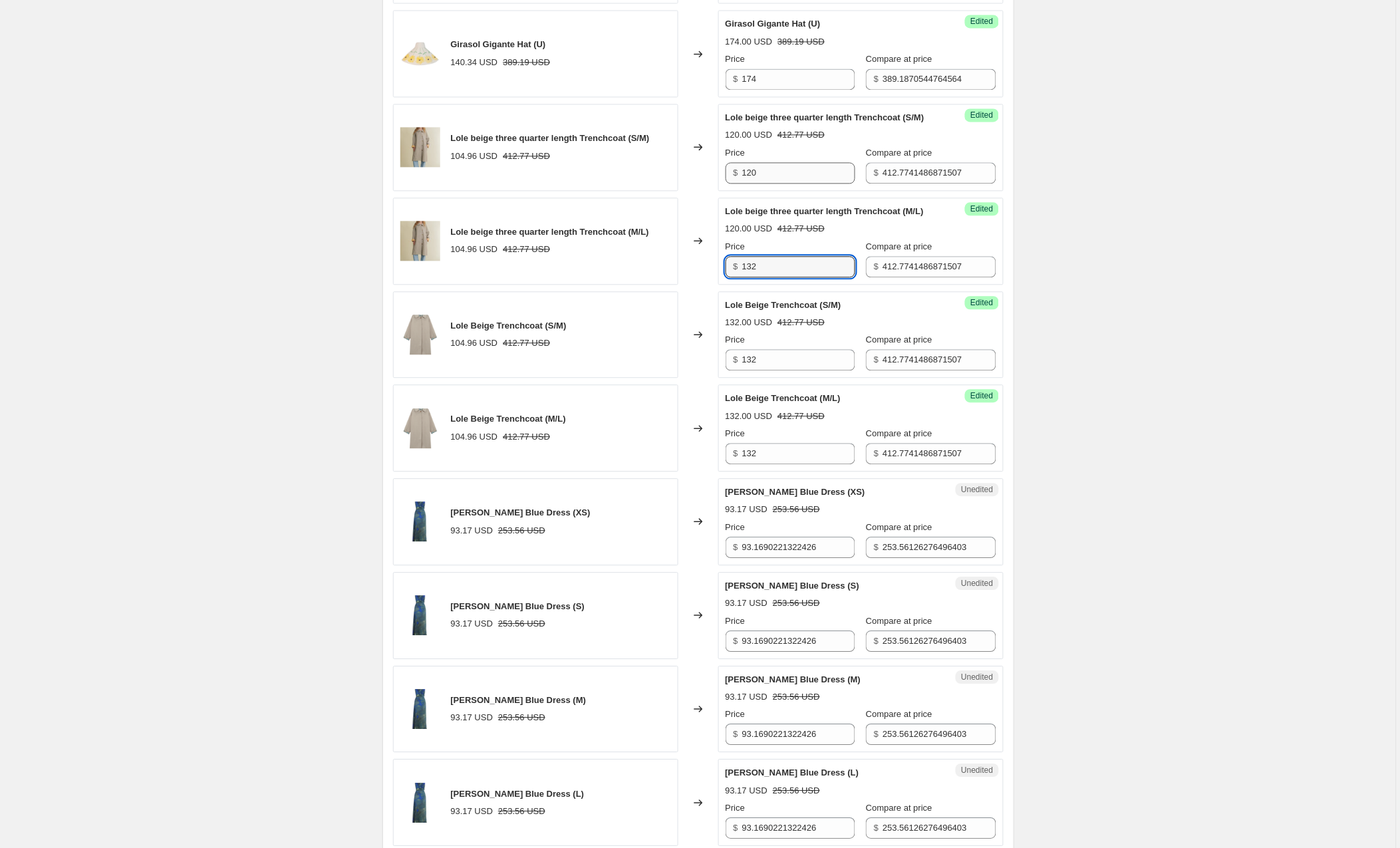
type input "132"
drag, startPoint x: 771, startPoint y: 170, endPoint x: 695, endPoint y: 170, distance: 76.0
click at [695, 170] on div "Lole beige three quarter length Trenchcoat (S/M) 104.96 USD 412.77 USD Changed …" at bounding box center [698, 147] width 611 height 87
type input "132"
drag, startPoint x: 834, startPoint y: 553, endPoint x: 713, endPoint y: 553, distance: 121.0
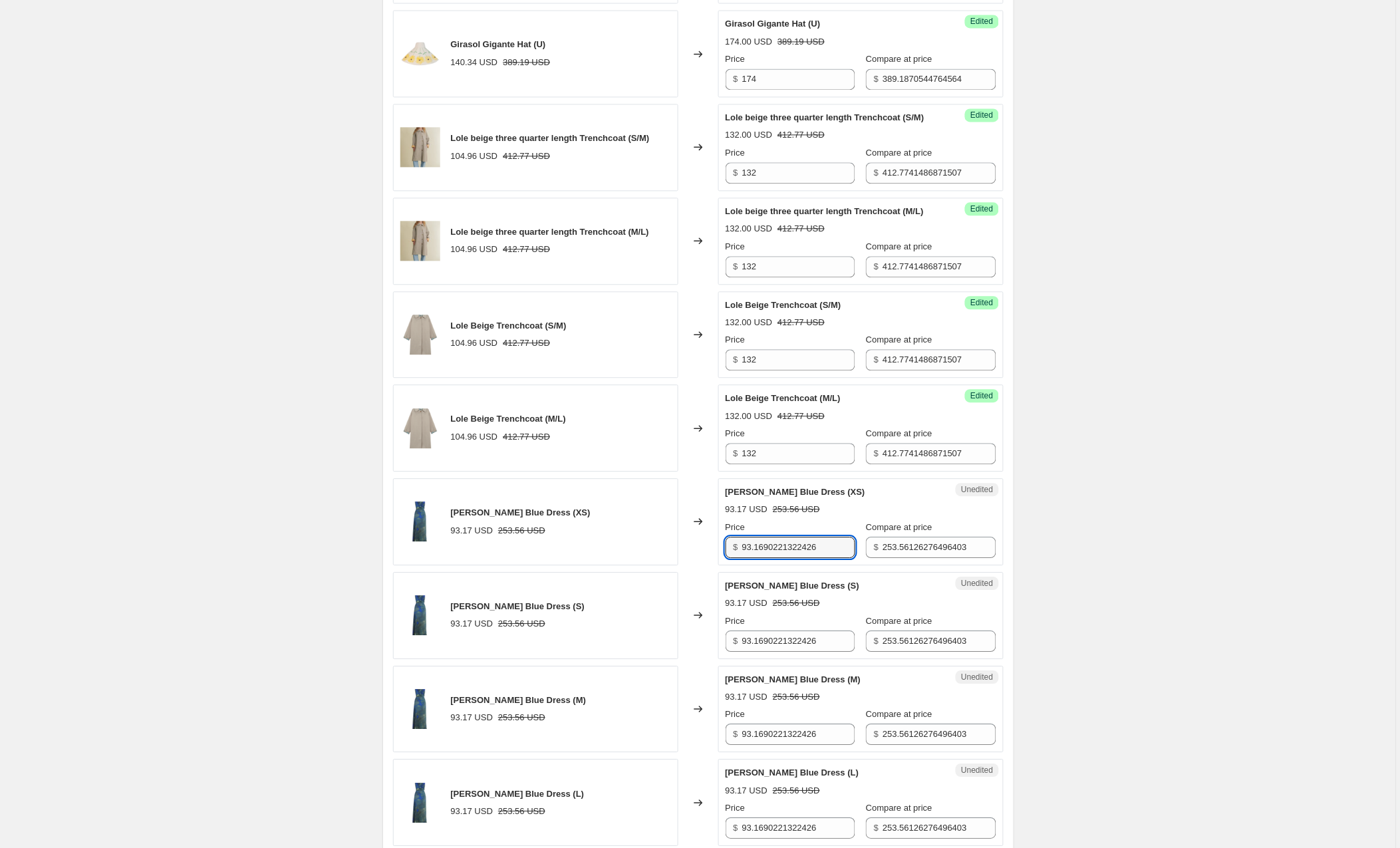
click at [713, 553] on div "[PERSON_NAME] Blue Dress (XS) 93.17 USD 253.56 USD Changed to Unedited [PERSON_…" at bounding box center [698, 522] width 611 height 87
type input "120"
drag, startPoint x: 794, startPoint y: 644, endPoint x: 723, endPoint y: 646, distance: 71.0
click at [723, 646] on div "Unedited [PERSON_NAME] Blue Dress (S) 93.17 USD 253.56 USD Price $ 93.169022132…" at bounding box center [861, 616] width 285 height 87
type input "120"
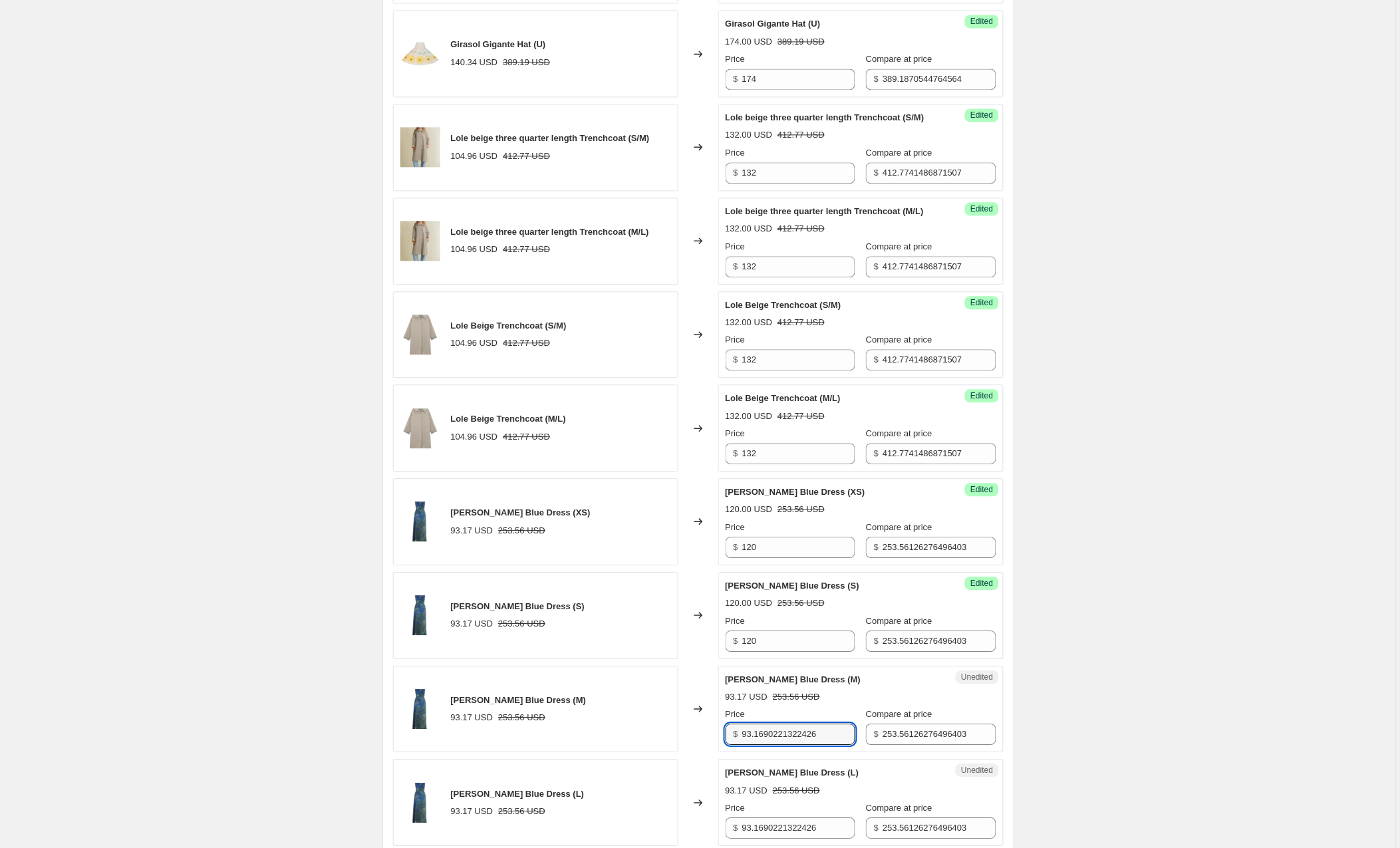
drag, startPoint x: 839, startPoint y: 739, endPoint x: 727, endPoint y: 741, distance: 112.0
click at [727, 741] on div "$ 93.1690221322426" at bounding box center [790, 734] width 129 height 21
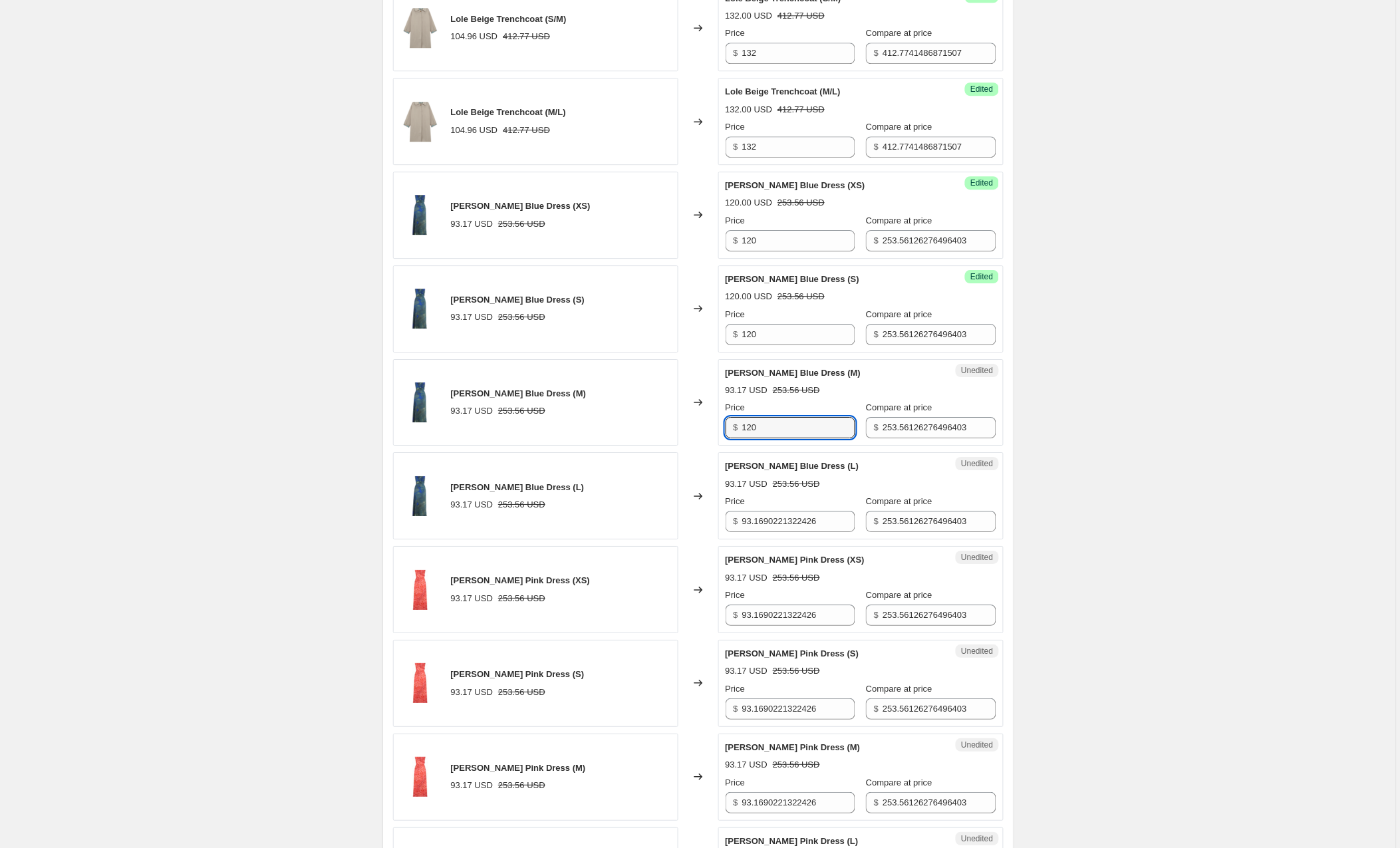
scroll to position [1186, 0]
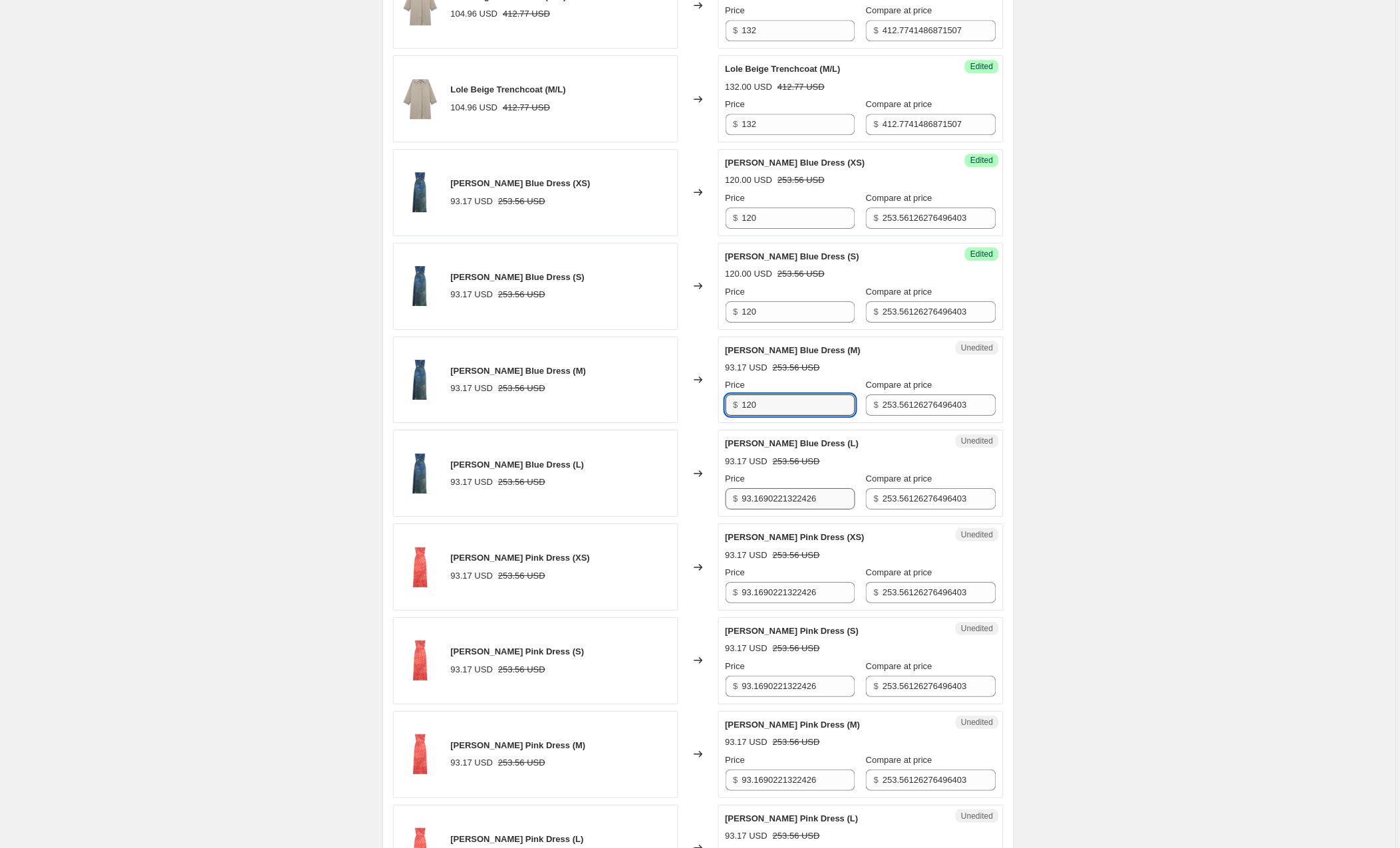
type input "120"
drag, startPoint x: 761, startPoint y: 503, endPoint x: 712, endPoint y: 503, distance: 49.0
click at [712, 503] on div "[PERSON_NAME] Blue Dress (L) 93.17 USD 253.56 USD Changed to Unedited [PERSON_N…" at bounding box center [698, 473] width 611 height 87
type input "120"
drag, startPoint x: 828, startPoint y: 600, endPoint x: 695, endPoint y: 595, distance: 133.1
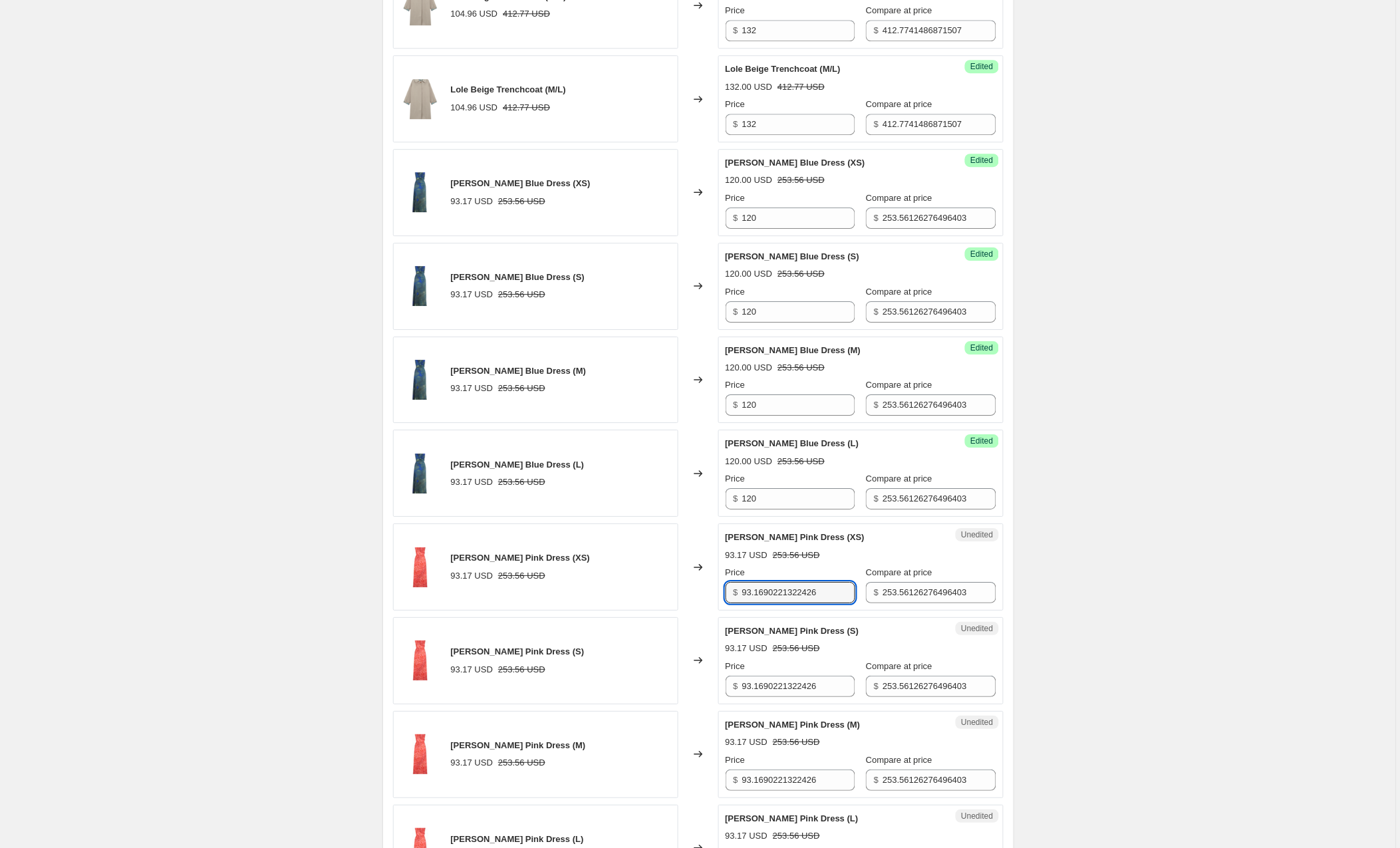
click at [695, 595] on div "[PERSON_NAME] Pink Dress (XS) 93.17 USD 253.56 USD Changed to Unedited [PERSON_…" at bounding box center [698, 567] width 611 height 87
type input "120"
drag, startPoint x: 828, startPoint y: 697, endPoint x: 667, endPoint y: 688, distance: 161.3
click at [667, 688] on div "[PERSON_NAME] Pink Dress (S) 93.17 USD 253.56 USD Changed to Unedited [PERSON_N…" at bounding box center [698, 661] width 611 height 87
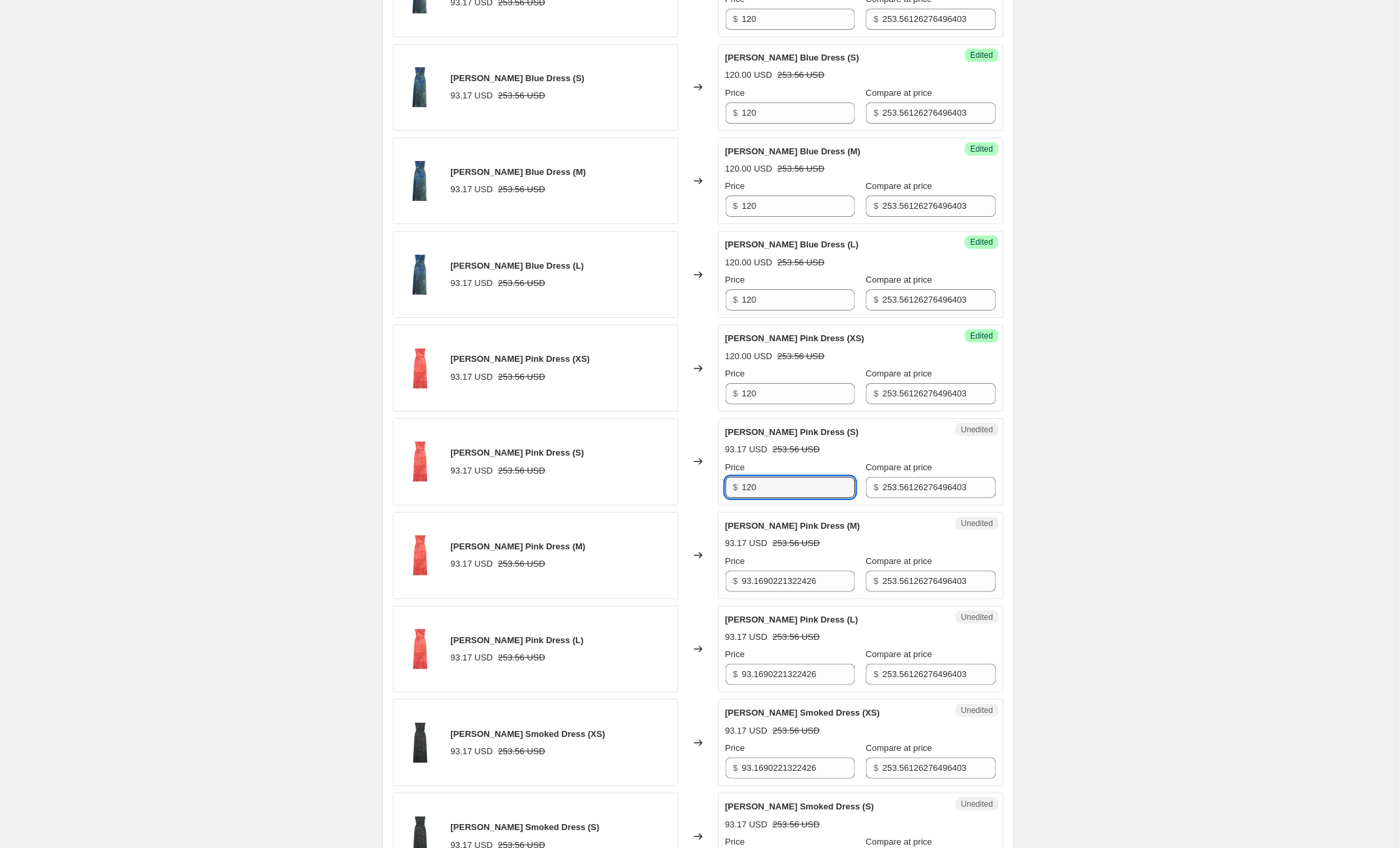
scroll to position [1410, 0]
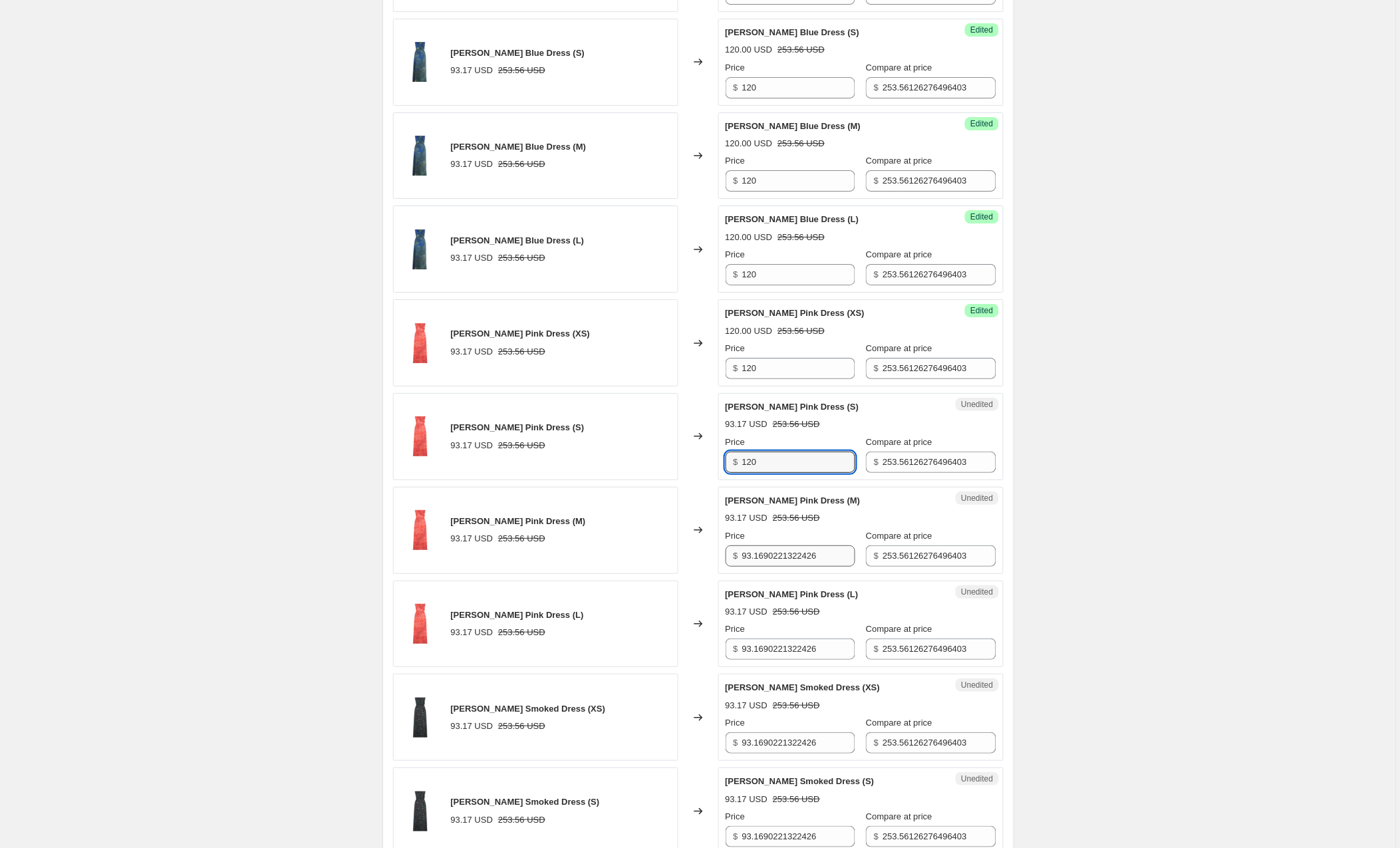
type input "120"
drag, startPoint x: 843, startPoint y: 557, endPoint x: 715, endPoint y: 558, distance: 128.0
click at [715, 558] on div "[PERSON_NAME] Pink Dress (M) 93.17 USD 253.56 USD Changed to Unedited [PERSON_N…" at bounding box center [698, 531] width 611 height 87
type input "120"
drag, startPoint x: 835, startPoint y: 648, endPoint x: 697, endPoint y: 651, distance: 138.0
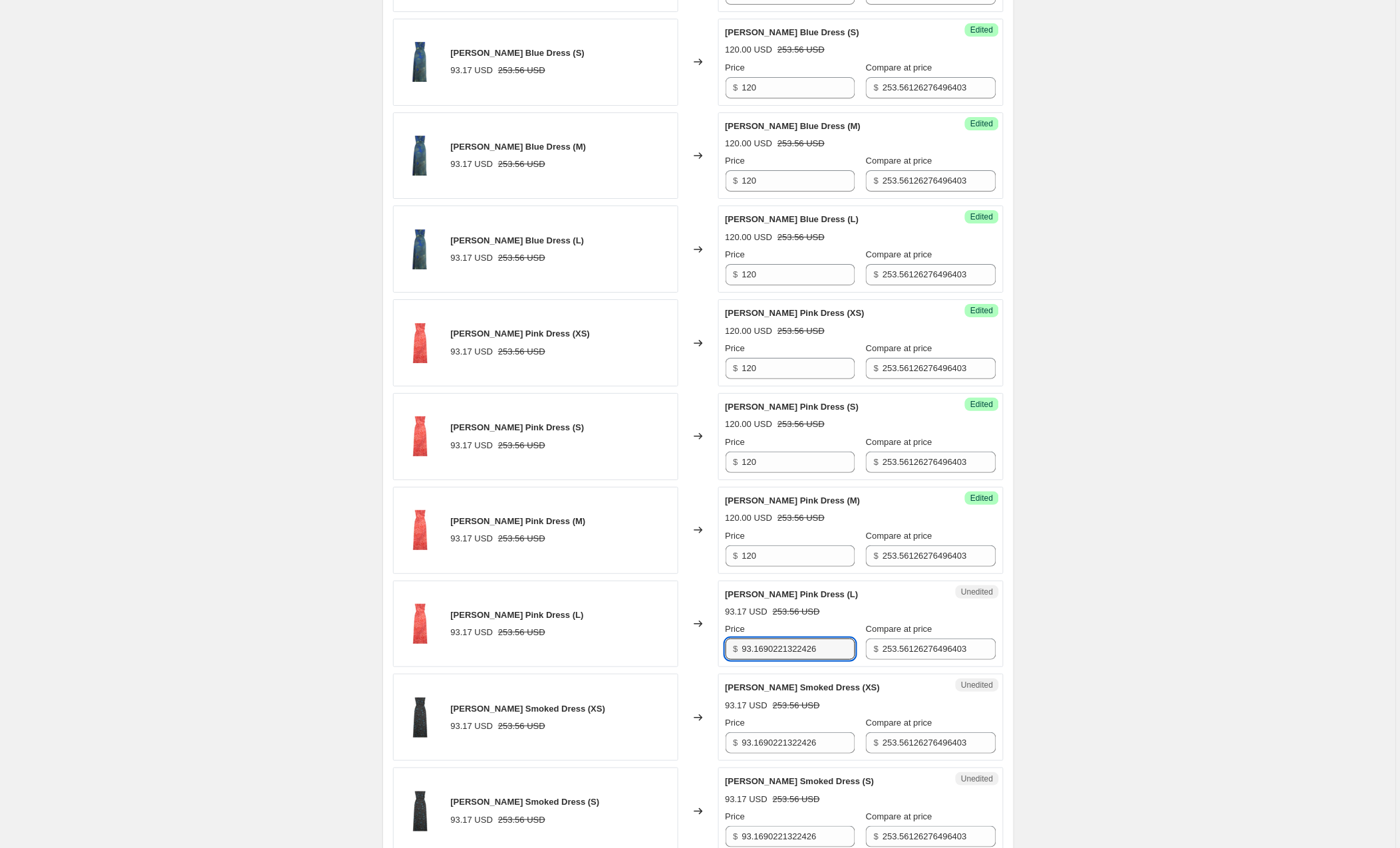
click at [697, 651] on div "[PERSON_NAME] Pink Dress (L) 93.17 USD 253.56 USD Changed to Unedited [PERSON_N…" at bounding box center [698, 624] width 611 height 87
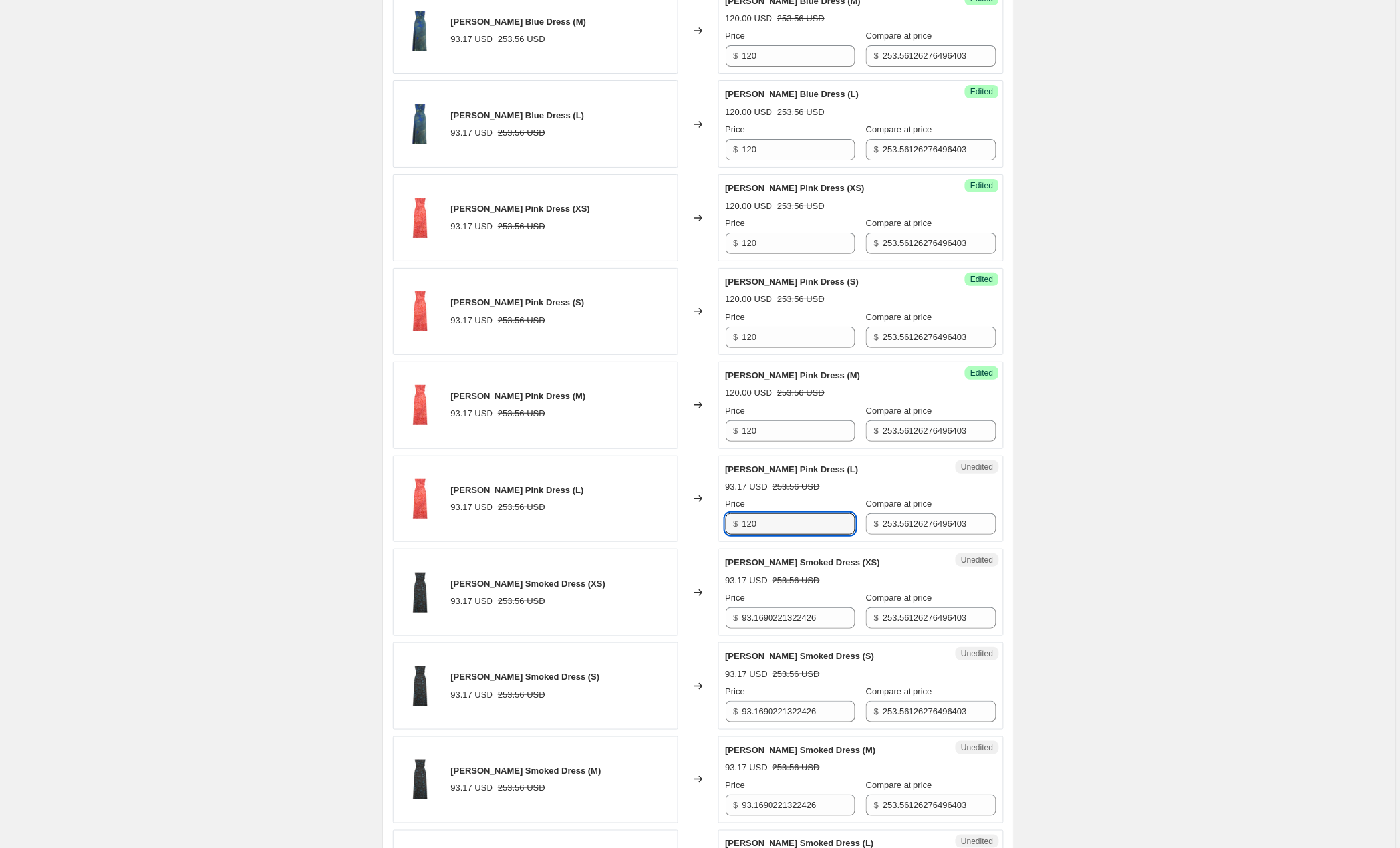
scroll to position [1545, 0]
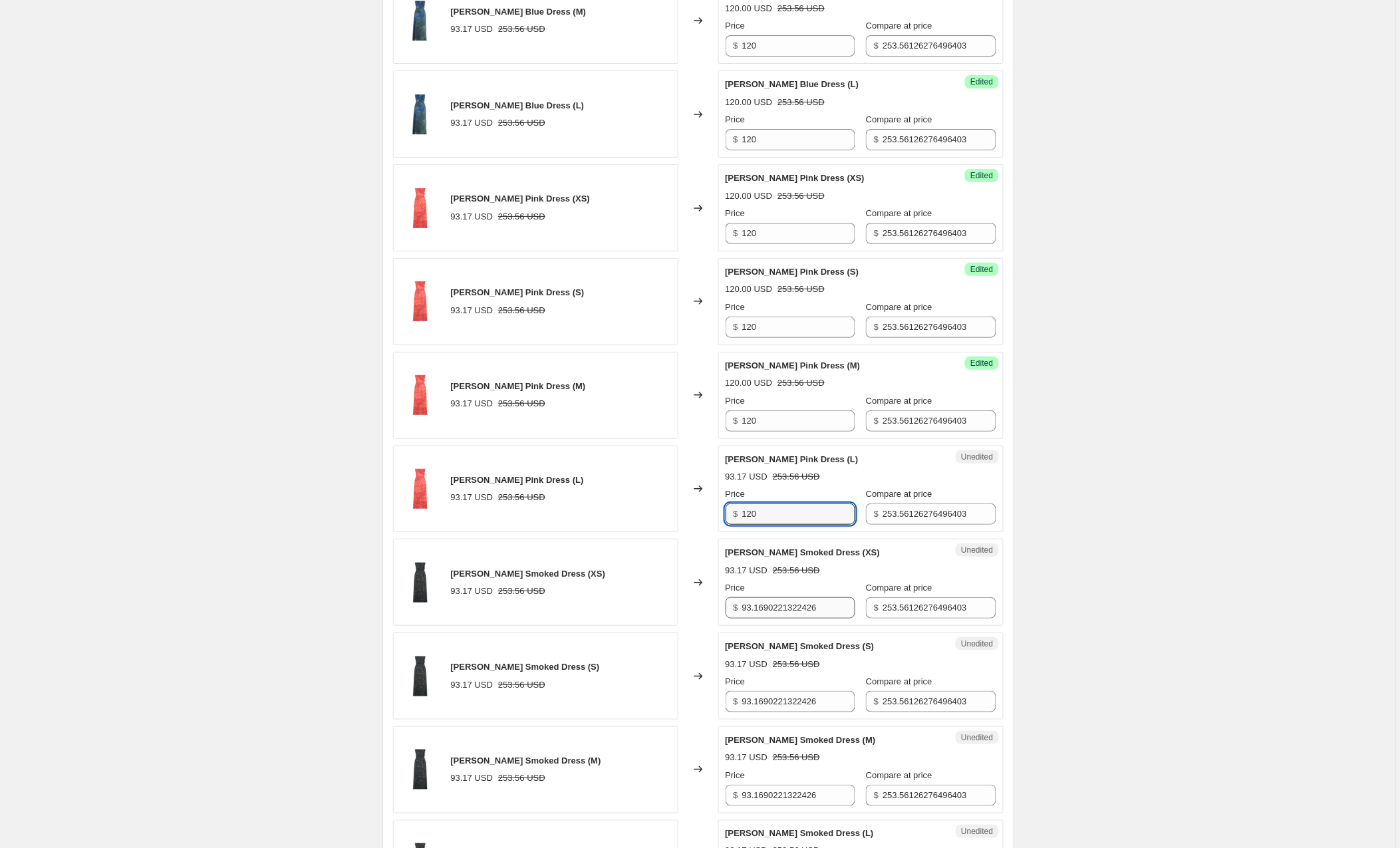
type input "120"
drag, startPoint x: 833, startPoint y: 615, endPoint x: 718, endPoint y: 615, distance: 115.0
click at [718, 615] on div "[PERSON_NAME] Smoked Dress (XS) 93.17 USD 253.56 USD Changed to Unedited [PERSO…" at bounding box center [698, 582] width 611 height 87
type input "120"
drag, startPoint x: 839, startPoint y: 703, endPoint x: 718, endPoint y: 707, distance: 121.1
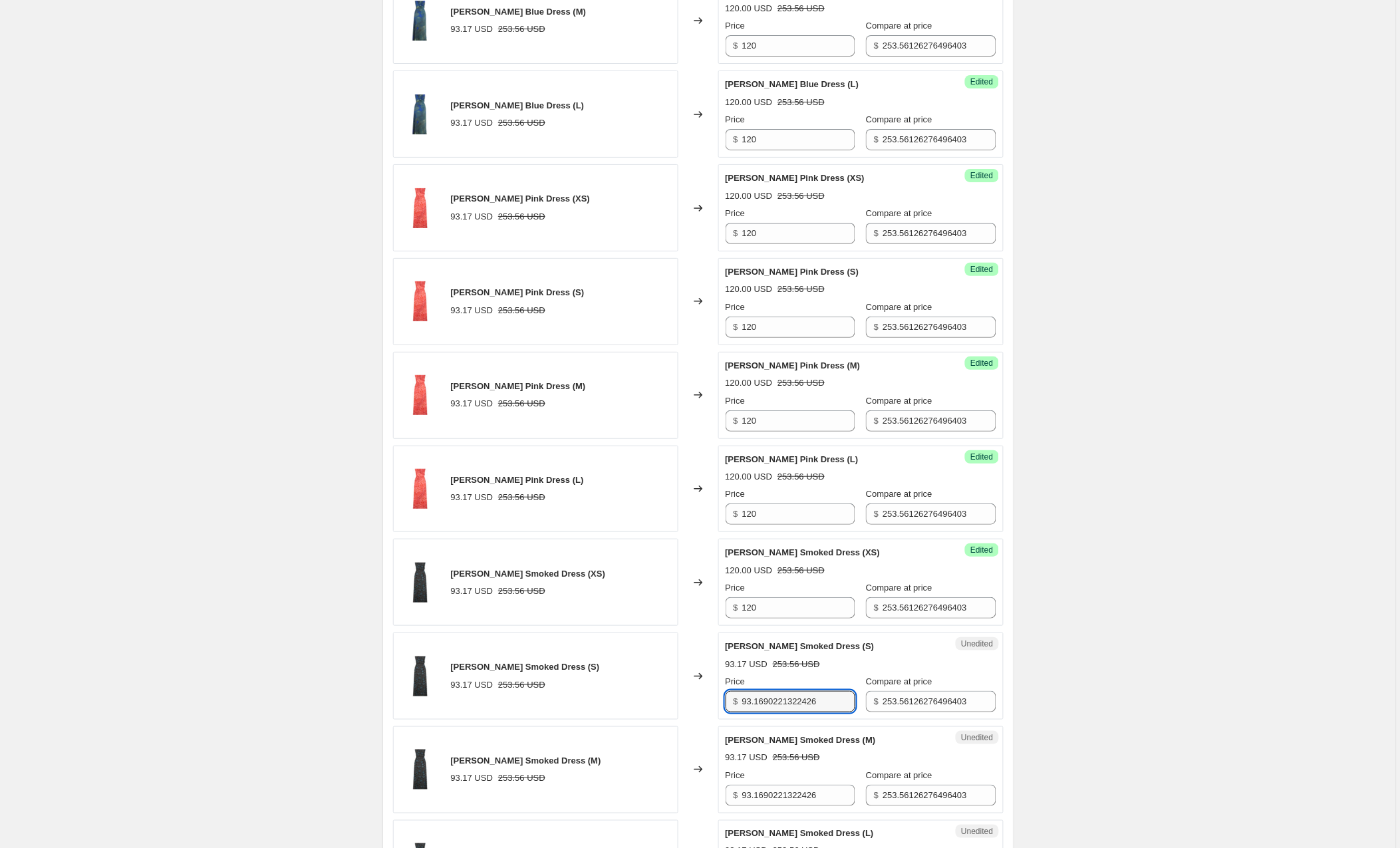
click at [718, 707] on div "[PERSON_NAME] Smoked Dress (S) 93.17 USD 253.56 USD Changed to Unedited [PERSON…" at bounding box center [698, 676] width 611 height 87
type input "120"
drag, startPoint x: 841, startPoint y: 805, endPoint x: 730, endPoint y: 801, distance: 111.1
click at [730, 801] on div "$ 93.1690221322426" at bounding box center [790, 795] width 129 height 21
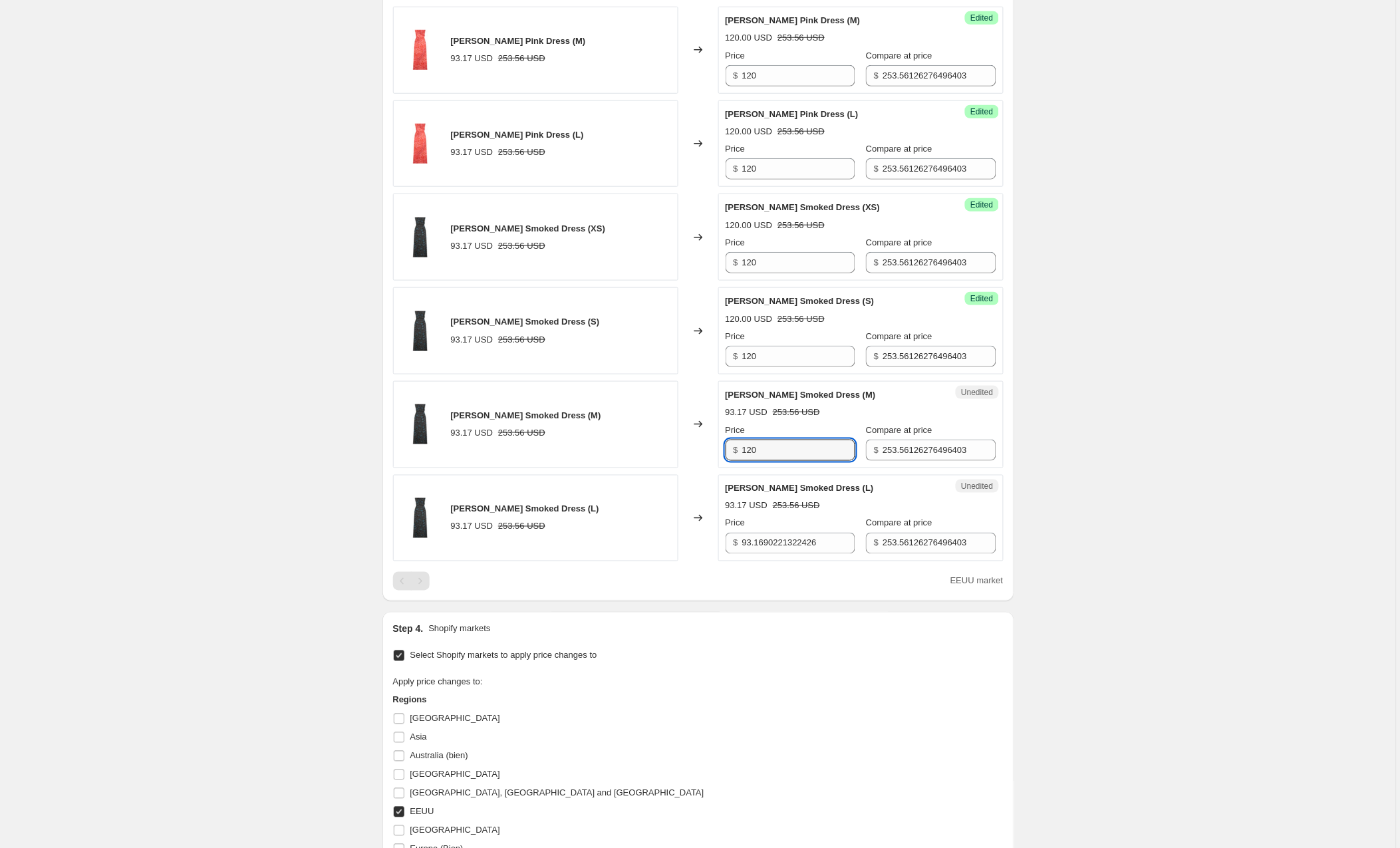
scroll to position [1895, 0]
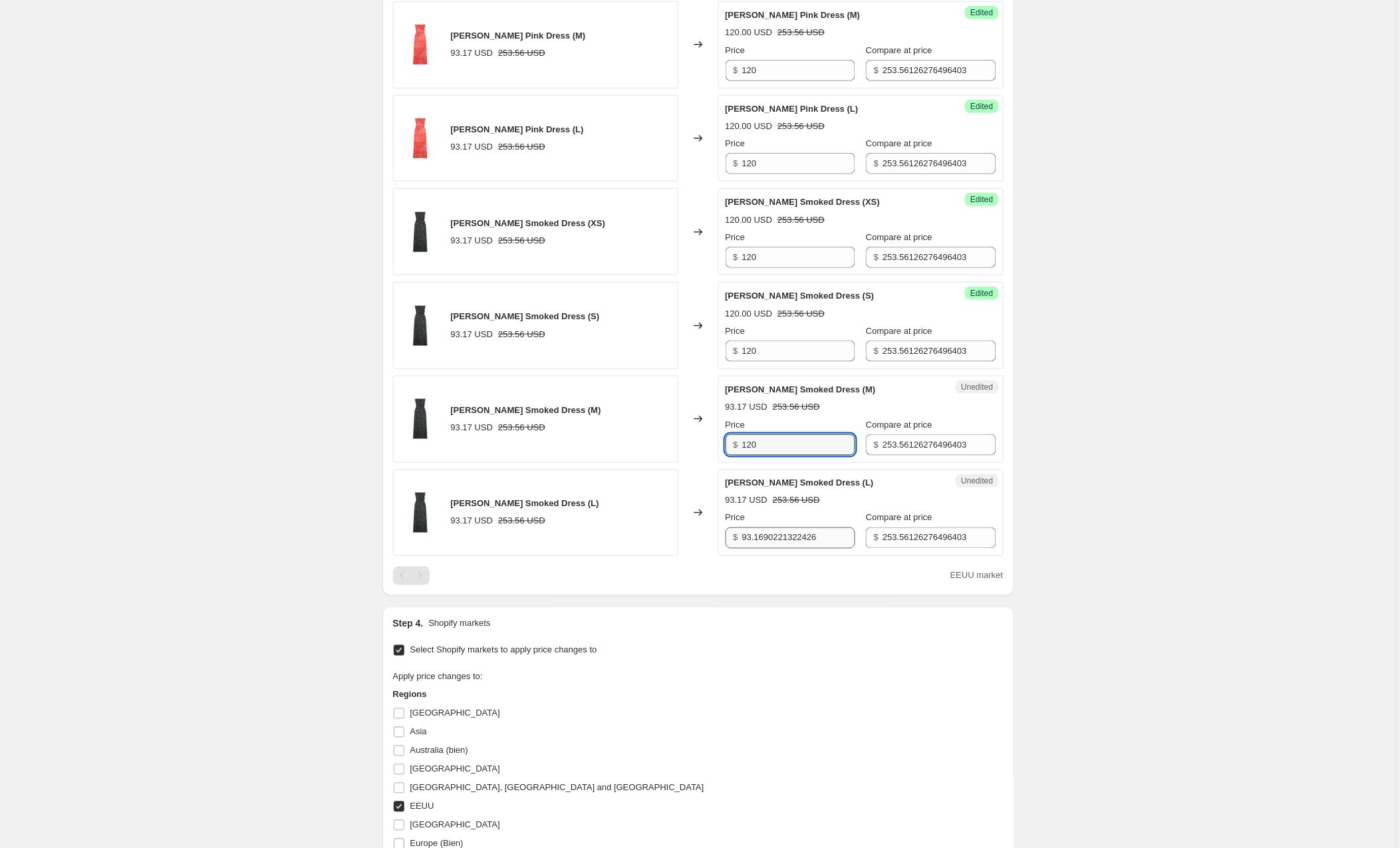
type input "120"
drag, startPoint x: 831, startPoint y: 539, endPoint x: 735, endPoint y: 543, distance: 96.1
click at [735, 543] on div "$ 93.1690221322426" at bounding box center [790, 538] width 129 height 21
type input "120"
click at [796, 662] on div "Select Shopify markets to apply price changes to Apply price changes to: Region…" at bounding box center [698, 825] width 611 height 368
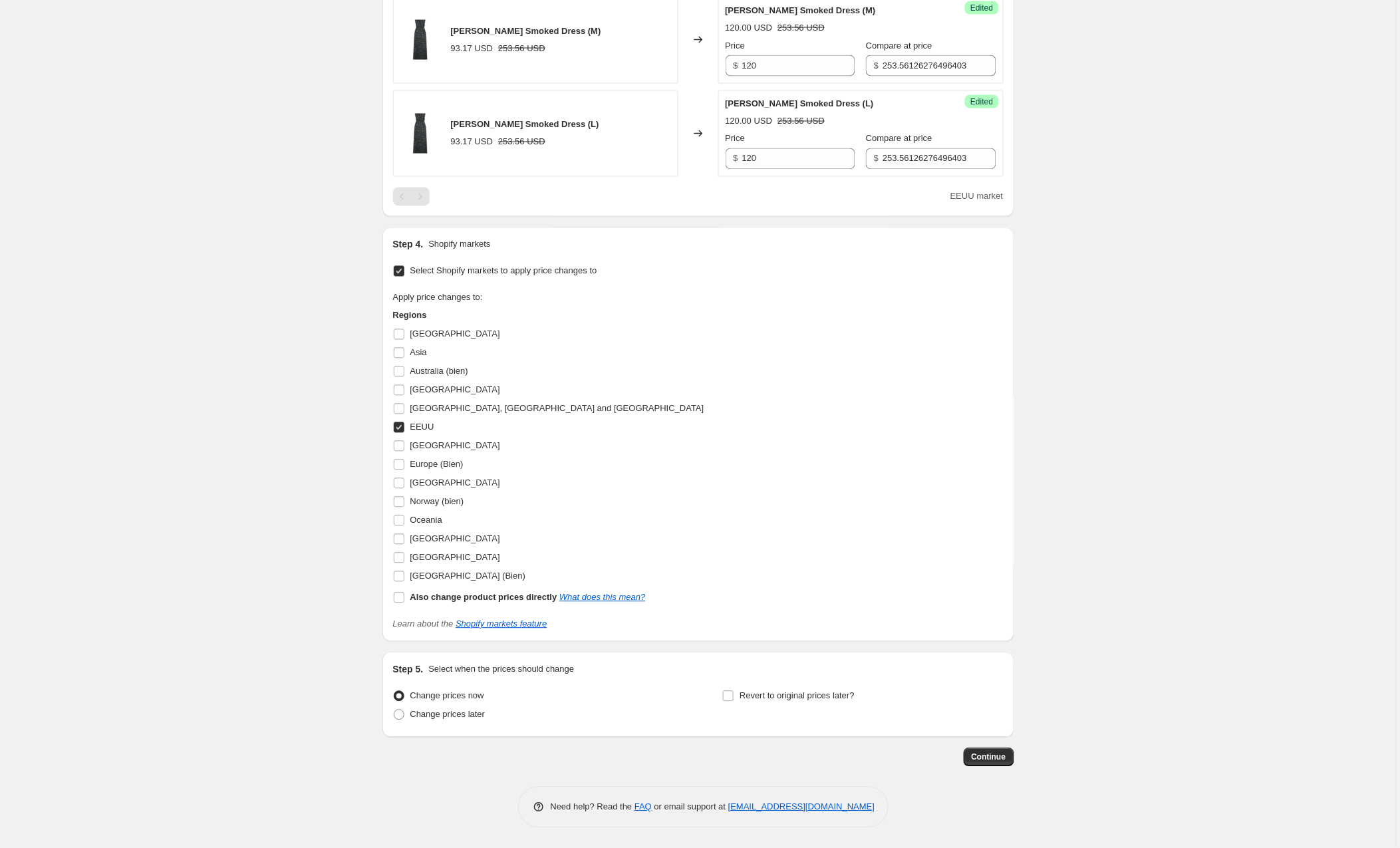
scroll to position [2281, 0]
click at [974, 753] on span "Continue" at bounding box center [989, 757] width 35 height 10
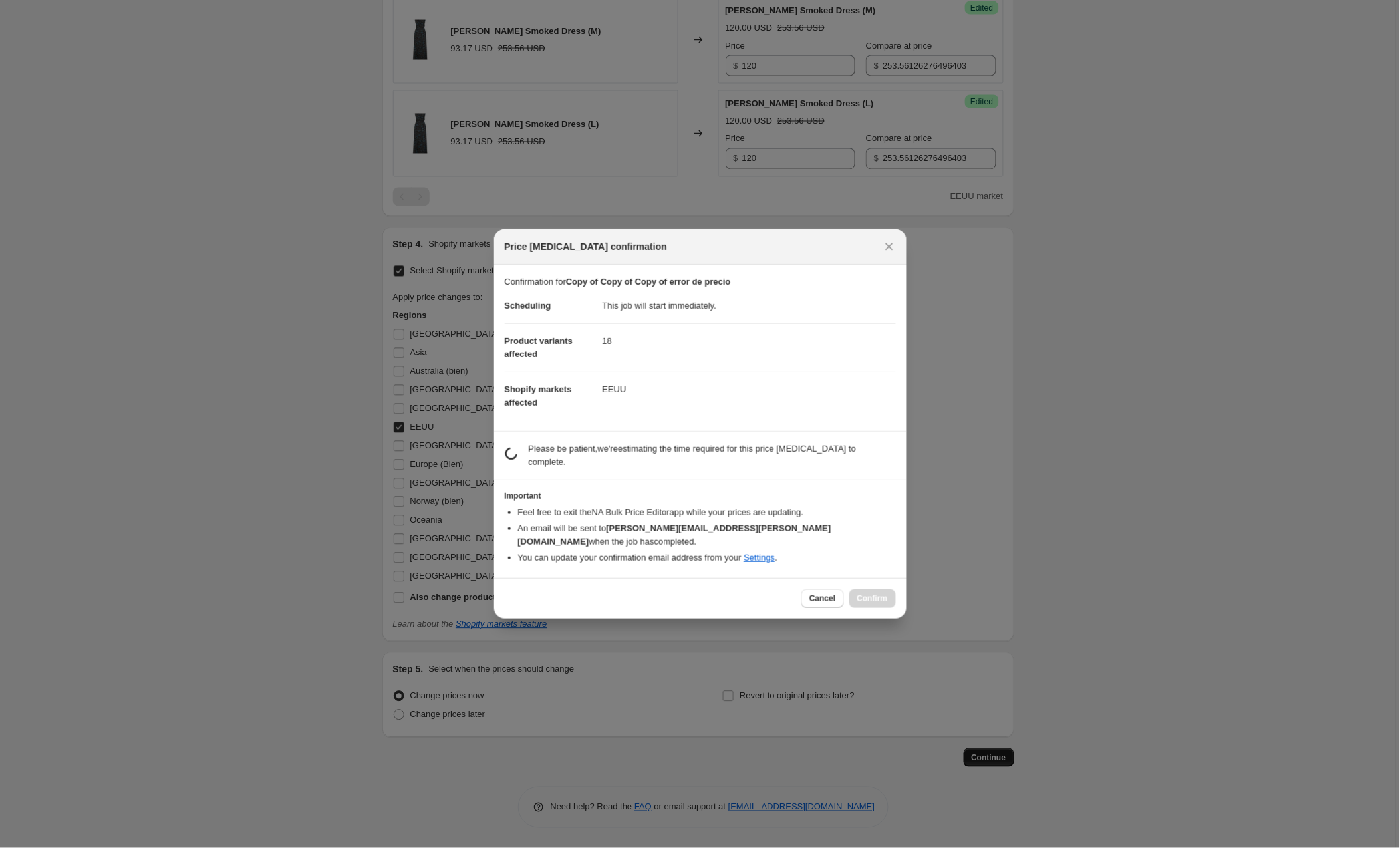
scroll to position [0, 0]
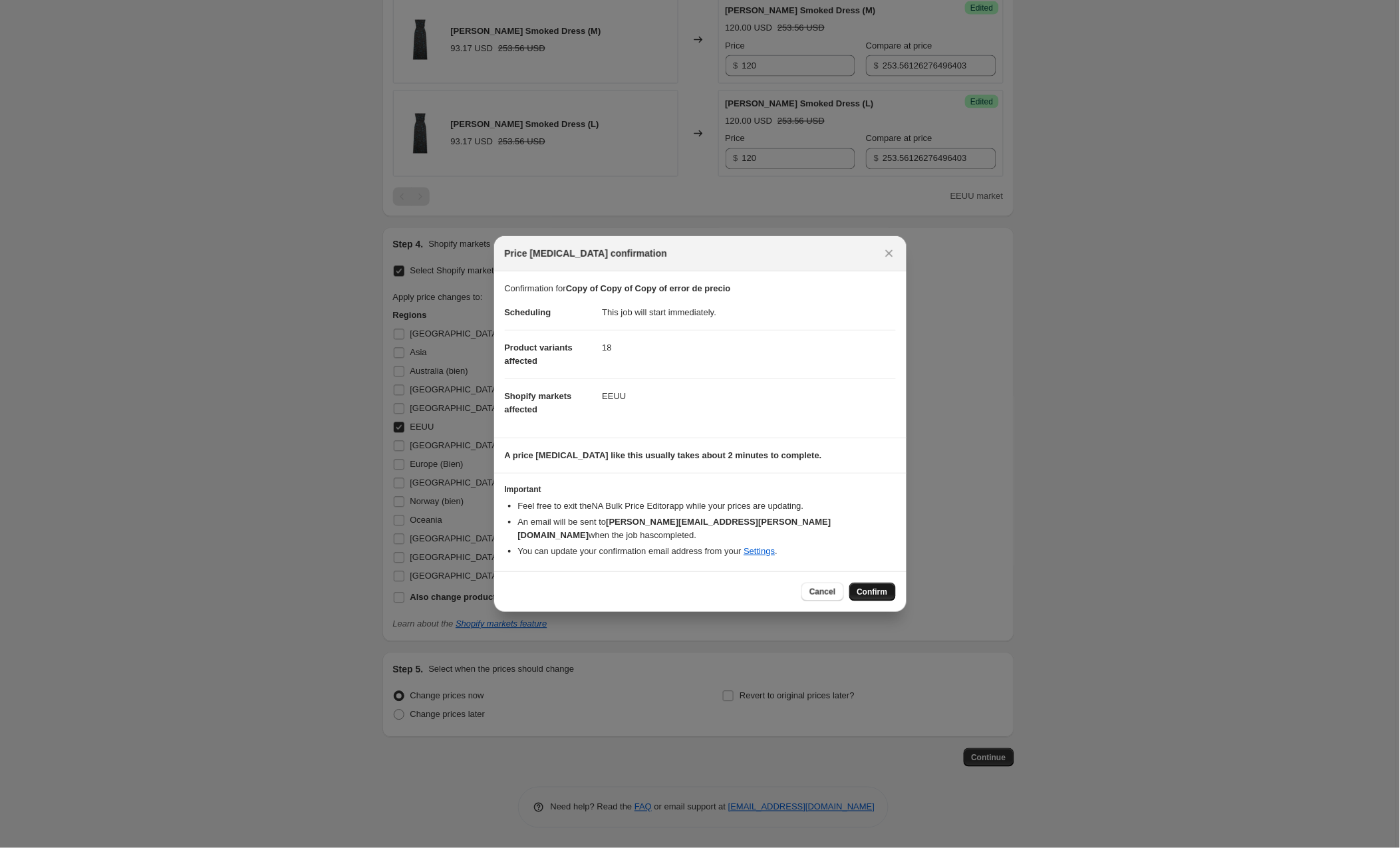
click at [864, 587] on span "Confirm" at bounding box center [873, 592] width 31 height 10
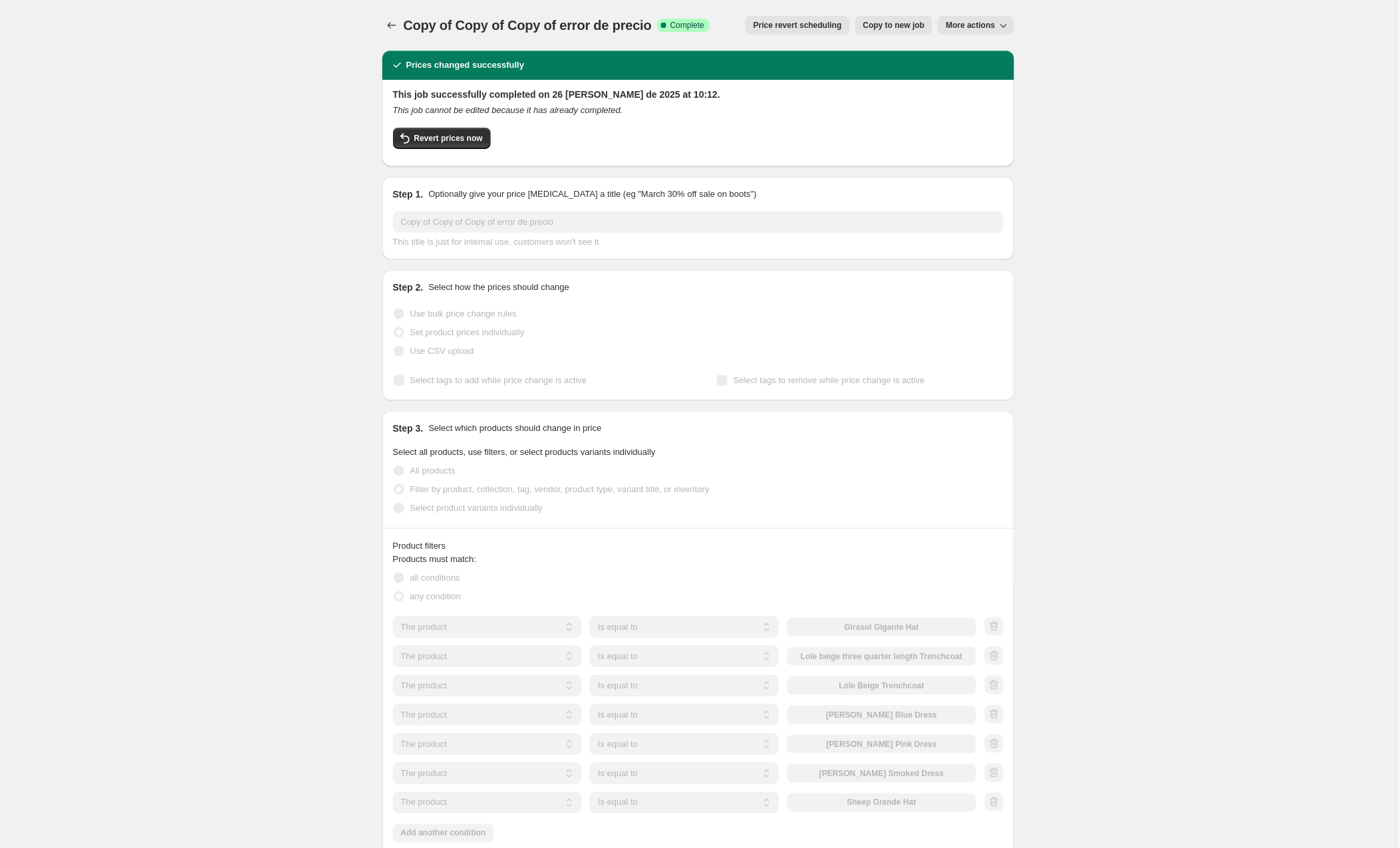
scroll to position [6, 0]
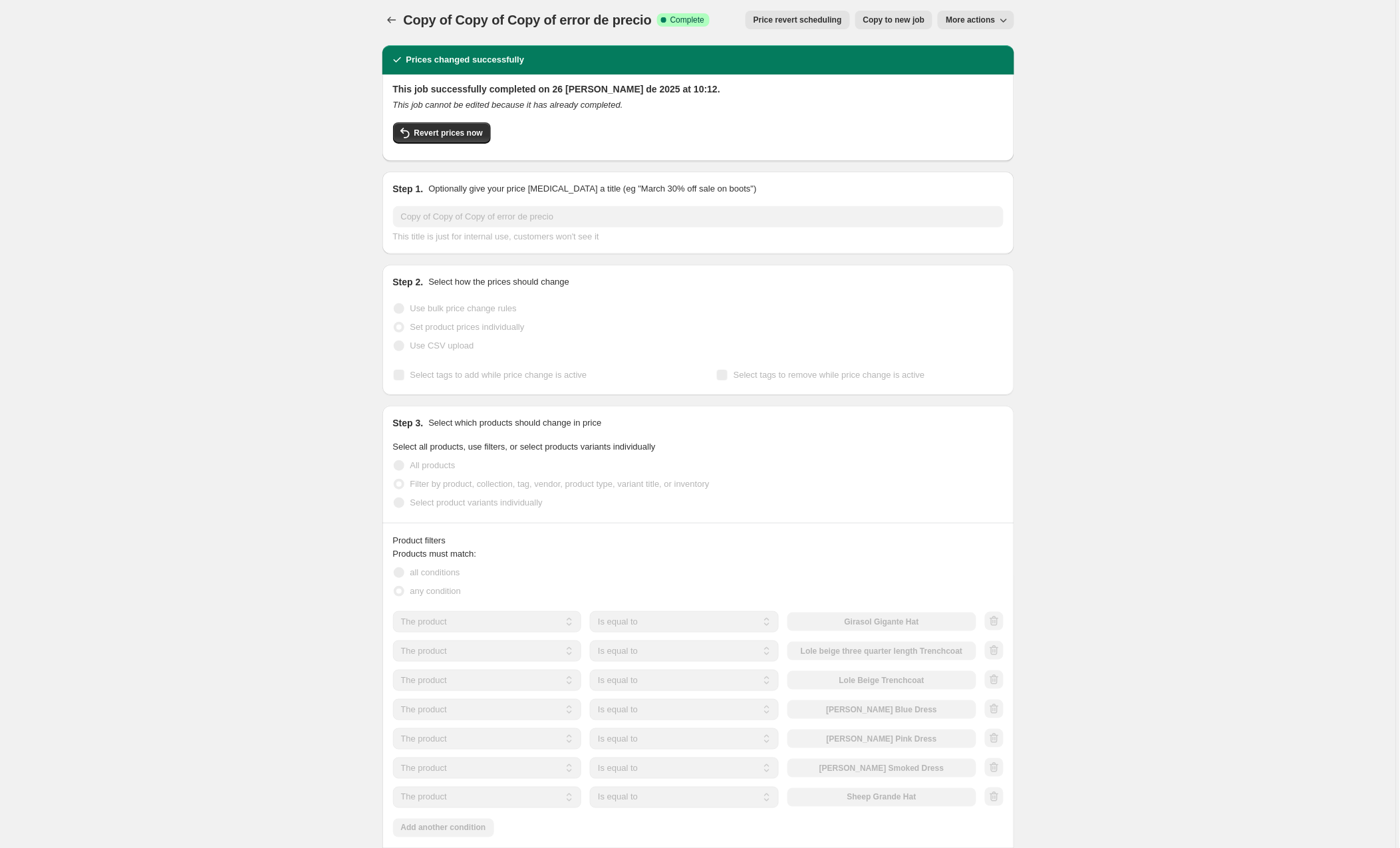
click at [896, 17] on span "Copy to new job" at bounding box center [894, 19] width 62 height 10
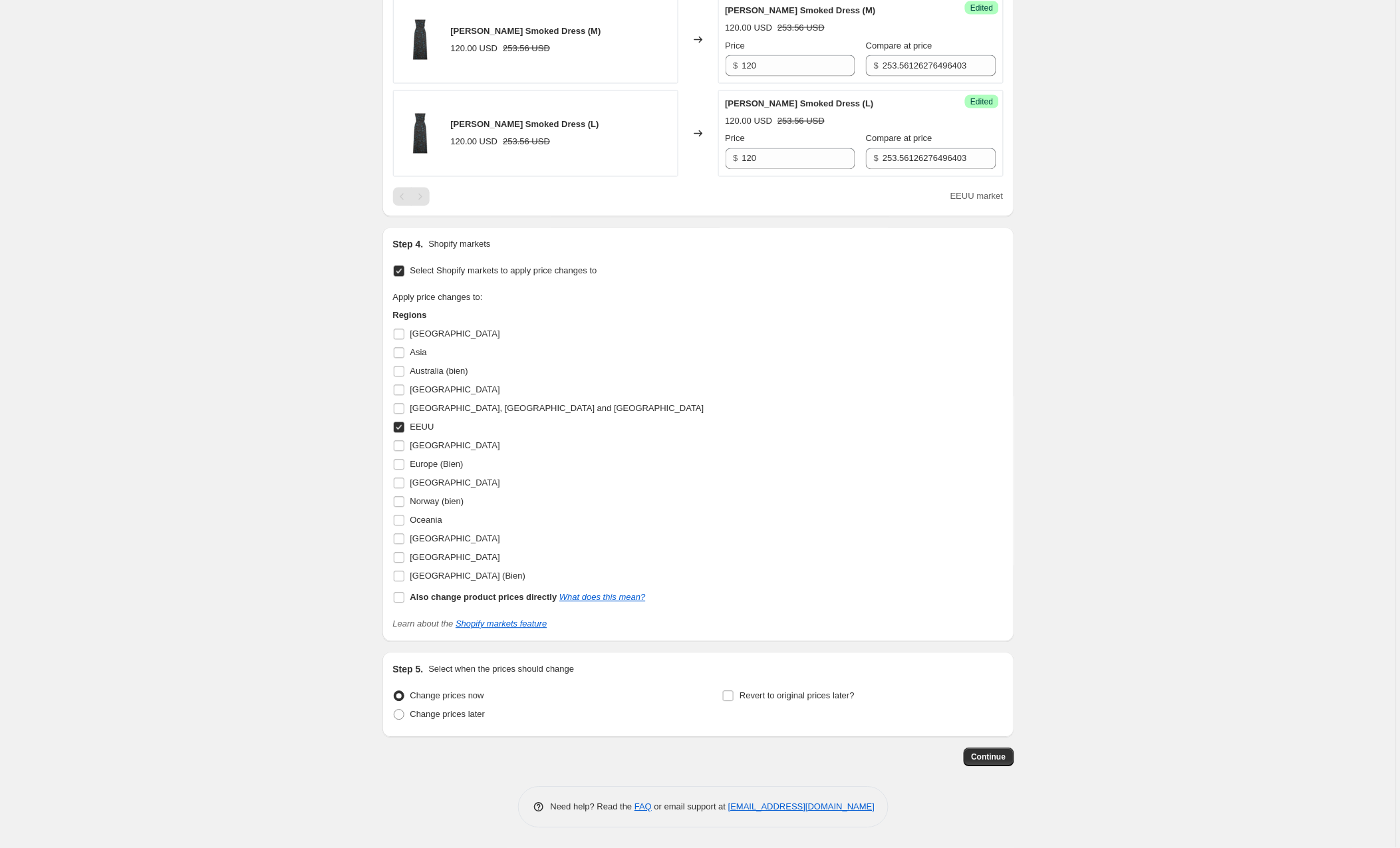
scroll to position [2281, 0]
click at [400, 371] on input "Australia (bien)" at bounding box center [399, 371] width 10 height 10
checkbox input "true"
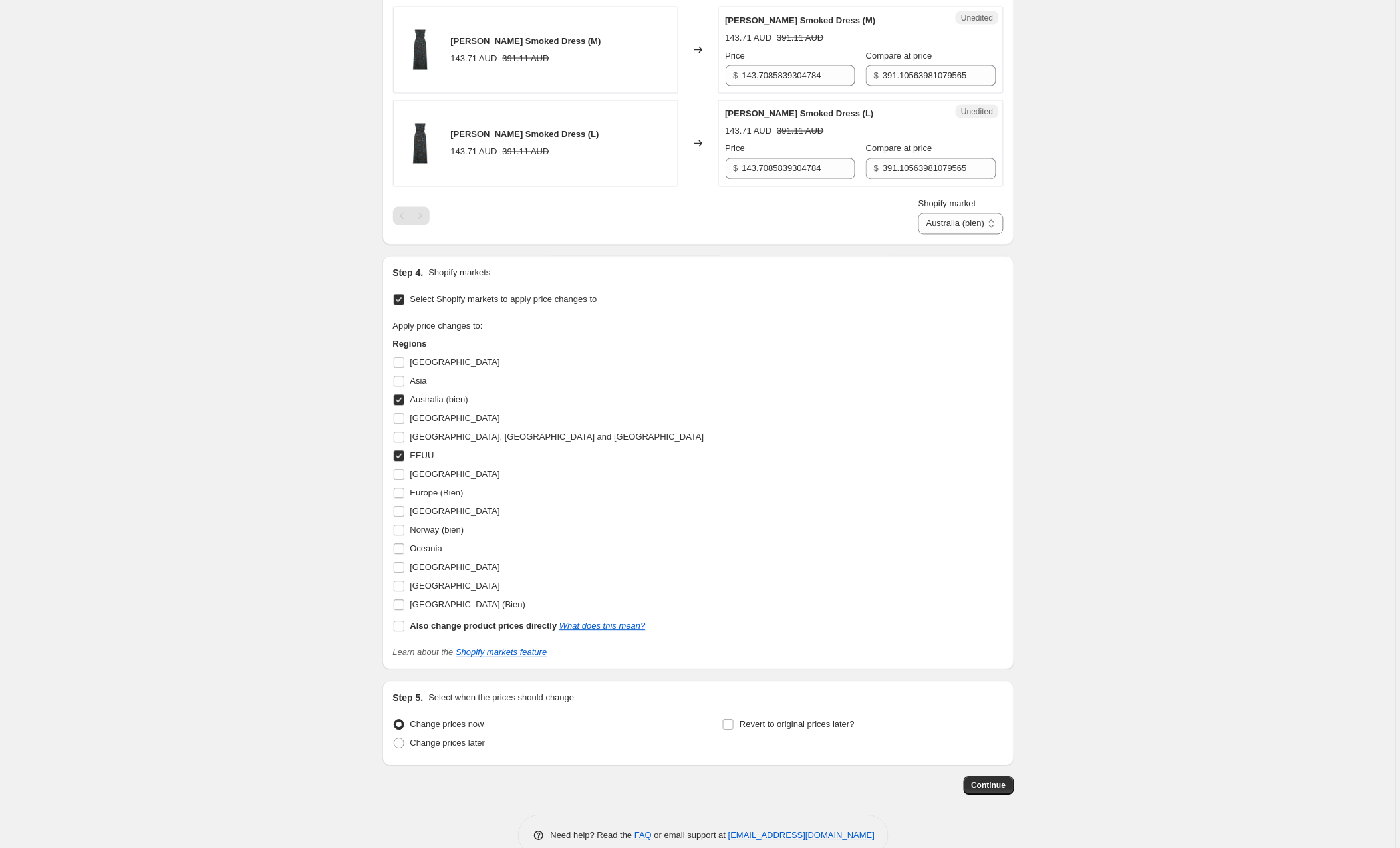
scroll to position [2266, 0]
click at [400, 461] on input "EEUU" at bounding box center [399, 454] width 10 height 10
checkbox input "false"
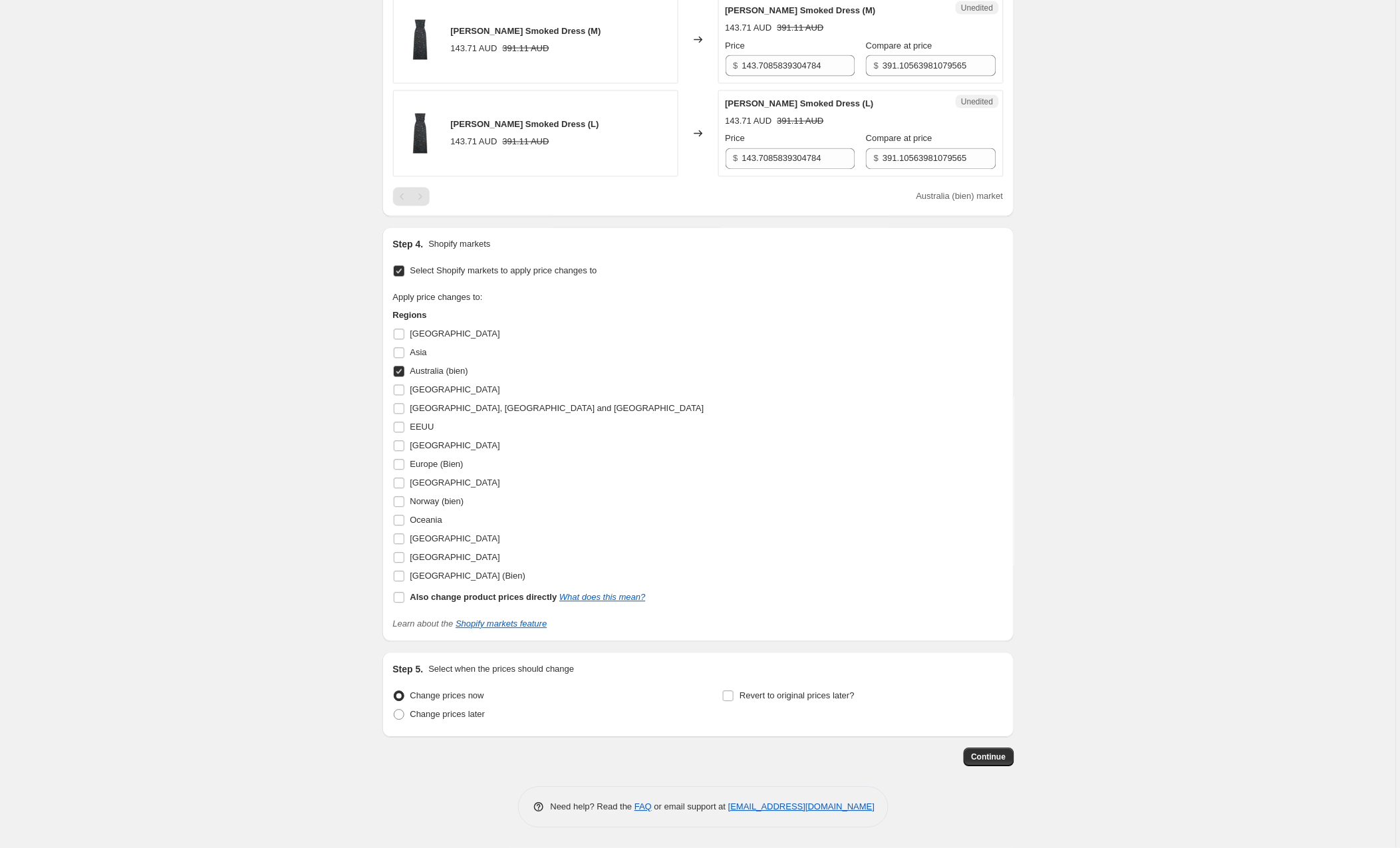
scroll to position [2272, 0]
click at [993, 760] on button "Continue" at bounding box center [989, 759] width 51 height 18
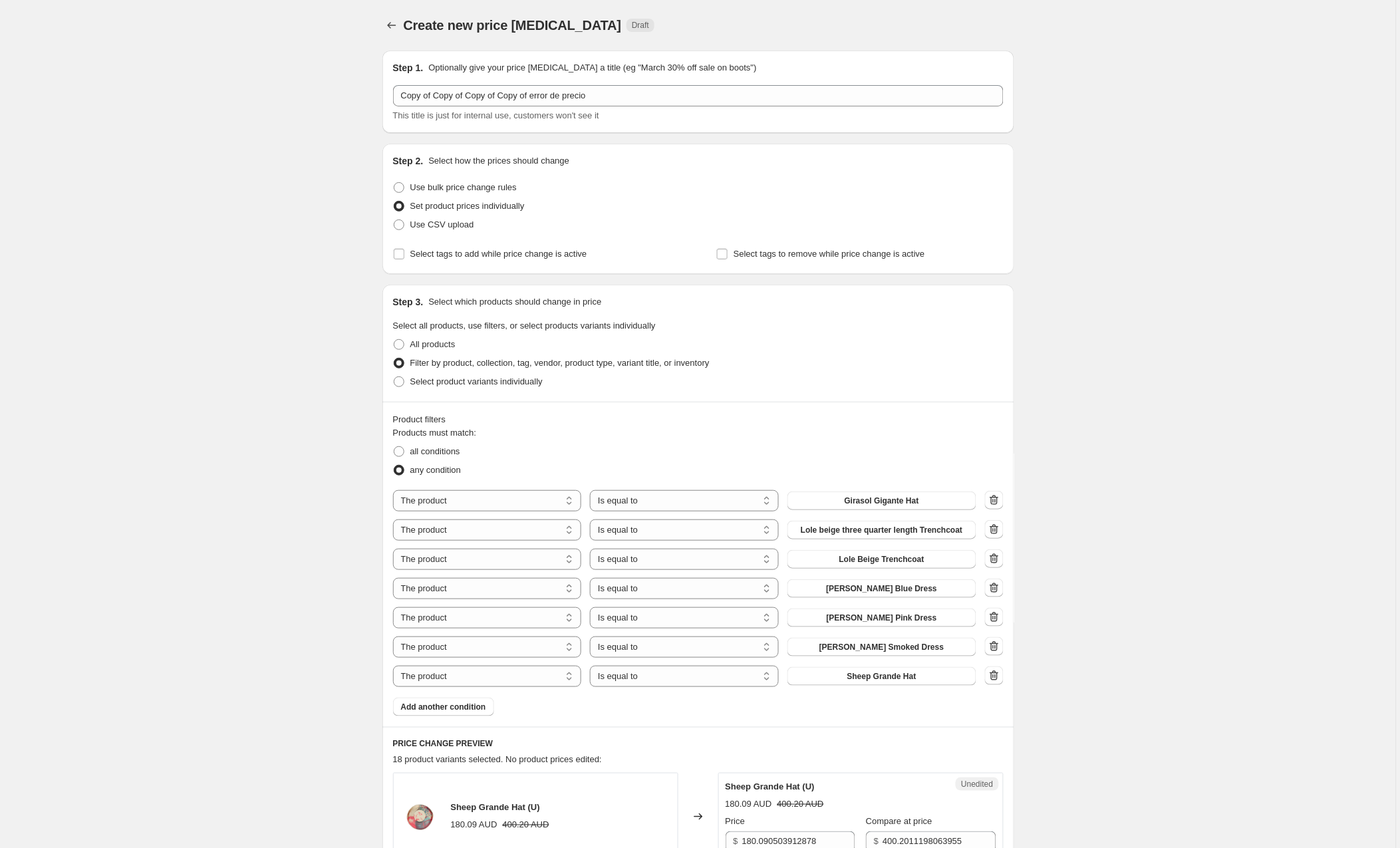
scroll to position [2272, 0]
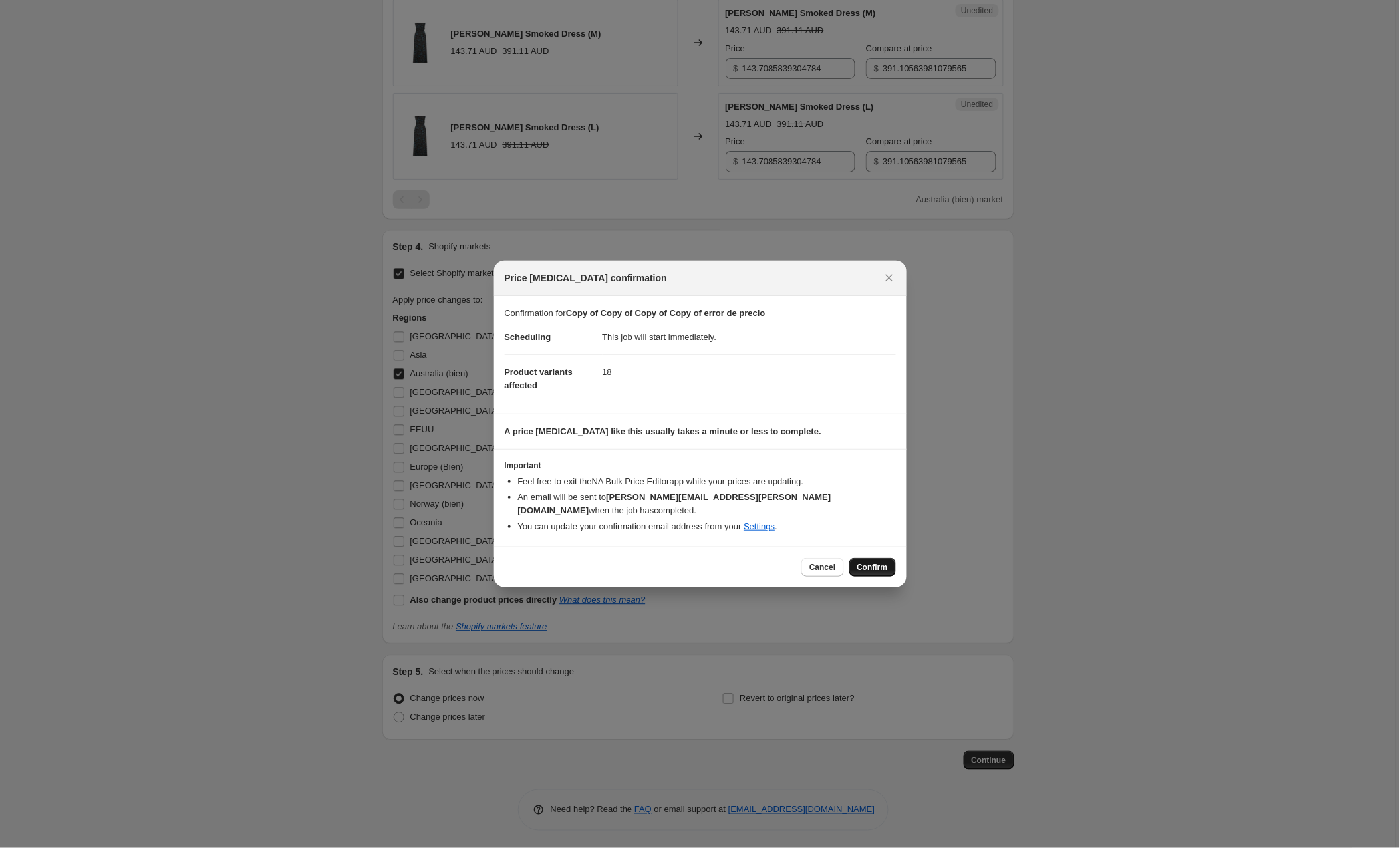
click at [874, 562] on span "Confirm" at bounding box center [873, 567] width 31 height 10
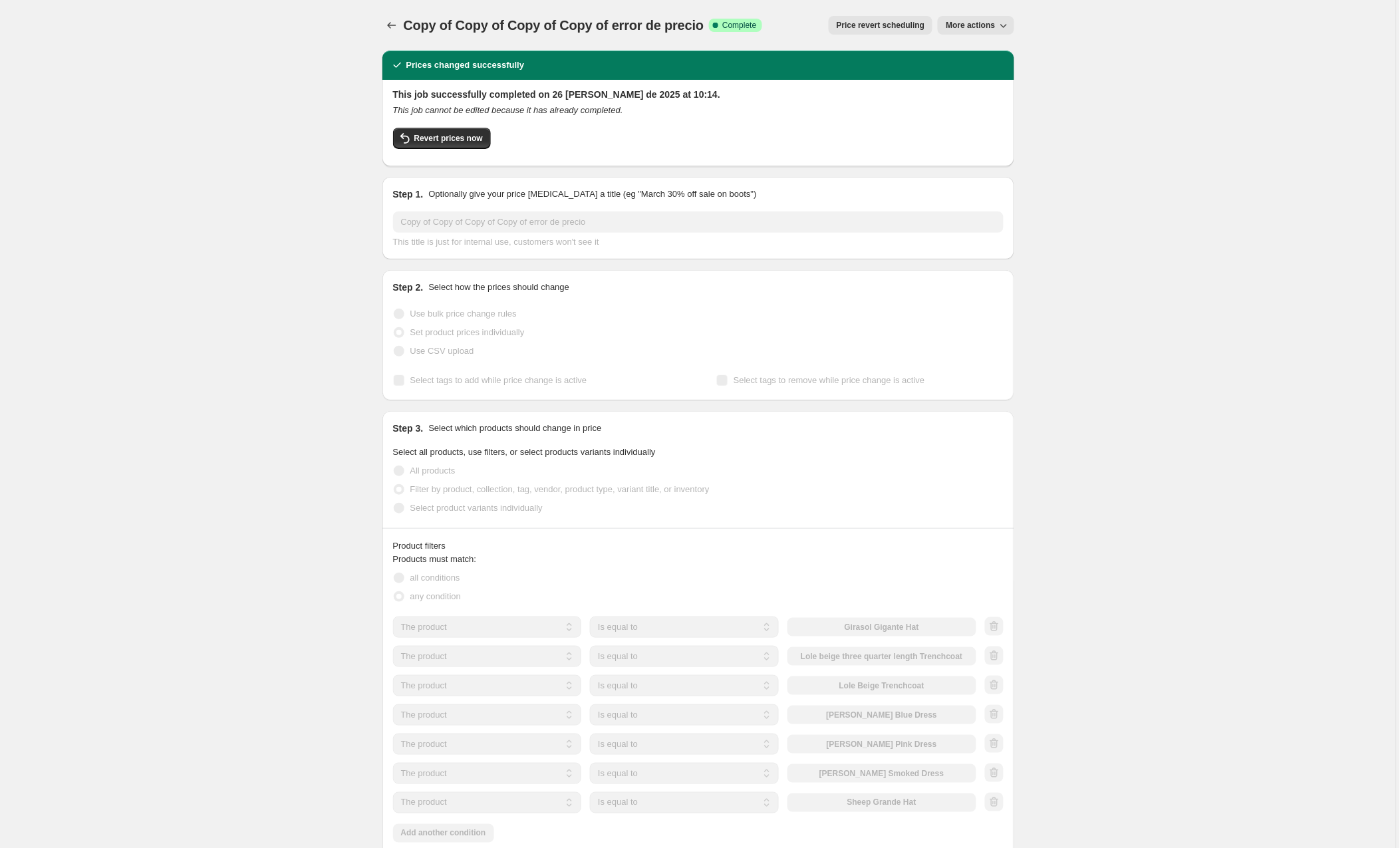
click at [973, 21] on span "More actions" at bounding box center [970, 25] width 49 height 10
click at [974, 48] on span "Copy to new job" at bounding box center [976, 53] width 62 height 10
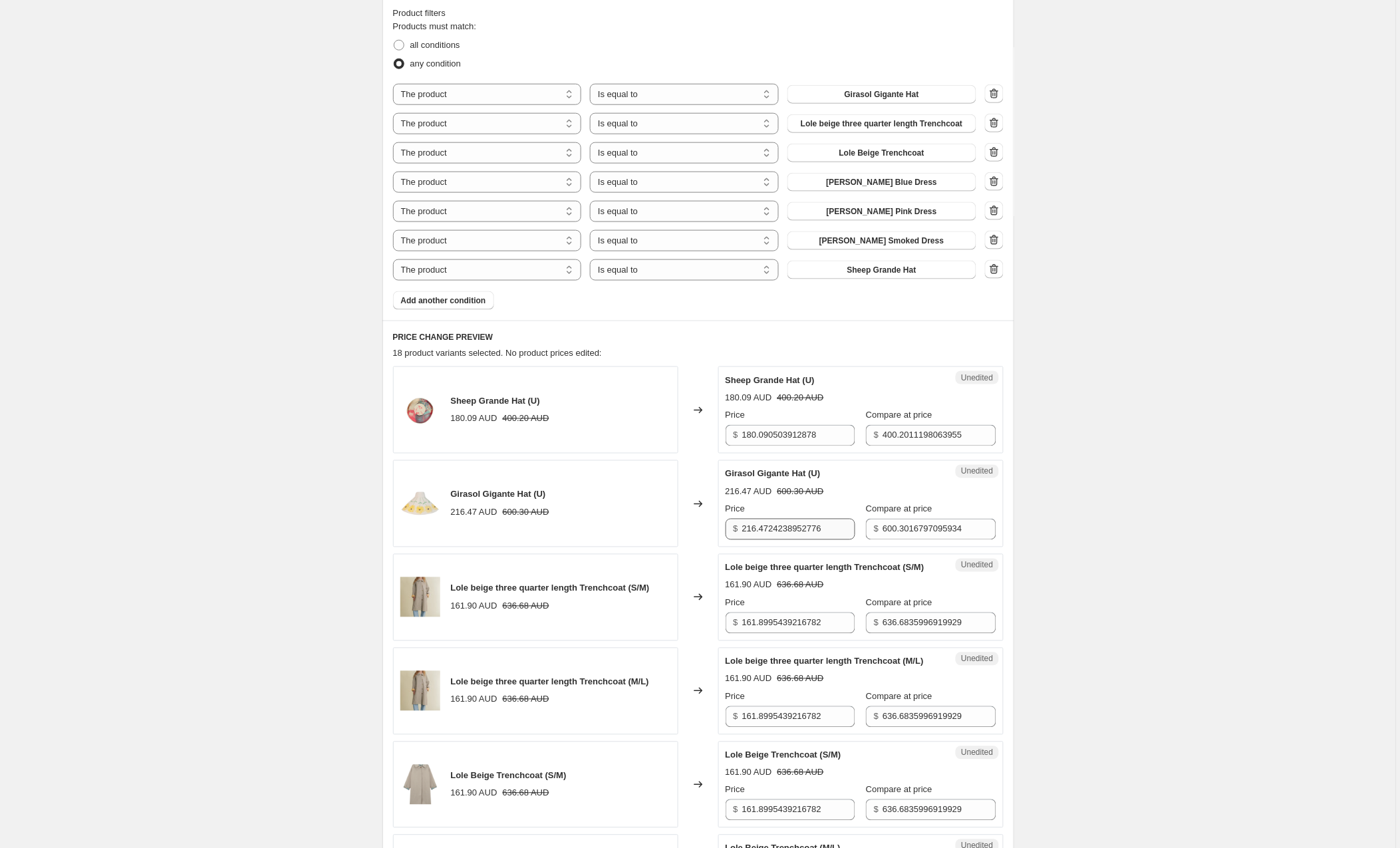
scroll to position [415, 0]
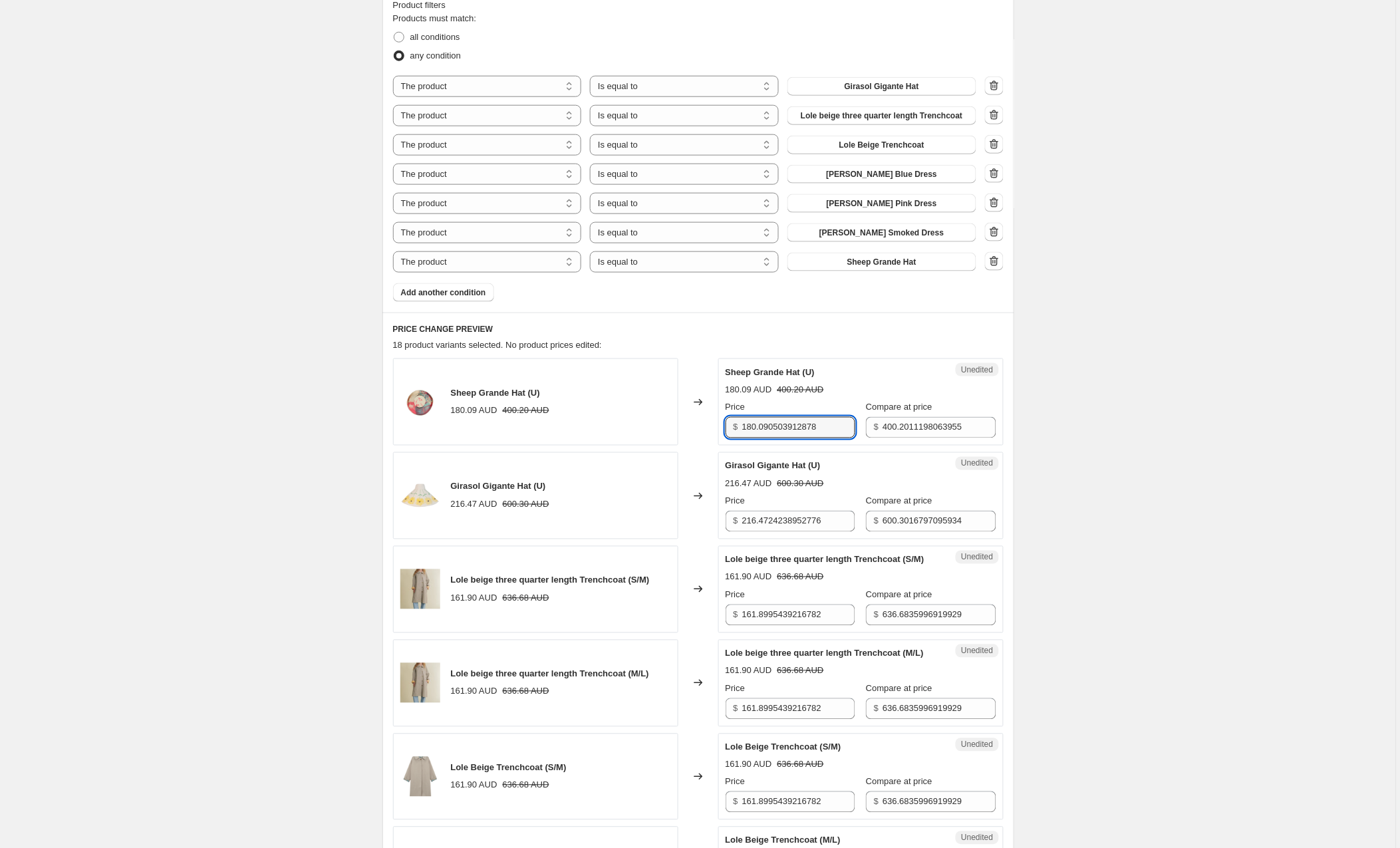
drag, startPoint x: 779, startPoint y: 425, endPoint x: 677, endPoint y: 426, distance: 102.0
click at [677, 426] on div "Sheep Grande Hat (U) 180.09 AUD 400.20 AUD Changed to Unedited Sheep Grande Hat…" at bounding box center [698, 402] width 611 height 87
type input "195"
drag, startPoint x: 841, startPoint y: 523, endPoint x: 681, endPoint y: 521, distance: 160.0
click at [681, 521] on div "Girasol Gigante Hat (U) 216.47 AUD 600.30 AUD Changed to Unedited Girasol Gigan…" at bounding box center [698, 496] width 611 height 87
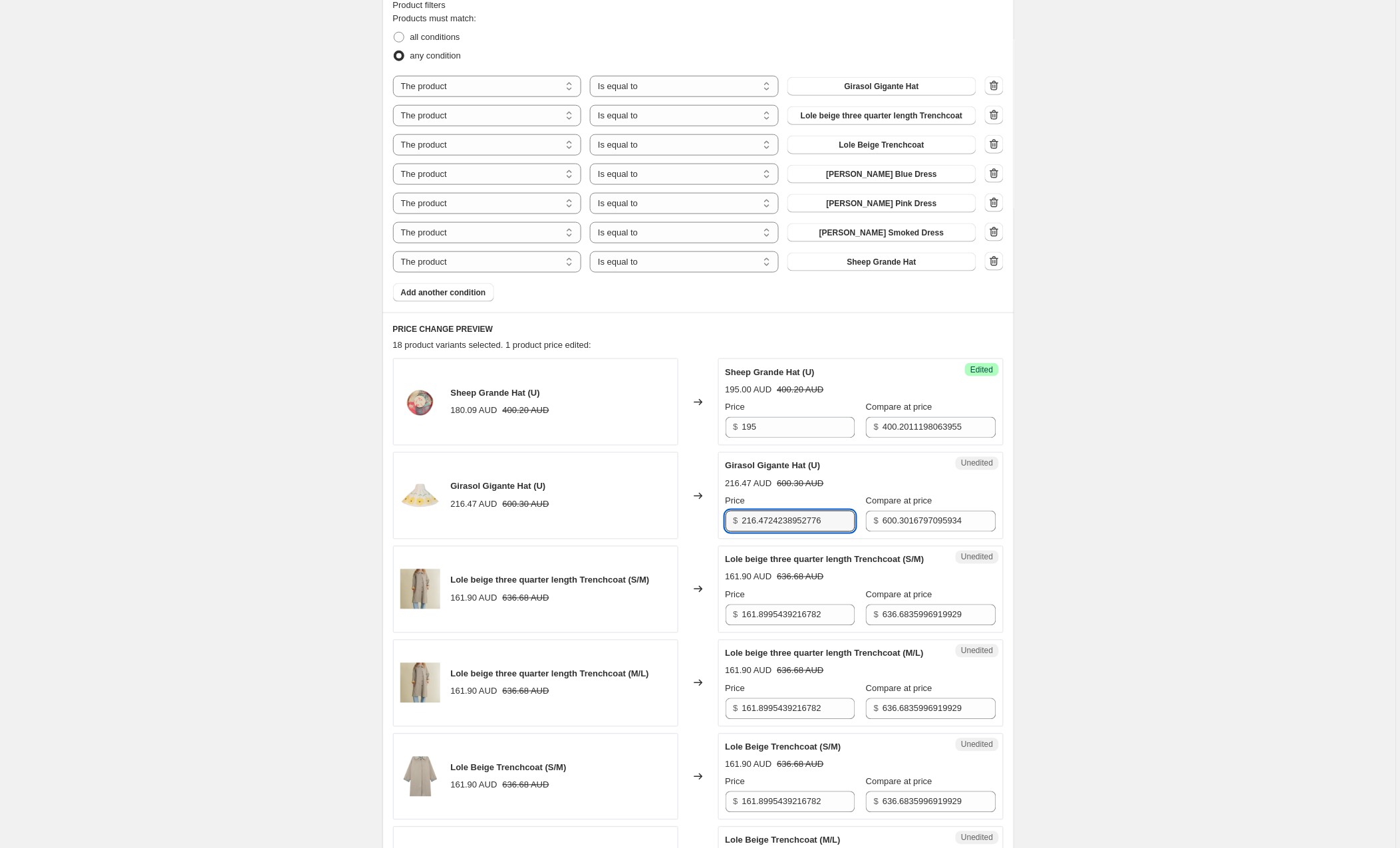
type input "3"
type input "231"
drag, startPoint x: 833, startPoint y: 615, endPoint x: 666, endPoint y: 615, distance: 167.0
click at [666, 615] on div "Lole beige three quarter length Trenchcoat (S/M) 161.90 AUD 636.68 AUD Changed …" at bounding box center [698, 589] width 611 height 87
type input "177"
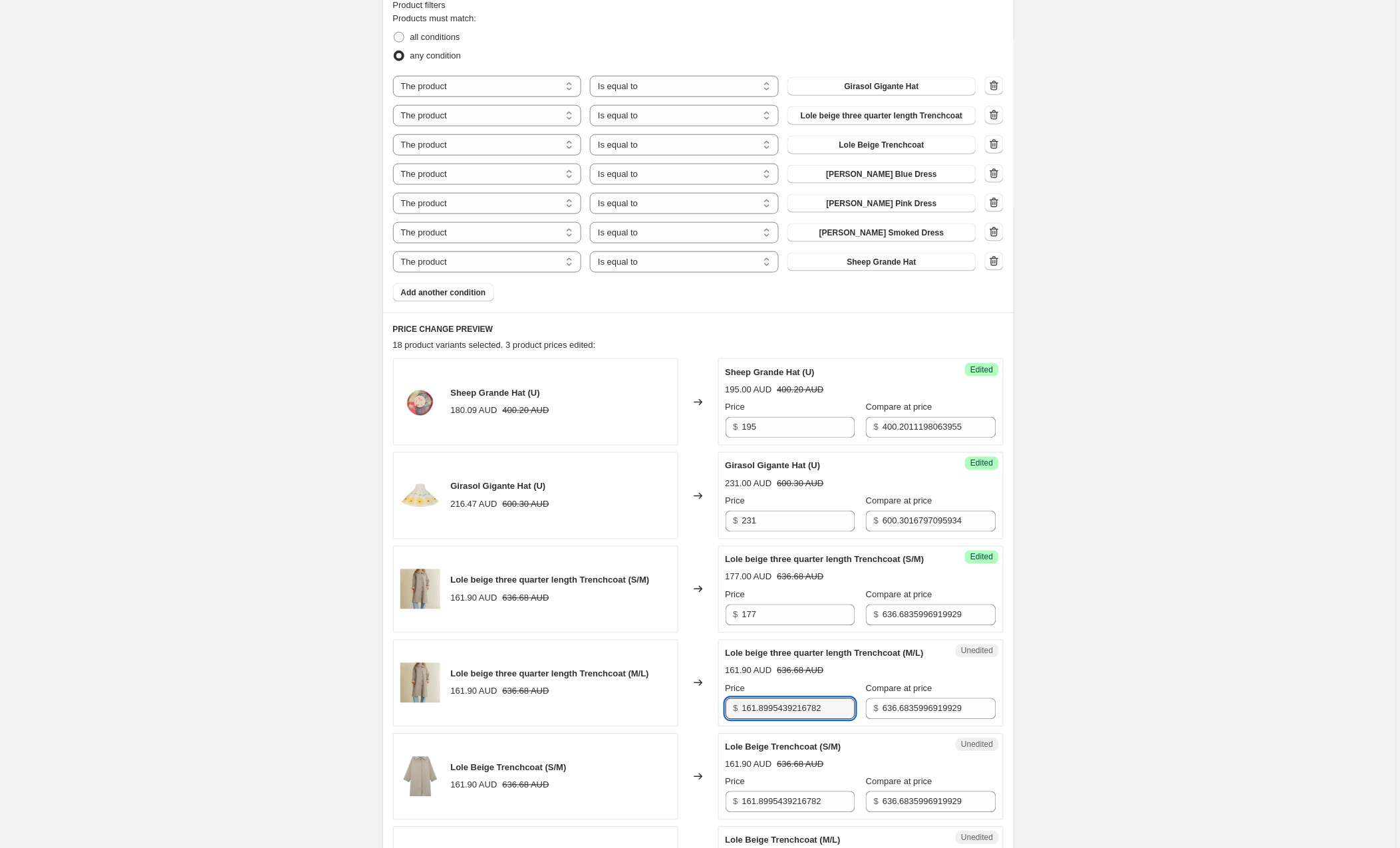
drag, startPoint x: 757, startPoint y: 708, endPoint x: 685, endPoint y: 708, distance: 72.0
click at [685, 708] on div "Lole beige three quarter length Trenchcoat (M/L) 161.90 AUD 636.68 AUD Changed …" at bounding box center [698, 683] width 611 height 87
type input "177"
drag, startPoint x: 850, startPoint y: 805, endPoint x: 699, endPoint y: 804, distance: 151.0
click at [699, 804] on div "Lole Beige Trenchcoat (S/M) 161.90 AUD 636.68 AUD Changed to Unedited Lole Beig…" at bounding box center [698, 777] width 611 height 87
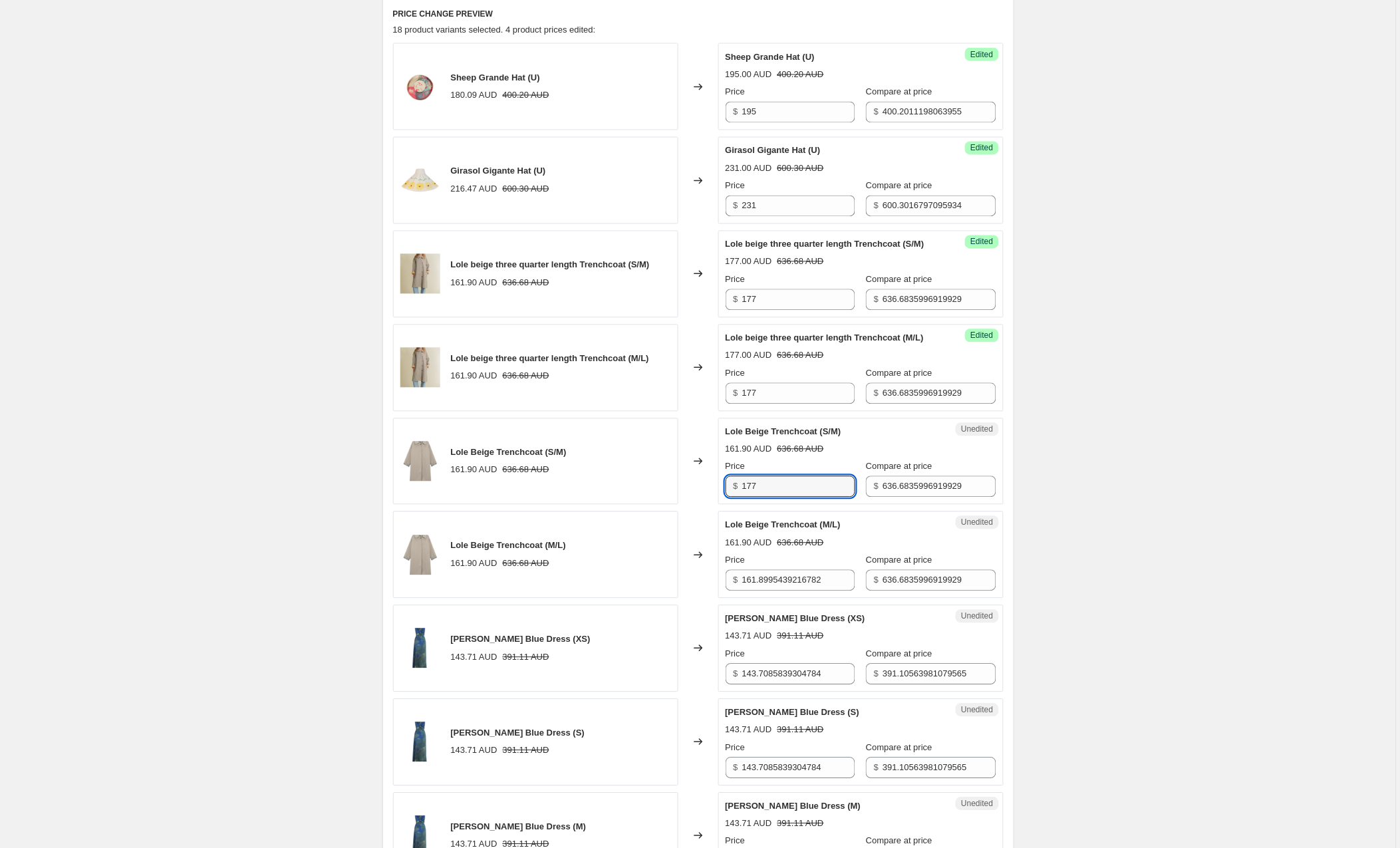
scroll to position [756, 0]
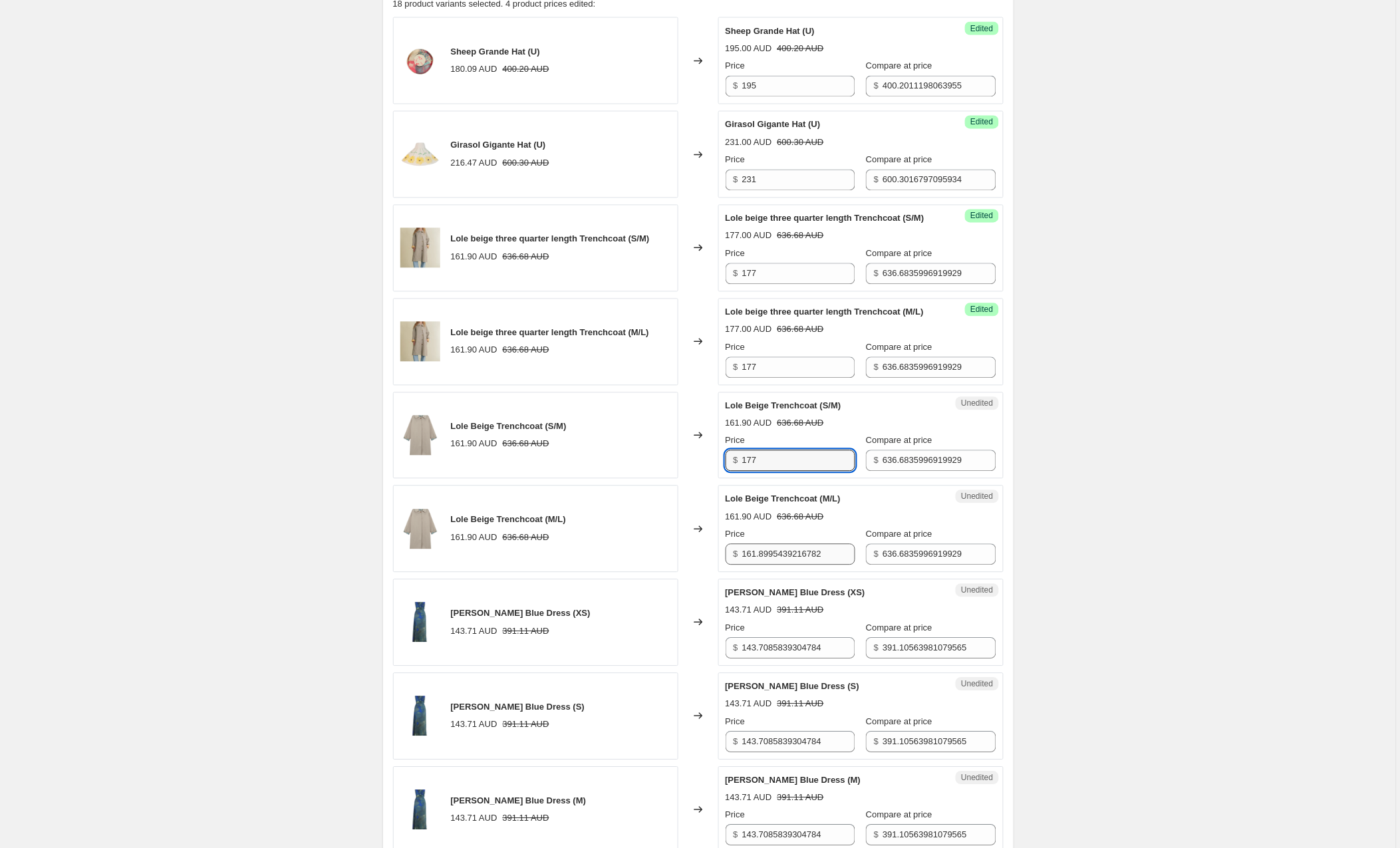
type input "177"
drag, startPoint x: 842, startPoint y: 557, endPoint x: 690, endPoint y: 558, distance: 152.0
click at [690, 558] on div "Lole Beige Trenchcoat (M/L) 161.90 AUD 636.68 AUD Changed to Unedited Lole Beig…" at bounding box center [698, 529] width 611 height 87
type input "177"
drag, startPoint x: 791, startPoint y: 649, endPoint x: 681, endPoint y: 649, distance: 110.0
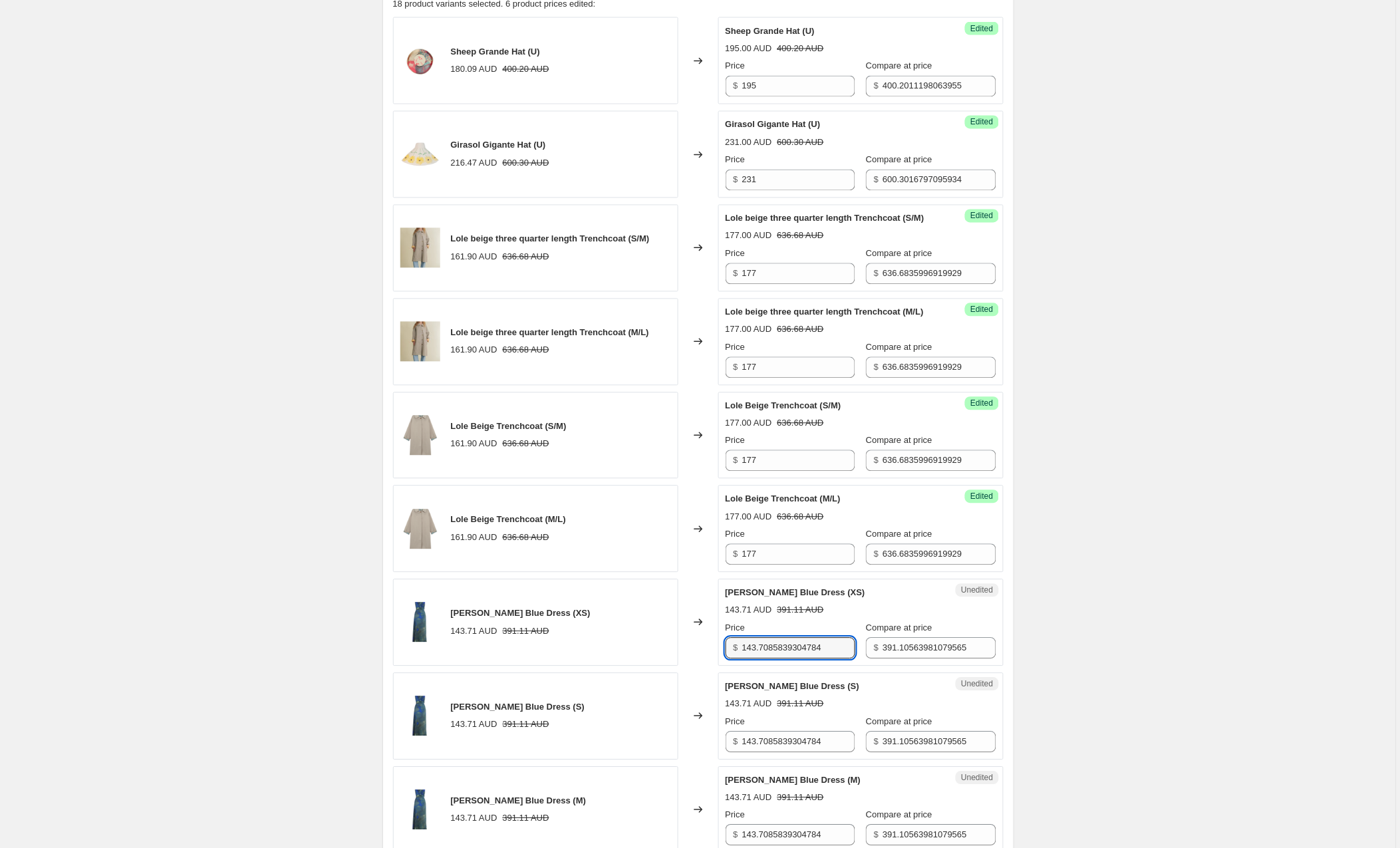
click at [681, 649] on div "[PERSON_NAME] Blue Dress (XS) 143.71 AUD 391.11 AUD Changed to Unedited [PERSON…" at bounding box center [698, 623] width 611 height 87
type input "159"
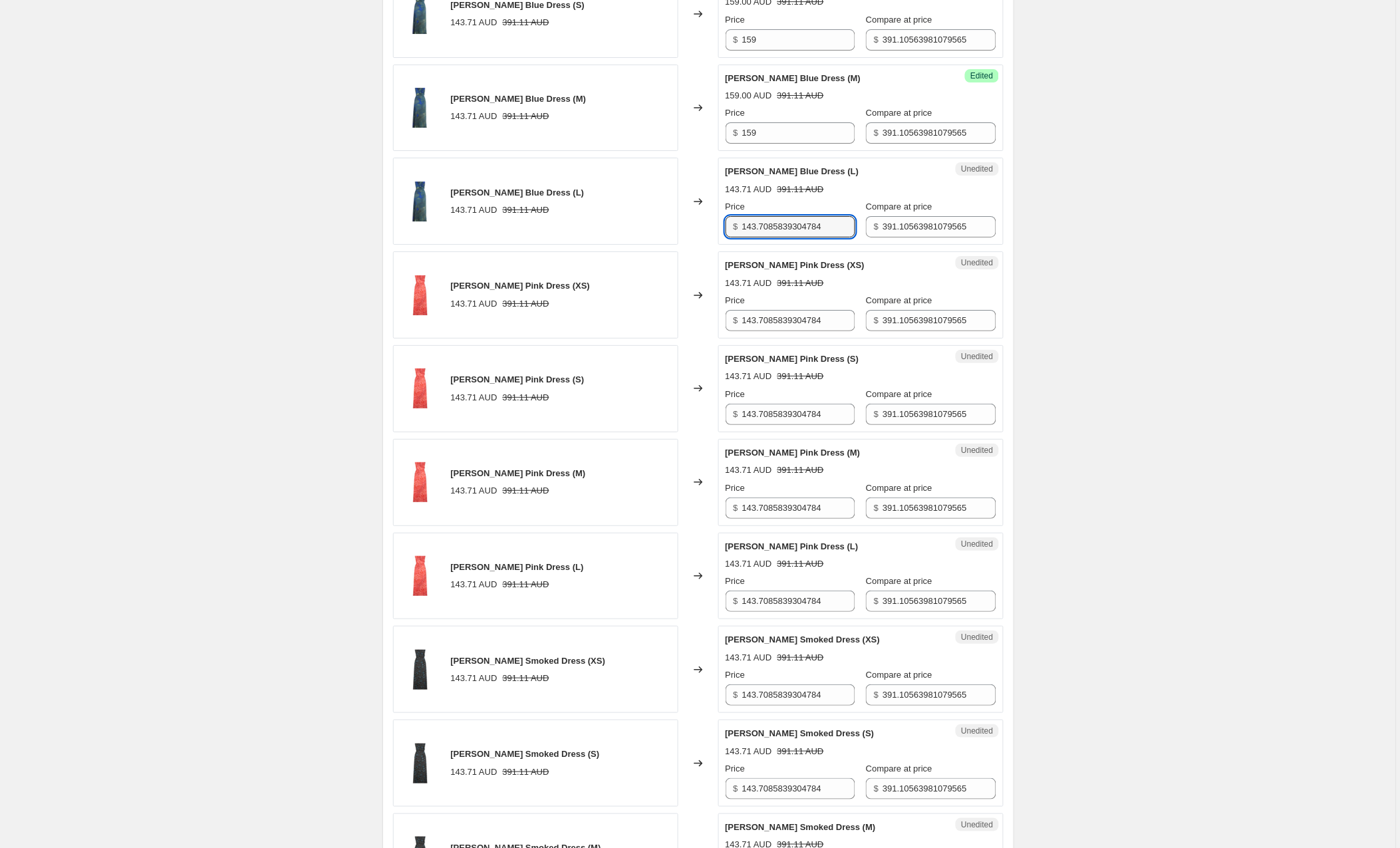
scroll to position [1459, 0]
type input "159"
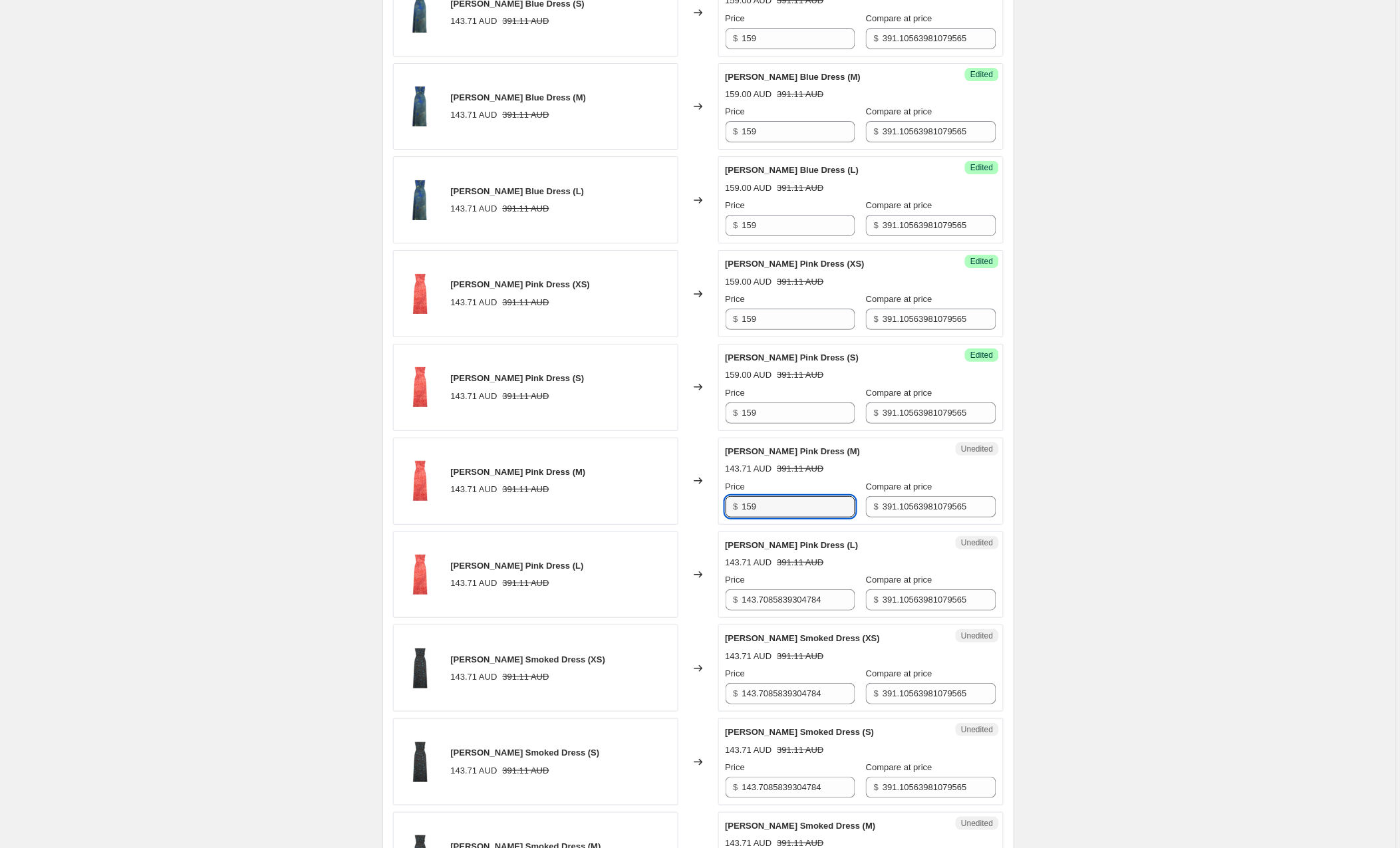
type input "159"
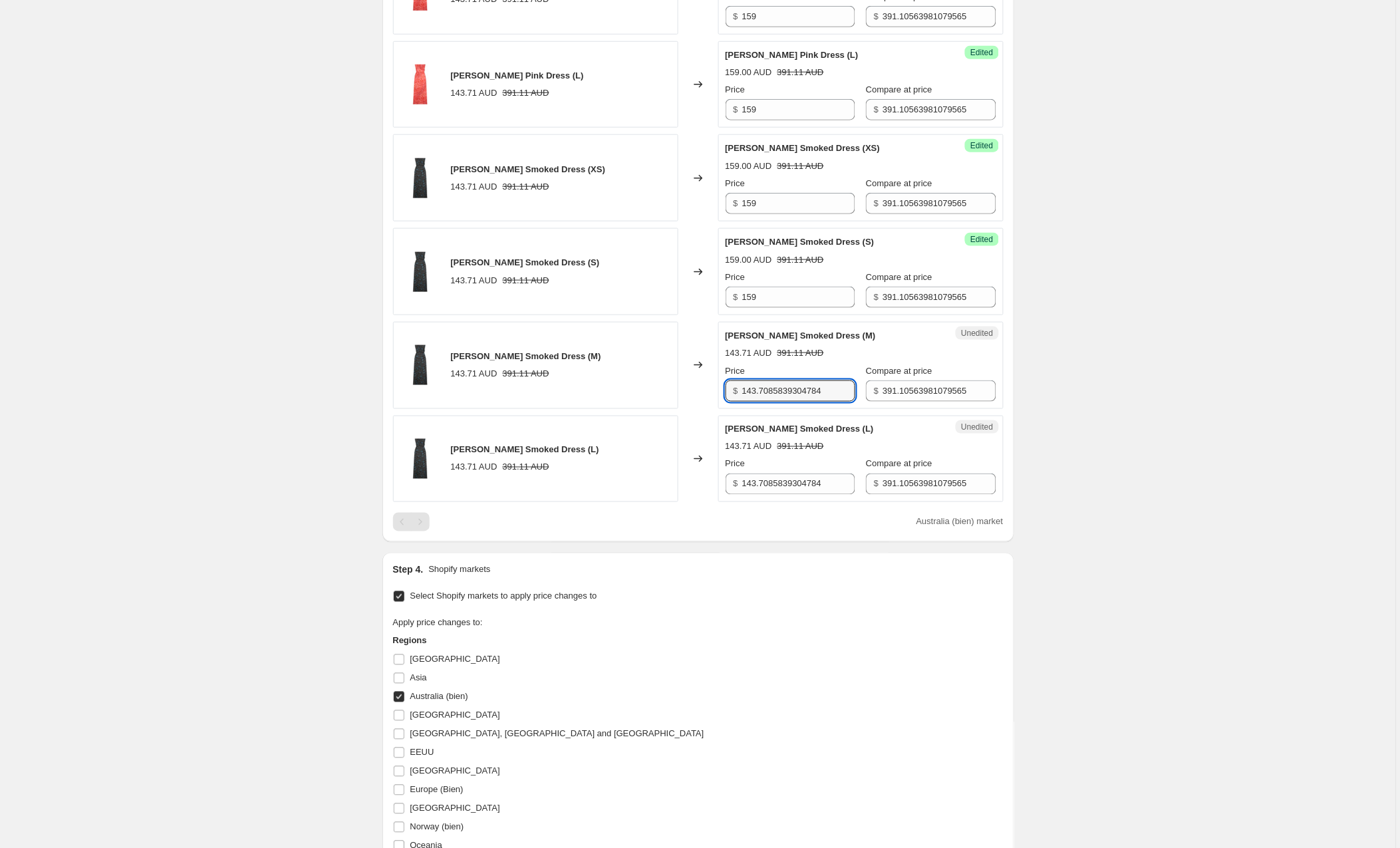
scroll to position [1950, 0]
type input "159"
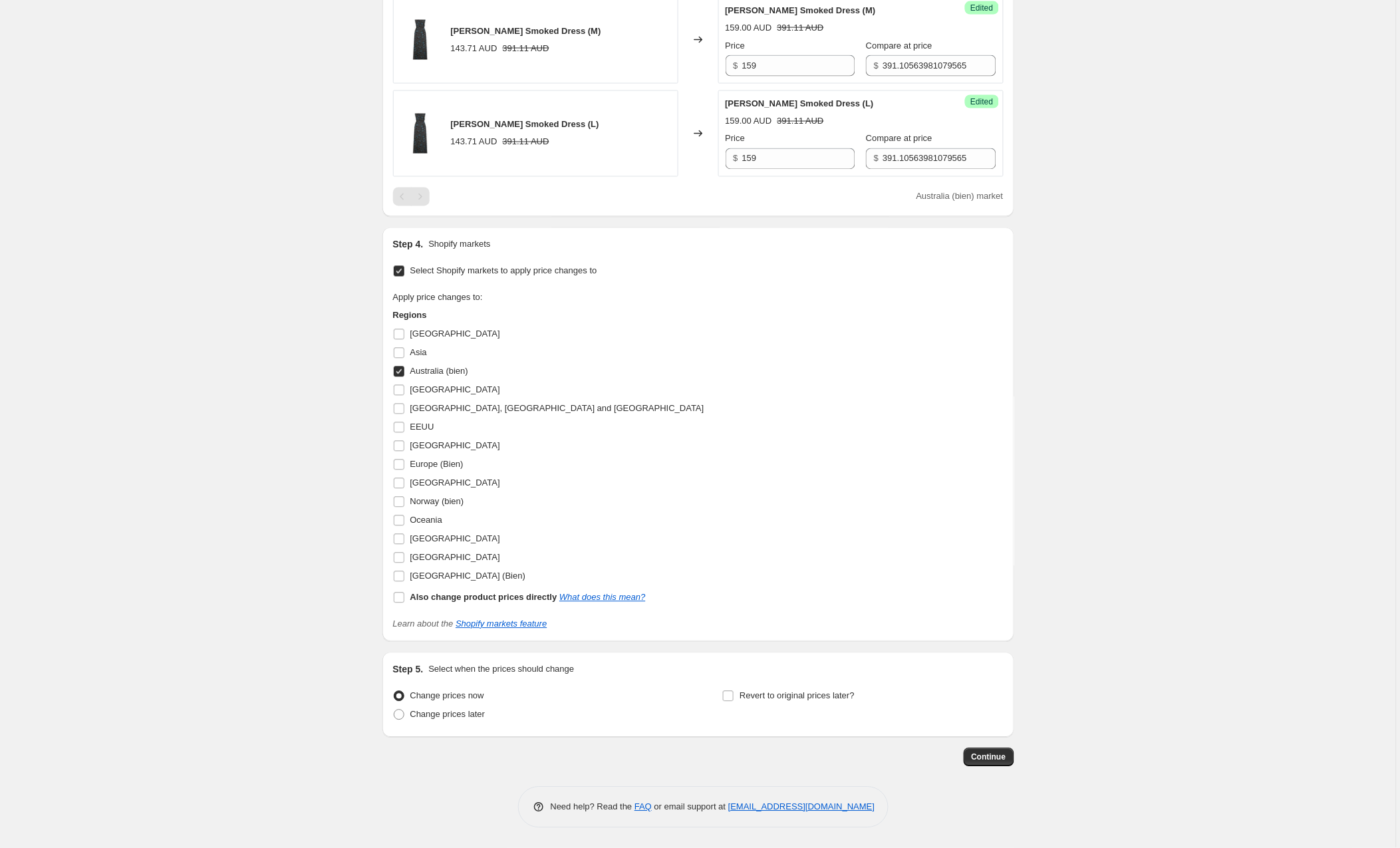
scroll to position [2280, 0]
click at [982, 757] on span "Continue" at bounding box center [989, 757] width 35 height 10
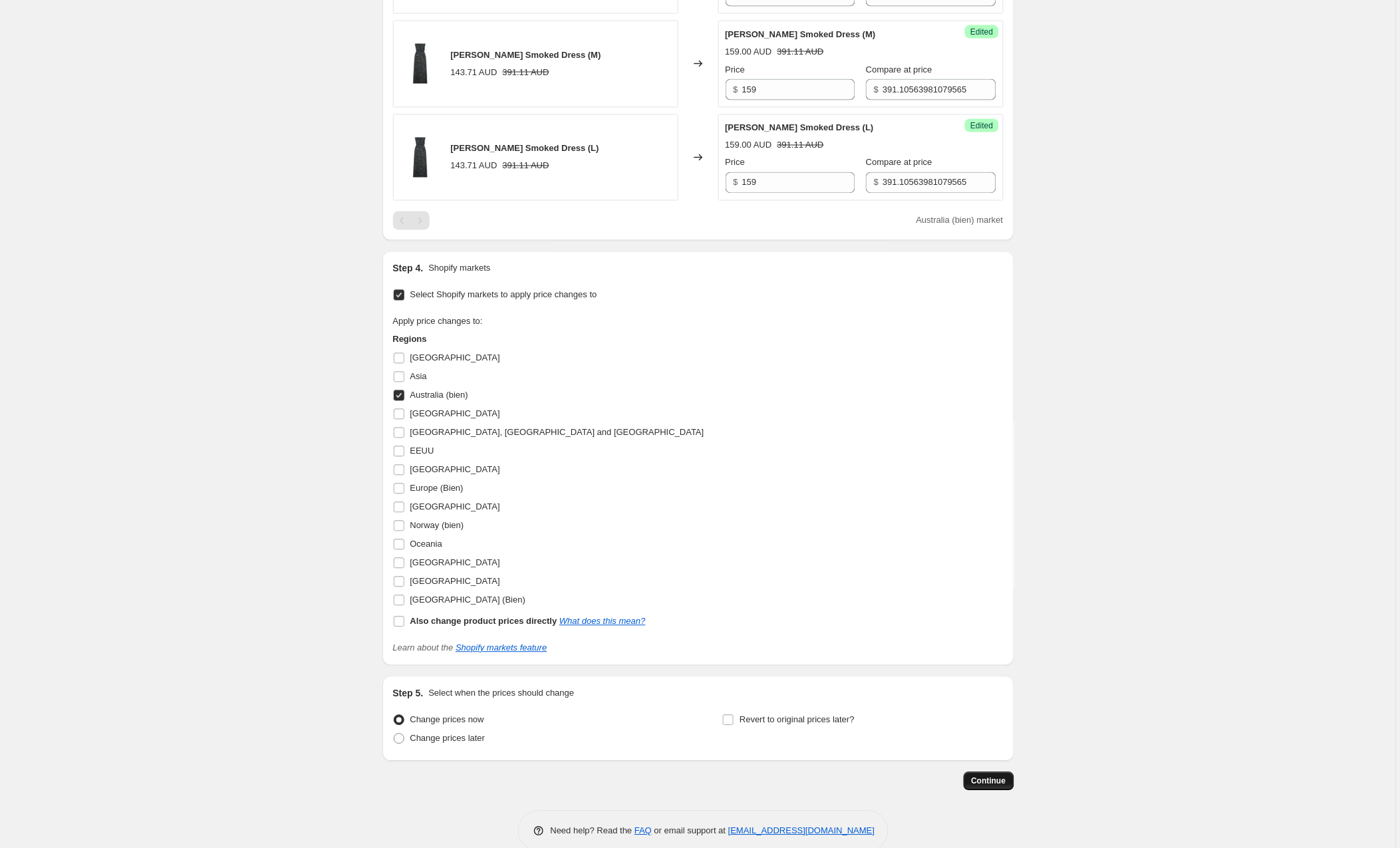
scroll to position [2278, 0]
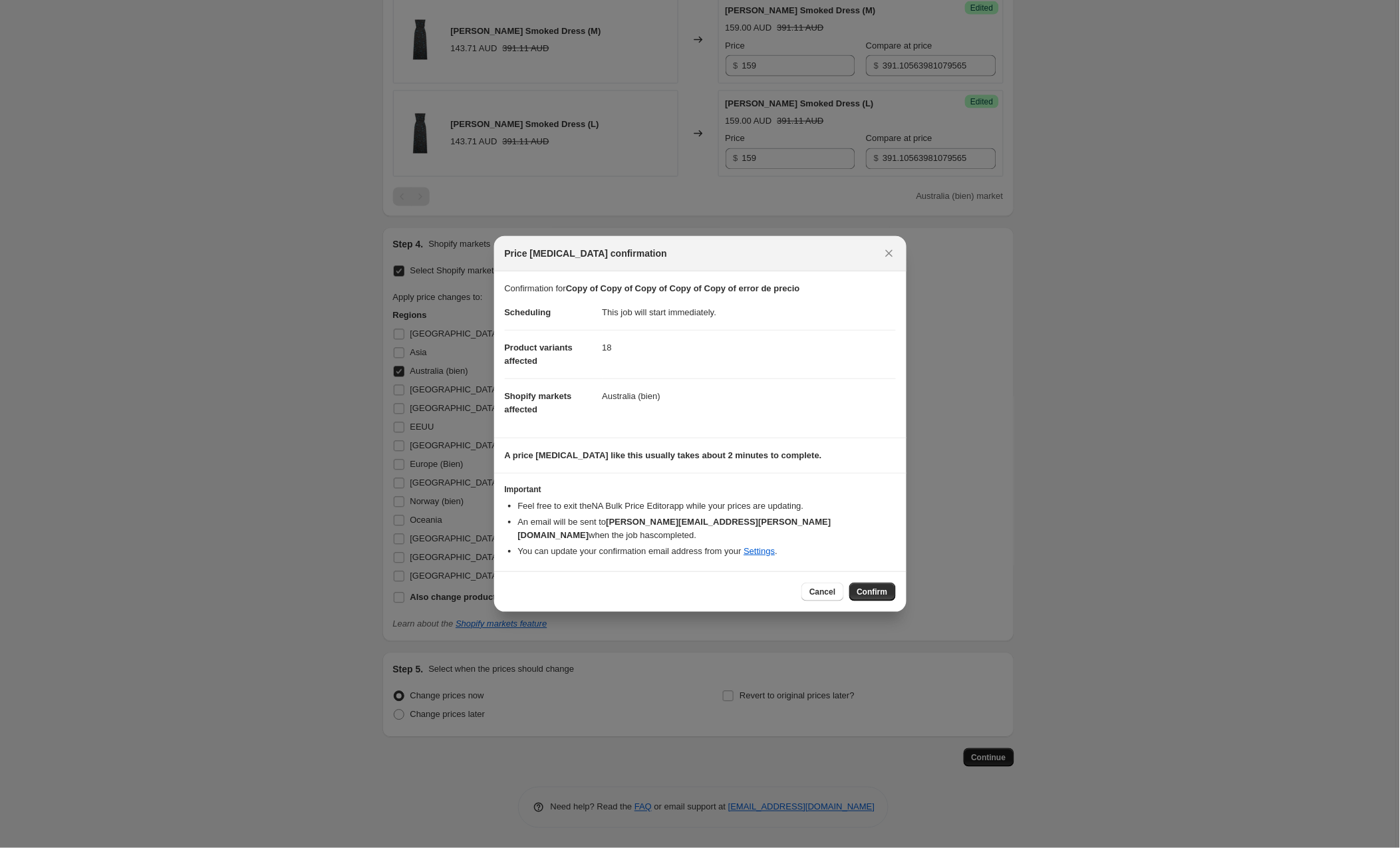
click at [878, 588] on html "Home Settings Plans Skip to content Create new price [MEDICAL_DATA]. This page …" at bounding box center [700, 424] width 1400 height 848
click at [867, 580] on html "Home Settings Plans Skip to content Create new price [MEDICAL_DATA]. This page …" at bounding box center [700, 424] width 1400 height 848
drag, startPoint x: 982, startPoint y: 757, endPoint x: 867, endPoint y: 580, distance: 211.1
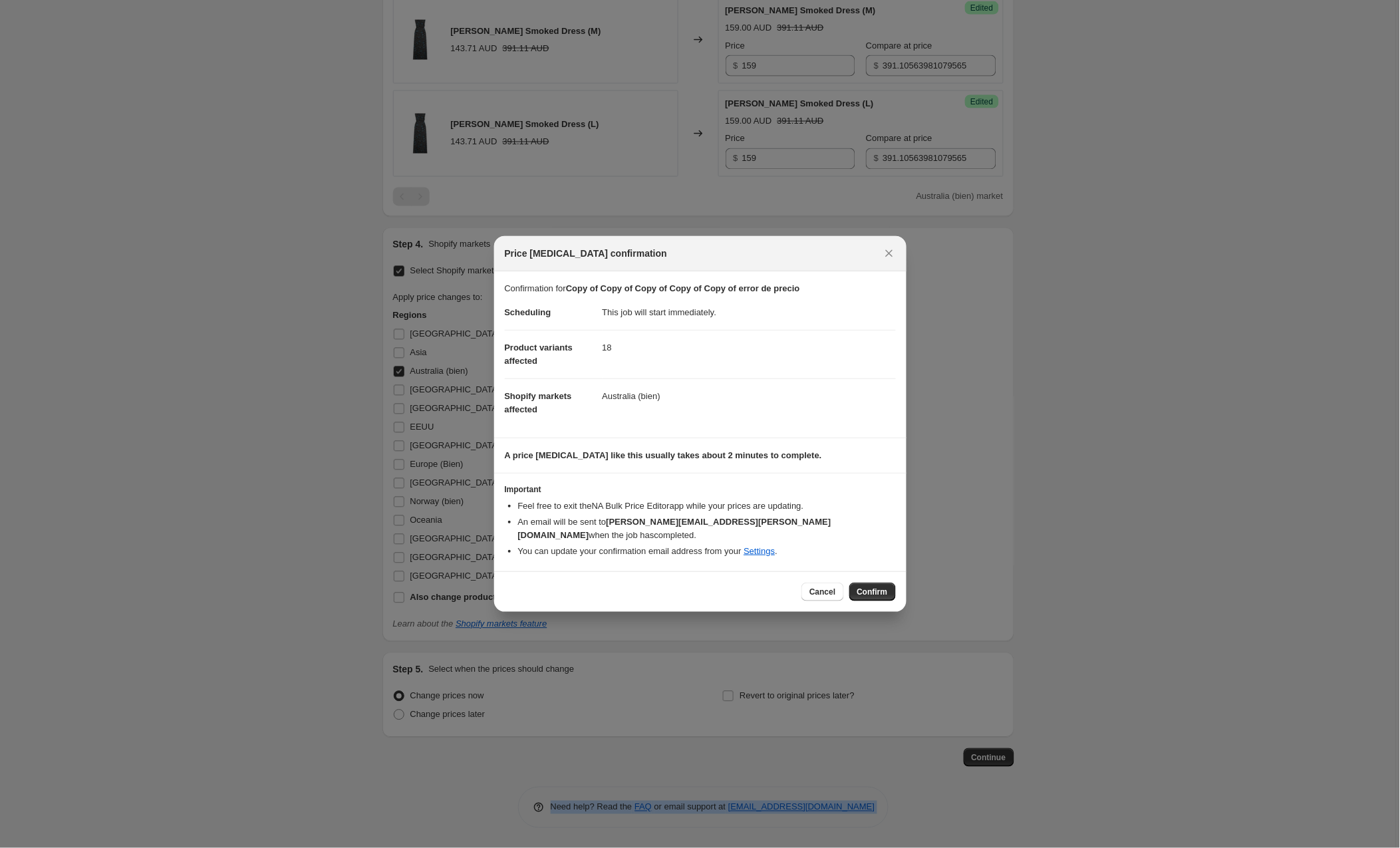
click at [867, 580] on html "Home Settings Plans Skip to content Create new price [MEDICAL_DATA]. This page …" at bounding box center [700, 424] width 1400 height 848
click at [868, 576] on html "Home Settings Plans Skip to content Create new price [MEDICAL_DATA]. This page …" at bounding box center [700, 424] width 1400 height 848
click at [949, 494] on html "Home Settings Plans Skip to content Create new price [MEDICAL_DATA]. This page …" at bounding box center [700, 424] width 1400 height 848
drag, startPoint x: 868, startPoint y: 576, endPoint x: 949, endPoint y: 493, distance: 116.0
click at [949, 493] on html "Home Settings Plans Skip to content Create new price [MEDICAL_DATA]. This page …" at bounding box center [700, 424] width 1400 height 848
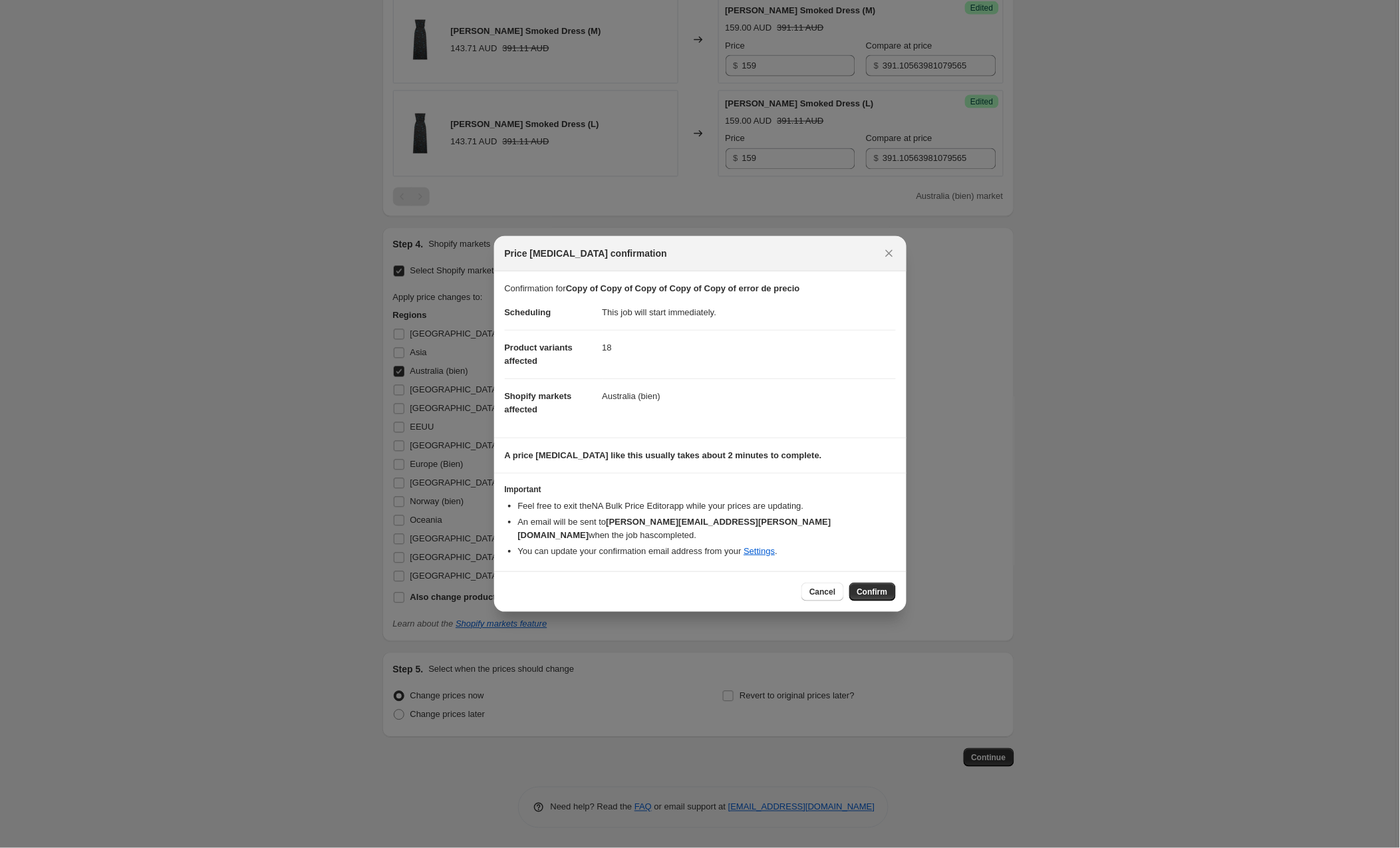
click at [870, 576] on html "Home Settings Plans Skip to content Create new price [MEDICAL_DATA]. This page …" at bounding box center [700, 424] width 1400 height 848
drag, startPoint x: 949, startPoint y: 493, endPoint x: 875, endPoint y: 568, distance: 105.4
click at [875, 568] on html "Home Settings Plans Skip to content Create new price [MEDICAL_DATA]. This page …" at bounding box center [700, 424] width 1400 height 848
click at [890, 257] on html "Home Settings Plans Skip to content Create new price [MEDICAL_DATA]. This page …" at bounding box center [700, 424] width 1400 height 848
